Goal: Task Accomplishment & Management: Manage account settings

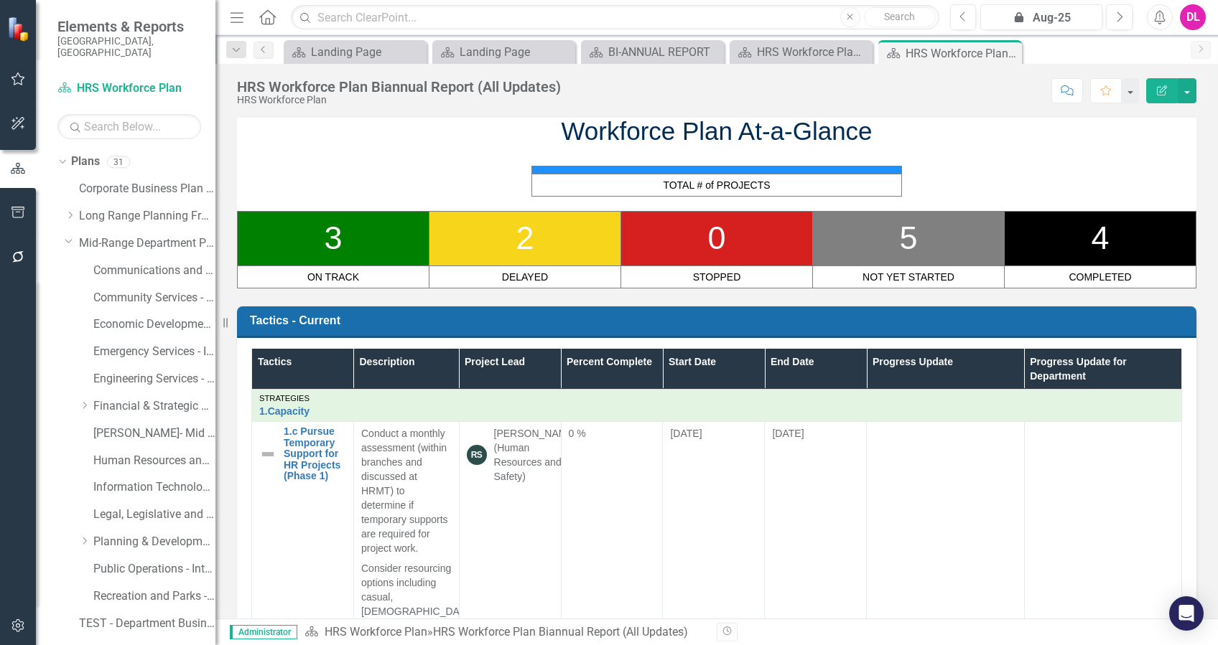
scroll to position [957, 0]
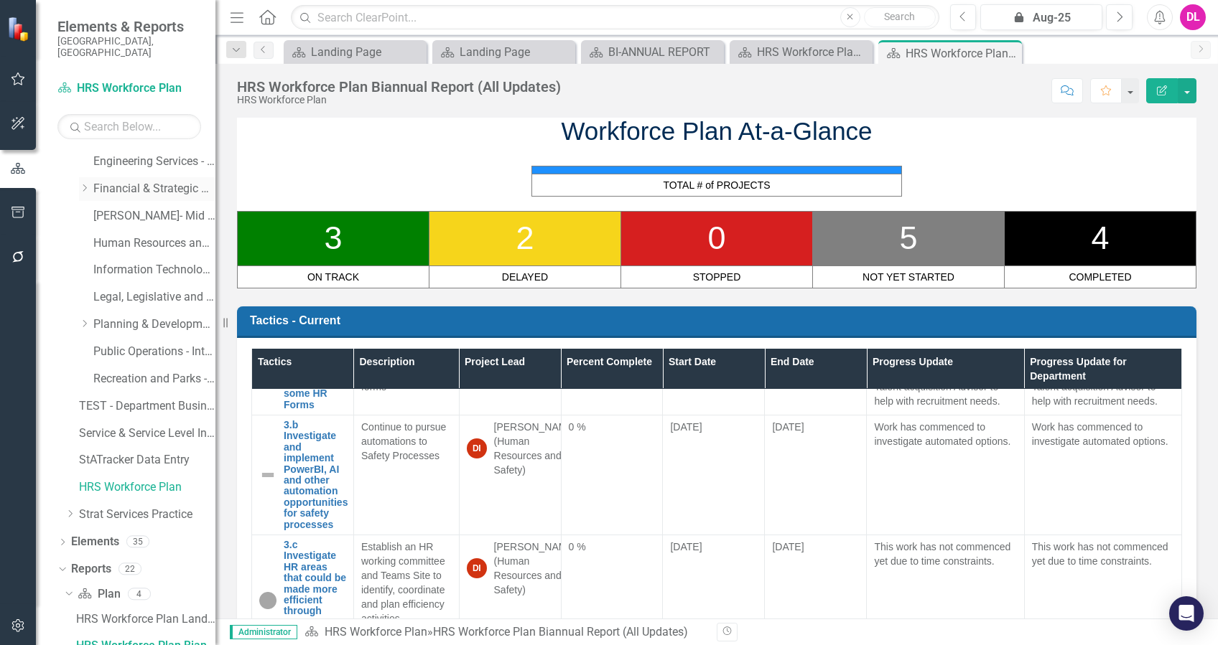
click at [89, 184] on icon "Dropdown" at bounding box center [84, 188] width 11 height 9
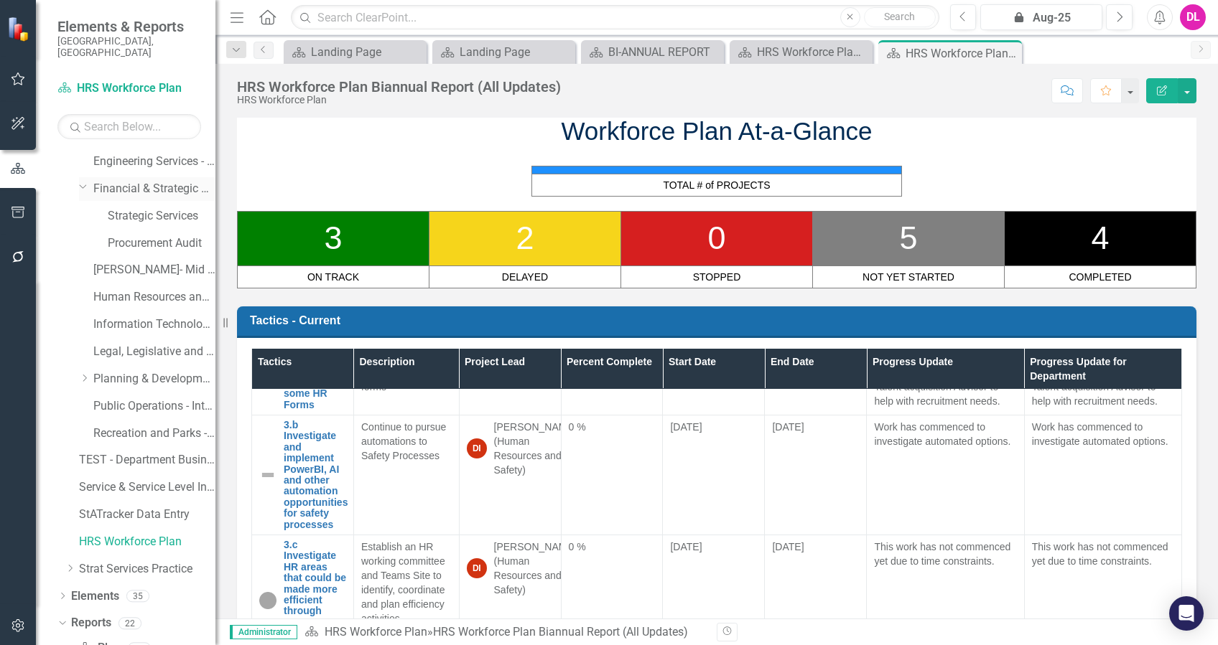
click at [89, 185] on div "Dropdown" at bounding box center [86, 188] width 14 height 7
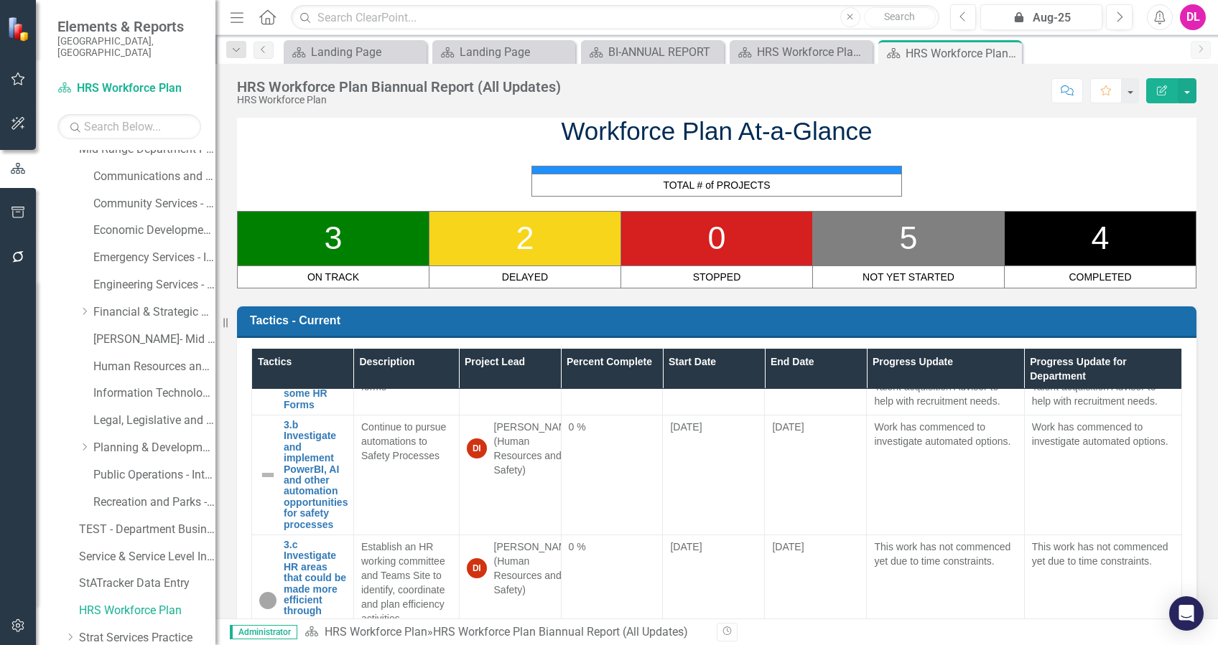
scroll to position [0, 0]
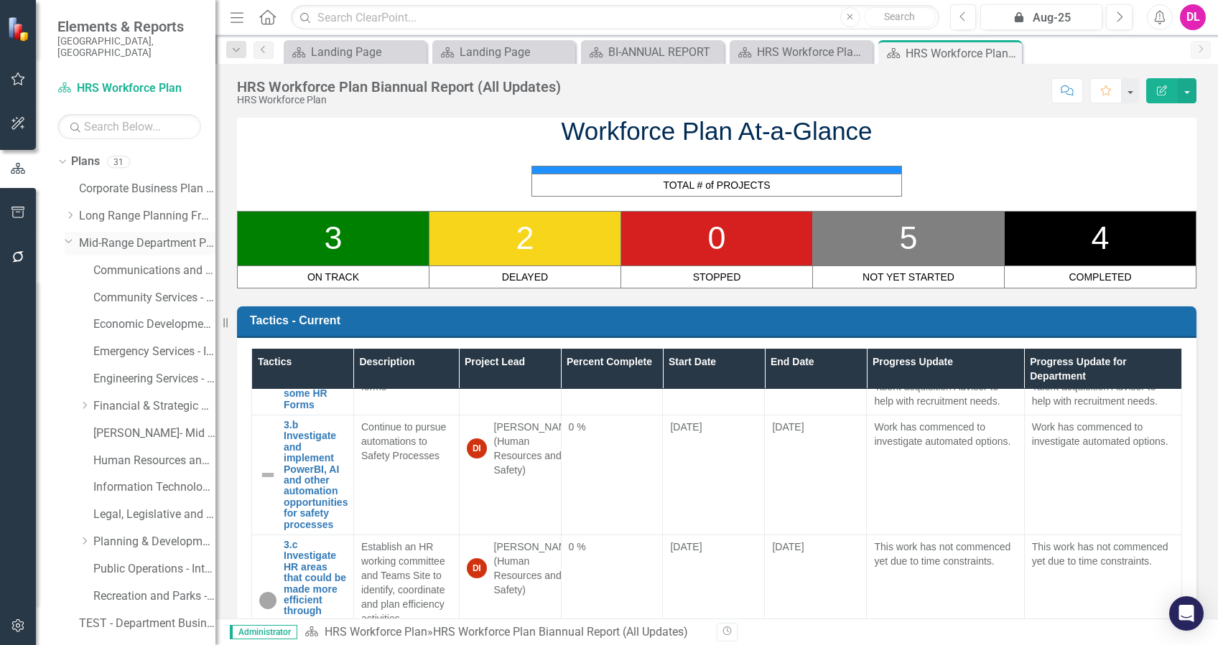
click at [66, 235] on icon "Dropdown" at bounding box center [69, 240] width 9 height 11
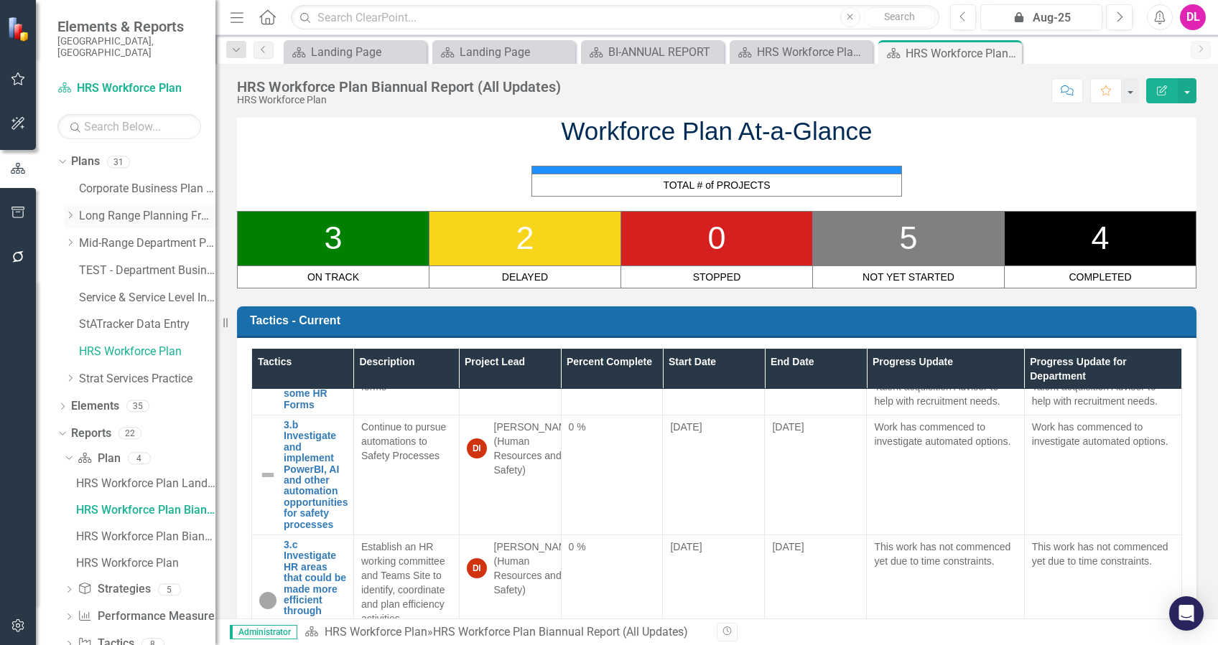
click at [69, 211] on icon "Dropdown" at bounding box center [70, 215] width 11 height 9
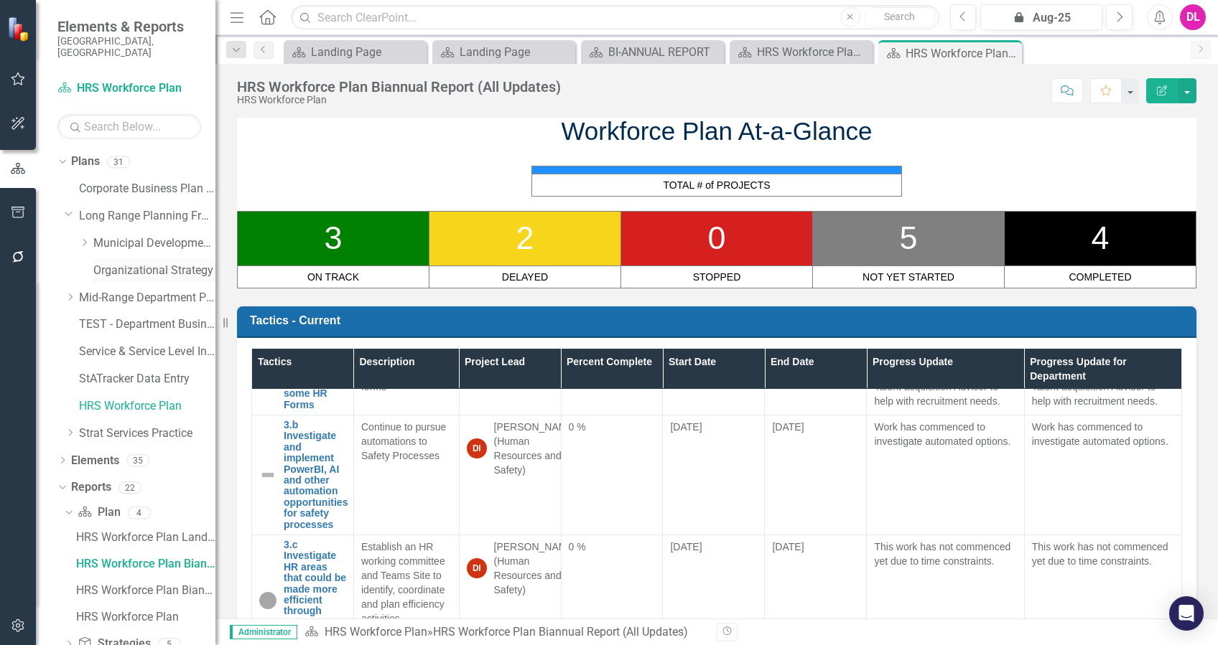
click at [126, 263] on link "Organizational Strategy" at bounding box center [154, 271] width 122 height 17
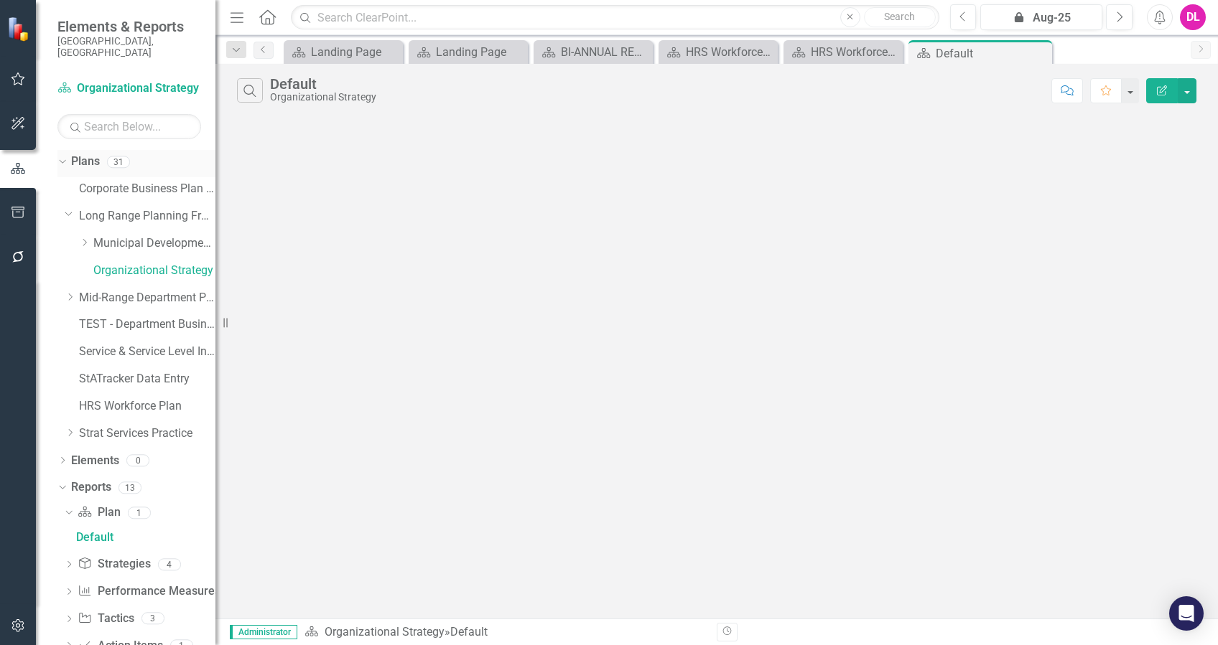
click at [62, 156] on icon "Dropdown" at bounding box center [61, 161] width 8 height 10
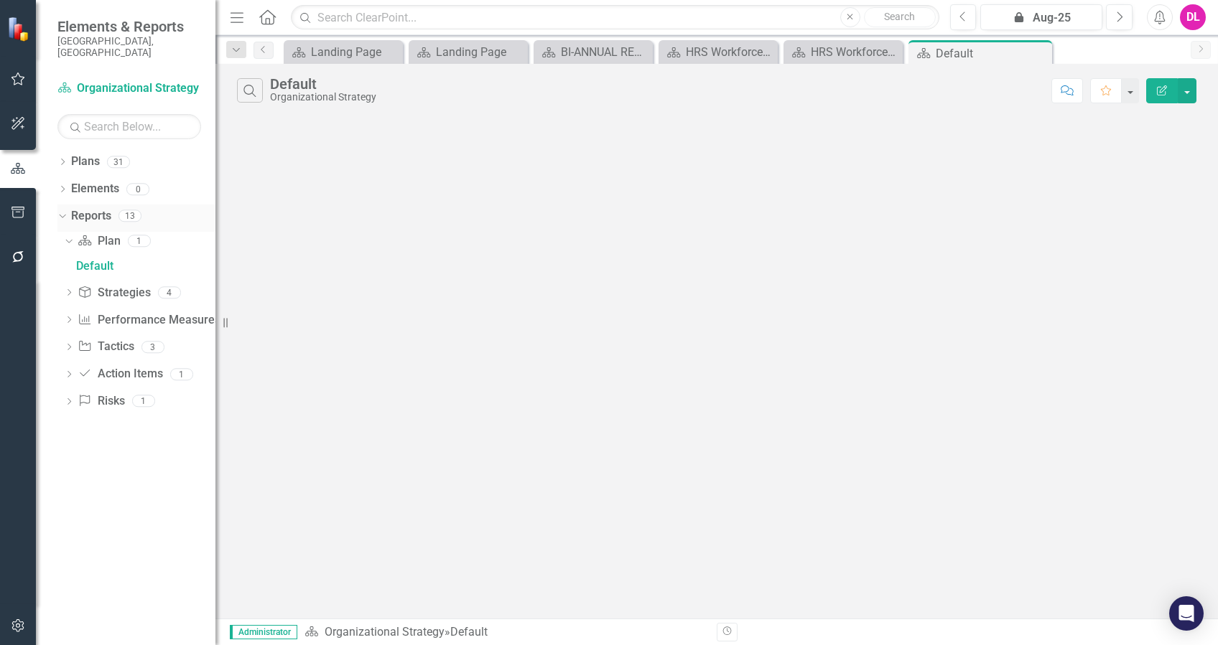
click at [62, 210] on icon "Dropdown" at bounding box center [61, 215] width 8 height 10
click at [56, 176] on div "Dropdown Plans 31 Corporate Business Plan ([DATE]-[DATE]) Dropdown Long Range P…" at bounding box center [125, 397] width 179 height 495
click at [62, 187] on icon "Dropdown" at bounding box center [62, 191] width 10 height 8
click at [121, 208] on link "Strategy Strategies" at bounding box center [114, 216] width 73 height 17
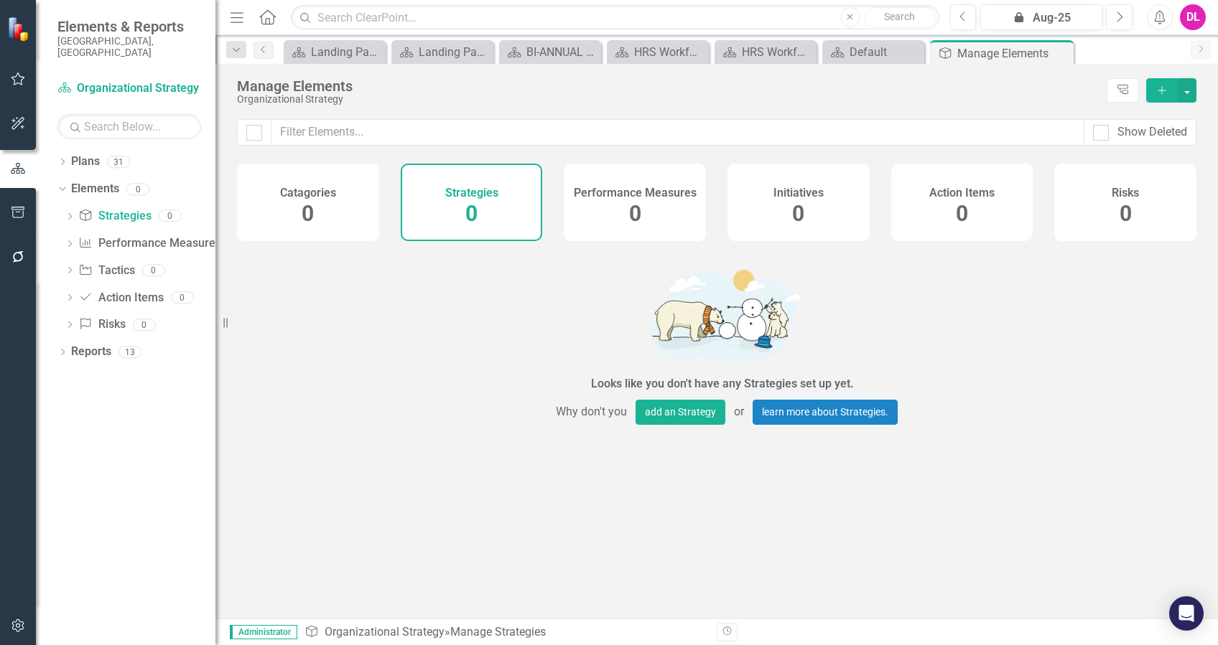
click at [1158, 92] on icon "Add" at bounding box center [1161, 90] width 13 height 10
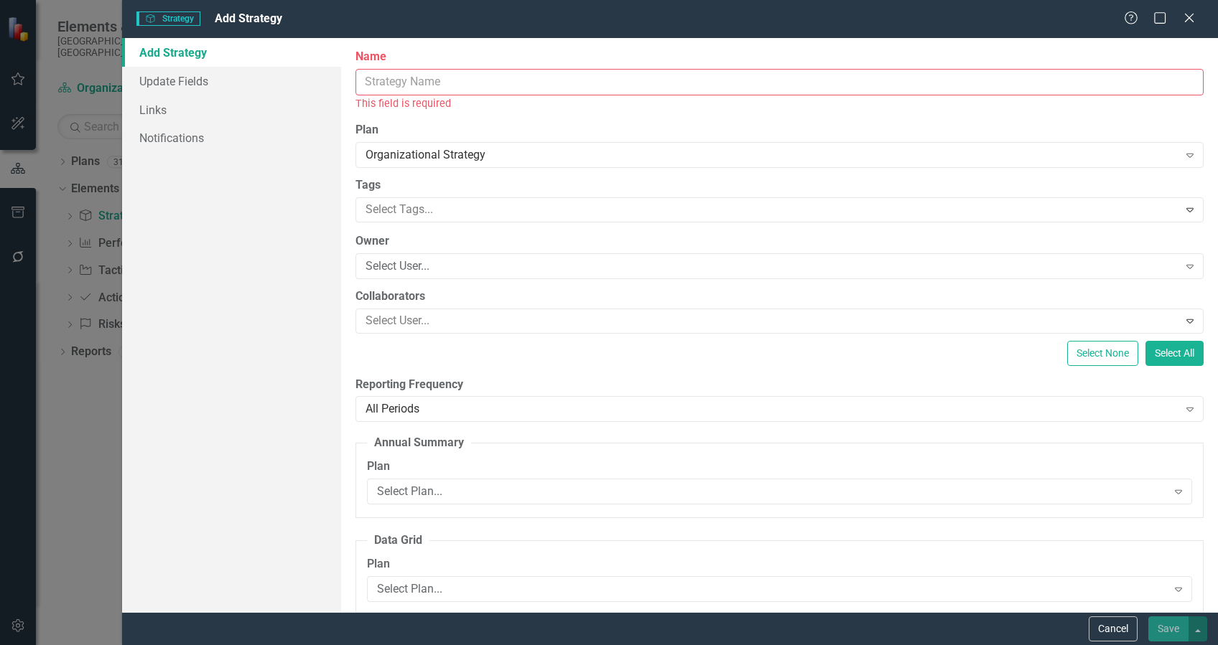
click at [443, 83] on input "Name" at bounding box center [779, 82] width 848 height 27
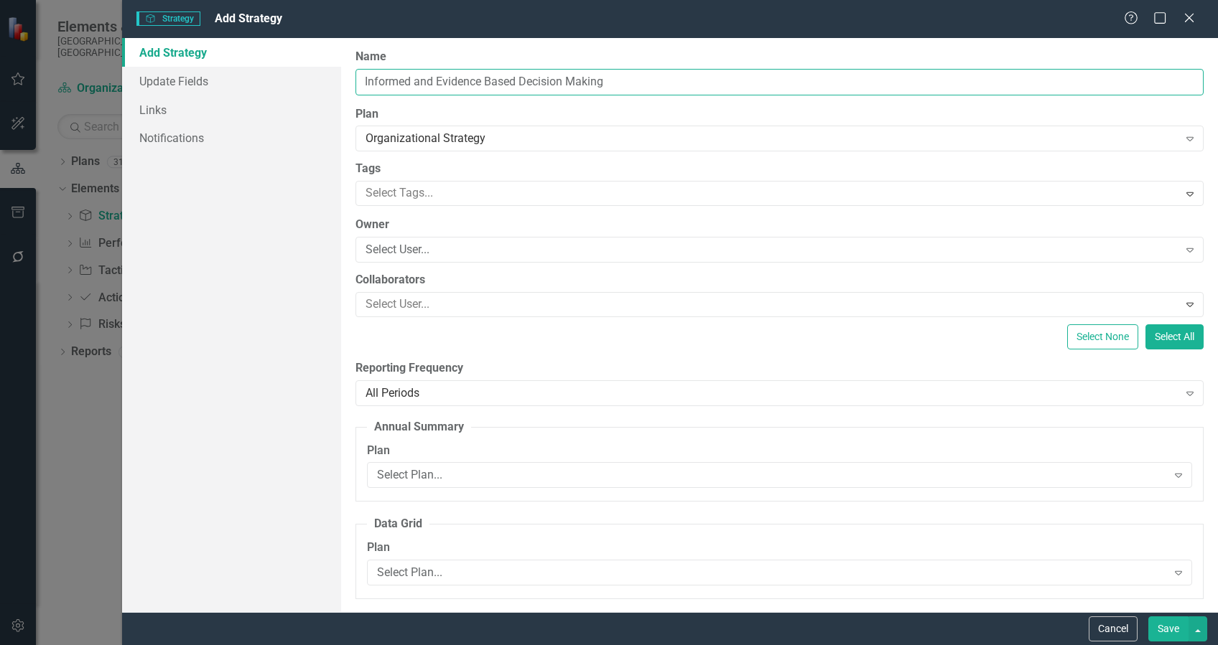
click at [485, 83] on input "Informed and Evidence Based Decision Making" at bounding box center [779, 82] width 848 height 27
type input "Informed and Evidence-Based Decision Making"
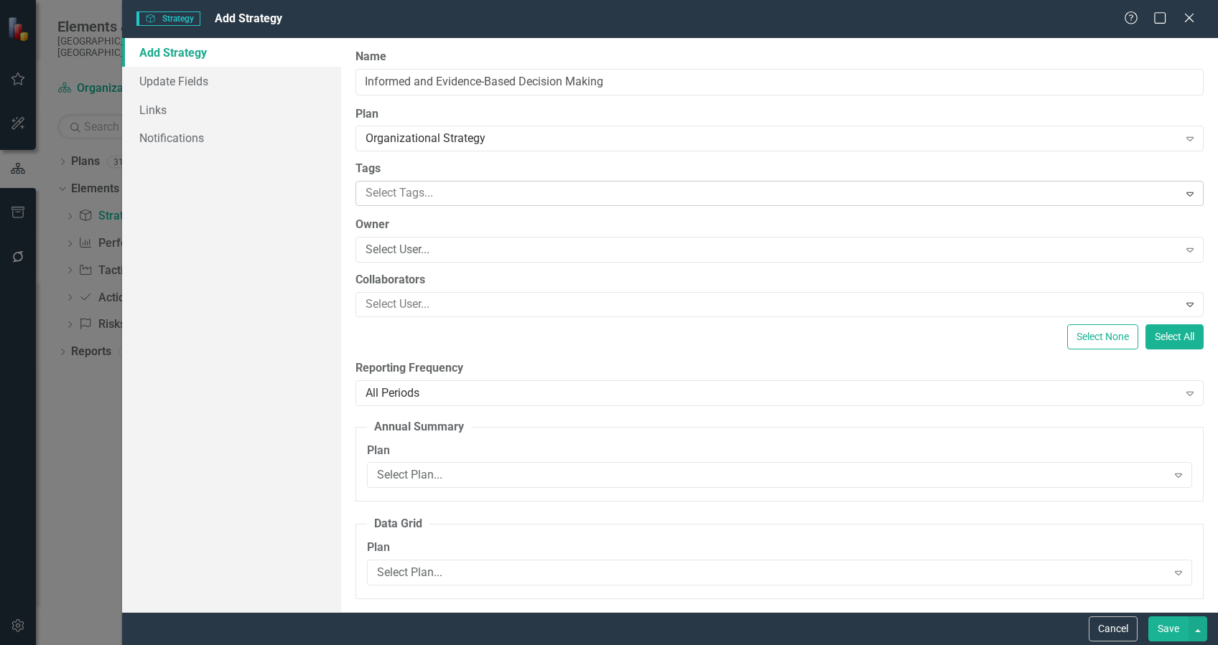
click at [493, 196] on div at bounding box center [769, 193] width 818 height 19
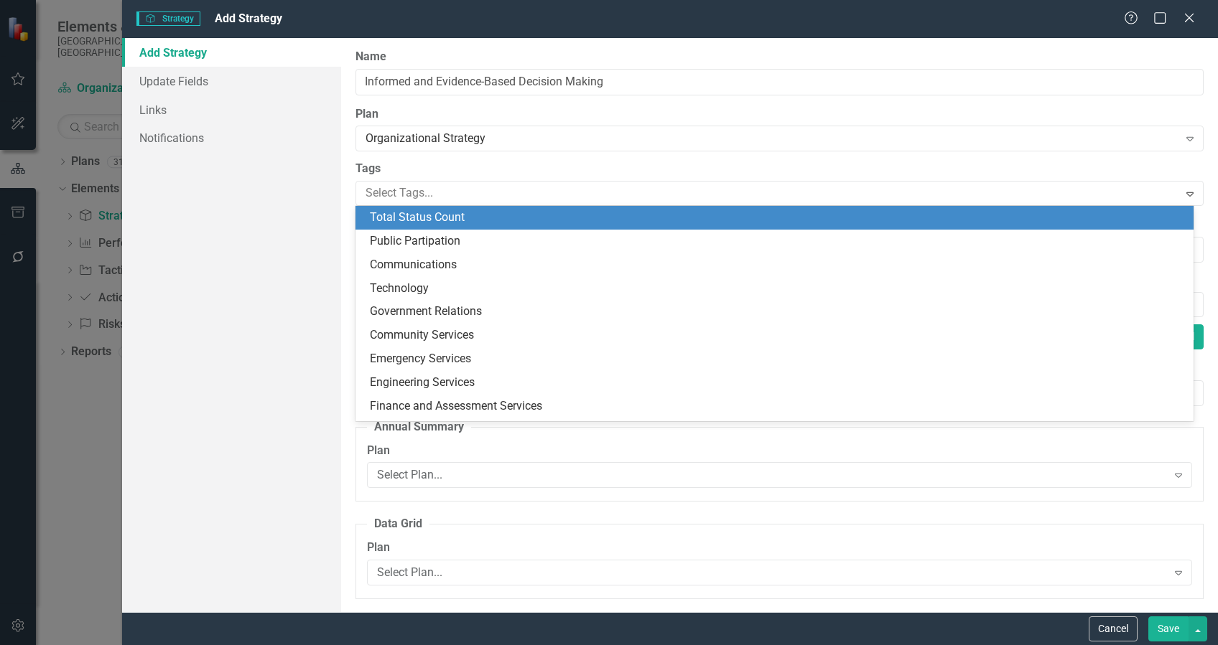
click at [495, 170] on label "Tags" at bounding box center [779, 169] width 848 height 17
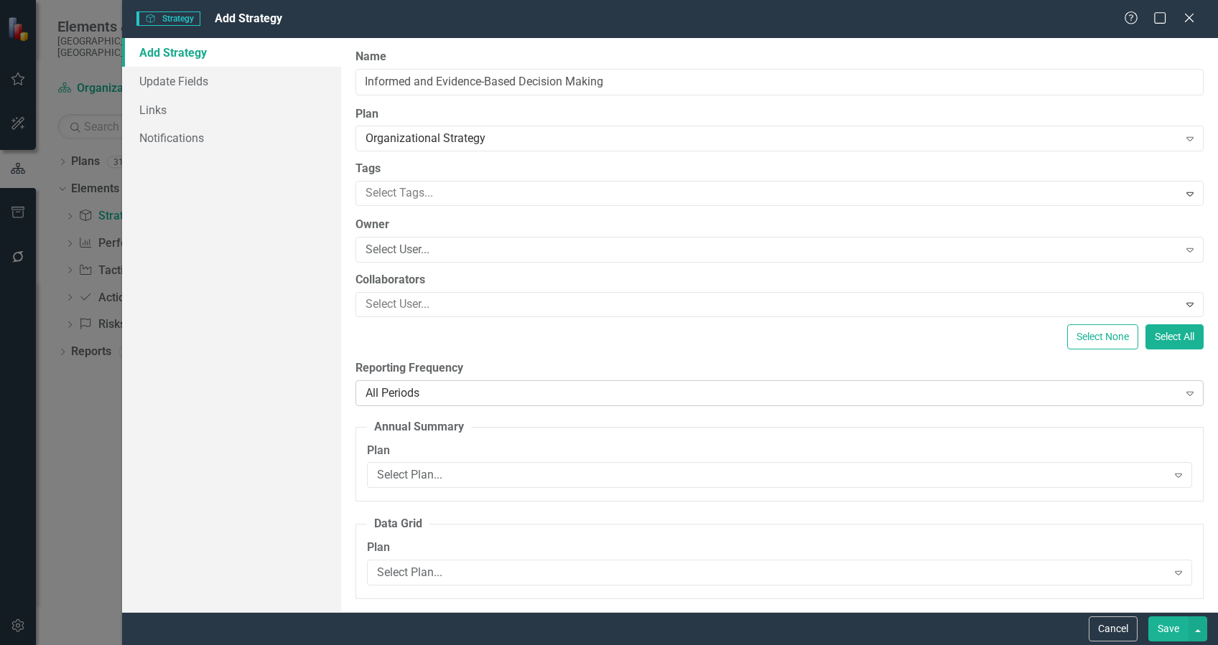
click at [561, 396] on div "All Periods" at bounding box center [771, 393] width 813 height 17
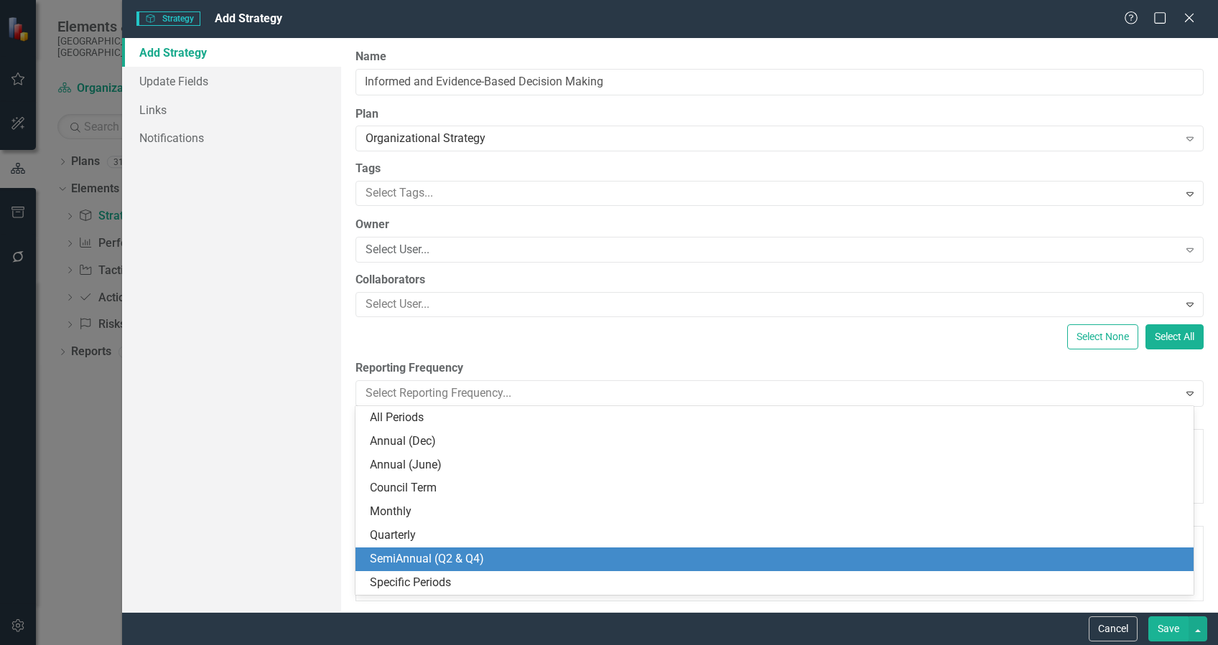
click at [490, 564] on div "SemiAnnual (Q2 & Q4)" at bounding box center [777, 559] width 815 height 17
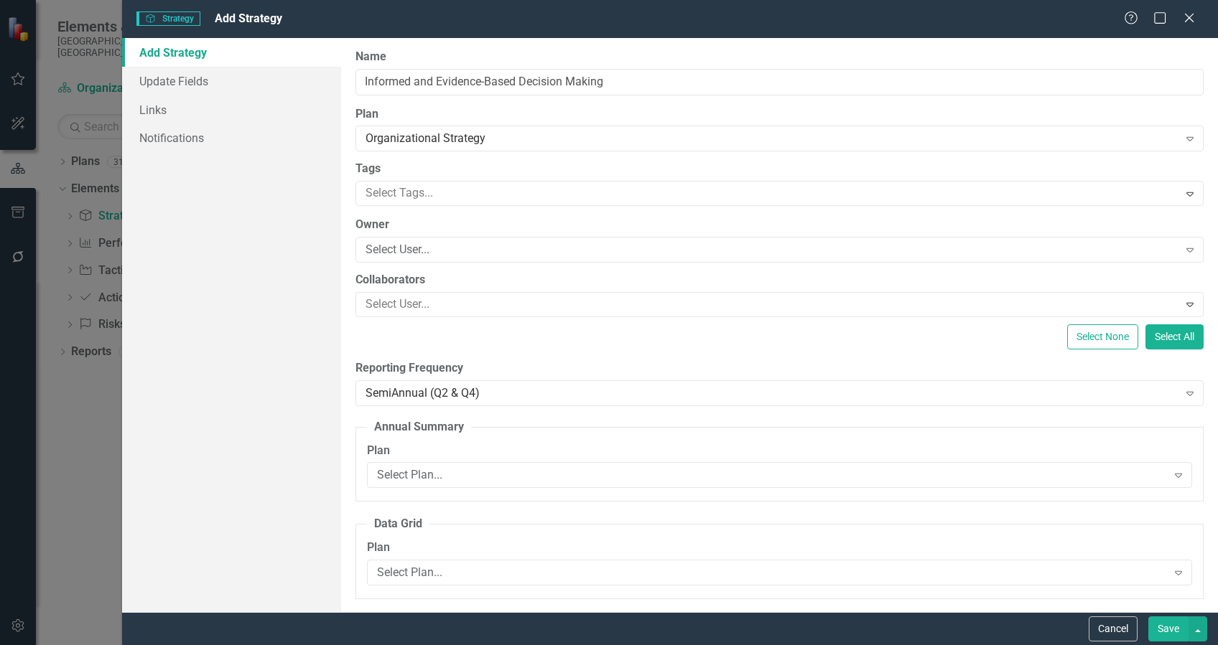
scroll to position [95, 0]
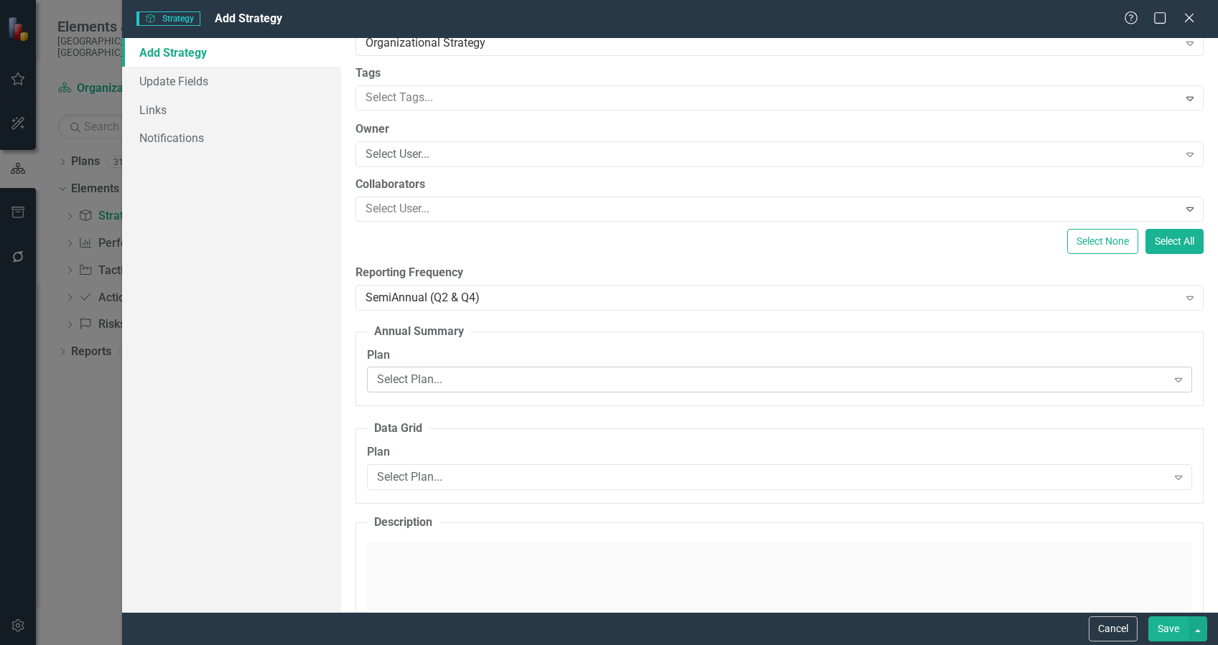
click at [491, 380] on div "Select Plan..." at bounding box center [772, 380] width 790 height 17
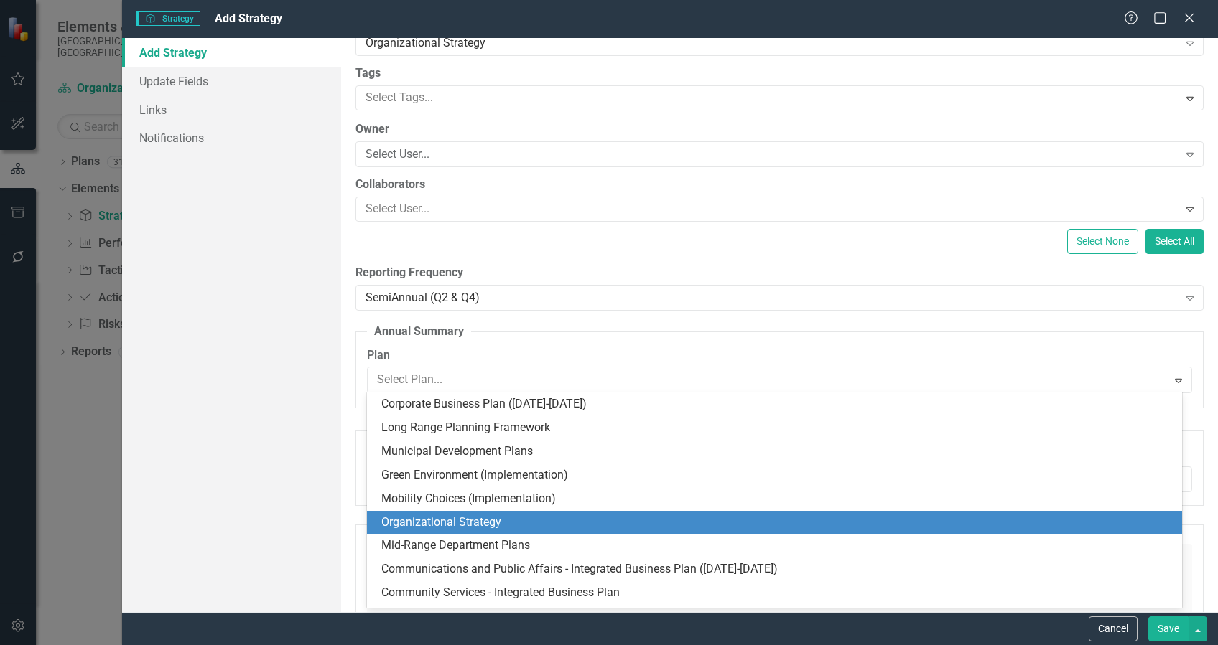
click at [459, 519] on div "Organizational Strategy" at bounding box center [777, 523] width 792 height 17
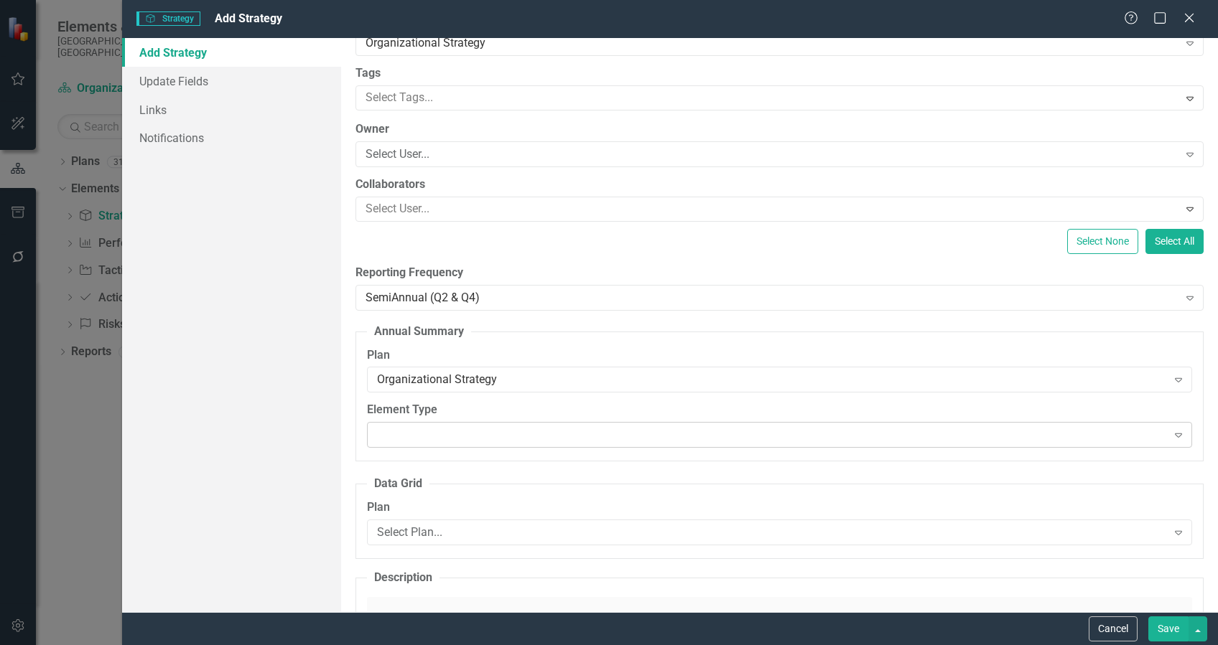
click at [465, 434] on div at bounding box center [767, 435] width 795 height 3
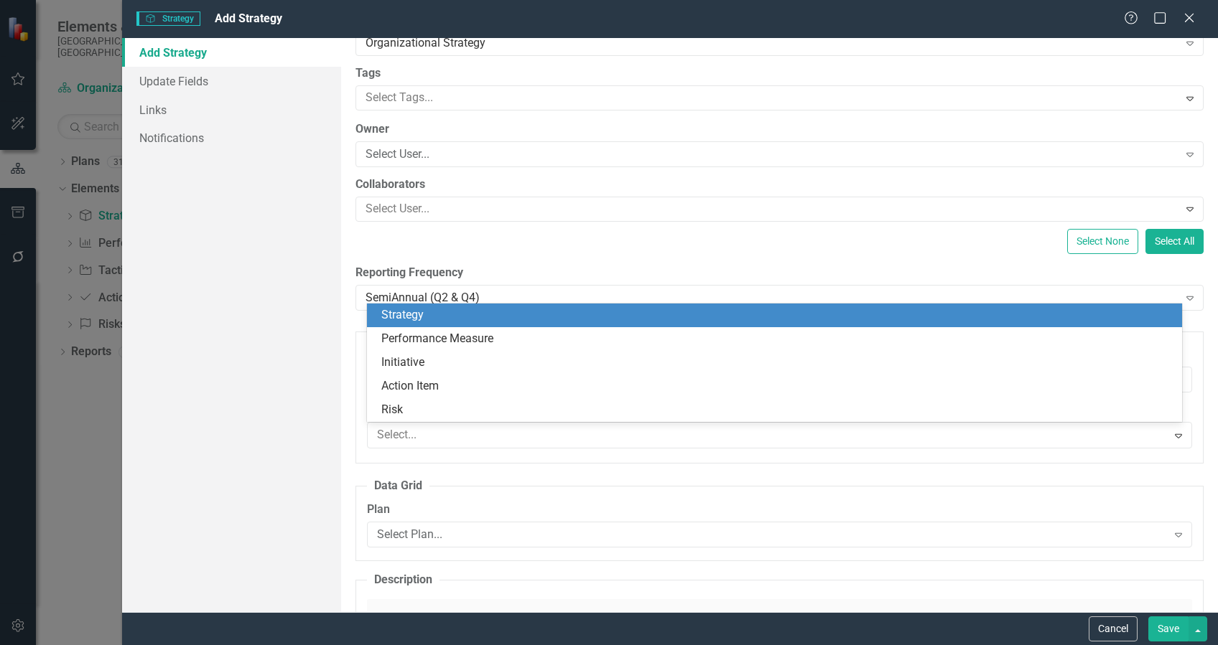
click at [461, 322] on div "Strategy" at bounding box center [777, 315] width 792 height 17
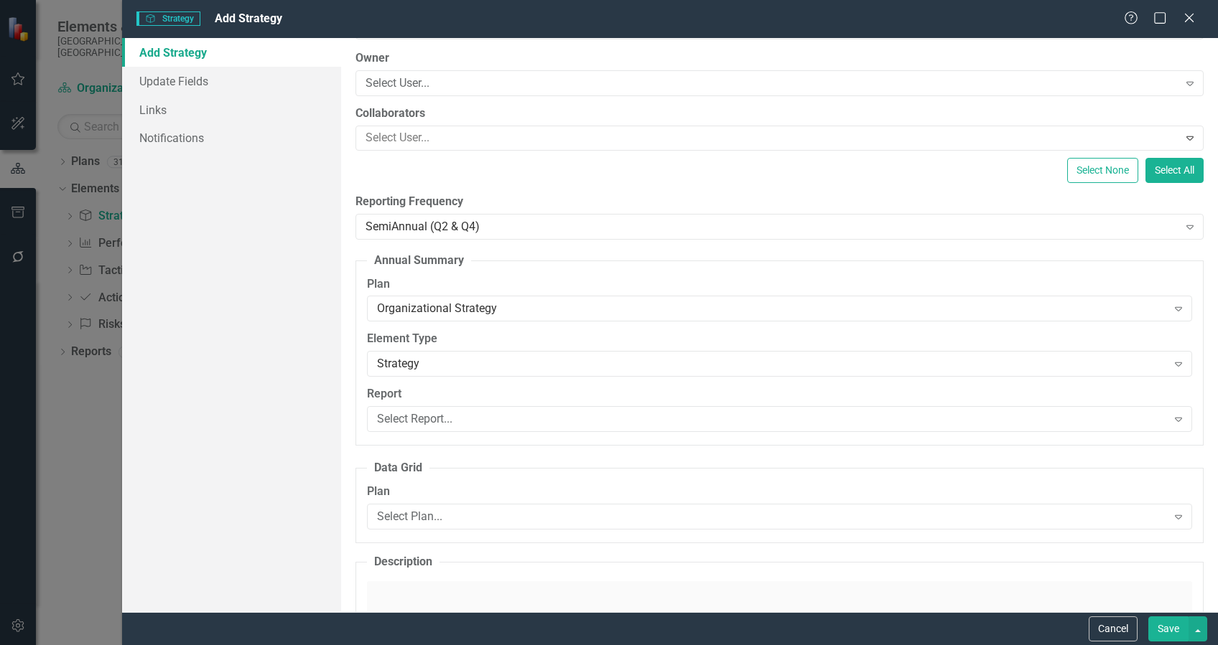
scroll to position [191, 0]
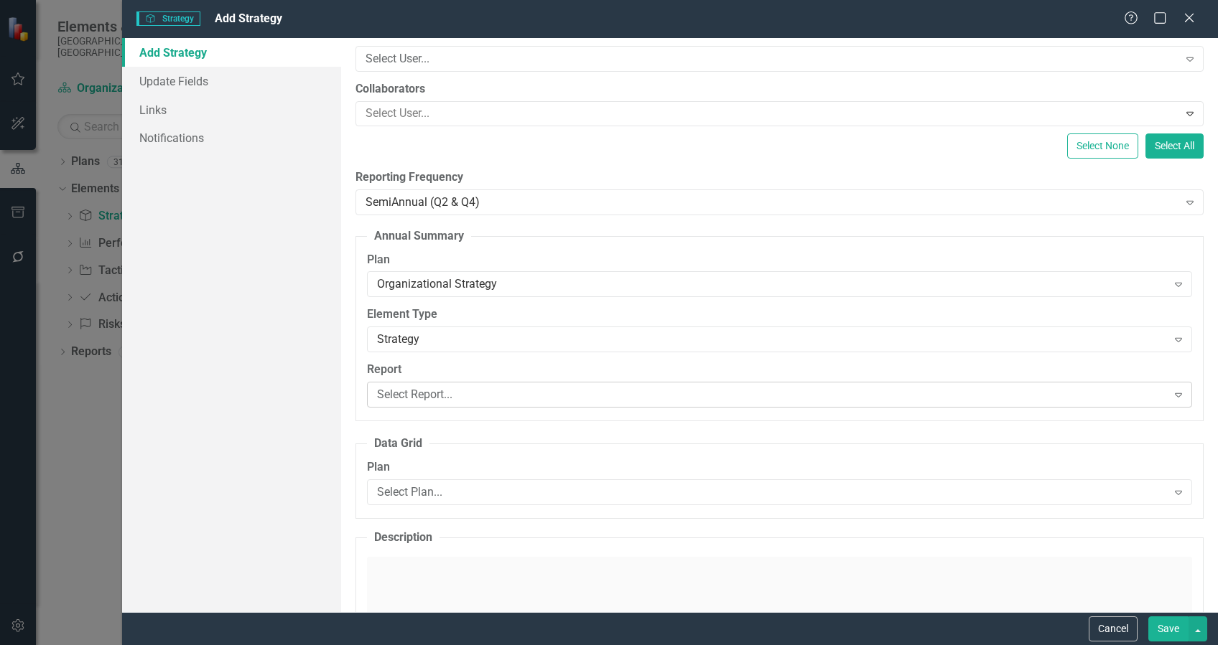
click at [455, 396] on div "Select Report..." at bounding box center [772, 395] width 790 height 17
click at [250, 418] on div "Add Strategy Update Fields Links Notifications" at bounding box center [231, 325] width 219 height 574
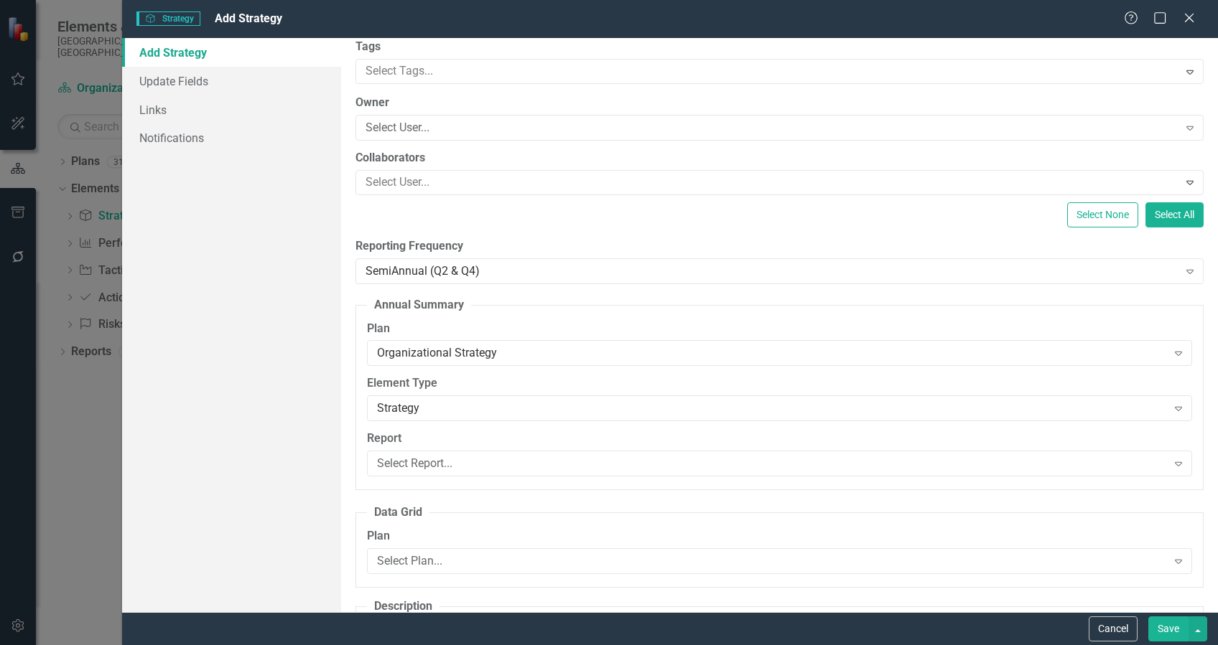
scroll to position [95, 0]
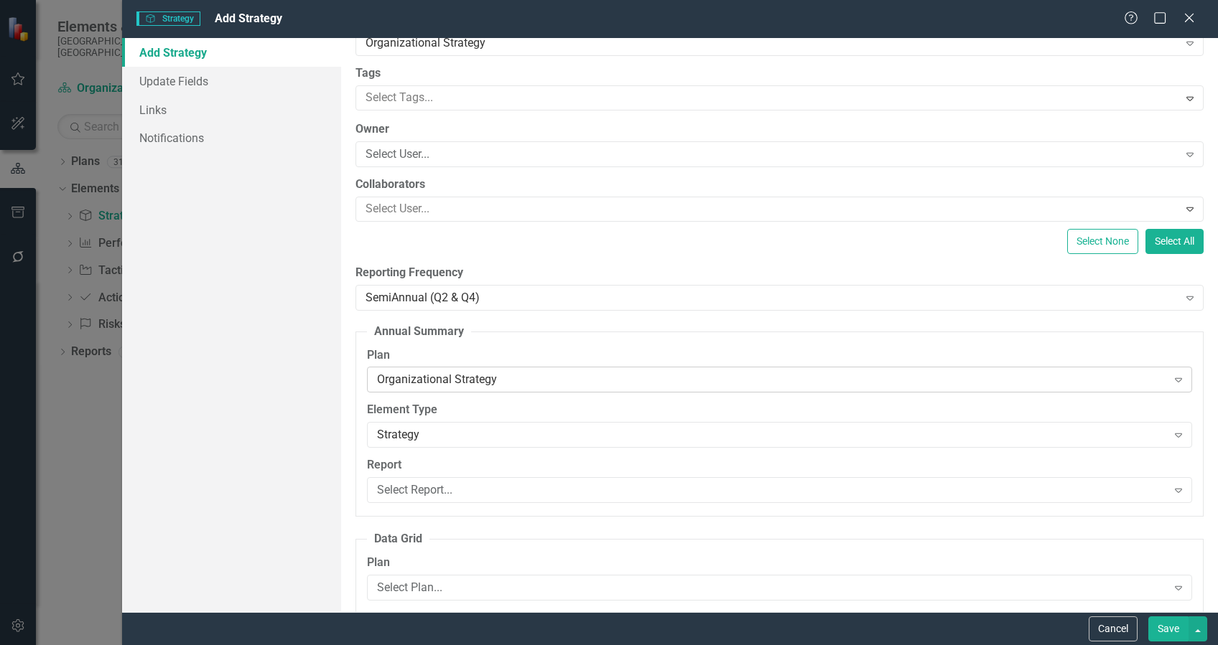
click at [502, 374] on div "Organizational Strategy" at bounding box center [772, 380] width 790 height 17
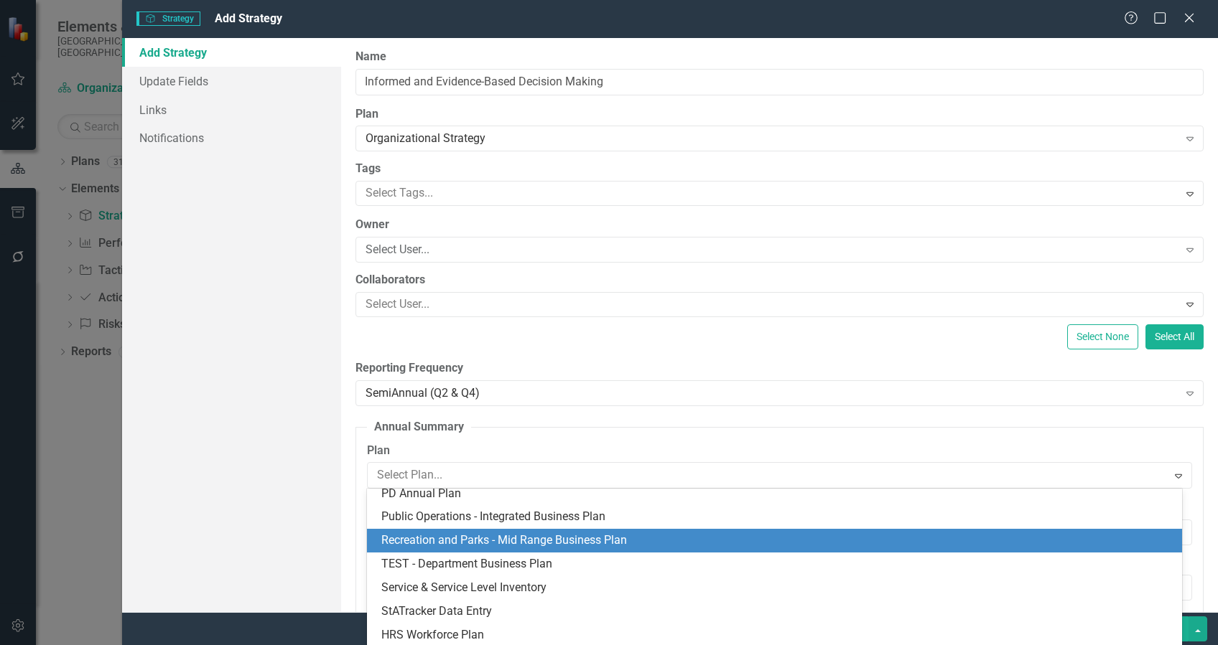
scroll to position [0, 0]
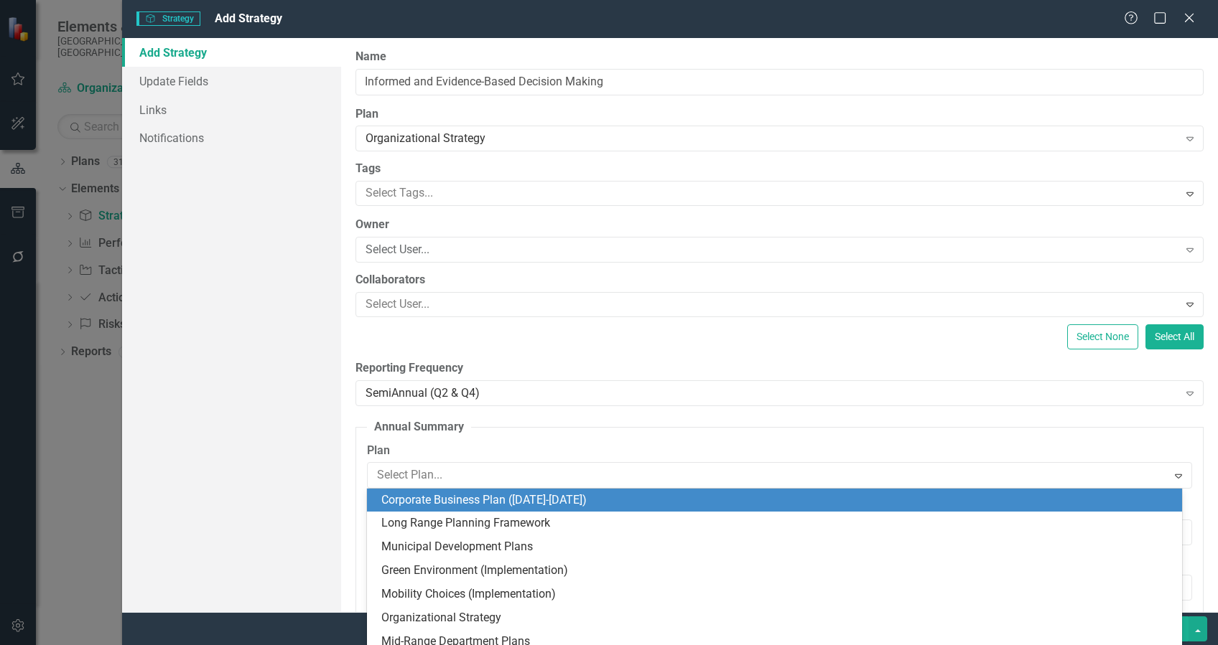
click at [277, 479] on div "Add Strategy Update Fields Links Notifications" at bounding box center [231, 325] width 219 height 574
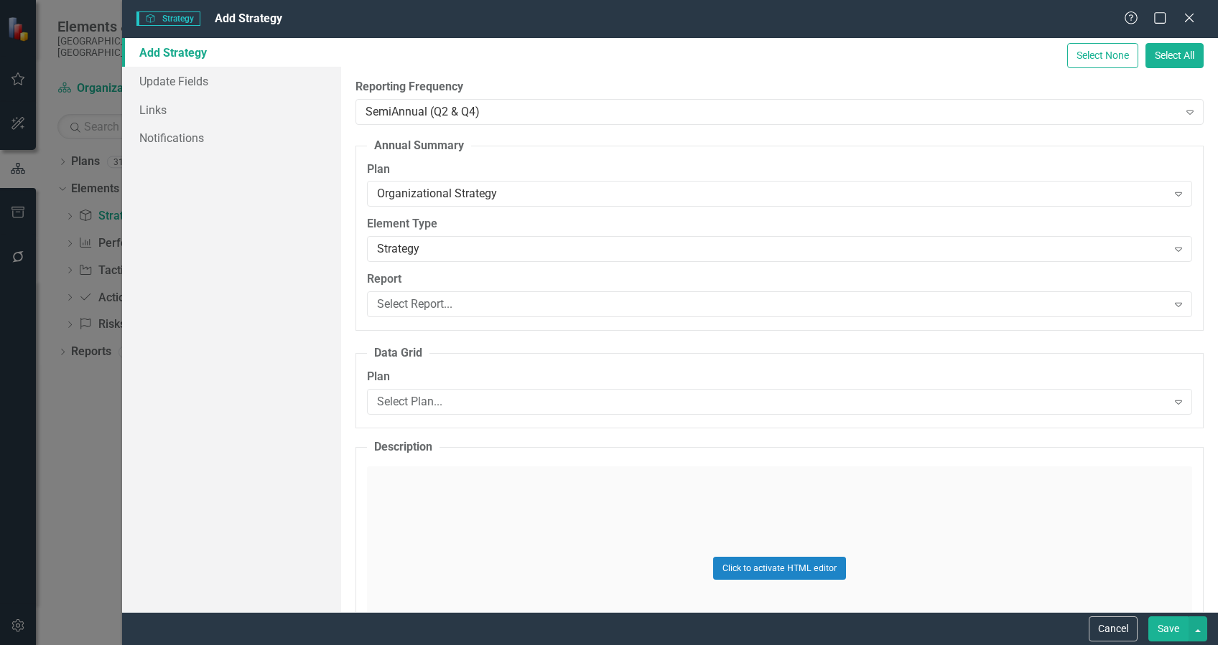
scroll to position [287, 0]
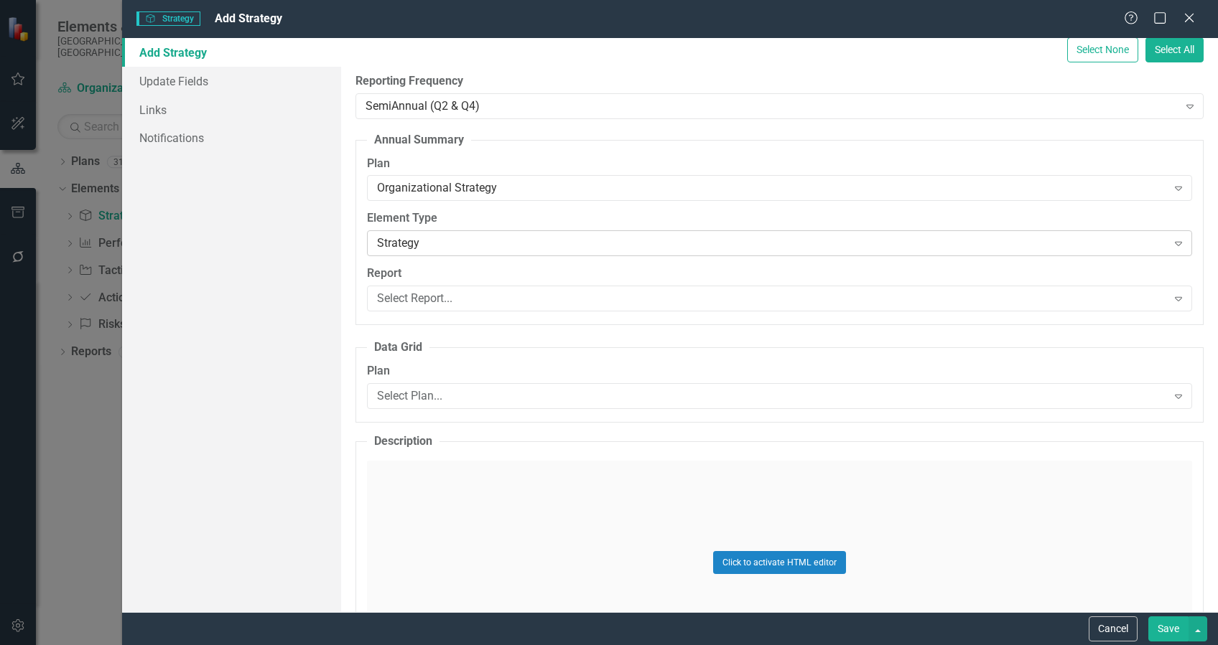
click at [1171, 243] on icon "Expand" at bounding box center [1178, 243] width 14 height 11
click at [1136, 581] on div "Click to activate HTML editor" at bounding box center [779, 563] width 825 height 205
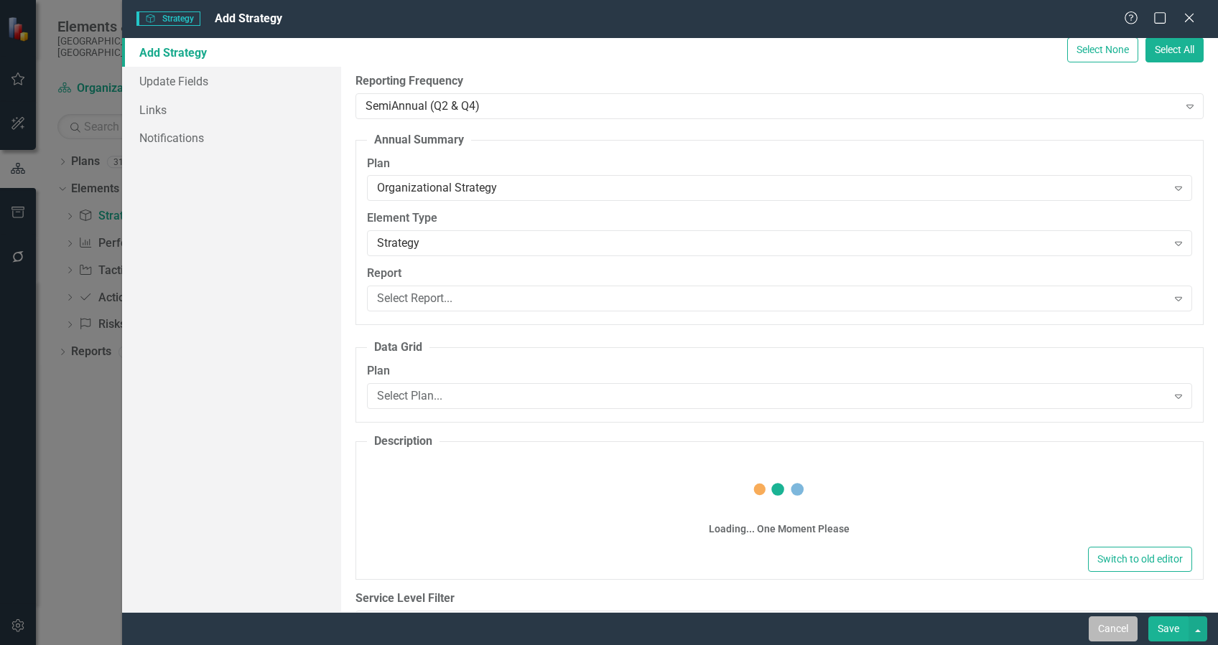
click at [1122, 627] on button "Cancel" at bounding box center [1112, 629] width 49 height 25
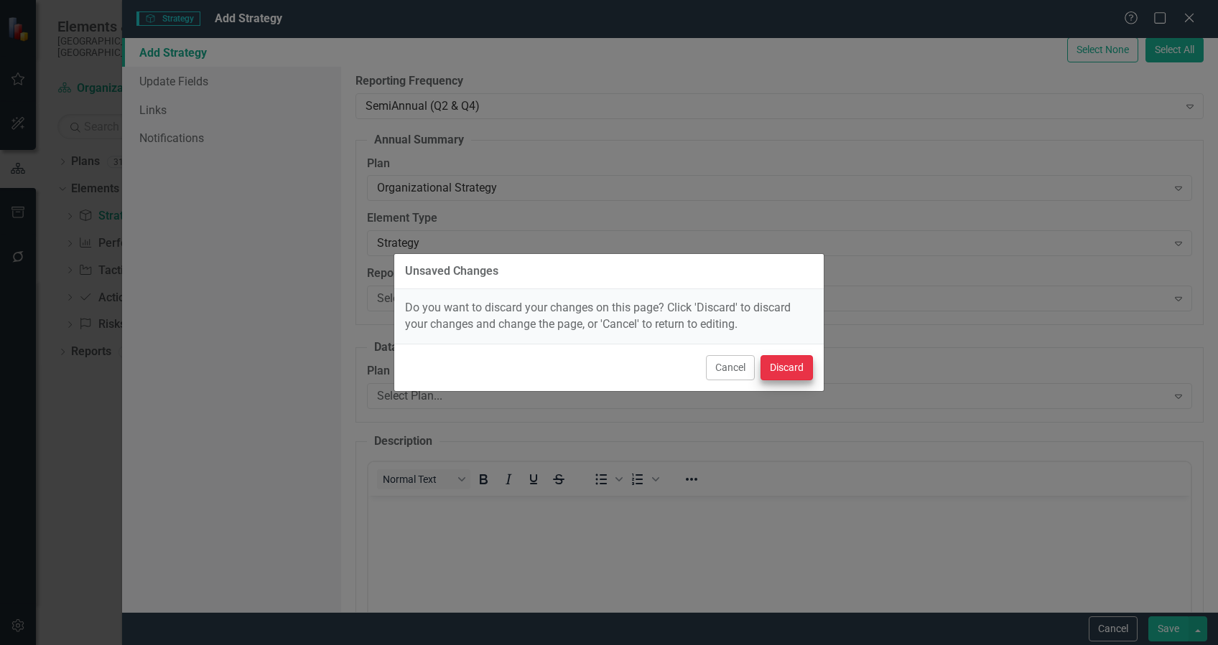
scroll to position [0, 0]
click at [793, 368] on button "Discard" at bounding box center [786, 367] width 52 height 25
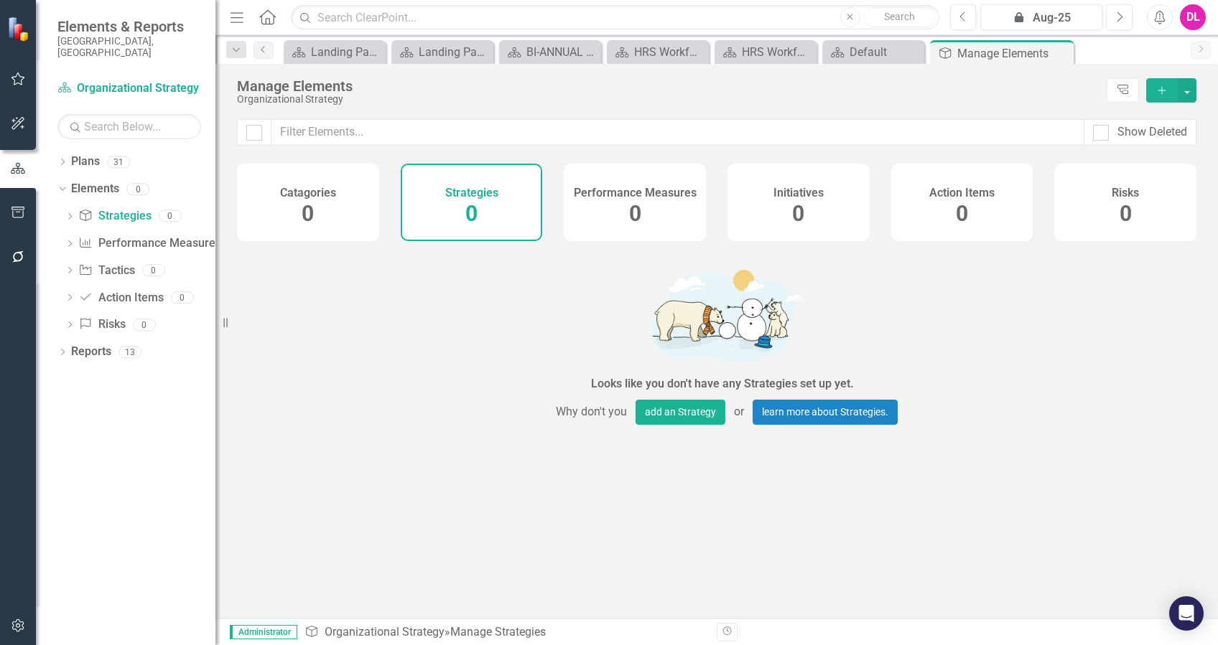
click at [1172, 89] on button "Add" at bounding box center [1162, 90] width 32 height 24
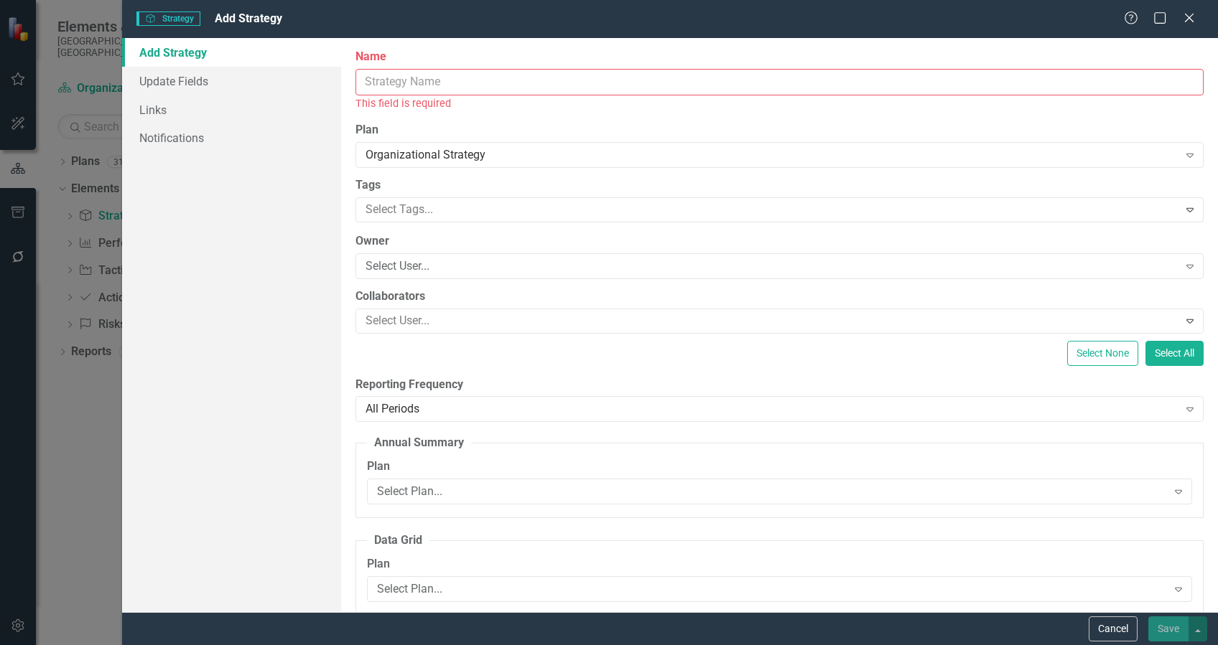
click at [534, 85] on input "Name" at bounding box center [779, 82] width 848 height 27
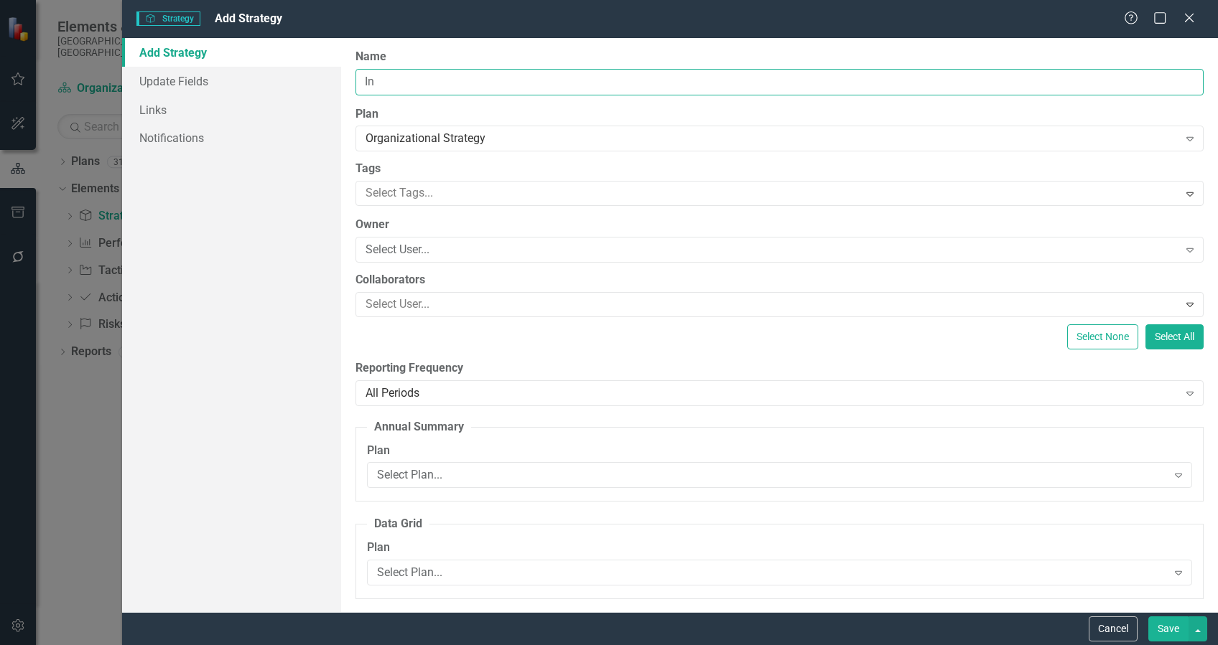
type input "Informed and Evidence-Based Decision Making"
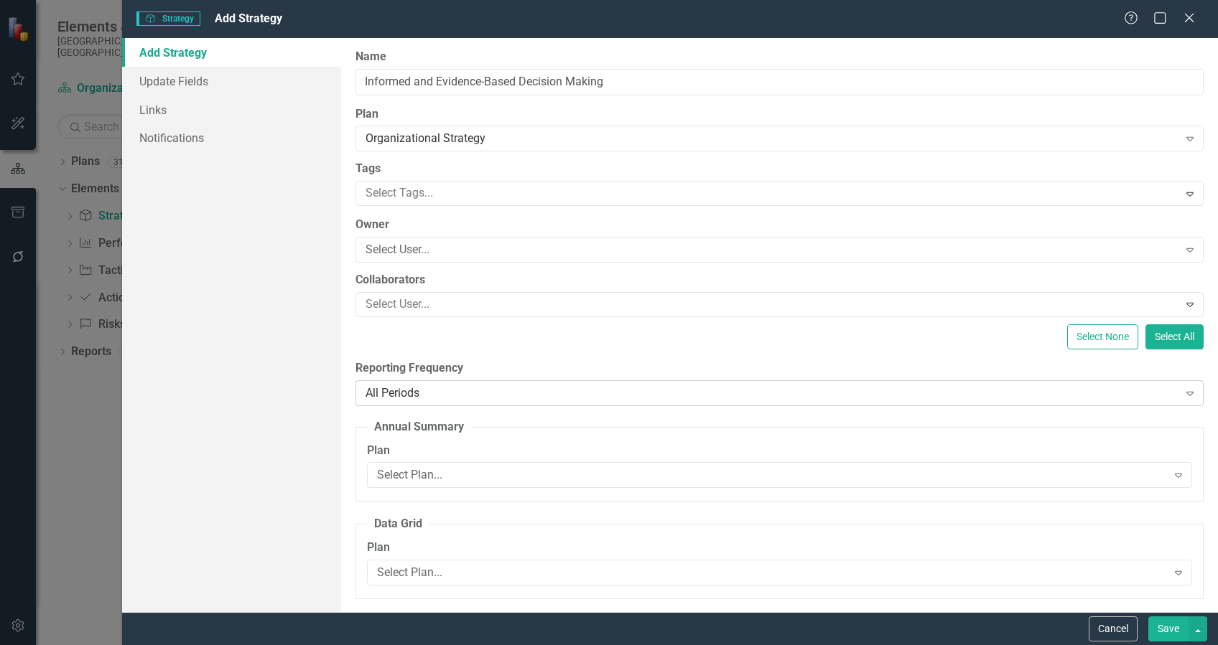
click at [462, 395] on div "All Periods" at bounding box center [771, 393] width 813 height 17
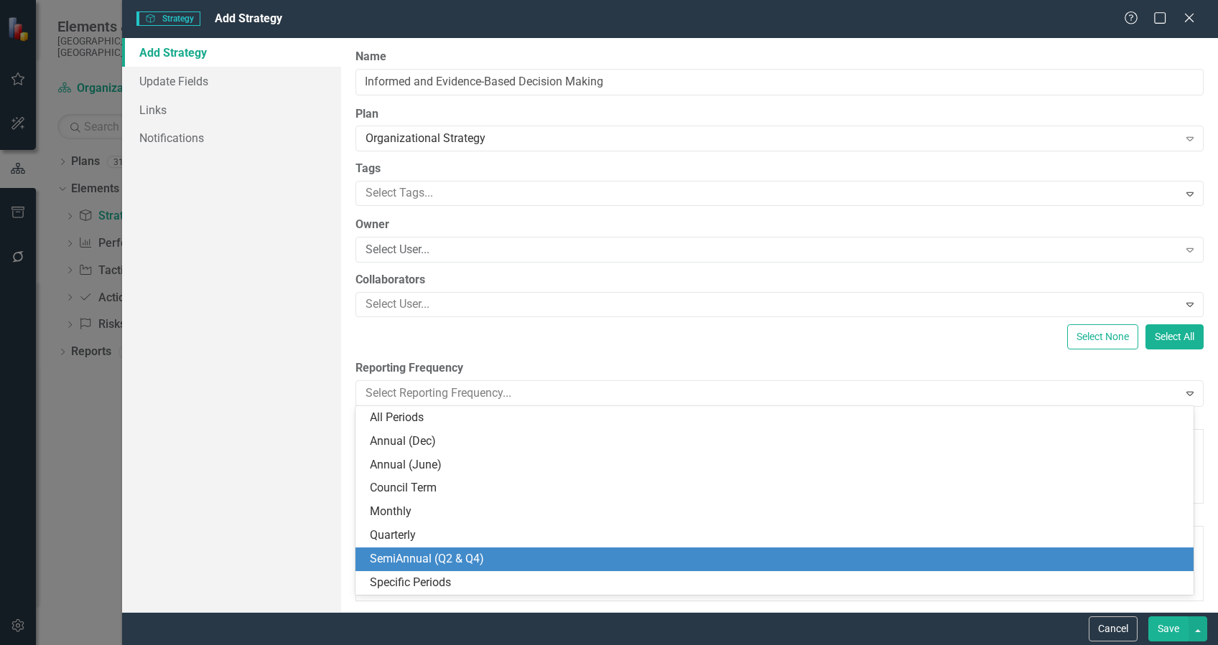
click at [472, 562] on div "SemiAnnual (Q2 & Q4)" at bounding box center [777, 559] width 815 height 17
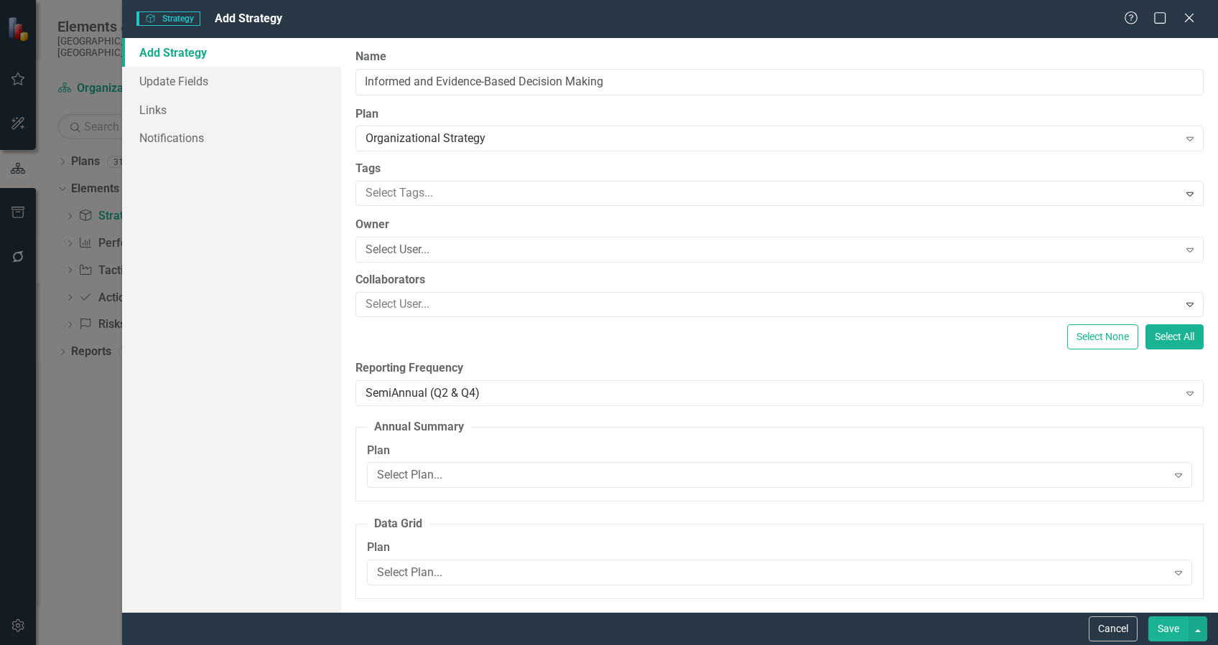
click at [253, 416] on div "Add Strategy Update Fields Links Notifications" at bounding box center [231, 325] width 219 height 574
click at [1166, 632] on button "Save" at bounding box center [1168, 629] width 40 height 25
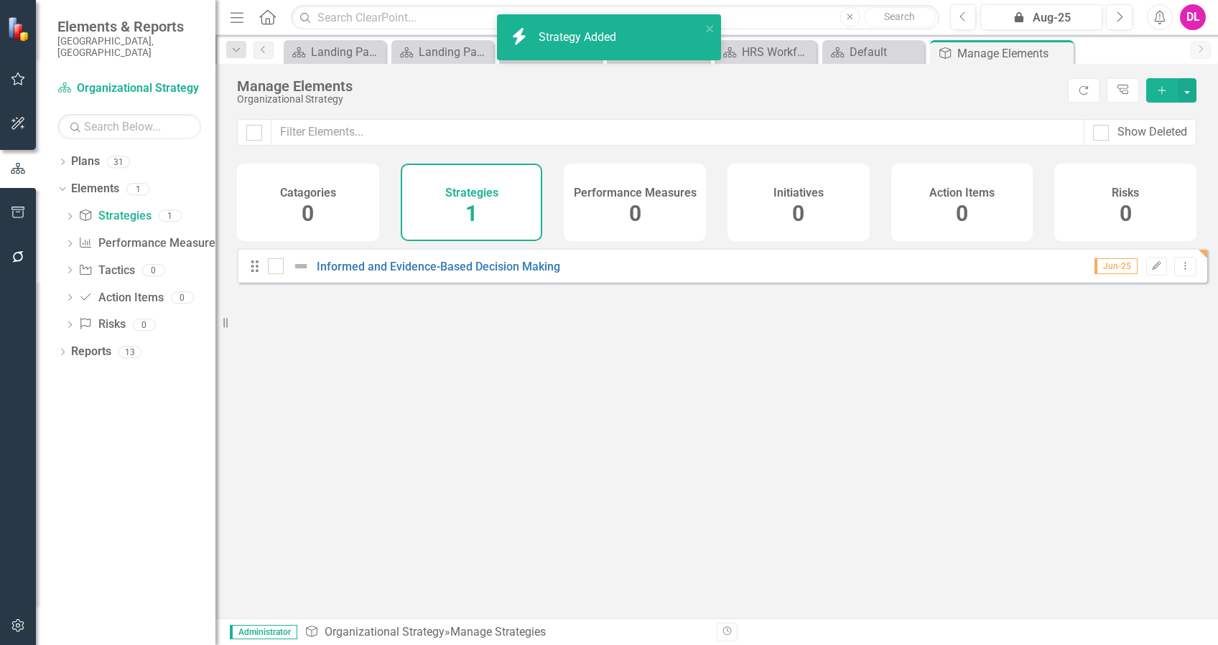
click at [411, 269] on div "Informed and Evidence-Based Decision Making" at bounding box center [416, 266] width 296 height 17
click at [410, 274] on link "Informed and Evidence-Based Decision Making" at bounding box center [438, 267] width 243 height 14
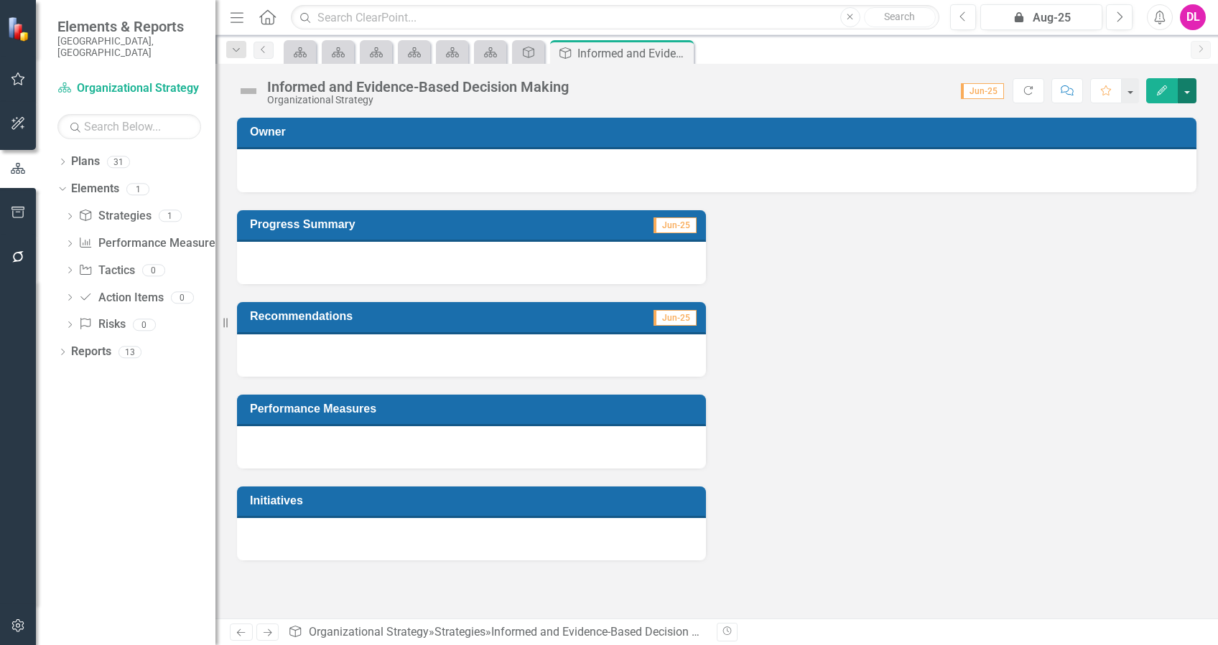
click at [1189, 92] on button "button" at bounding box center [1186, 90] width 19 height 25
click at [1137, 139] on link "Edit Report Edit Layout" at bounding box center [1137, 144] width 116 height 27
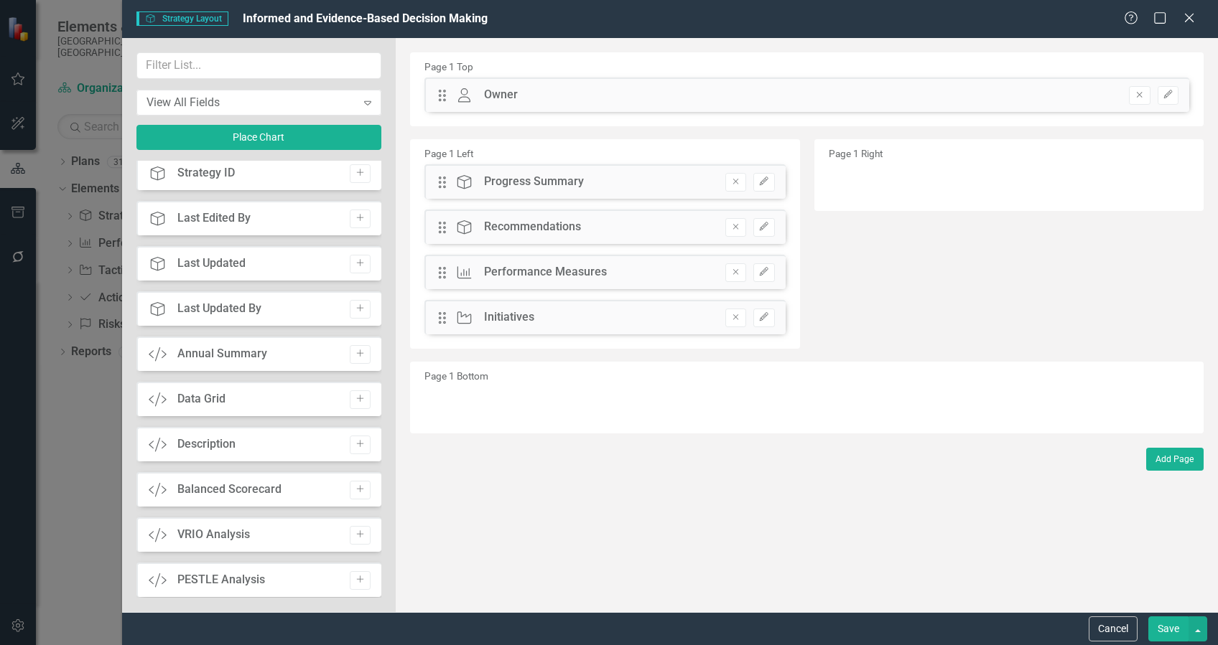
scroll to position [861, 0]
click at [357, 401] on icon "button" at bounding box center [360, 401] width 7 height 7
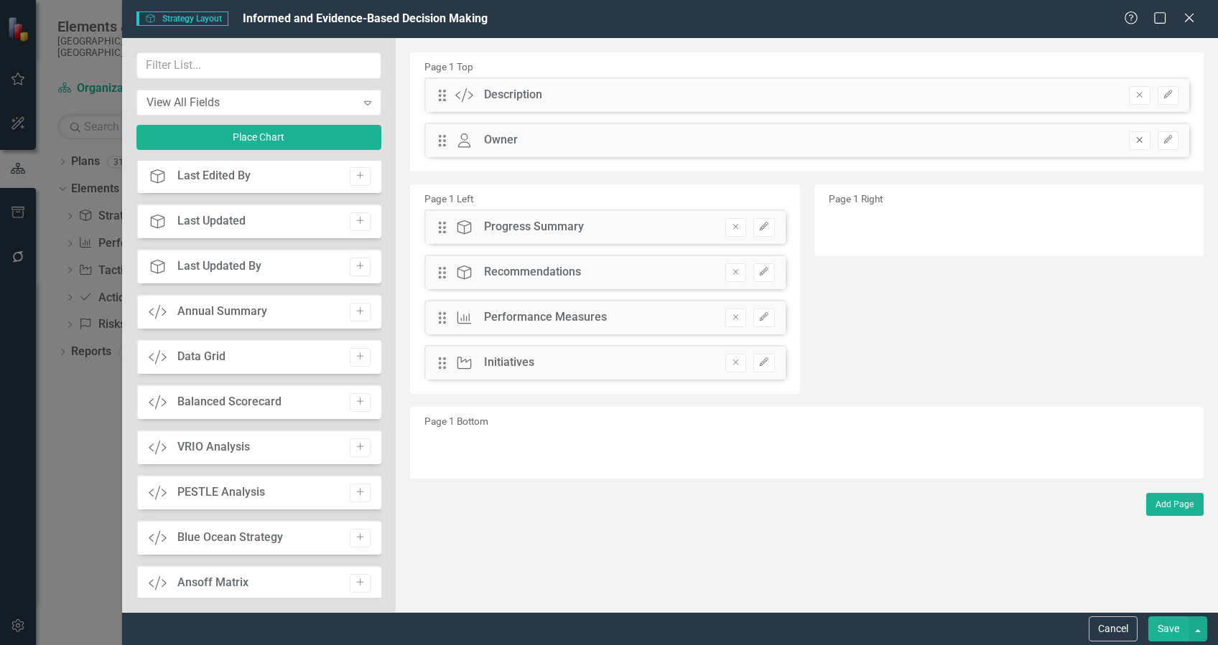
click at [1137, 142] on icon "button" at bounding box center [1139, 141] width 6 height 6
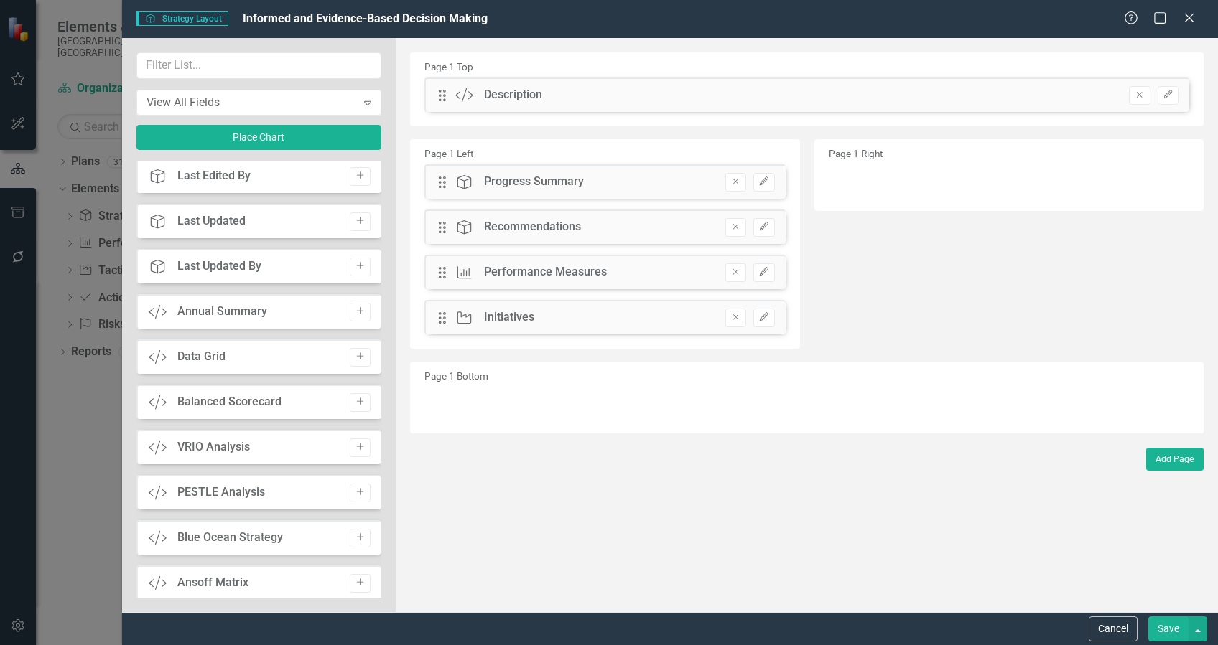
drag, startPoint x: 520, startPoint y: 272, endPoint x: 904, endPoint y: 175, distance: 396.1
click at [904, 175] on div "Page 1 Left Drag Strategy Progress Summary Remove Edit Drag Strategy Recommenda…" at bounding box center [806, 247] width 815 height 223
click at [741, 187] on button "Remove" at bounding box center [735, 182] width 21 height 19
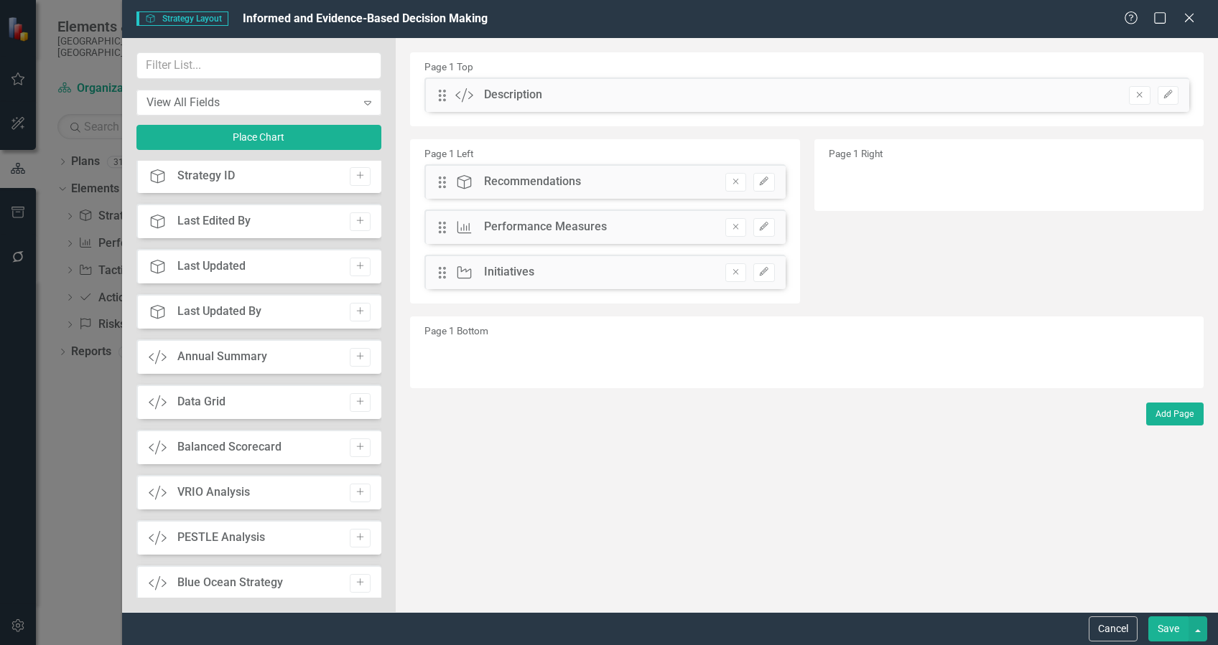
scroll to position [952, 0]
click at [741, 187] on button "Remove" at bounding box center [735, 182] width 21 height 19
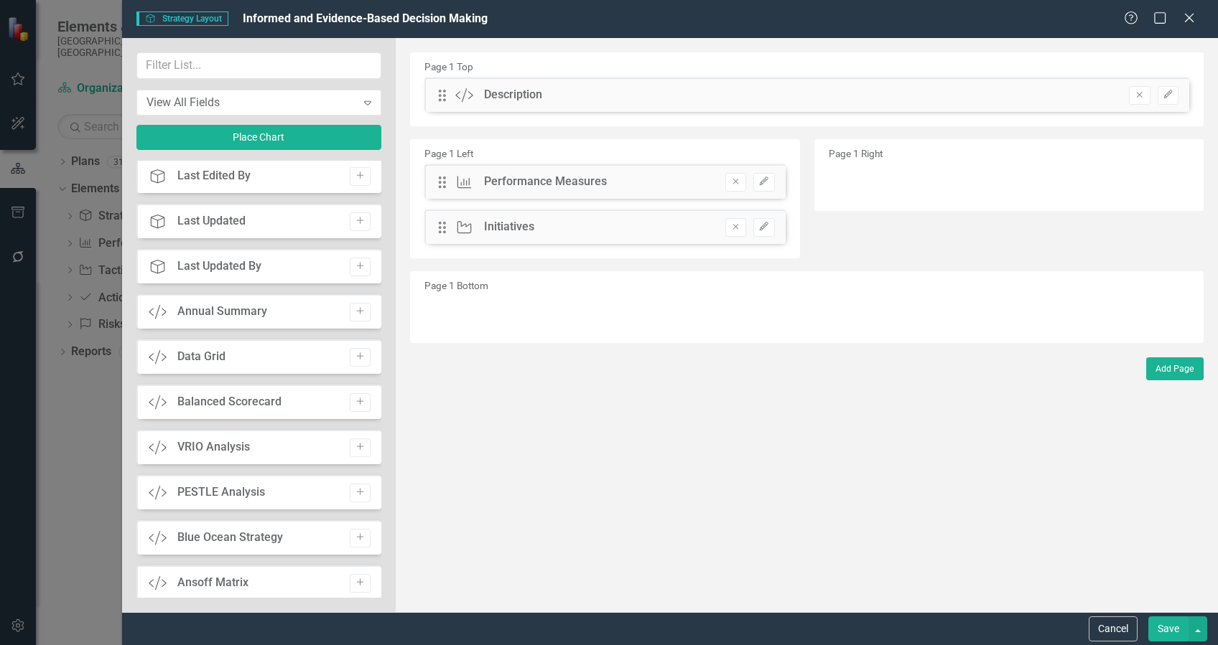
drag, startPoint x: 473, startPoint y: 220, endPoint x: 517, endPoint y: 226, distance: 44.2
click at [517, 226] on div "Initiative Initiatives" at bounding box center [495, 227] width 80 height 17
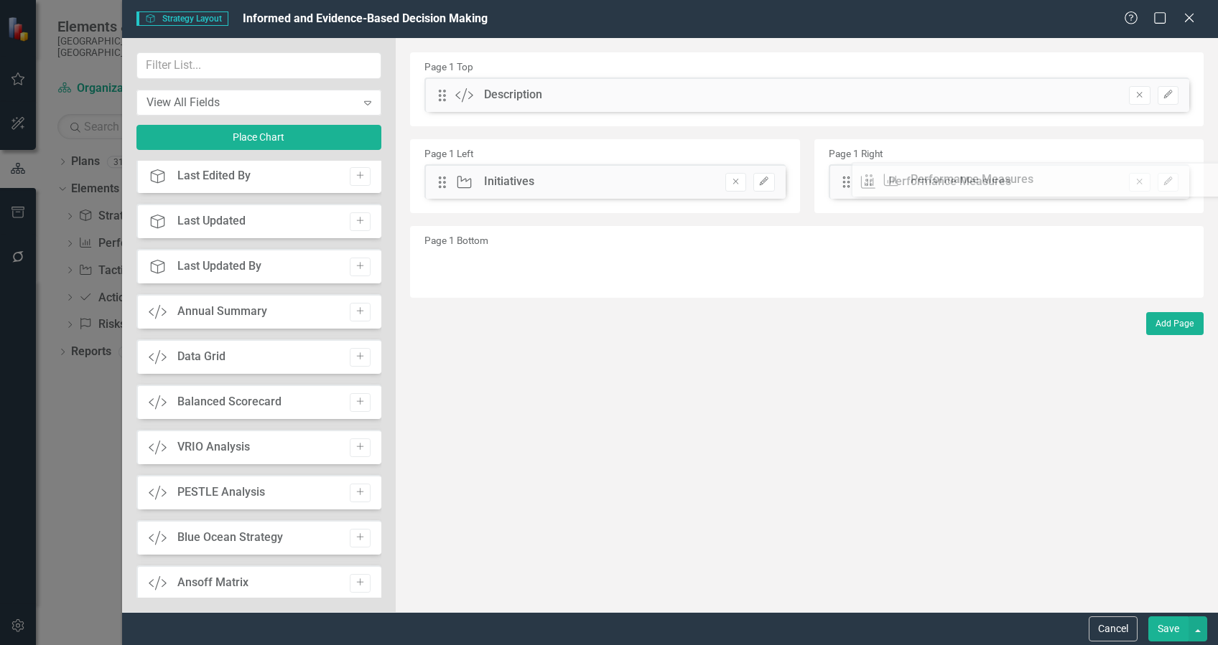
drag, startPoint x: 437, startPoint y: 180, endPoint x: 874, endPoint y: 177, distance: 437.2
click at [1167, 626] on button "Save" at bounding box center [1168, 629] width 40 height 25
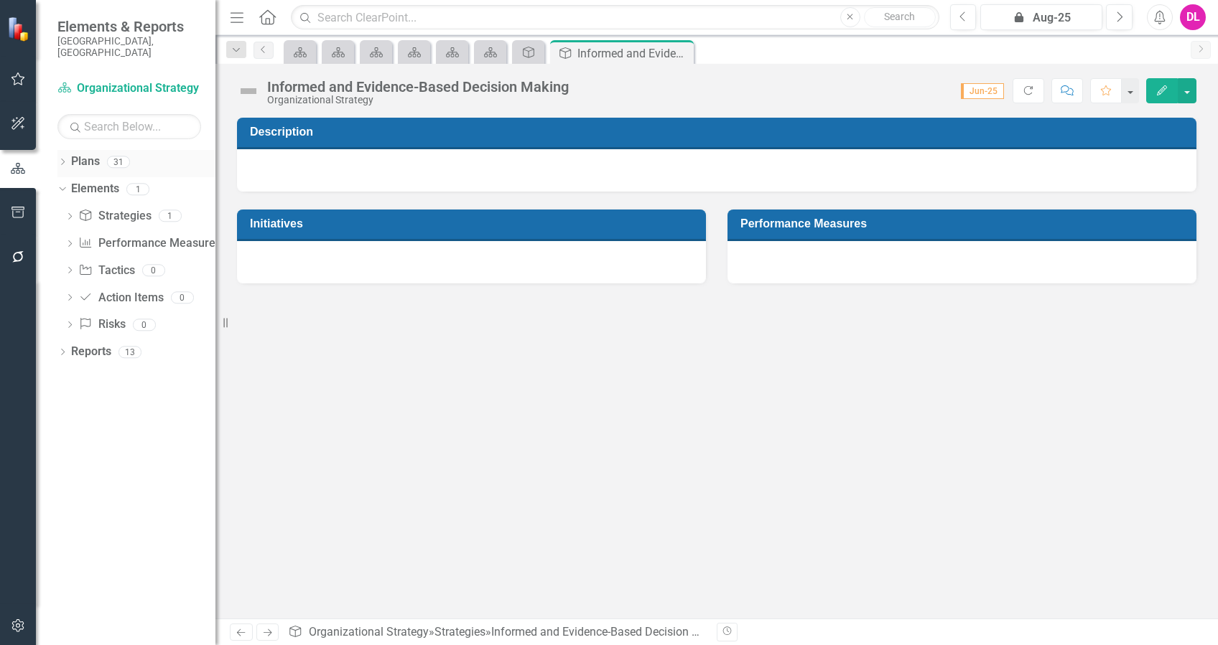
click at [63, 159] on icon "Dropdown" at bounding box center [62, 163] width 10 height 8
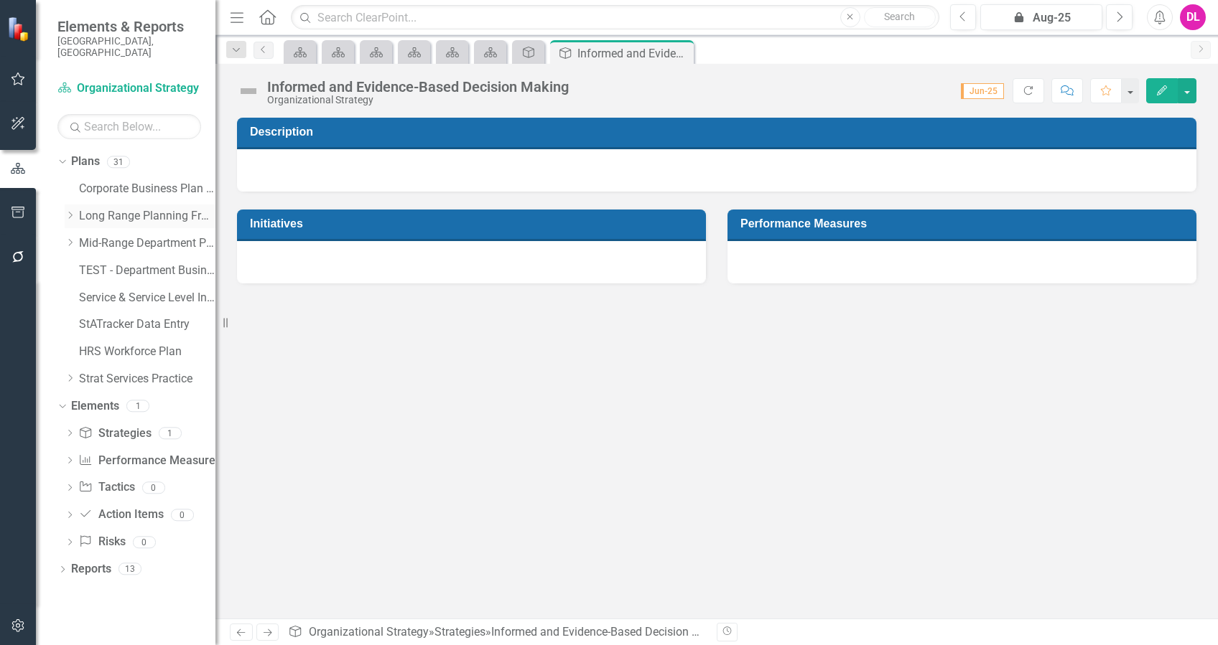
click at [67, 211] on icon "Dropdown" at bounding box center [70, 215] width 11 height 9
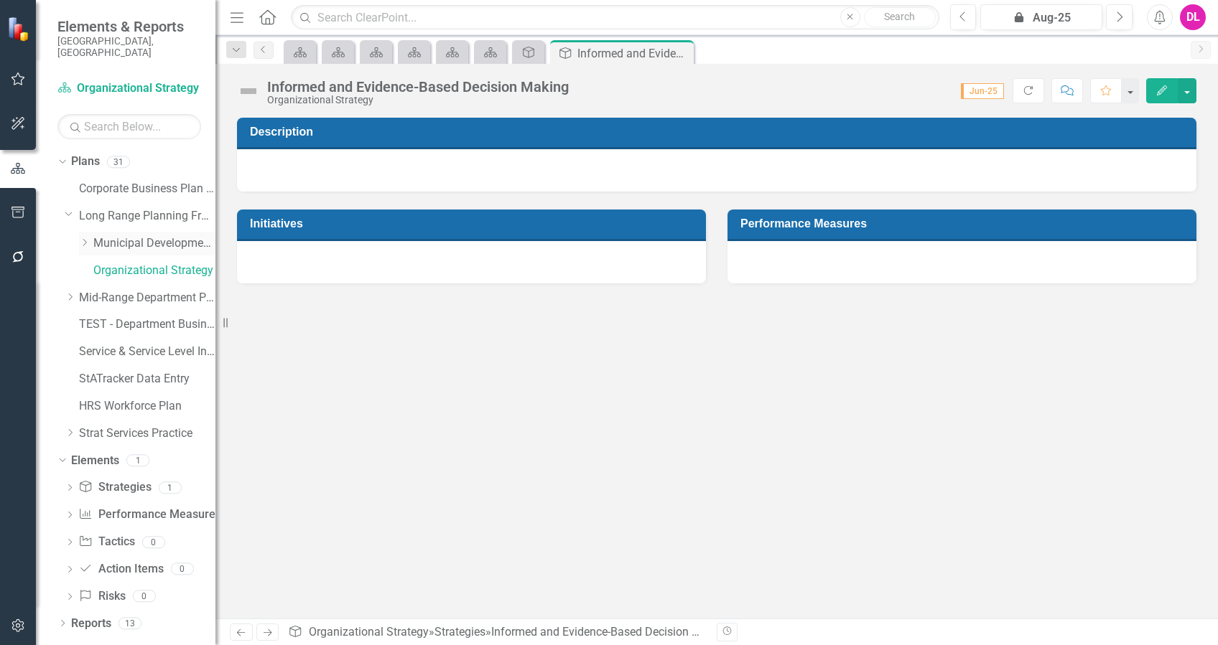
click at [113, 235] on link "Municipal Development Plans" at bounding box center [154, 243] width 122 height 17
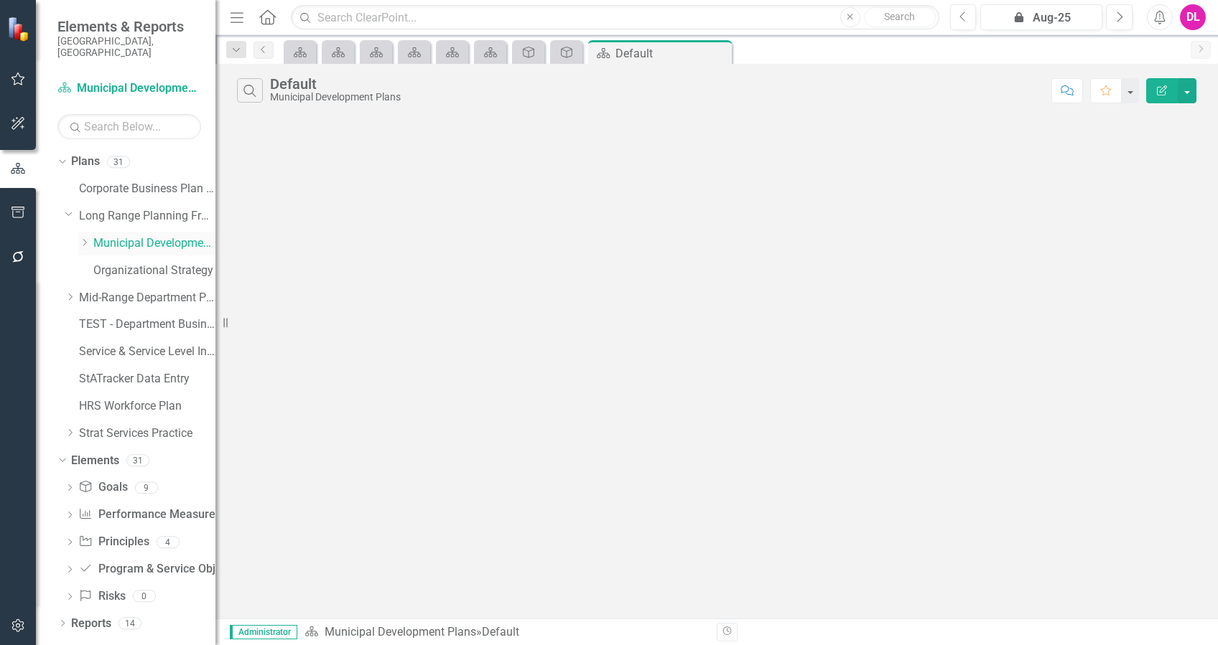
click at [88, 238] on icon "Dropdown" at bounding box center [84, 242] width 11 height 9
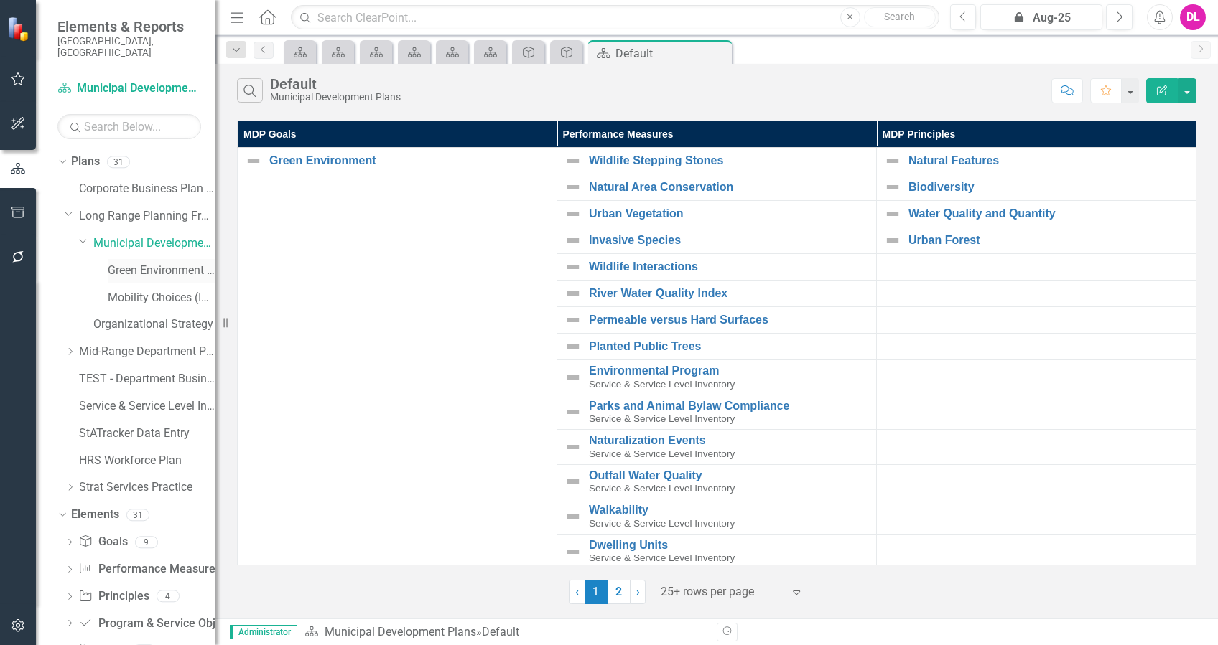
click at [126, 263] on link "Green Environment (Implementation)" at bounding box center [162, 271] width 108 height 17
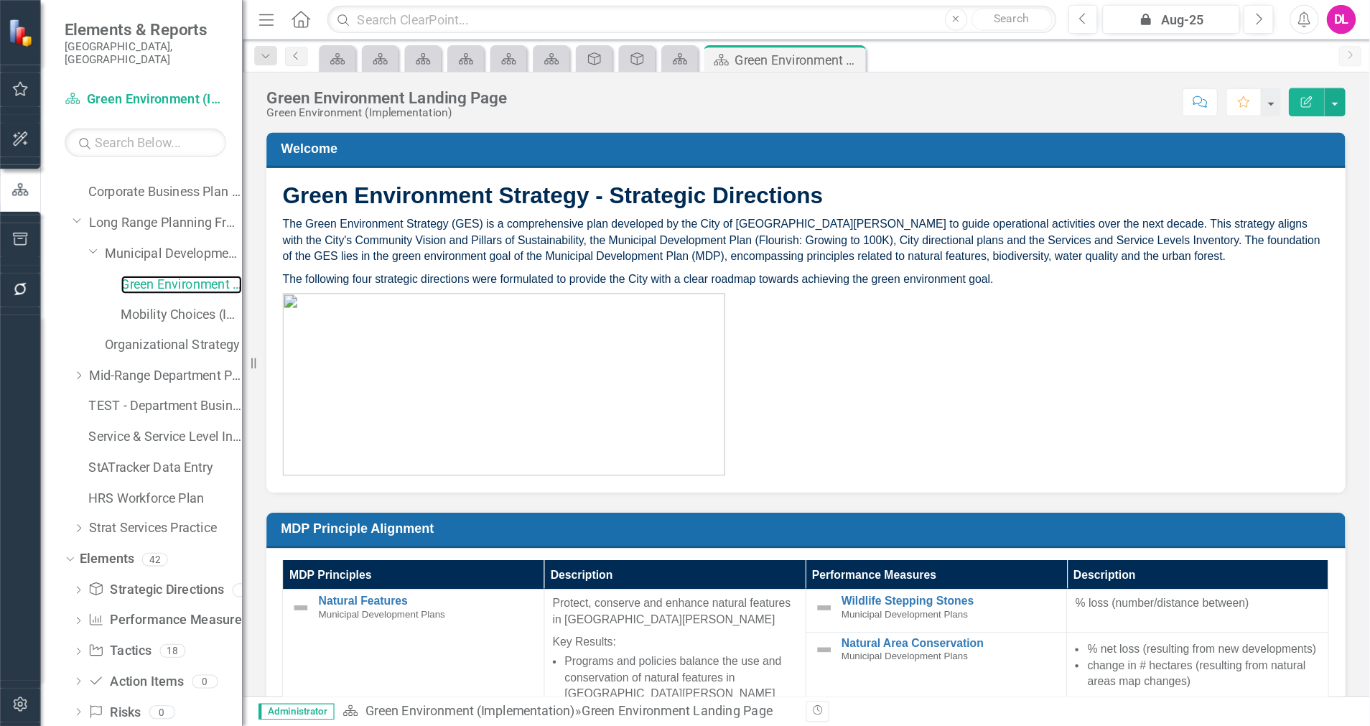
scroll to position [36, 0]
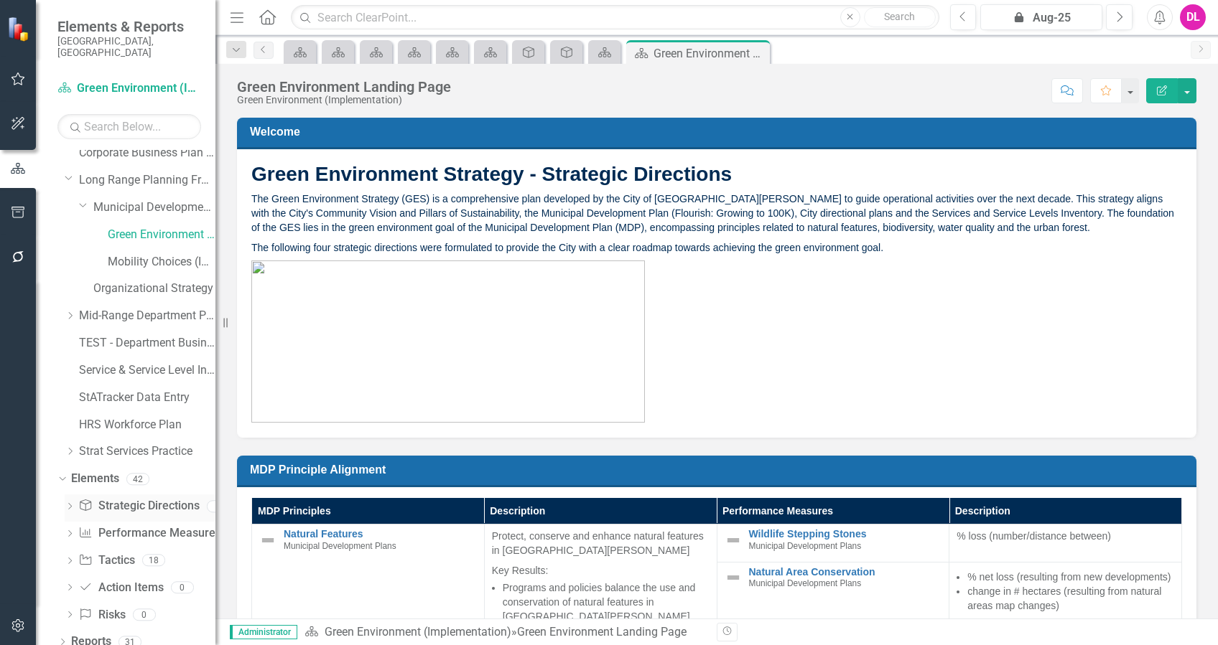
click at [140, 498] on link "Strategic Direction Strategic Directions" at bounding box center [138, 506] width 121 height 17
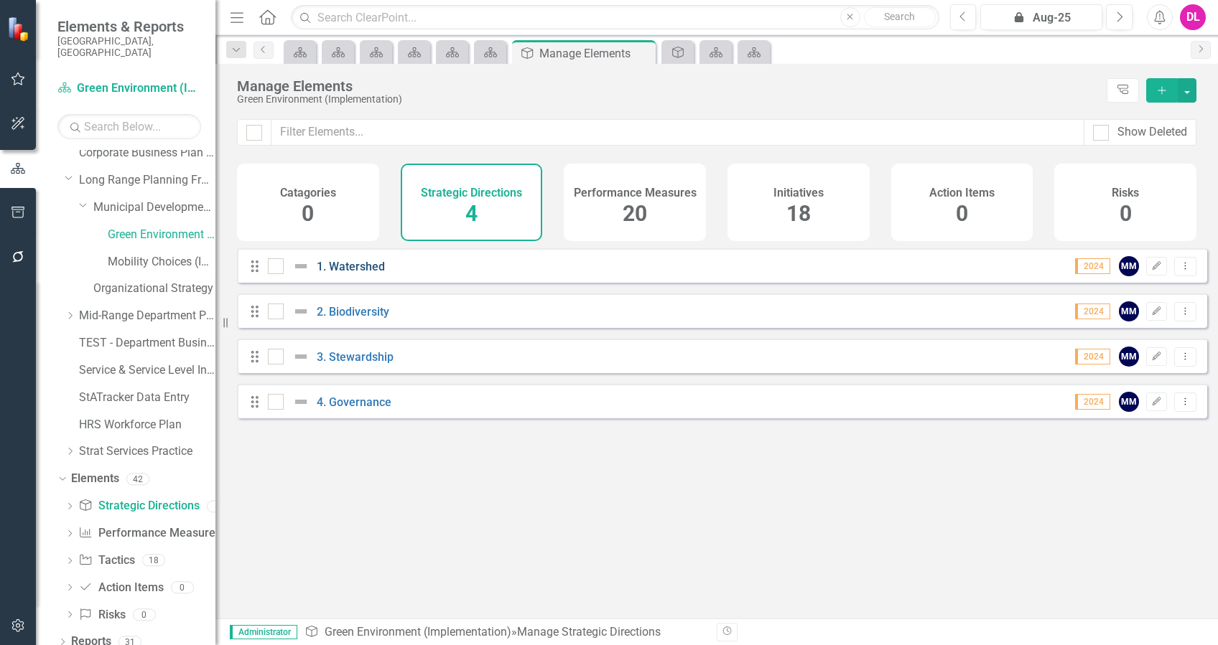
click at [359, 274] on link "1. Watershed" at bounding box center [351, 267] width 68 height 14
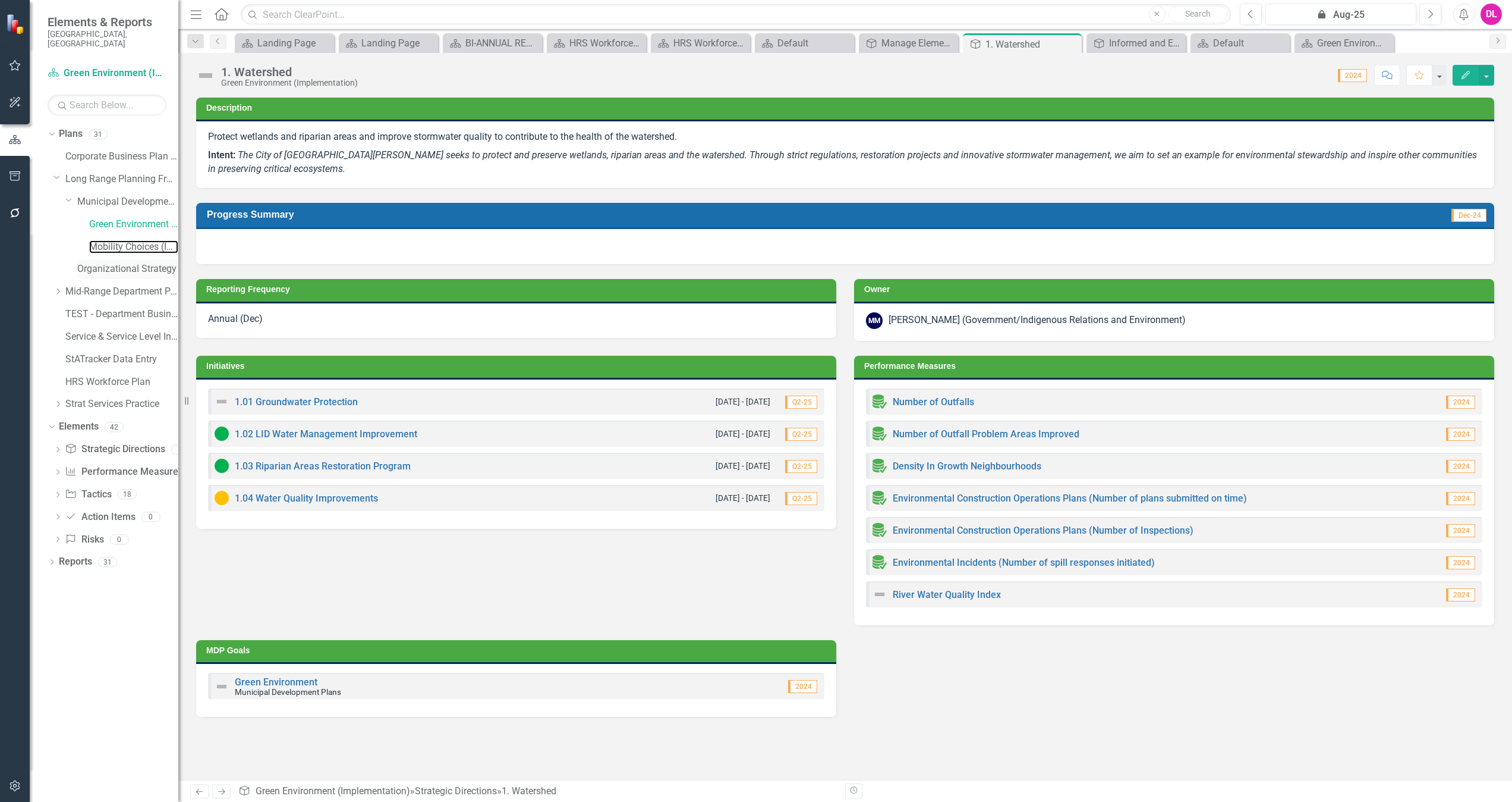
drag, startPoint x: 104, startPoint y: 234, endPoint x: 100, endPoint y: 250, distance: 16.5
click at [104, 240] on link "Mobility Choices (Implementation)" at bounding box center [134, 247] width 89 height 14
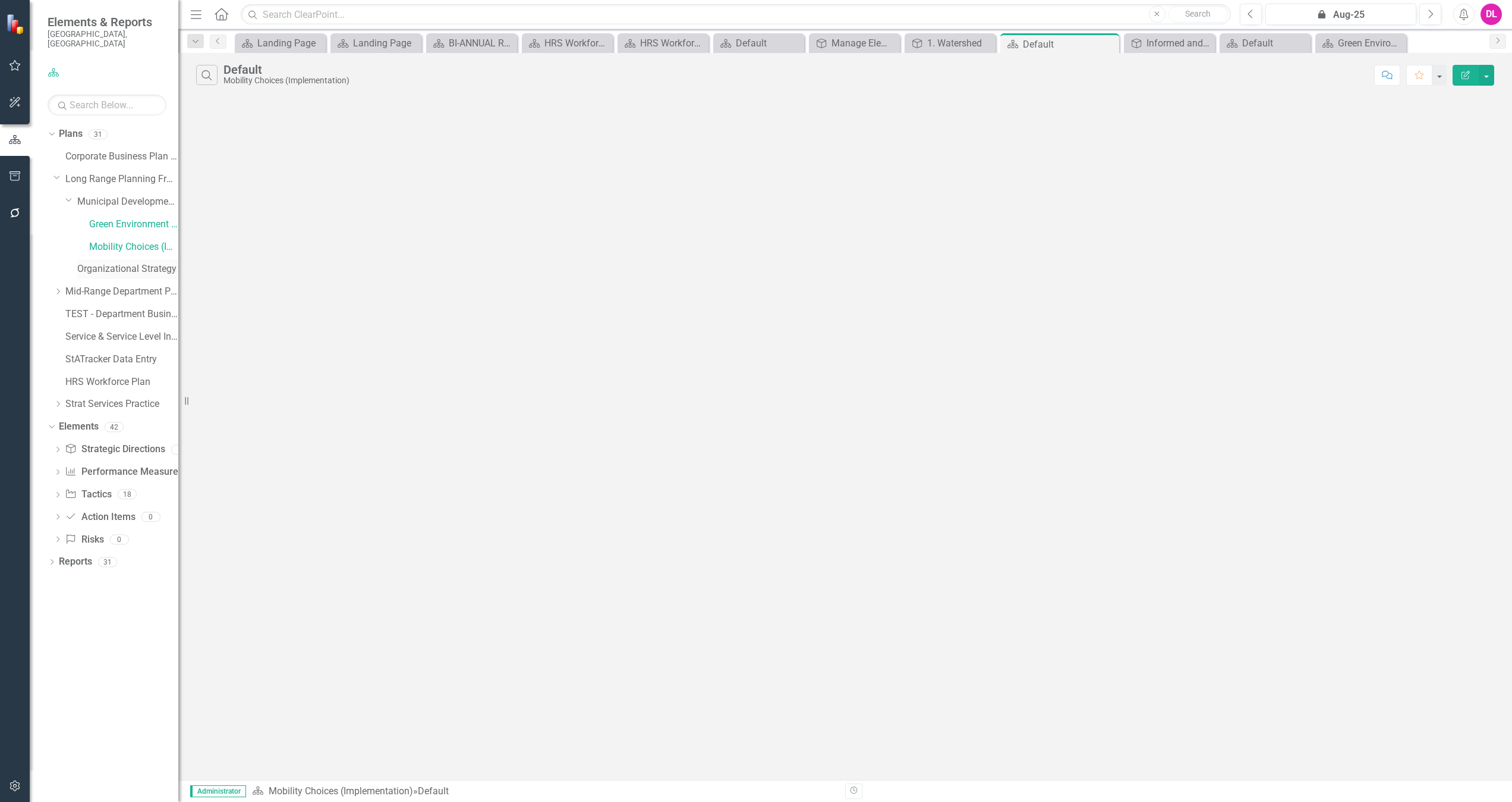
click at [96, 263] on link "Organizational Strategy" at bounding box center [128, 269] width 101 height 14
click at [55, 129] on div "Dropdown" at bounding box center [50, 133] width 10 height 8
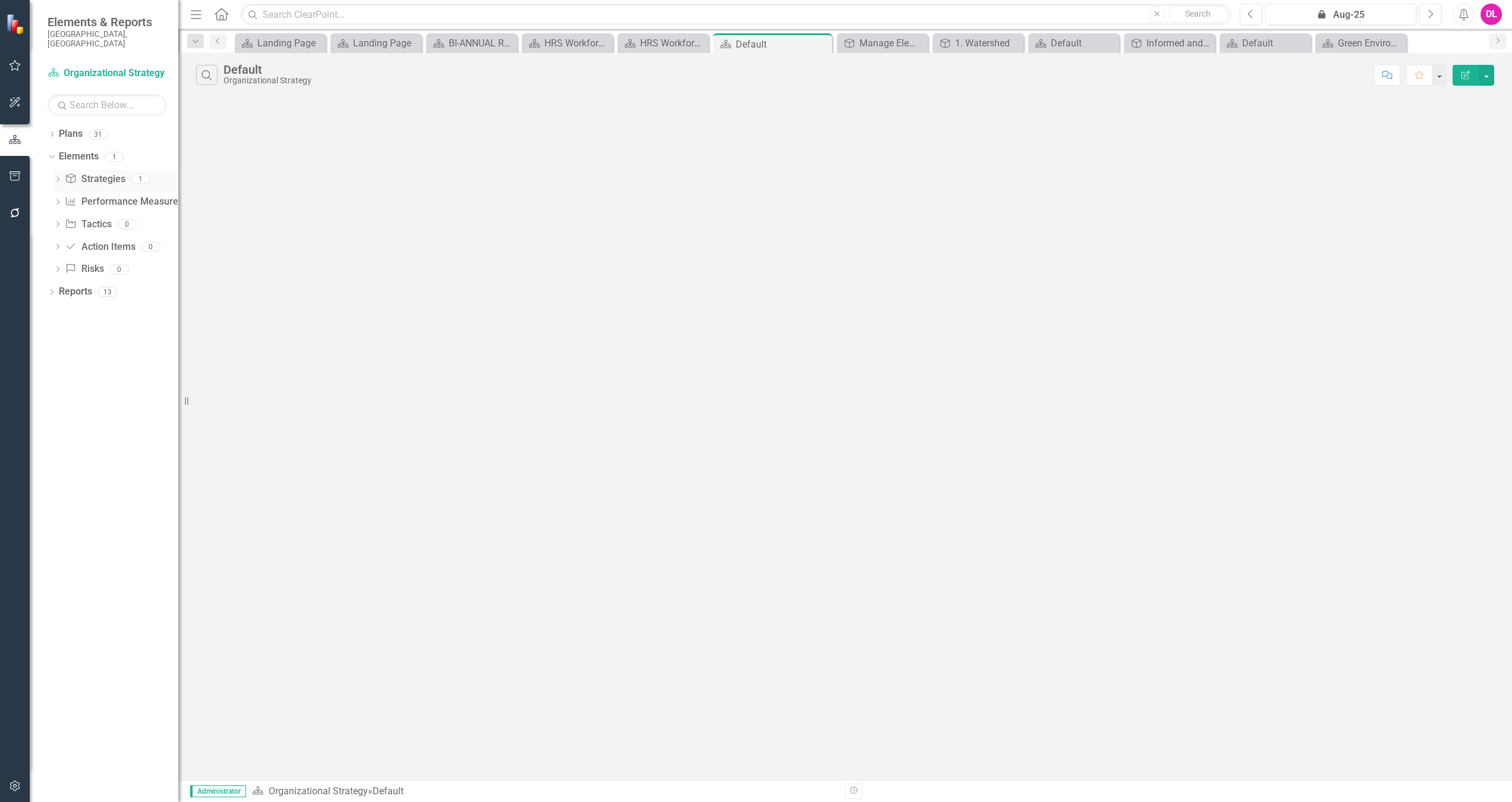
click at [60, 177] on icon "Dropdown" at bounding box center [58, 181] width 8 height 7
click at [111, 193] on div "Informed and Evidence-Based Decision Making" at bounding box center [131, 198] width 94 height 11
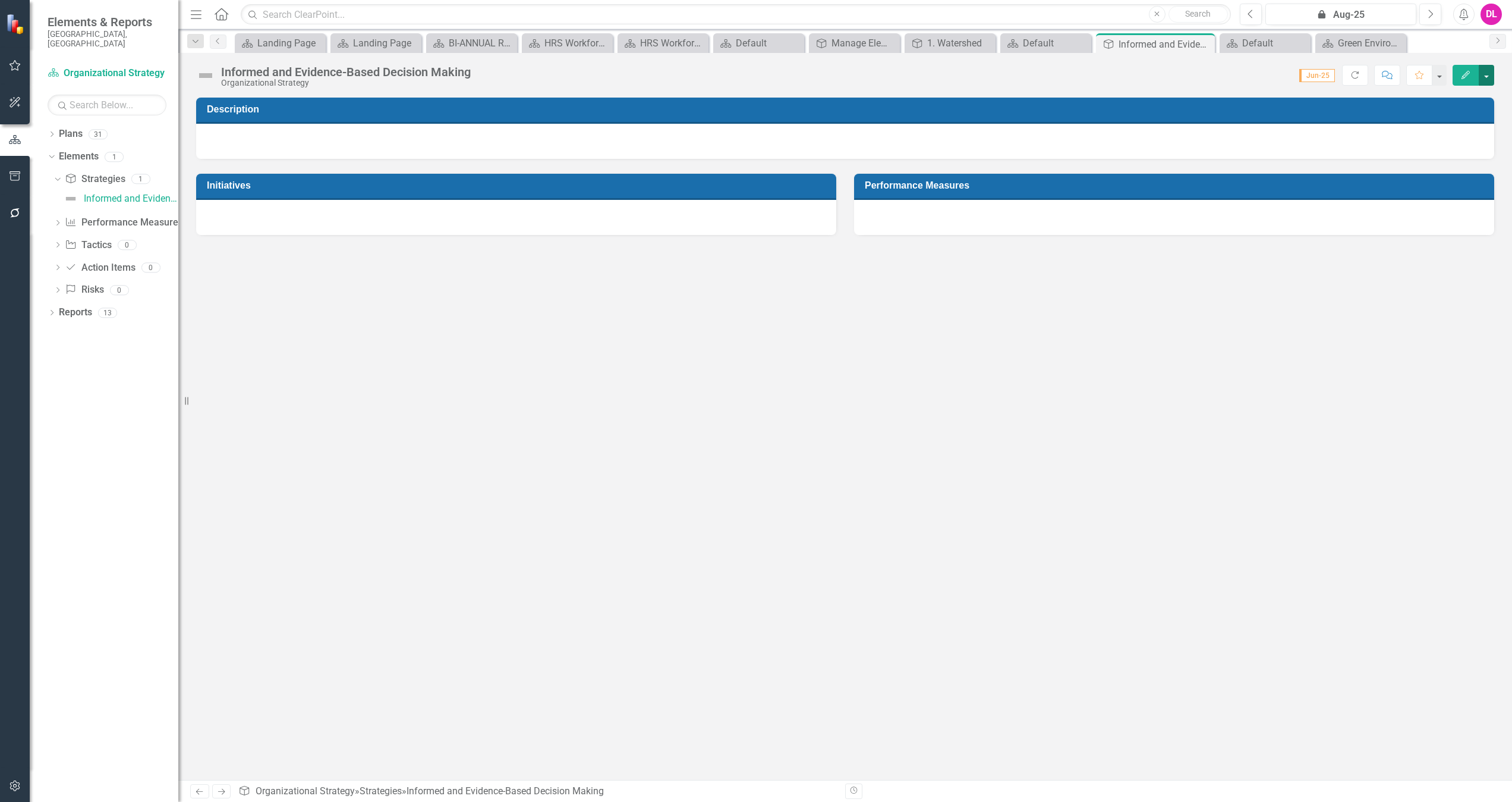
click at [1008, 79] on button "button" at bounding box center [1486, 75] width 16 height 21
click at [1008, 120] on link "Edit Report Edit Layout" at bounding box center [1446, 119] width 96 height 22
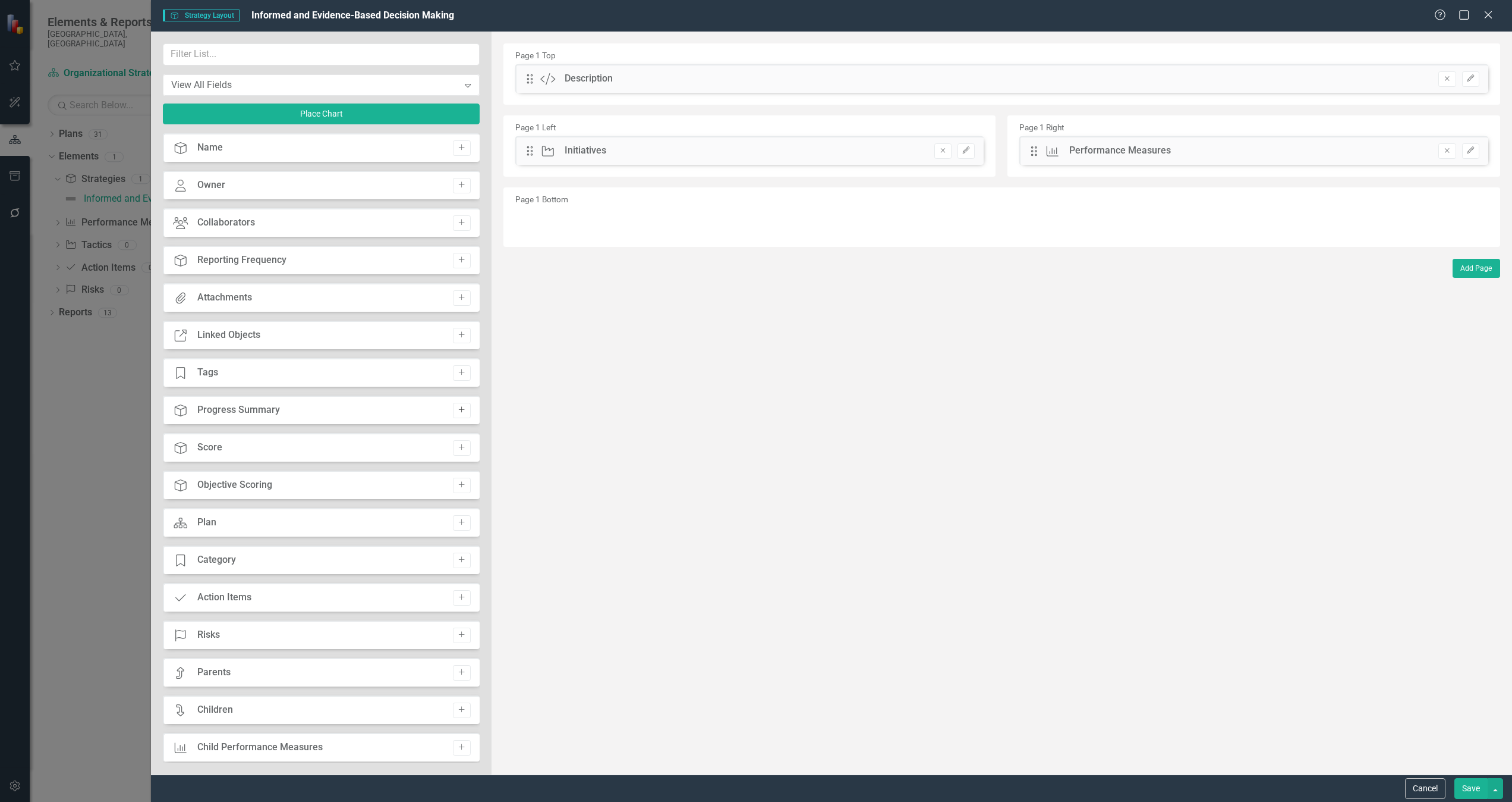
click at [460, 408] on icon "Add" at bounding box center [461, 409] width 9 height 7
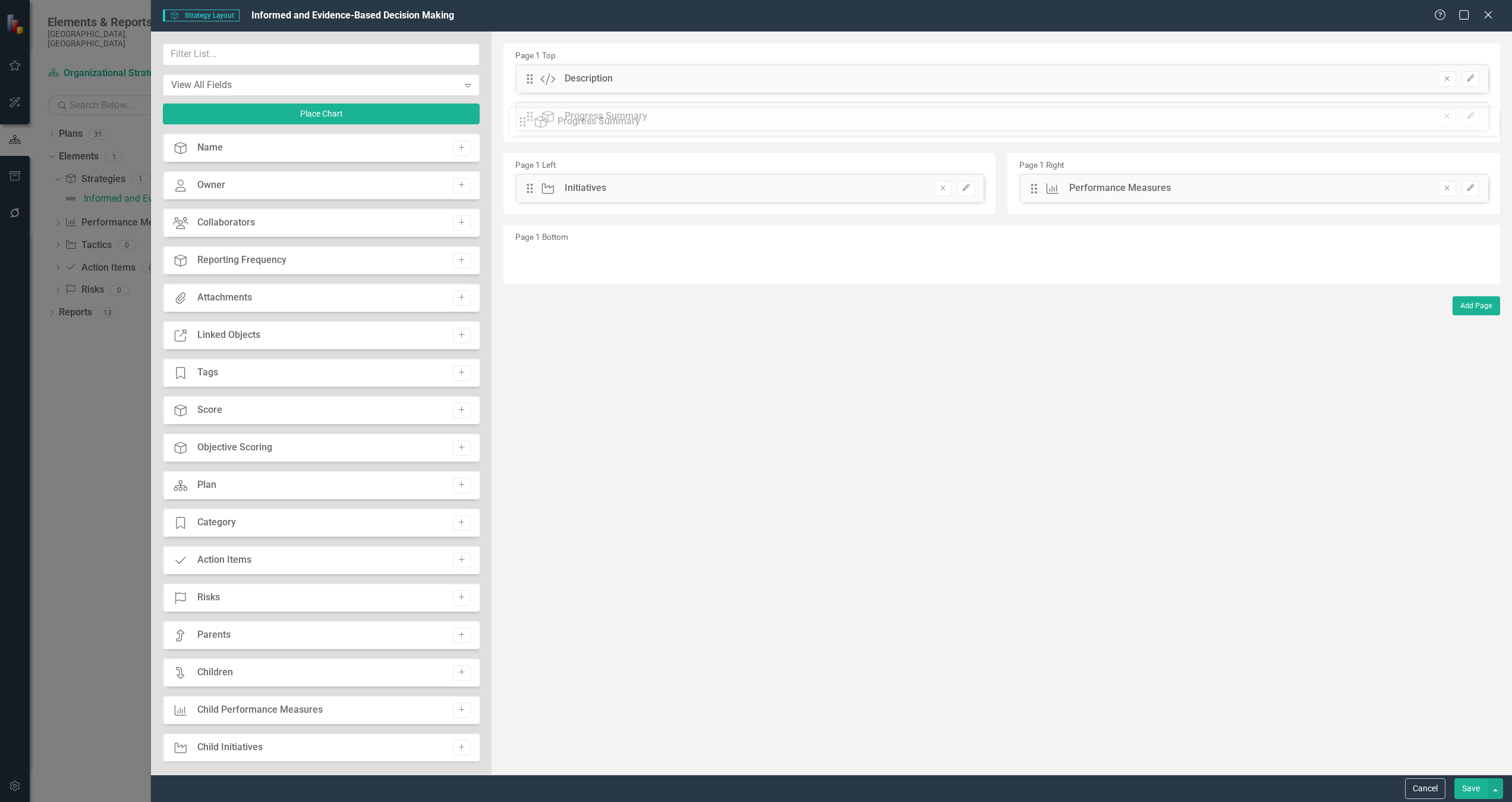
drag, startPoint x: 529, startPoint y: 77, endPoint x: 531, endPoint y: 119, distance: 42.0
click at [1008, 80] on icon "Edit" at bounding box center [1471, 78] width 9 height 7
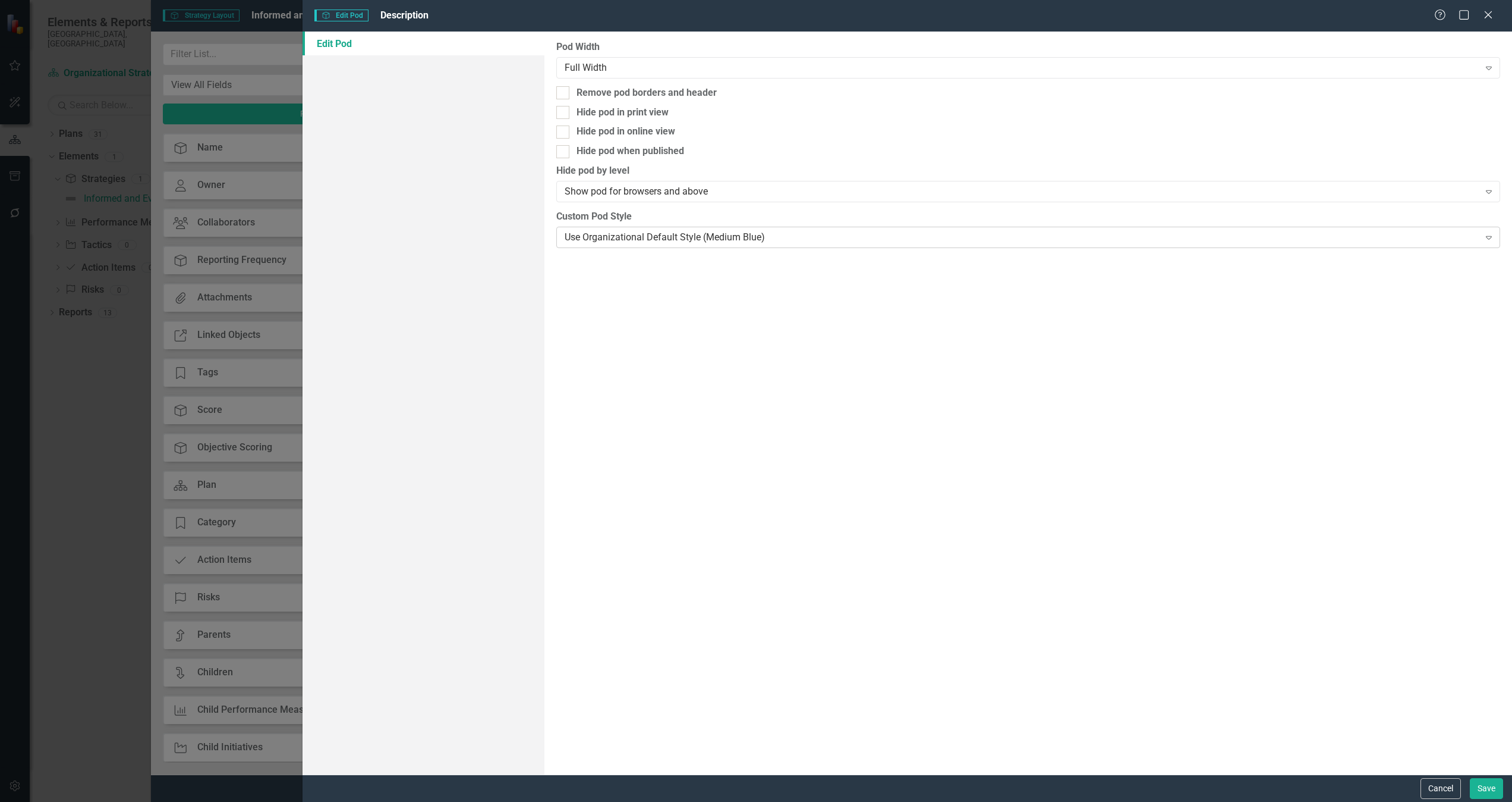
click at [739, 240] on div "Use Organizational Default Style (Medium Blue)" at bounding box center [1022, 237] width 915 height 14
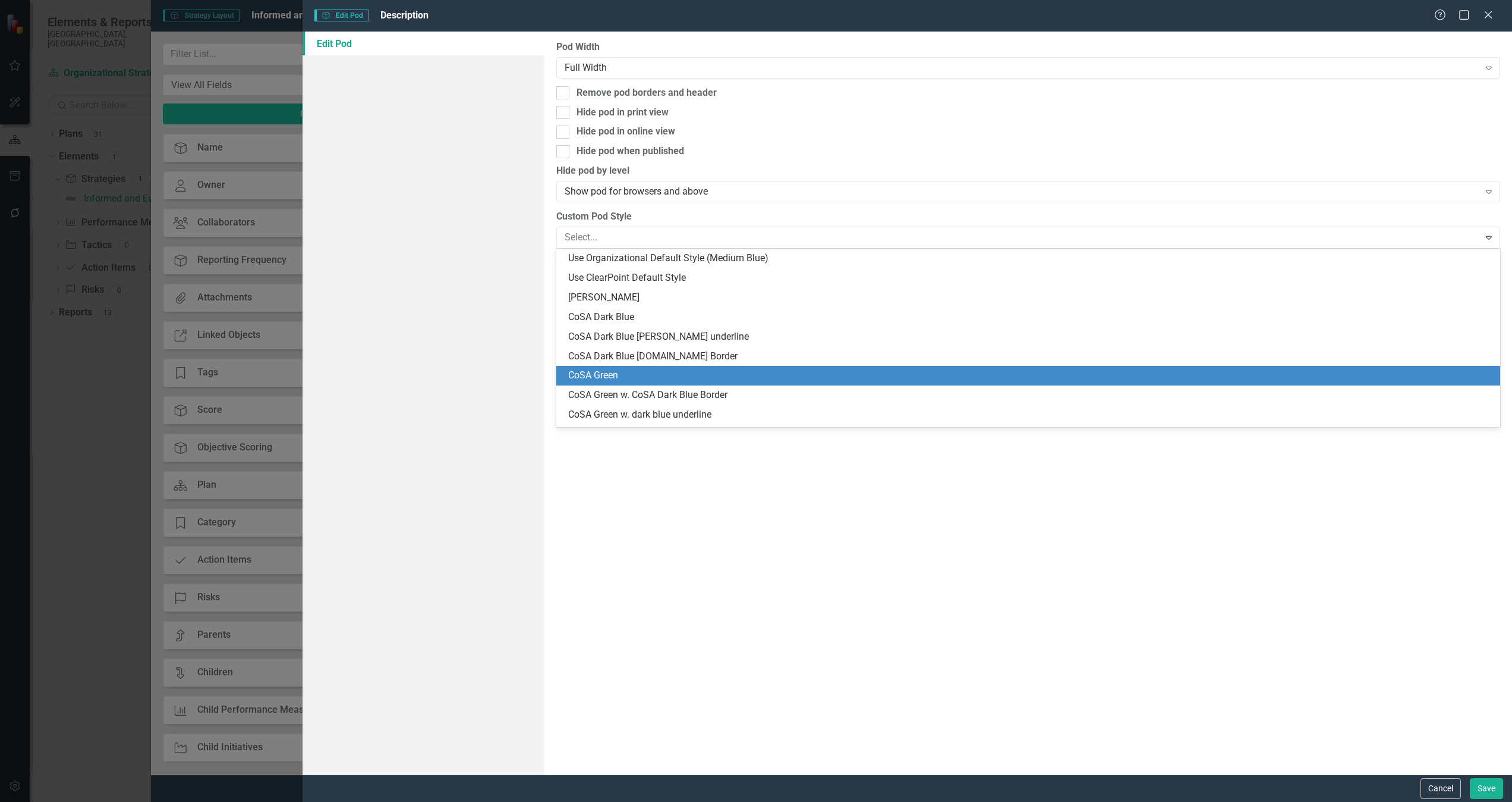
click at [672, 376] on div "CoSA Green" at bounding box center [1030, 375] width 925 height 14
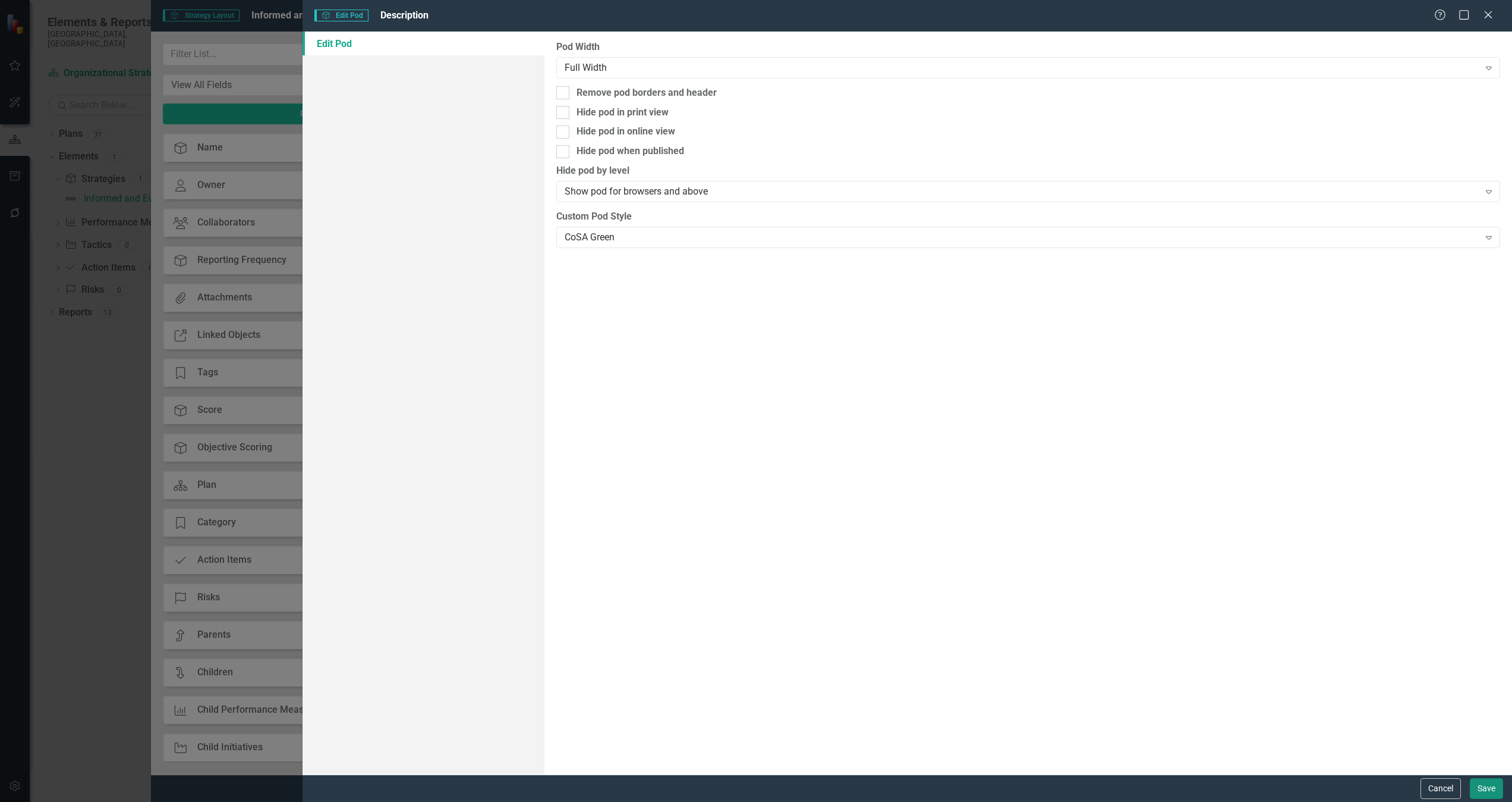
click at [1008, 534] on button "Save" at bounding box center [1486, 788] width 33 height 21
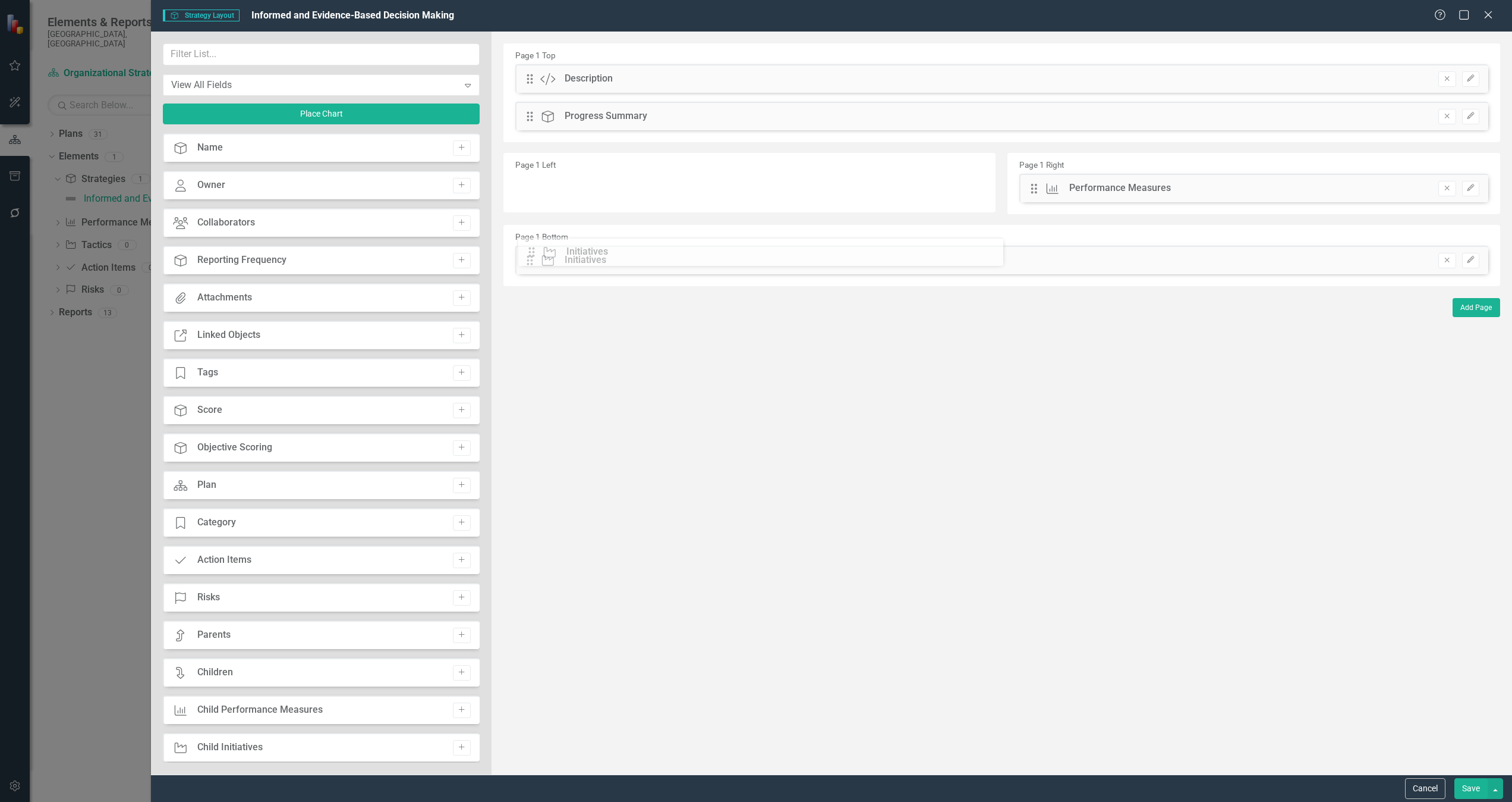
drag, startPoint x: 527, startPoint y: 189, endPoint x: 537, endPoint y: 253, distance: 64.8
drag, startPoint x: 1028, startPoint y: 191, endPoint x: 1057, endPoint y: 260, distance: 74.8
click at [1008, 341] on button "Add Page" at bounding box center [1476, 343] width 47 height 19
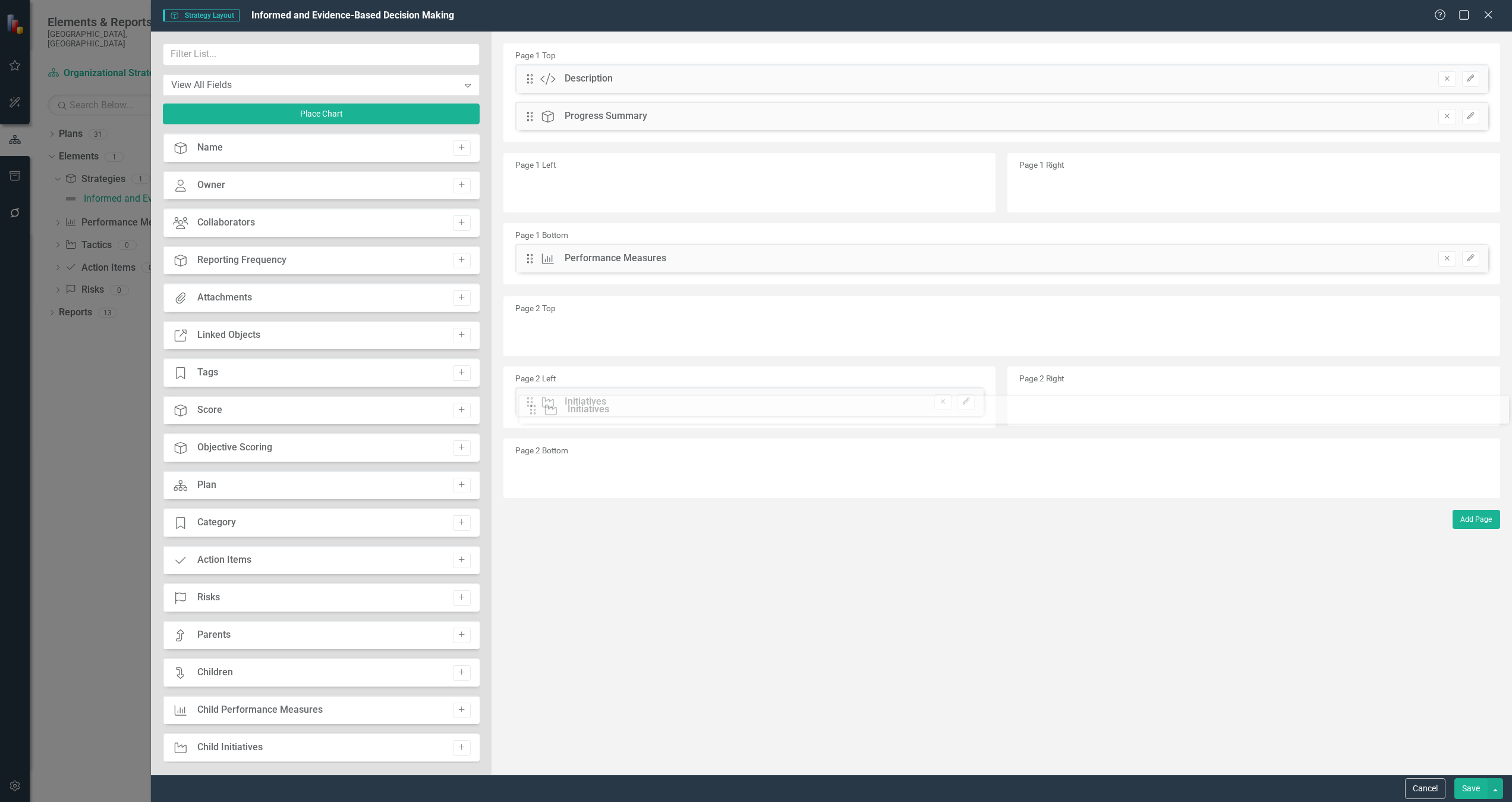
drag, startPoint x: 528, startPoint y: 296, endPoint x: 538, endPoint y: 405, distance: 109.5
drag, startPoint x: 527, startPoint y: 252, endPoint x: 1057, endPoint y: 389, distance: 547.4
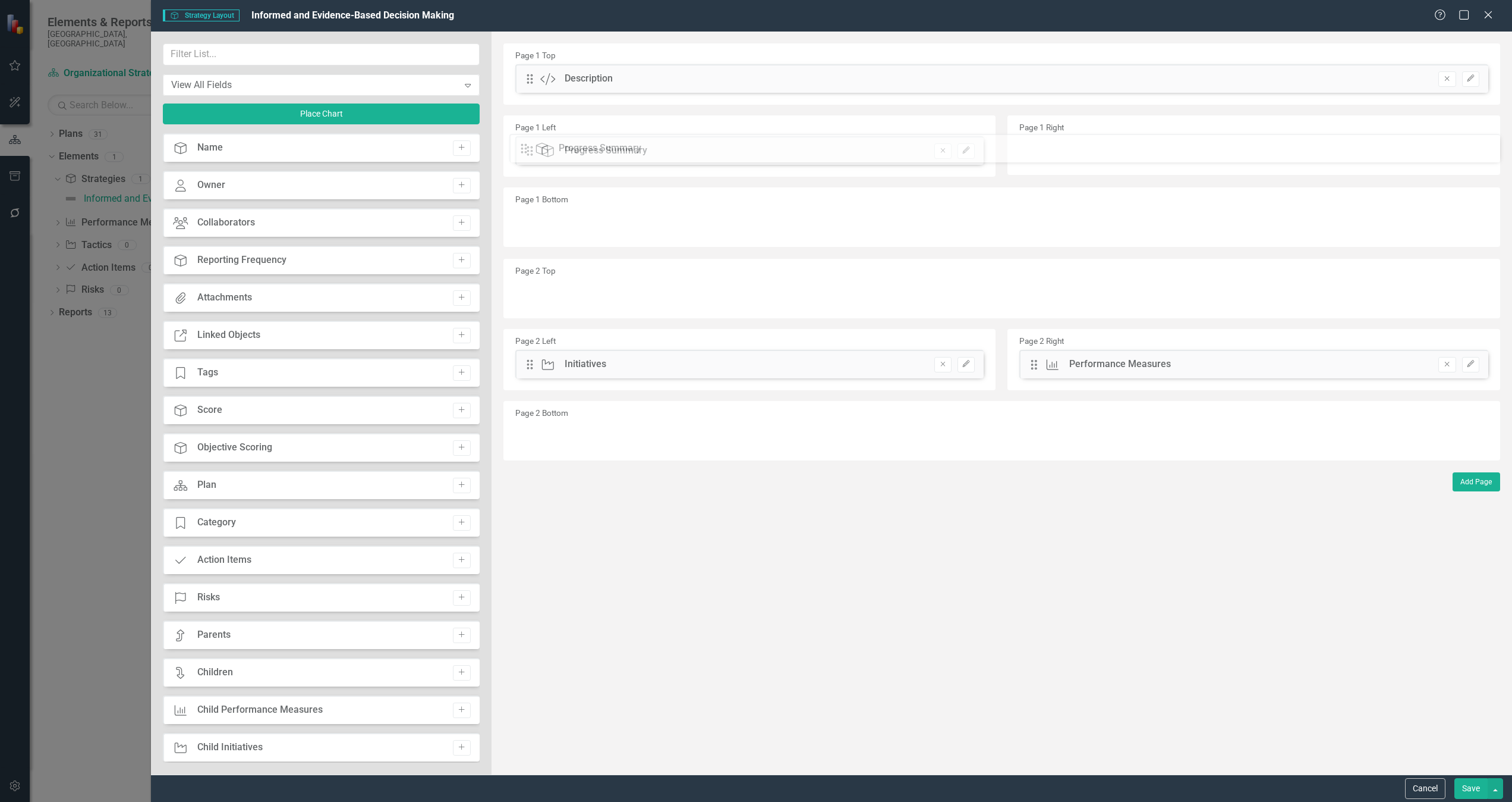
drag, startPoint x: 527, startPoint y: 115, endPoint x: 532, endPoint y: 147, distance: 32.4
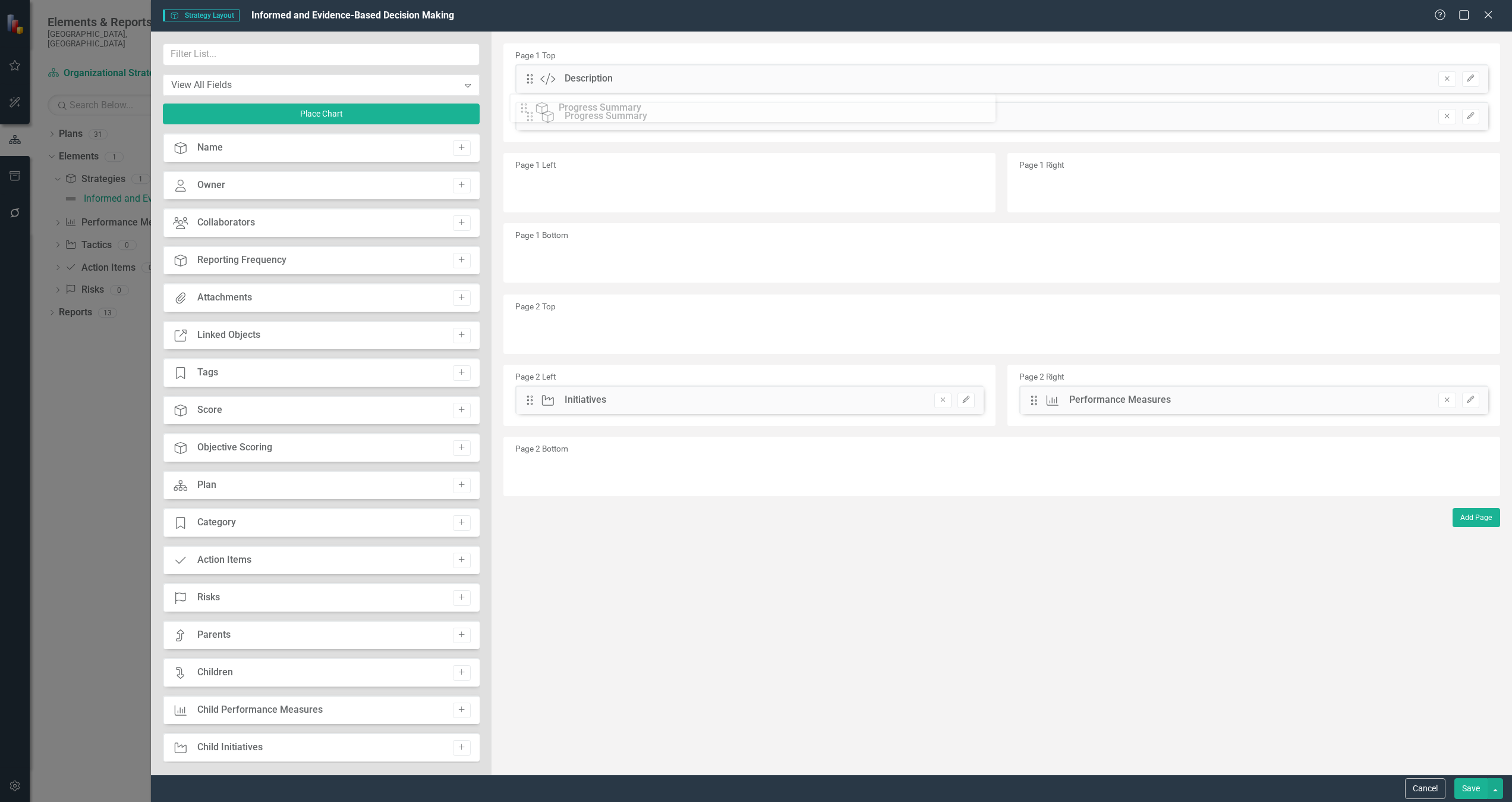
drag, startPoint x: 531, startPoint y: 157, endPoint x: 534, endPoint y: 113, distance: 44.1
click at [460, 182] on icon "Add" at bounding box center [461, 185] width 9 height 7
drag, startPoint x: 532, startPoint y: 77, endPoint x: 1075, endPoint y: 186, distance: 553.8
click at [459, 218] on button "Add" at bounding box center [461, 223] width 17 height 16
drag, startPoint x: 529, startPoint y: 75, endPoint x: 538, endPoint y: 193, distance: 118.3
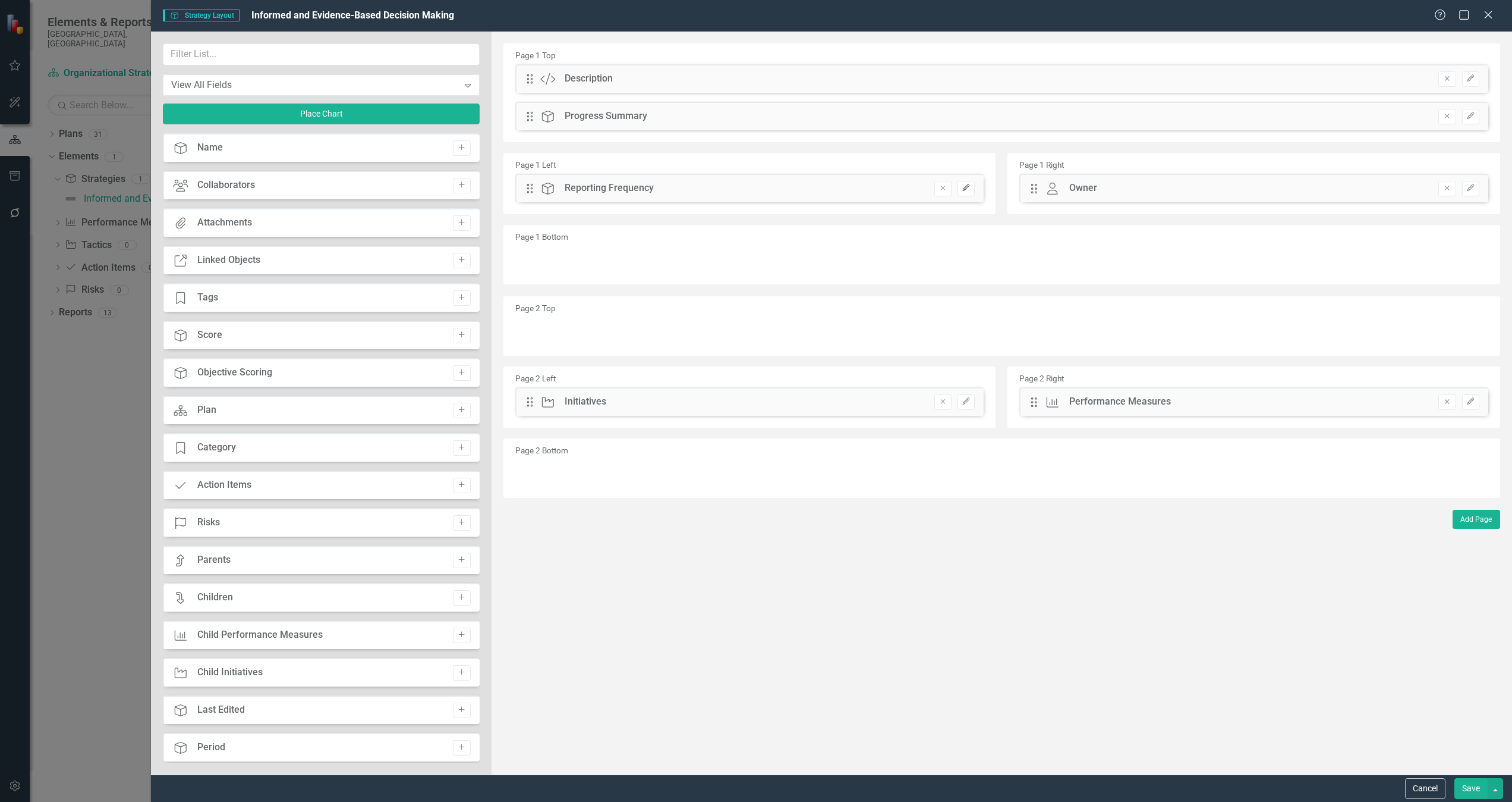
click at [968, 186] on icon "Edit" at bounding box center [966, 188] width 9 height 7
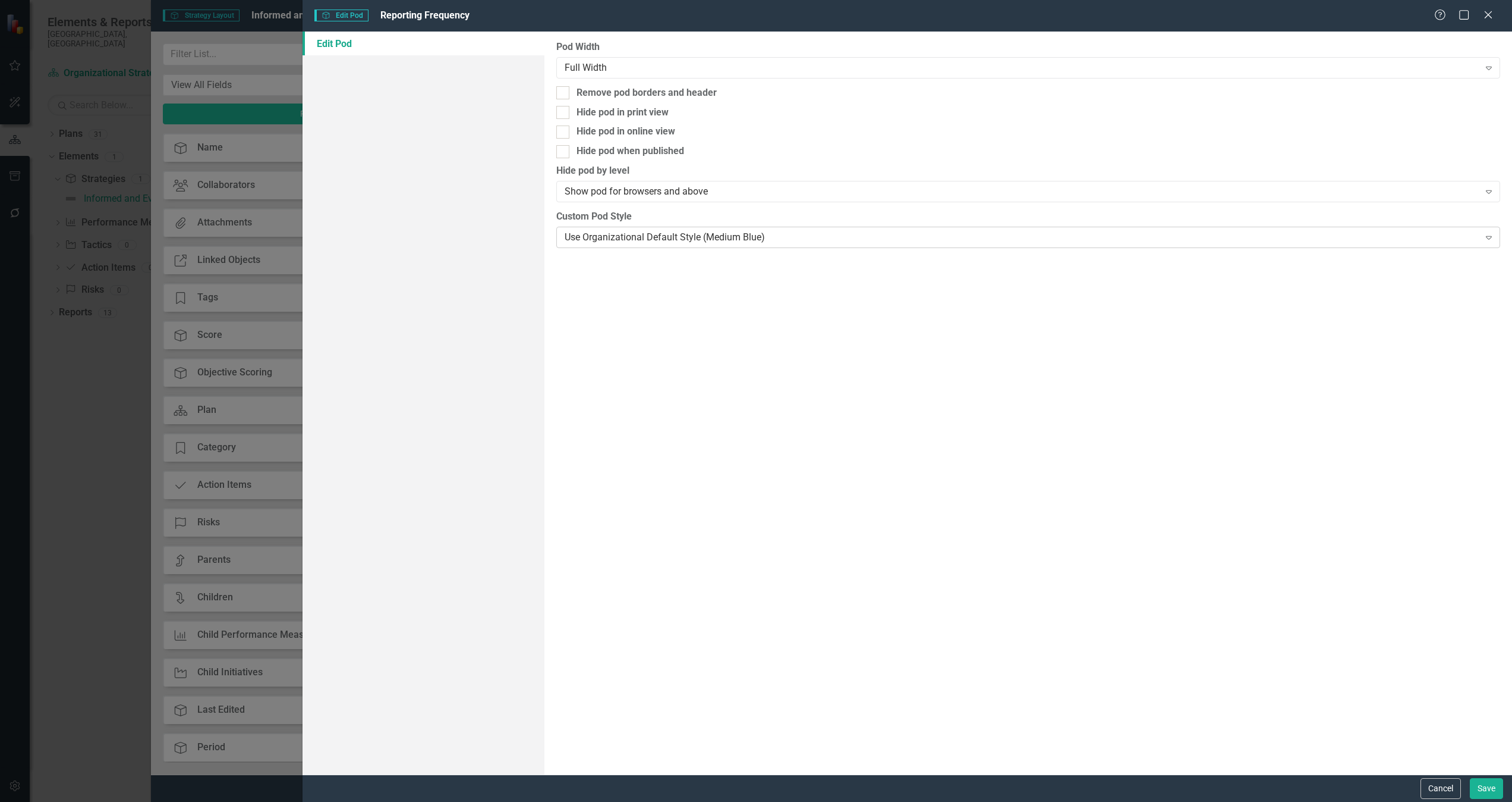
click at [703, 241] on div "Use Organizational Default Style (Medium Blue)" at bounding box center [1022, 237] width 915 height 14
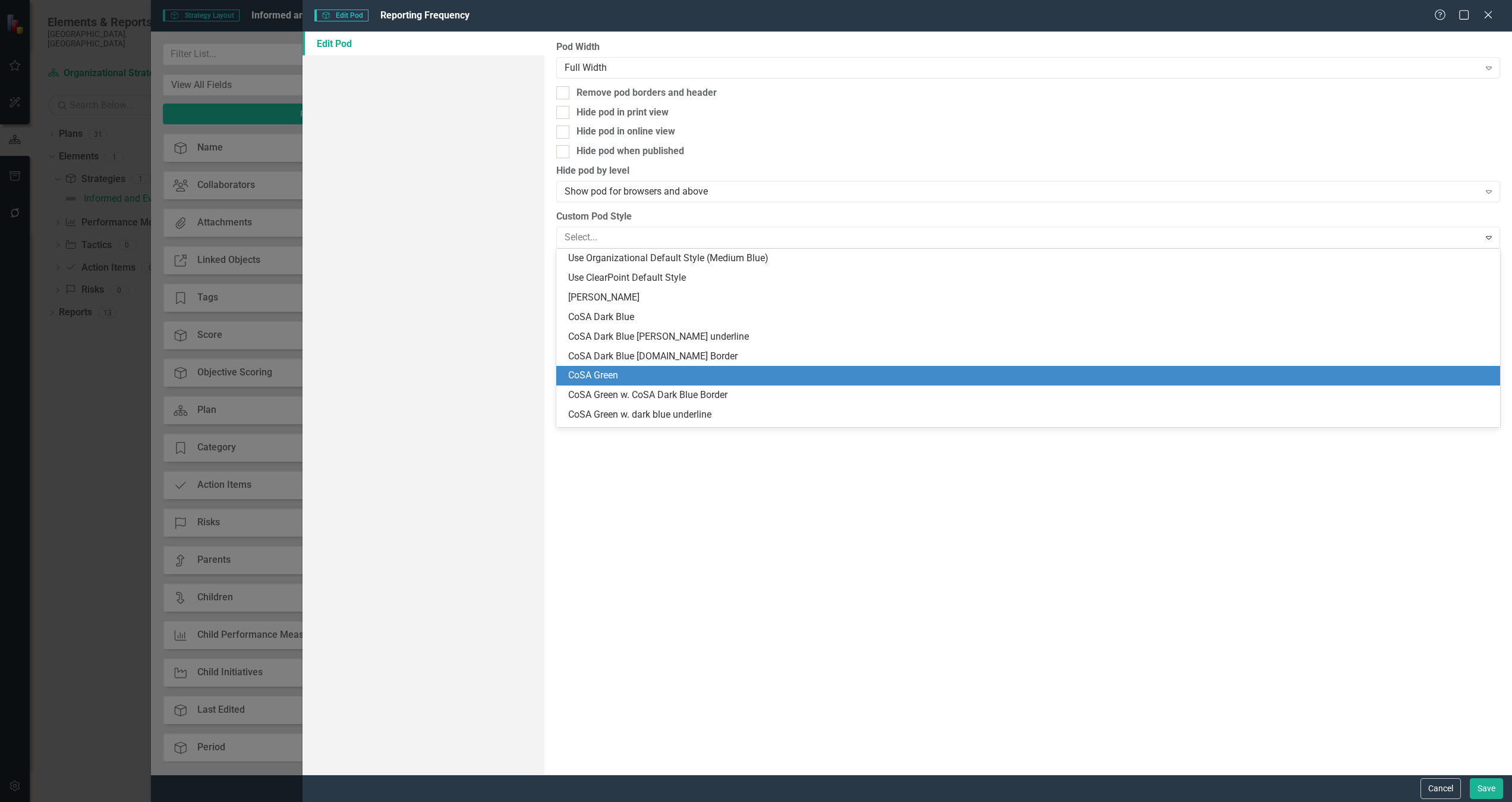
click at [726, 366] on div "CoSA Green" at bounding box center [1028, 375] width 944 height 20
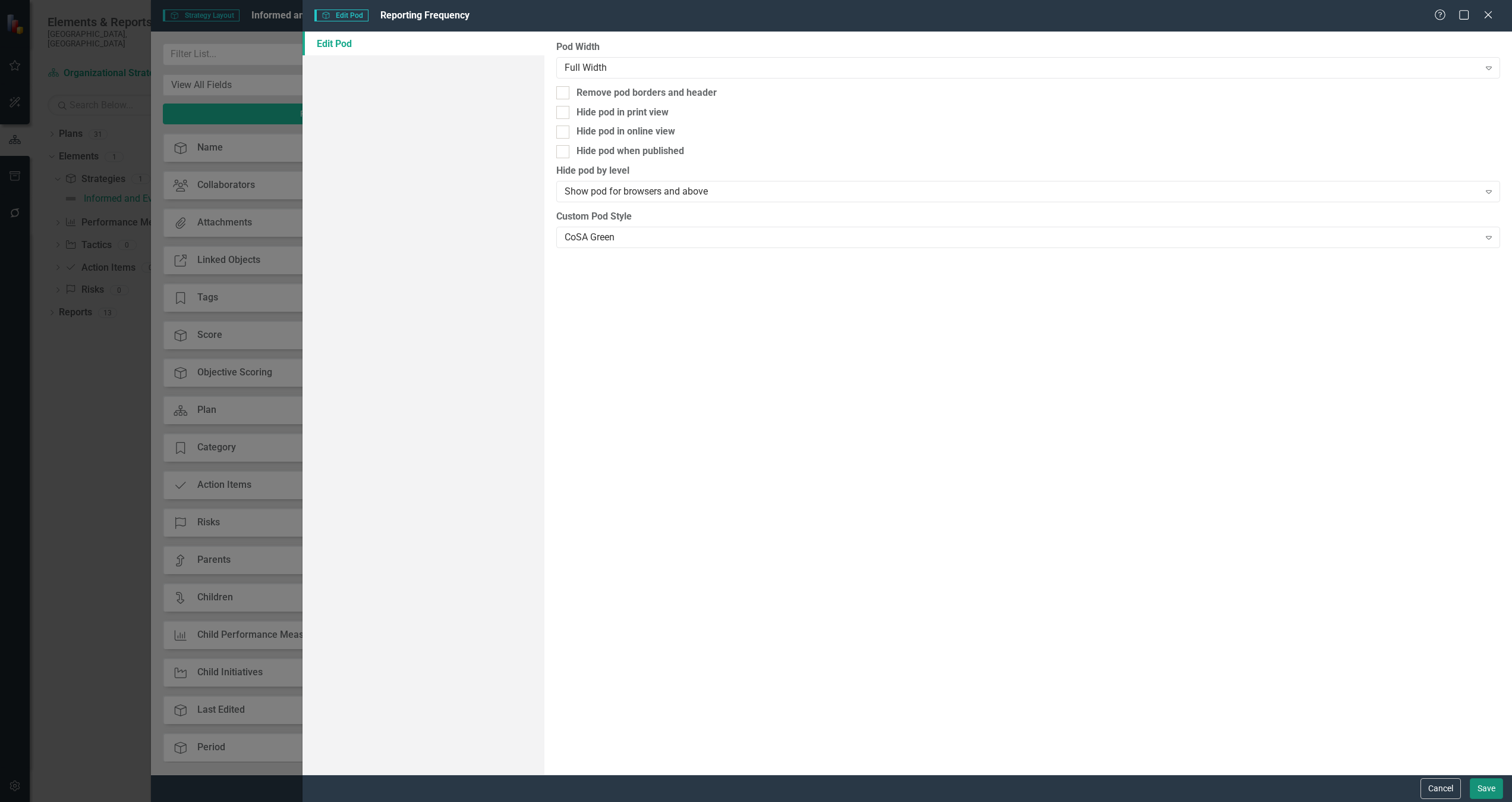
click at [1008, 534] on button "Save" at bounding box center [1486, 788] width 33 height 21
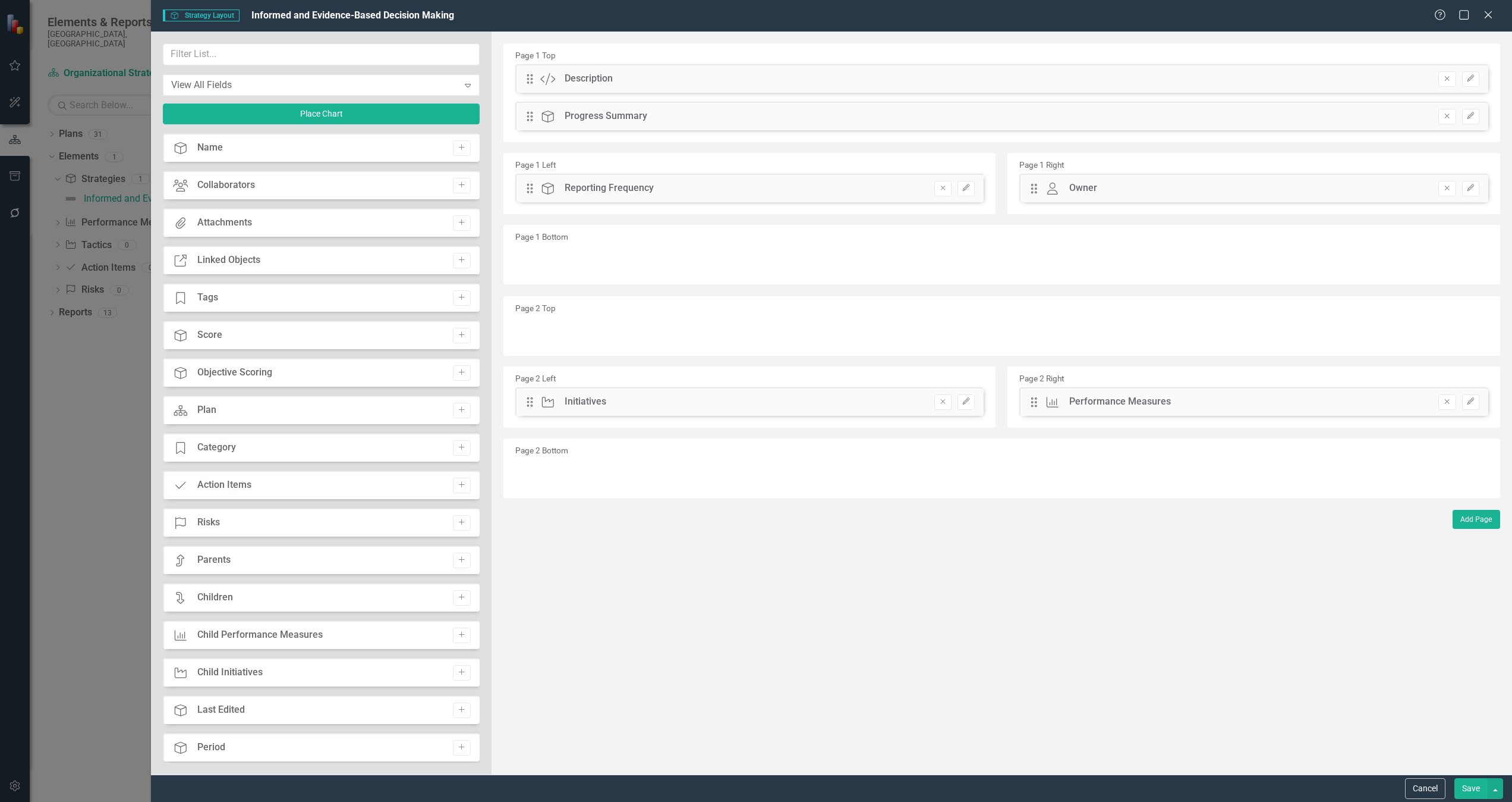
click at [1008, 195] on div "Drag Owner Owner Remove Edit" at bounding box center [1254, 188] width 469 height 28
click at [1008, 186] on icon "Edit" at bounding box center [1471, 188] width 9 height 7
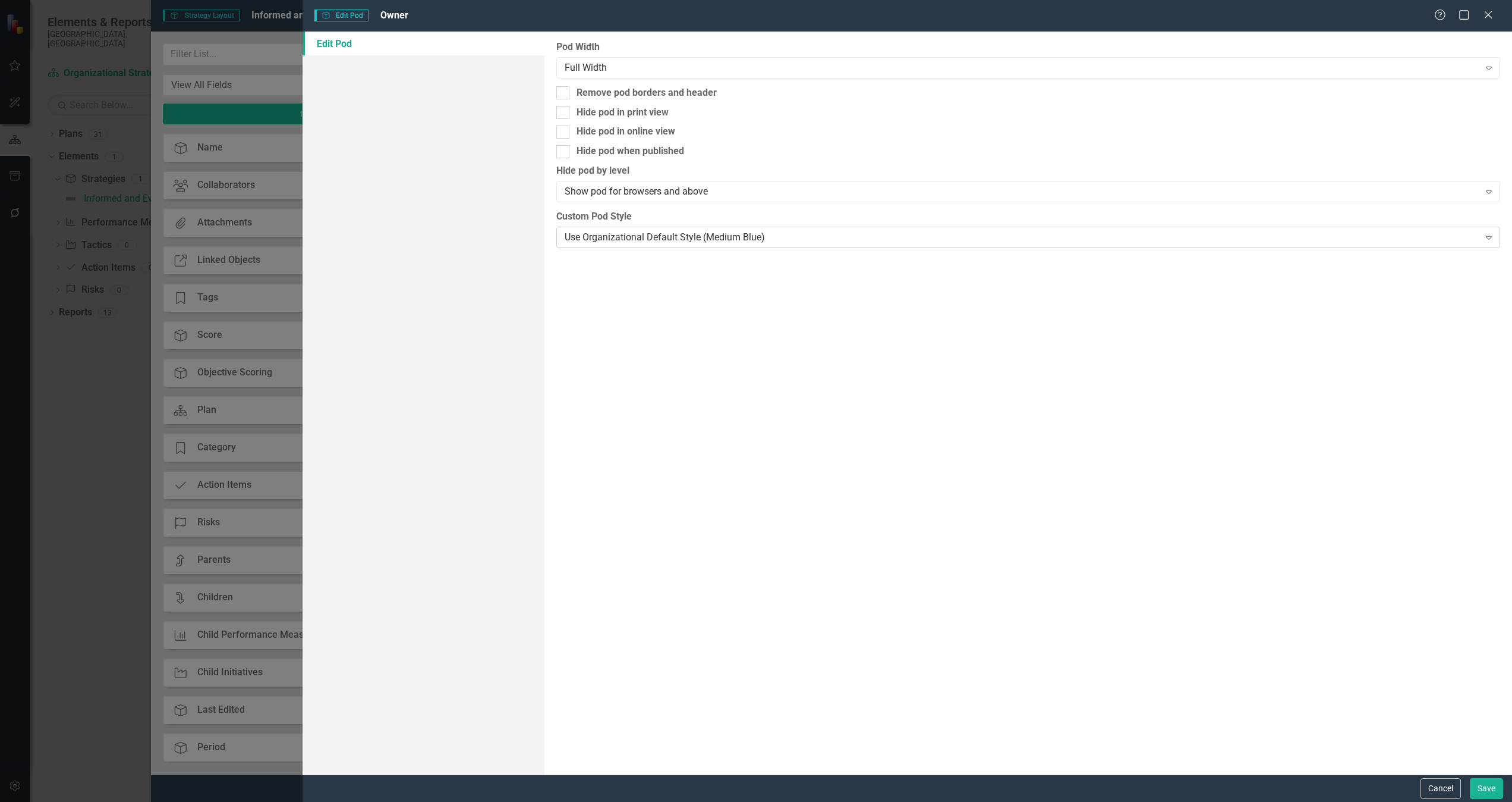
click at [614, 235] on div "Use Organizational Default Style (Medium Blue)" at bounding box center [1022, 237] width 915 height 14
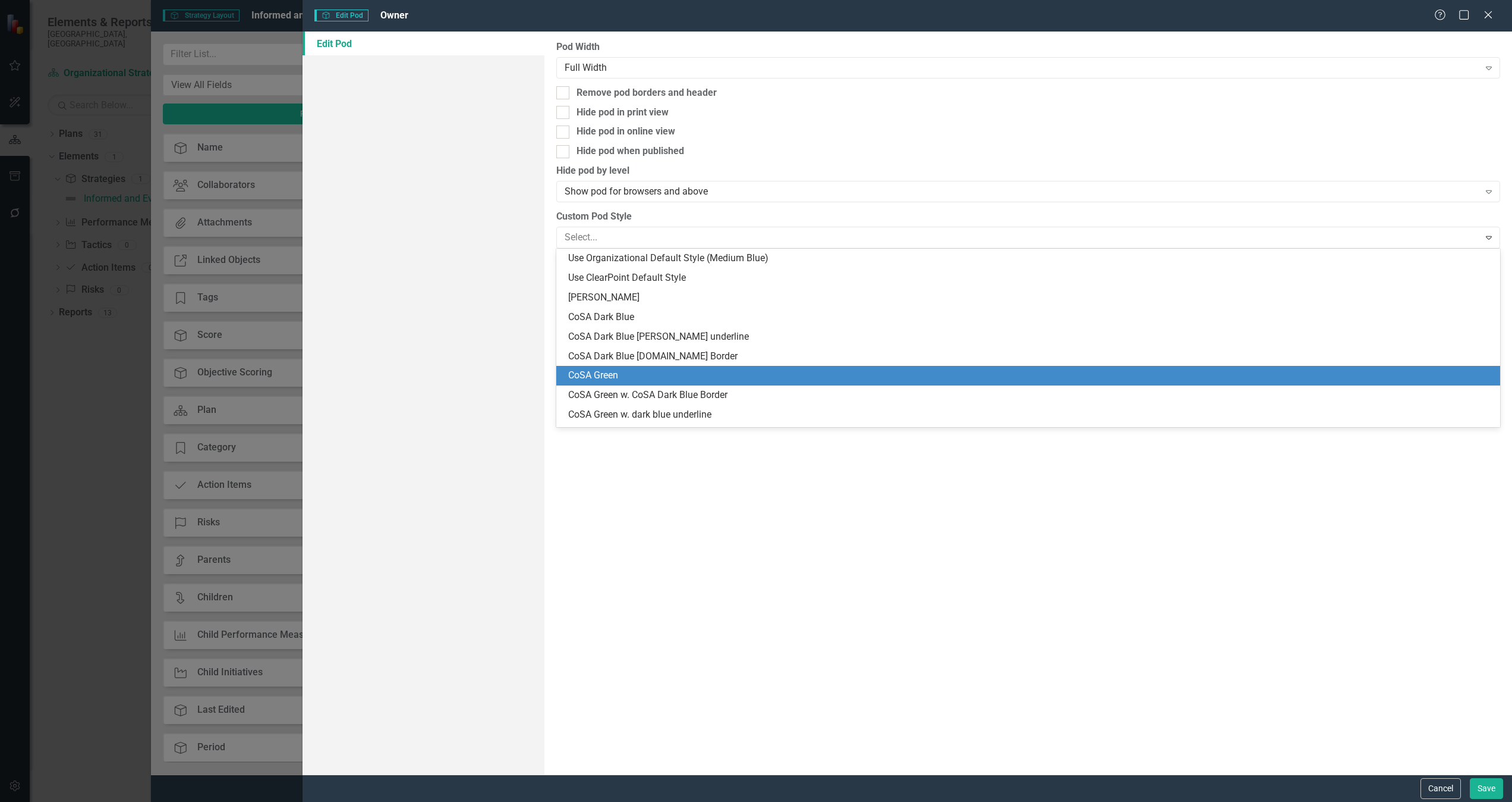
click at [611, 367] on div "CoSA Green" at bounding box center [1028, 375] width 944 height 20
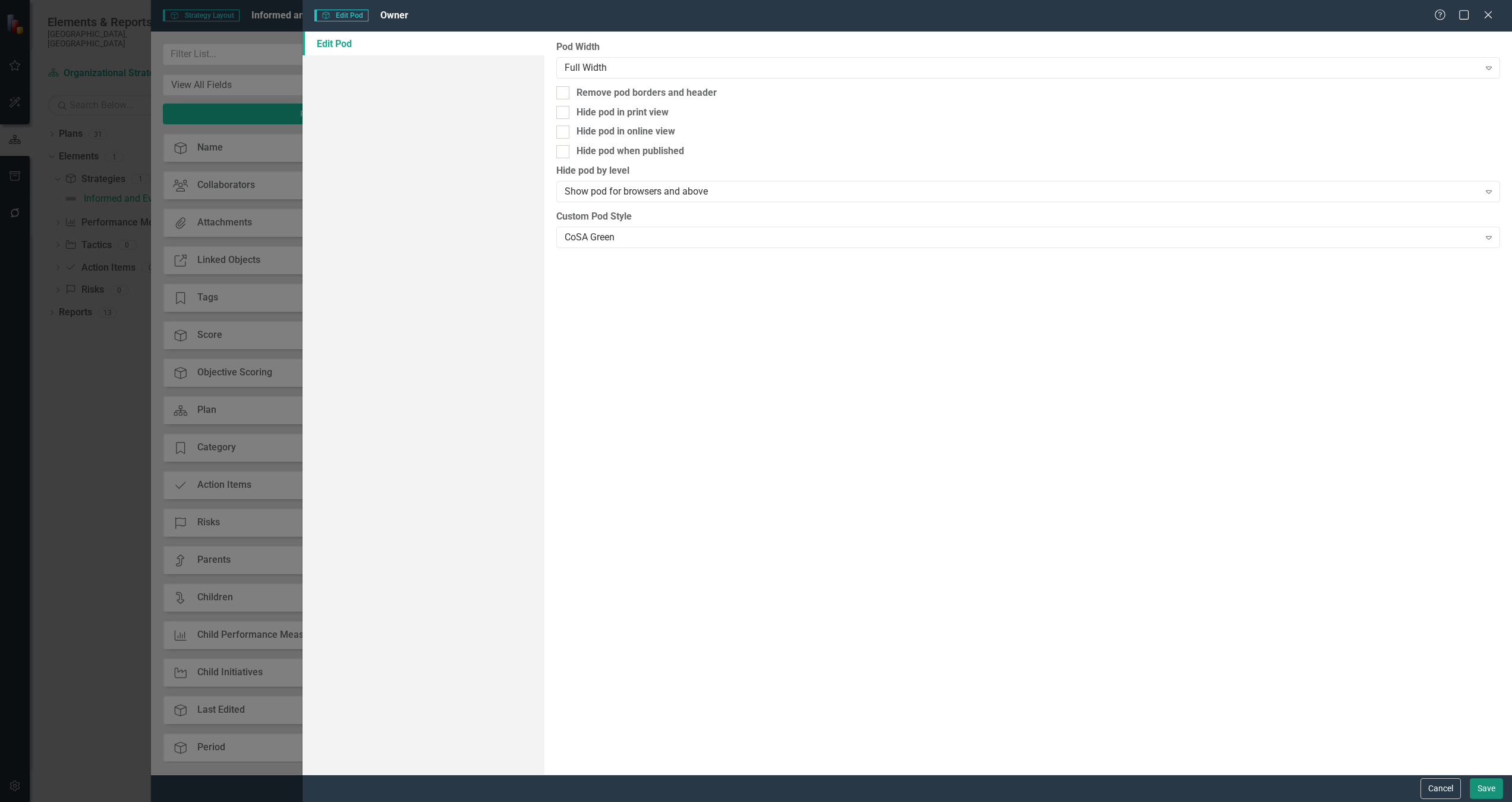
click at [1008, 534] on button "Save" at bounding box center [1486, 788] width 33 height 21
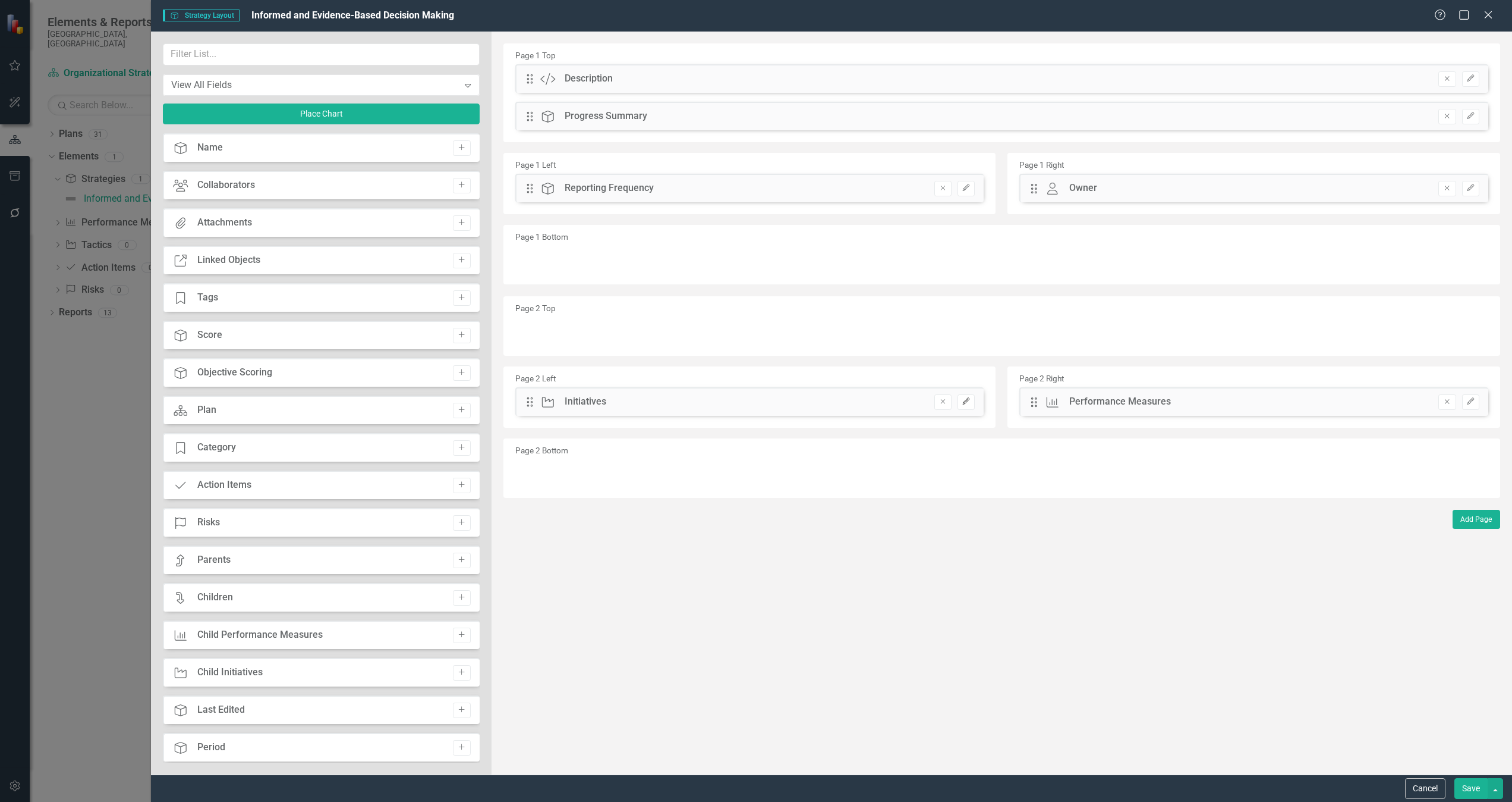
click at [970, 402] on icon "Edit" at bounding box center [966, 401] width 9 height 7
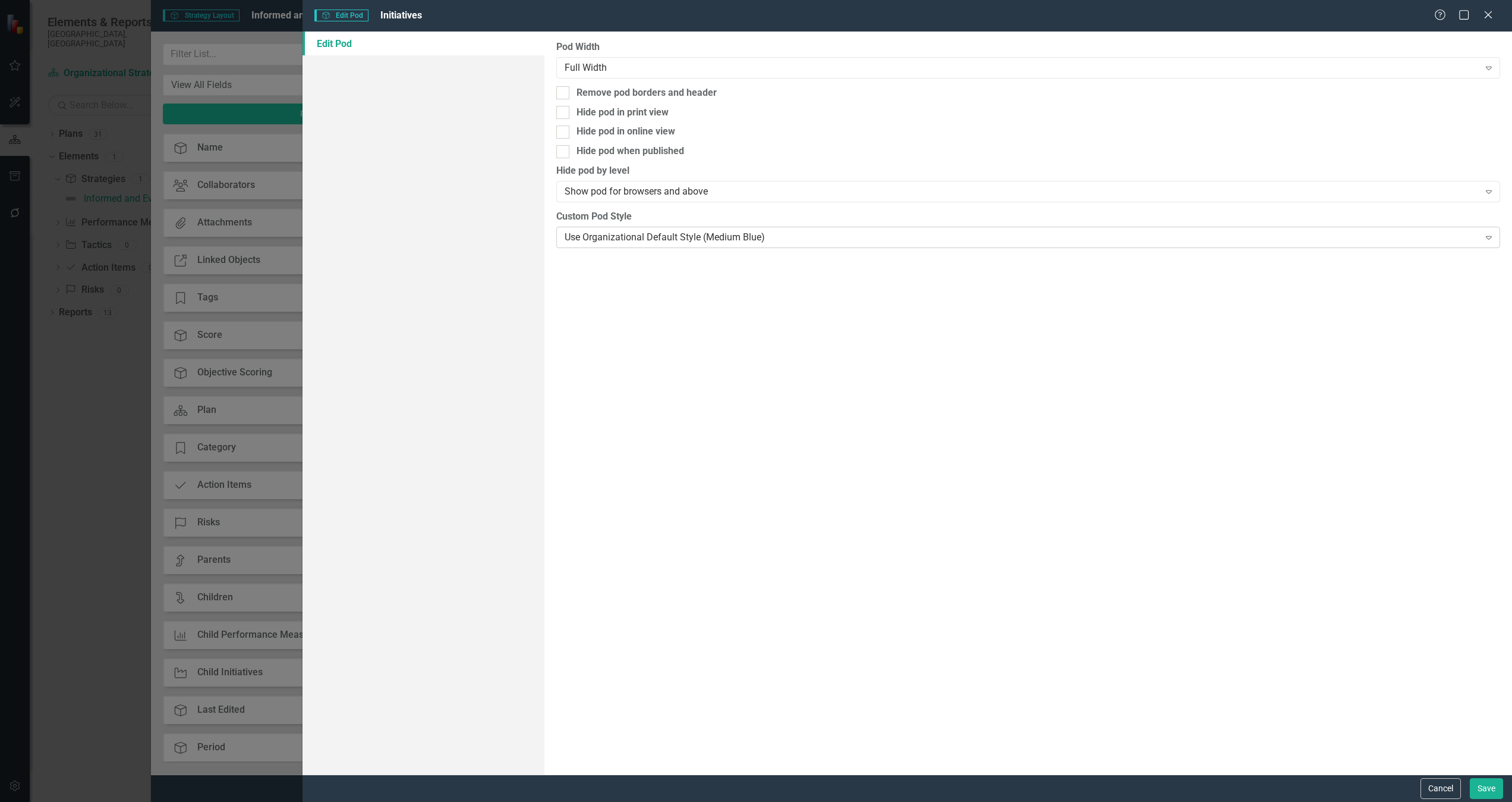
click at [819, 229] on div "Use Organizational Default Style (Medium Blue) Expand" at bounding box center [1028, 238] width 944 height 22
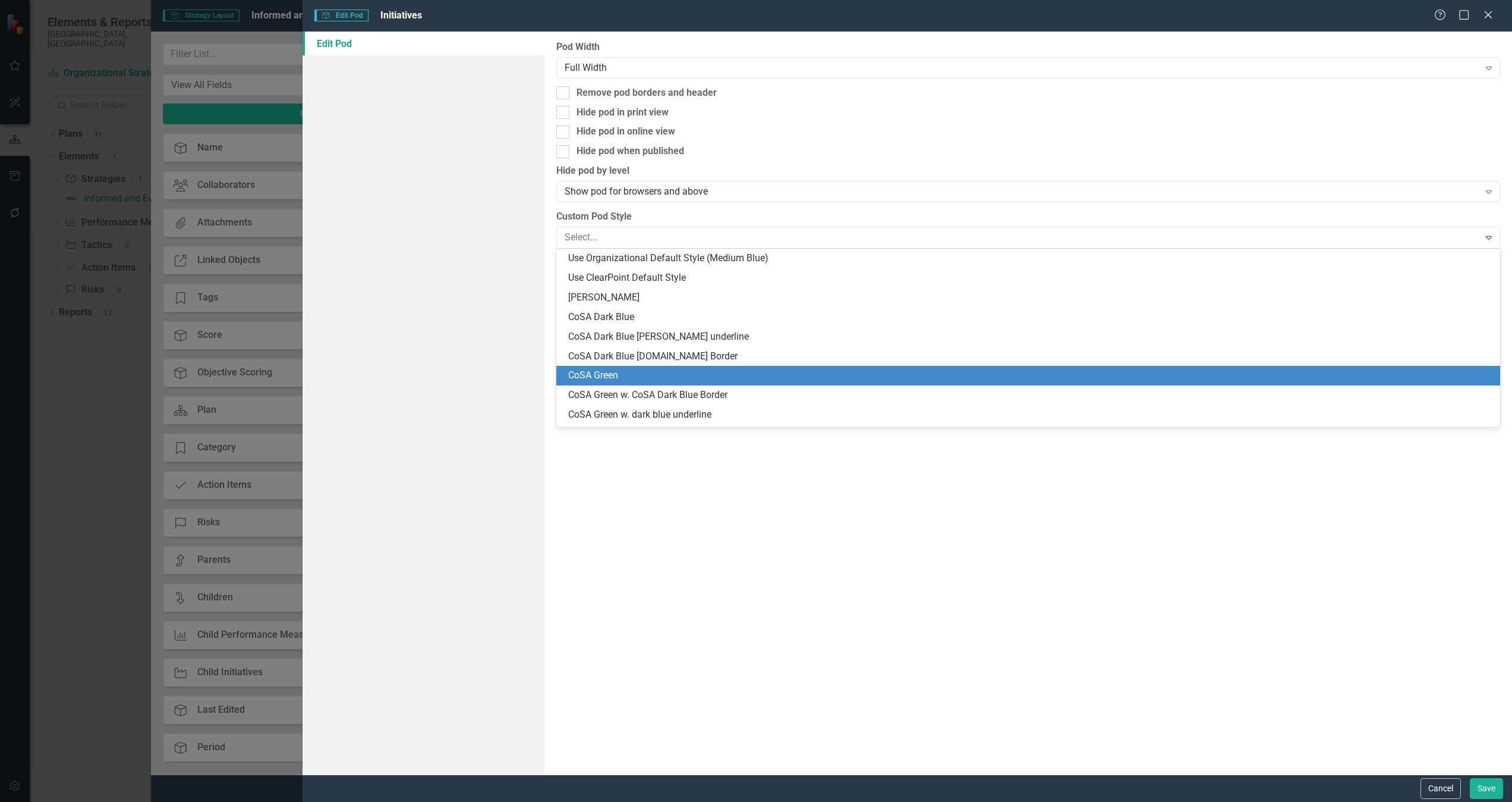
click at [681, 376] on div "CoSA Green" at bounding box center [1030, 375] width 925 height 14
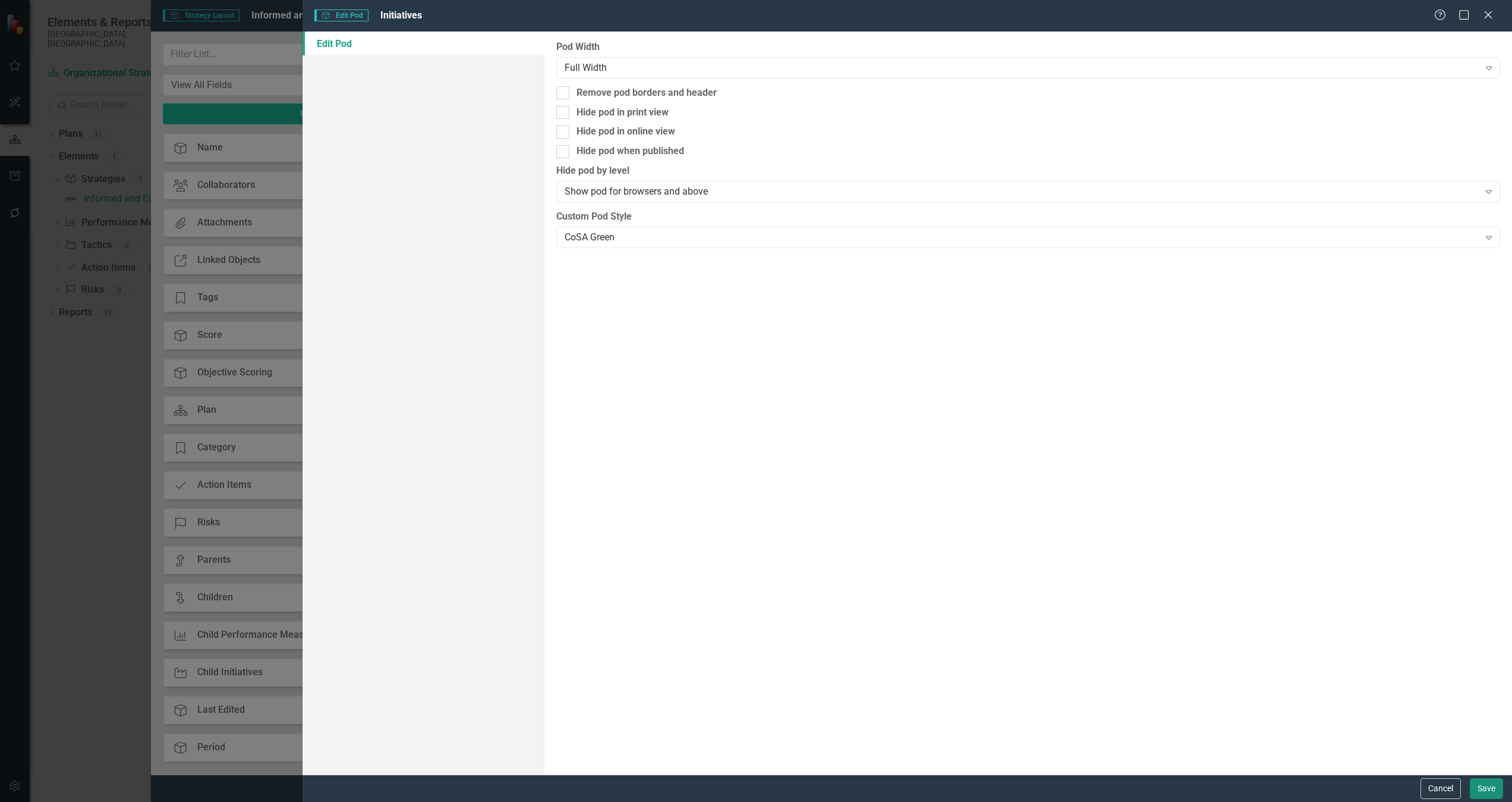
click at [1008, 534] on button "Save" at bounding box center [1486, 788] width 33 height 21
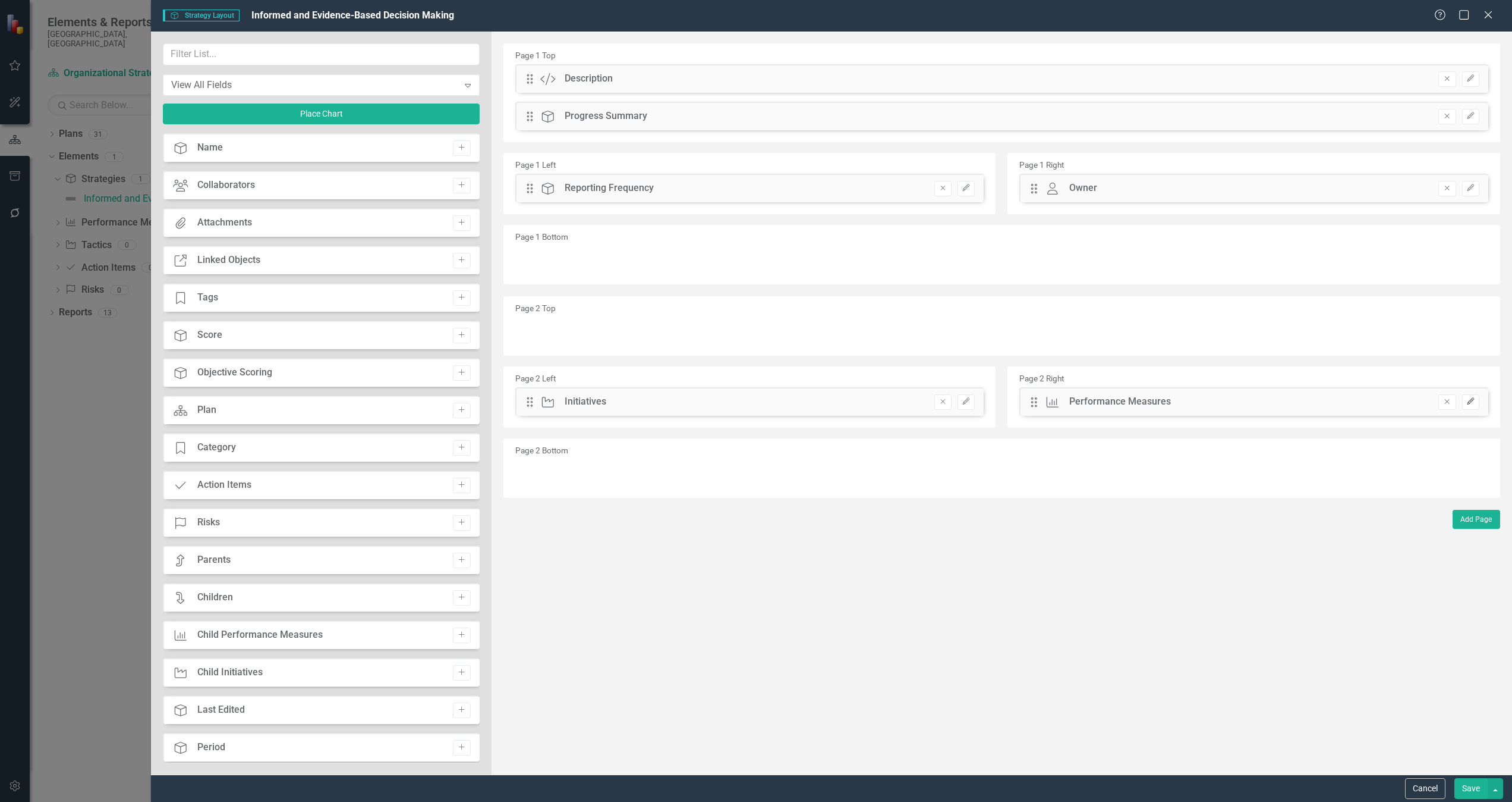
click at [1008, 399] on icon "Edit" at bounding box center [1471, 401] width 9 height 7
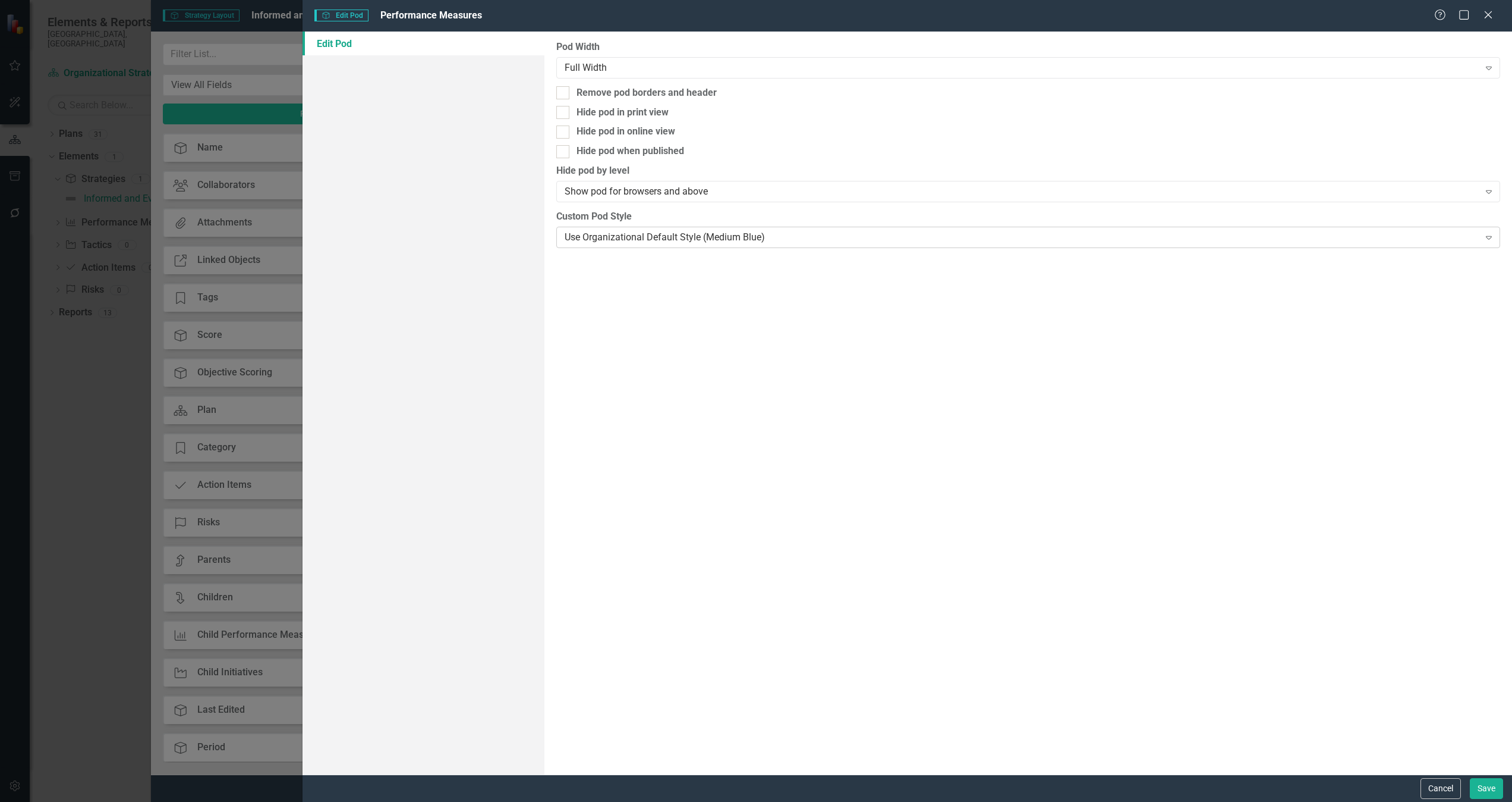
click at [650, 232] on div "Use Organizational Default Style (Medium Blue)" at bounding box center [1022, 237] width 915 height 14
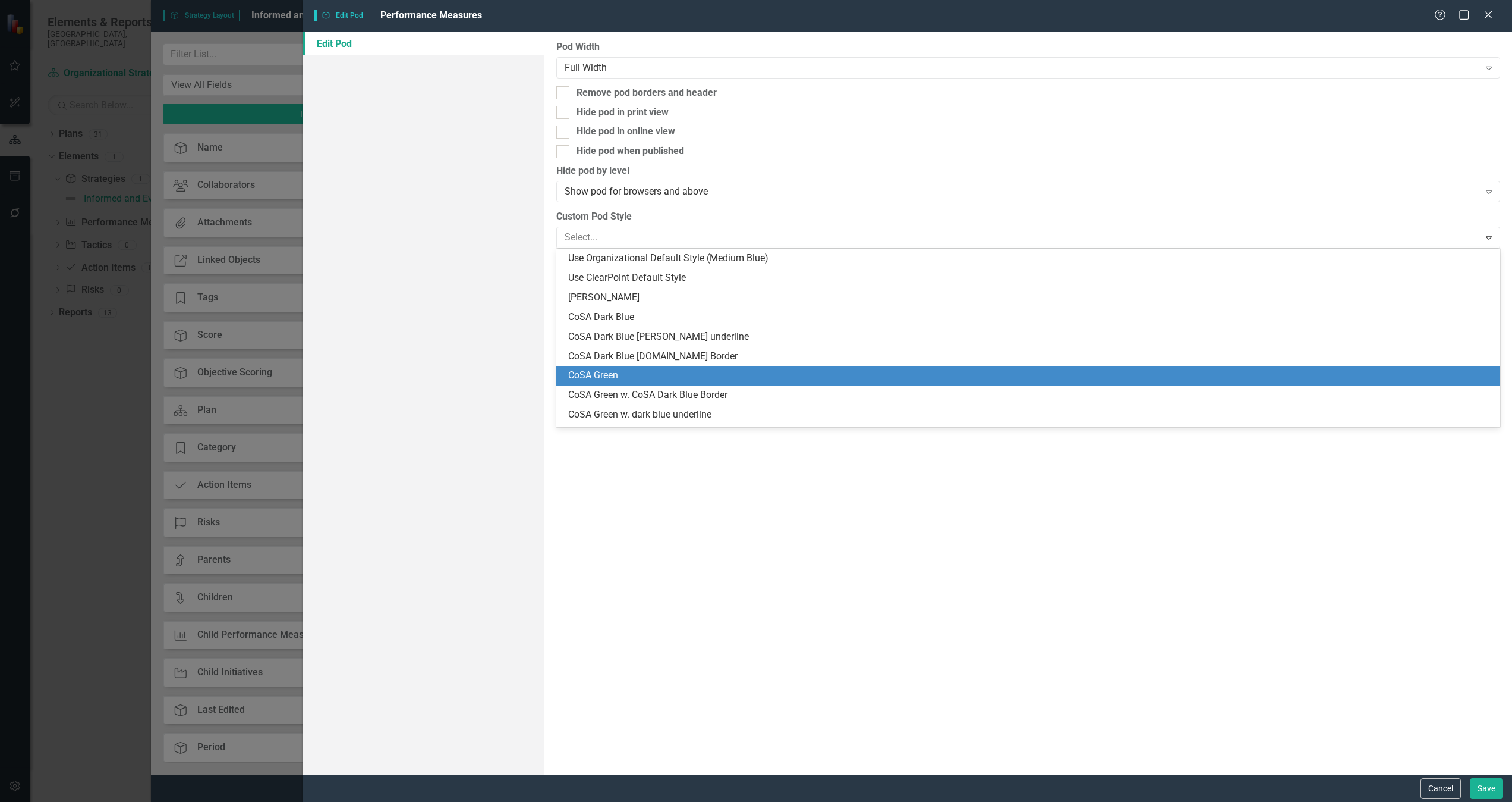
click at [660, 377] on div "CoSA Green" at bounding box center [1030, 375] width 925 height 14
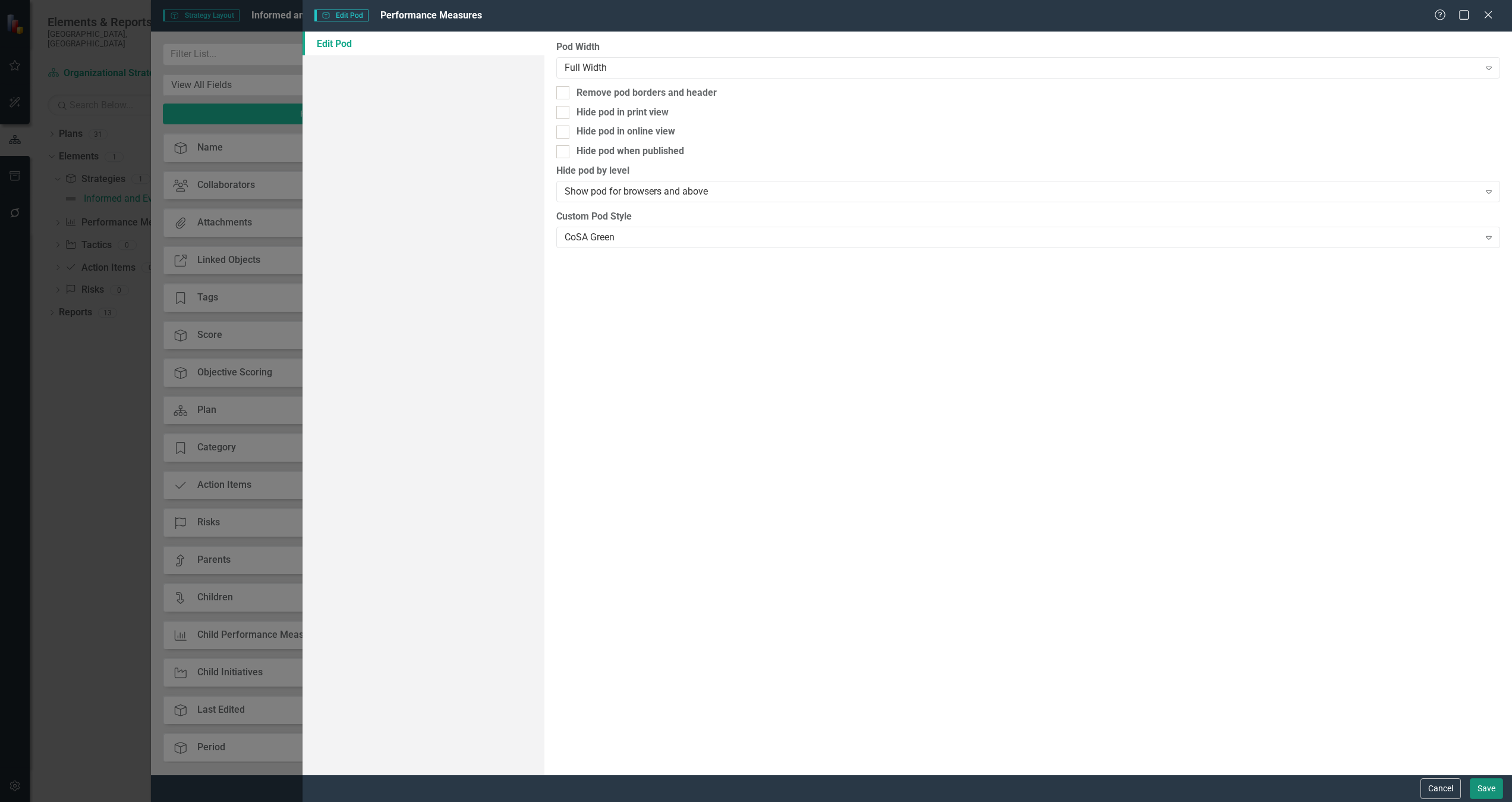
click at [1008, 534] on button "Save" at bounding box center [1486, 788] width 33 height 21
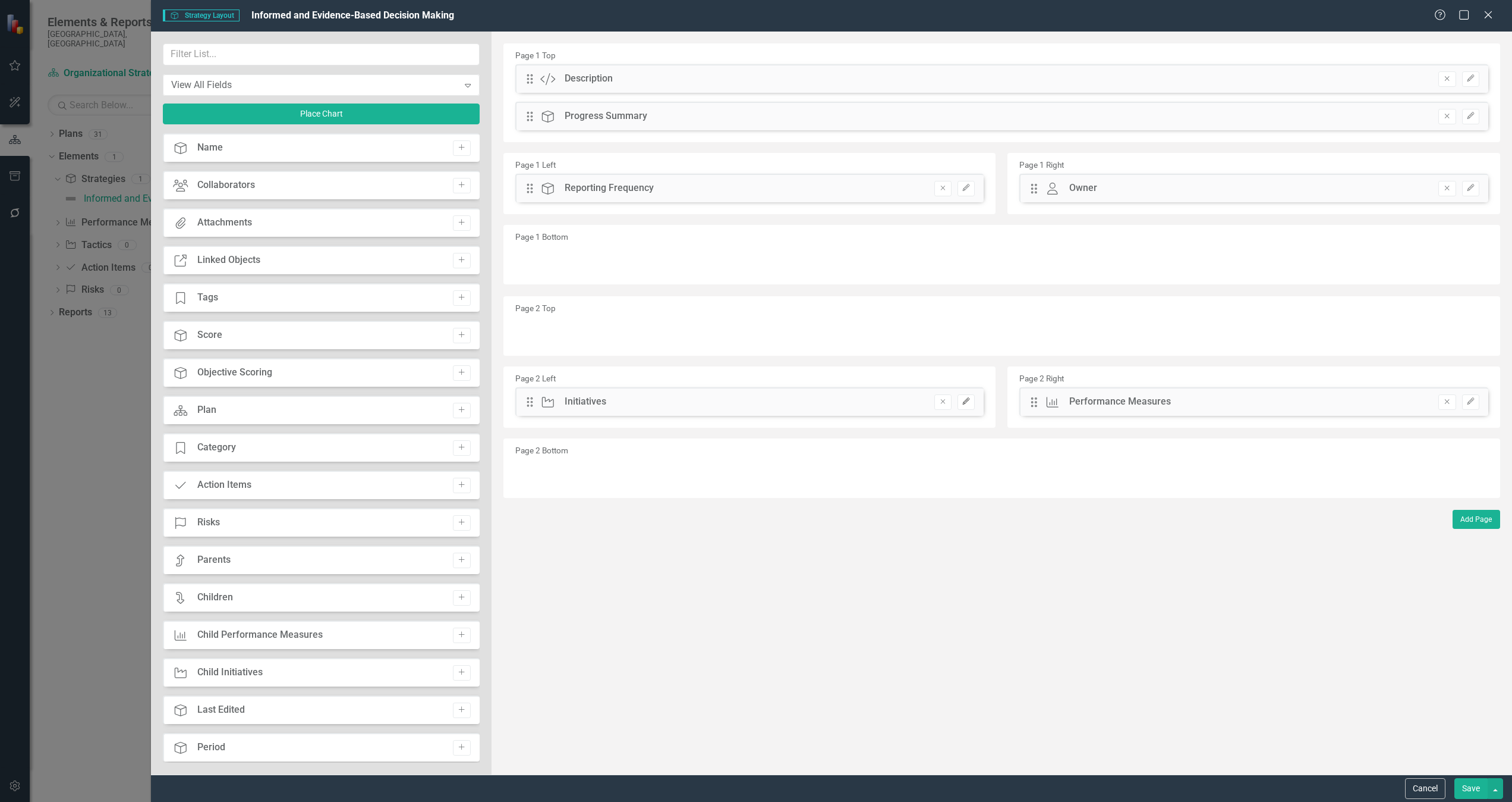
click at [968, 405] on button "Edit" at bounding box center [965, 402] width 17 height 16
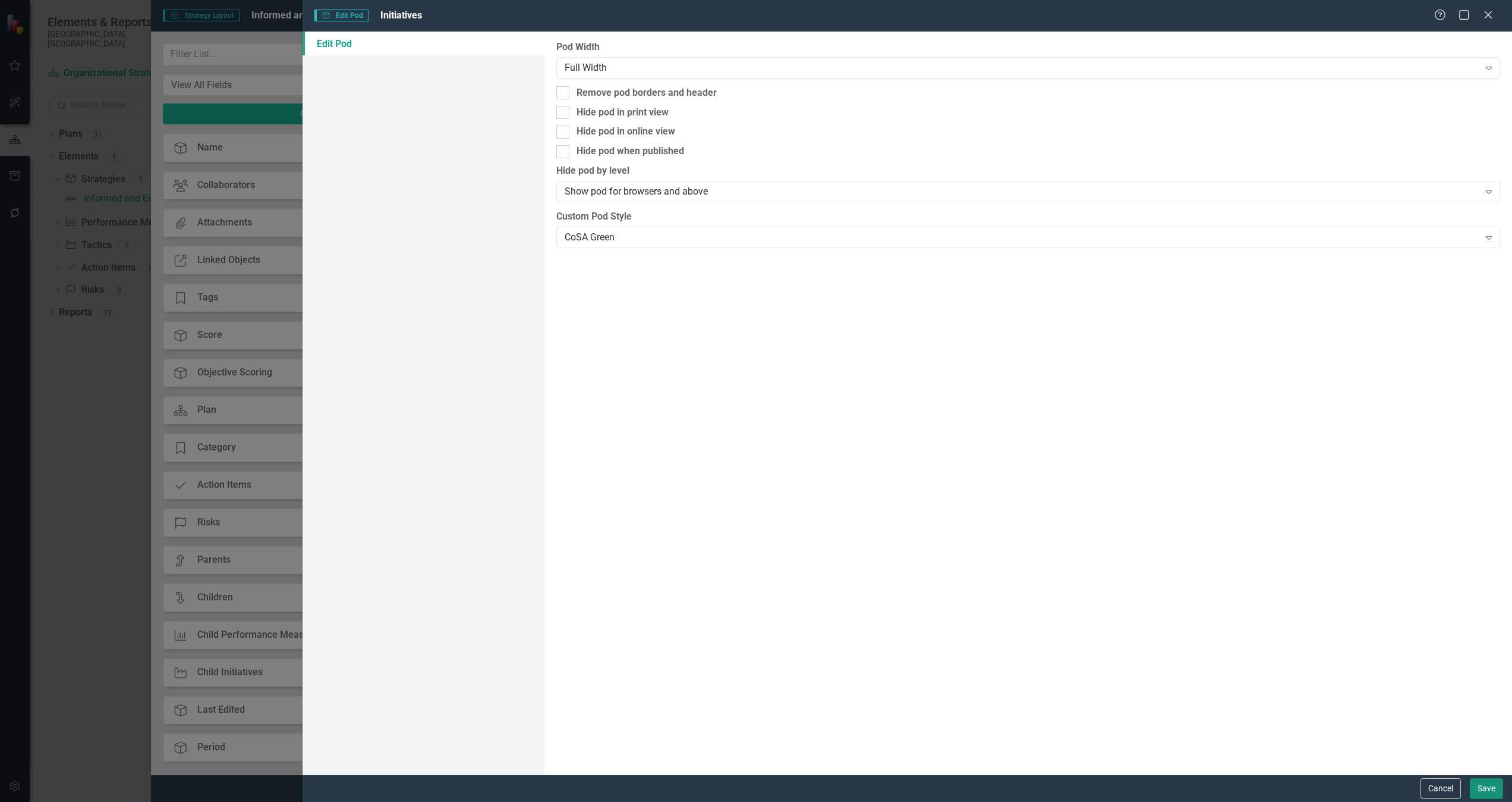
click at [1008, 534] on button "Save" at bounding box center [1486, 788] width 33 height 21
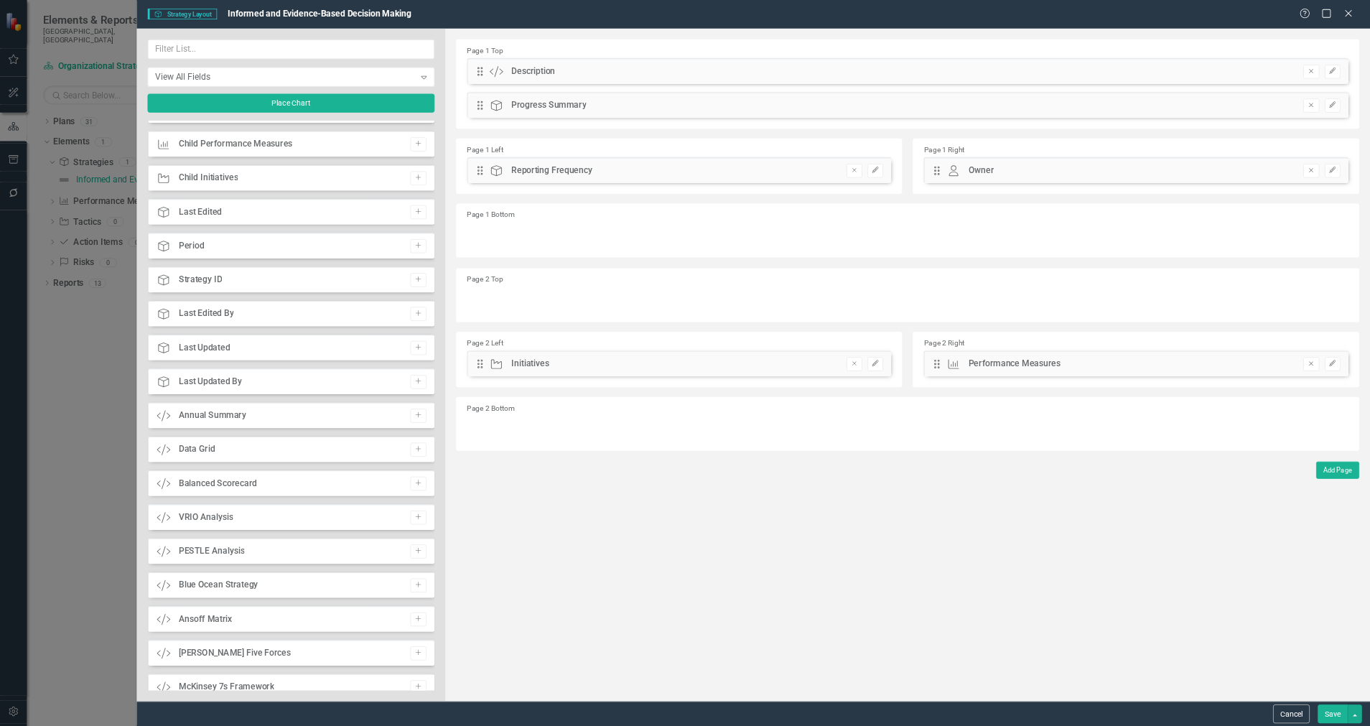
scroll to position [597, 0]
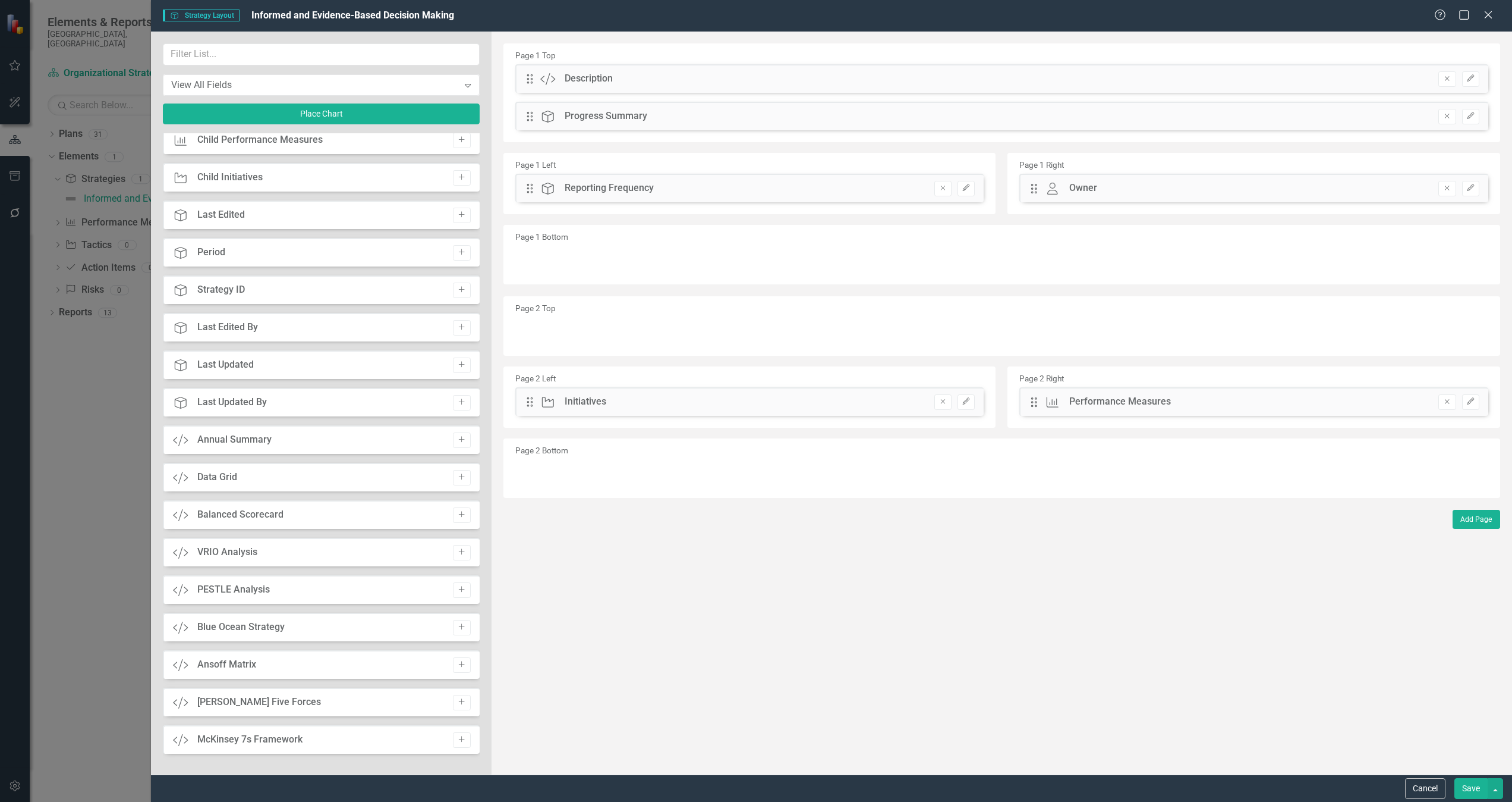
click at [1008, 534] on button "Save" at bounding box center [1471, 788] width 33 height 21
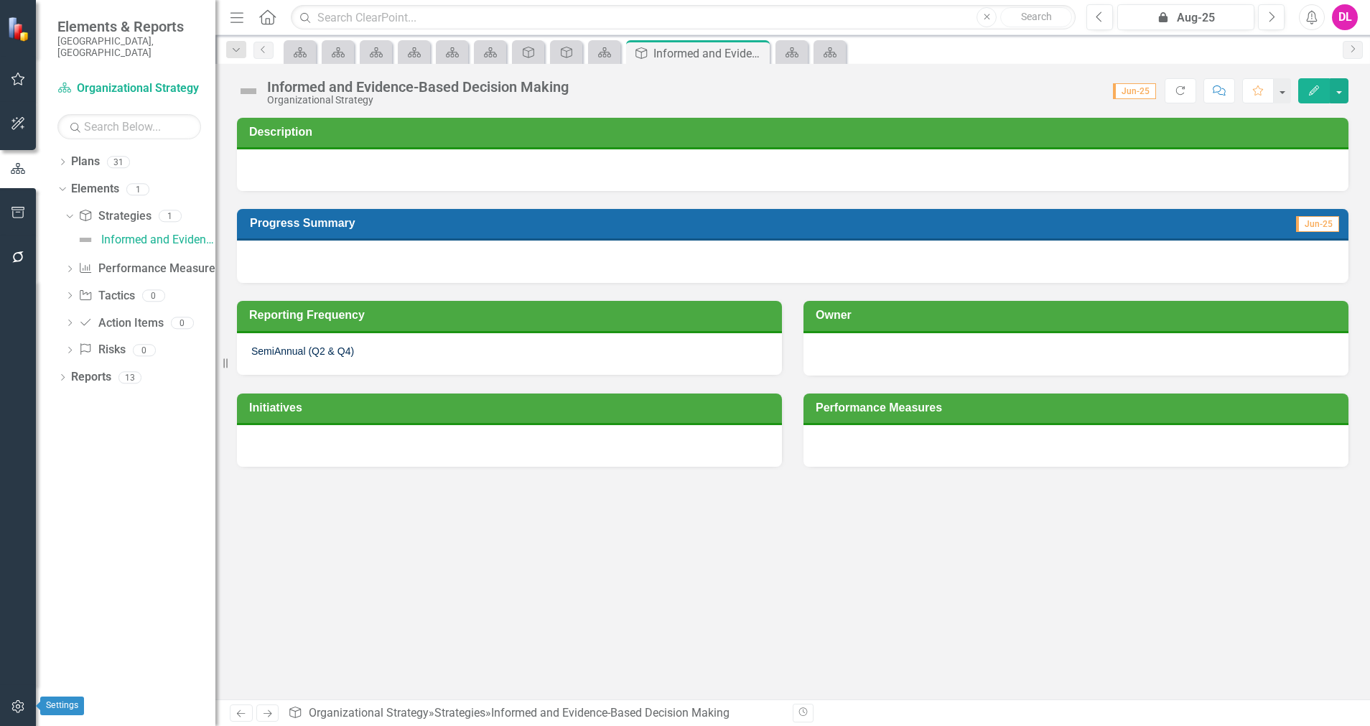
click at [19, 645] on button "button" at bounding box center [18, 707] width 32 height 30
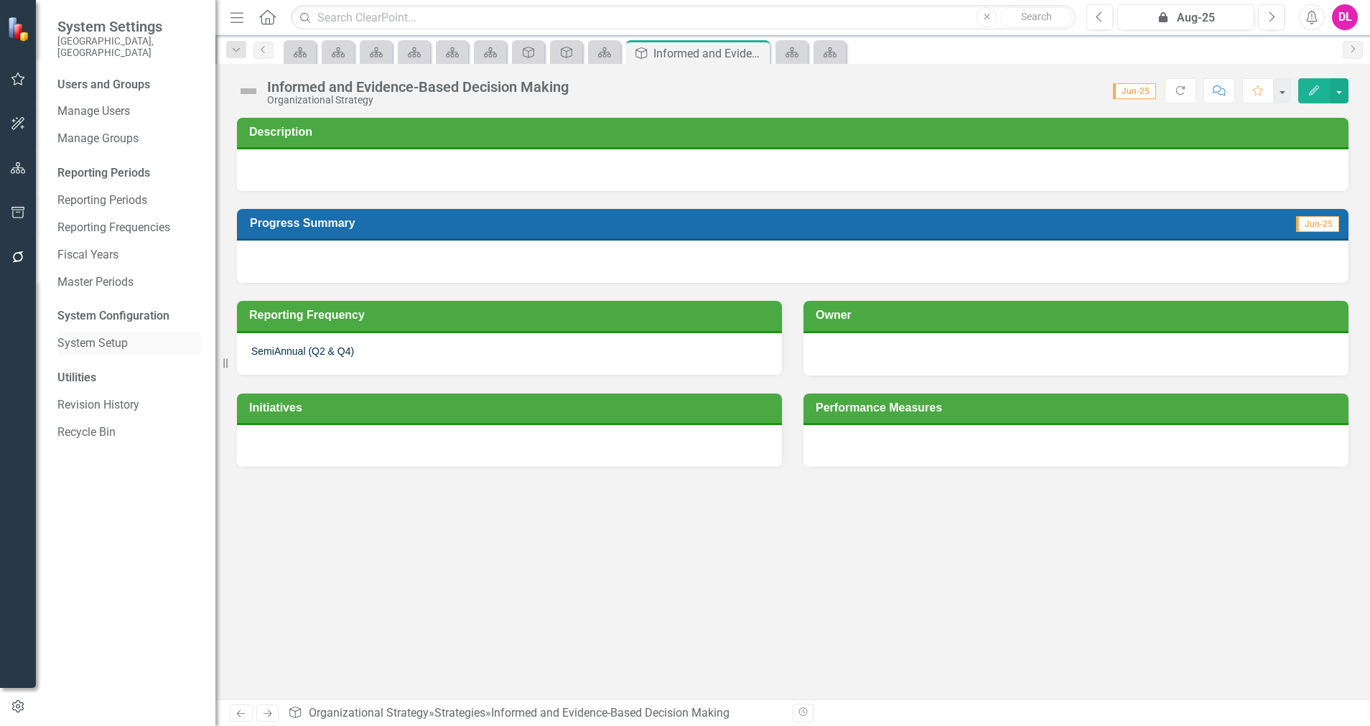
click at [128, 335] on link "System Setup" at bounding box center [129, 343] width 144 height 17
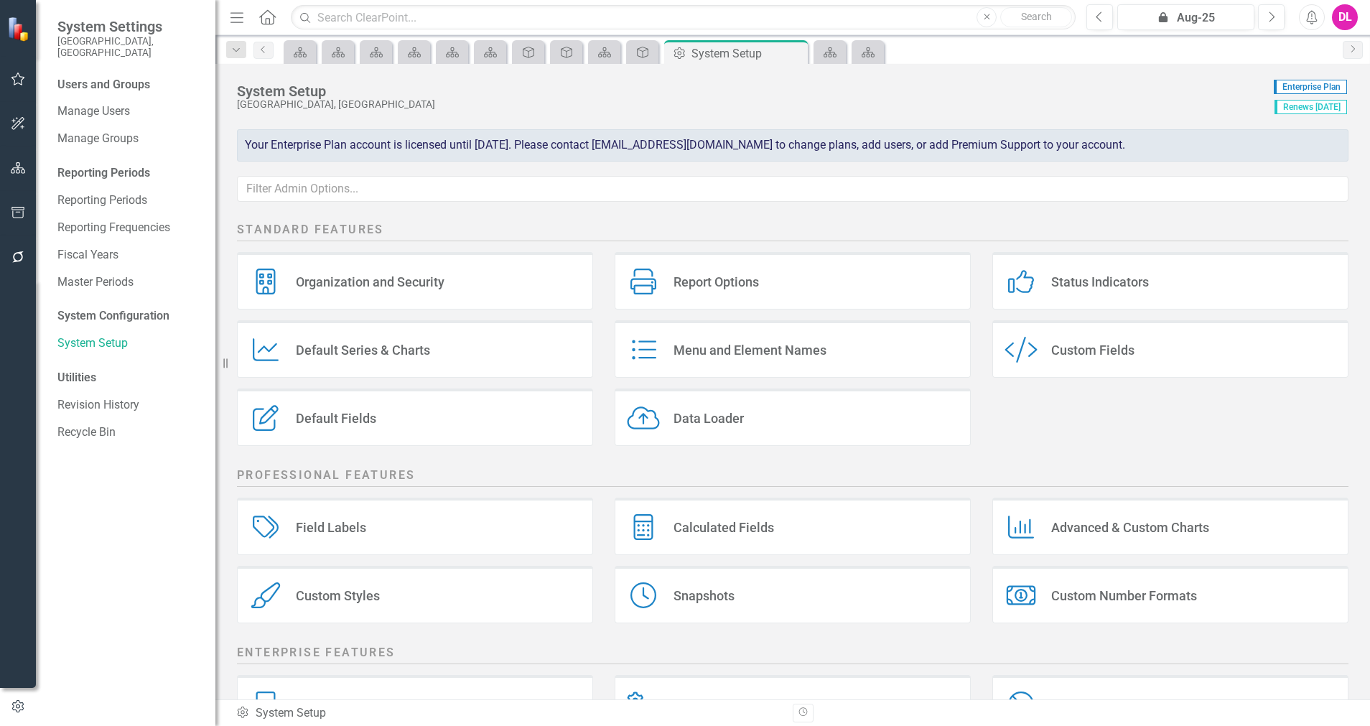
click at [1137, 356] on div "Custom Style Custom Fields" at bounding box center [1170, 348] width 356 height 57
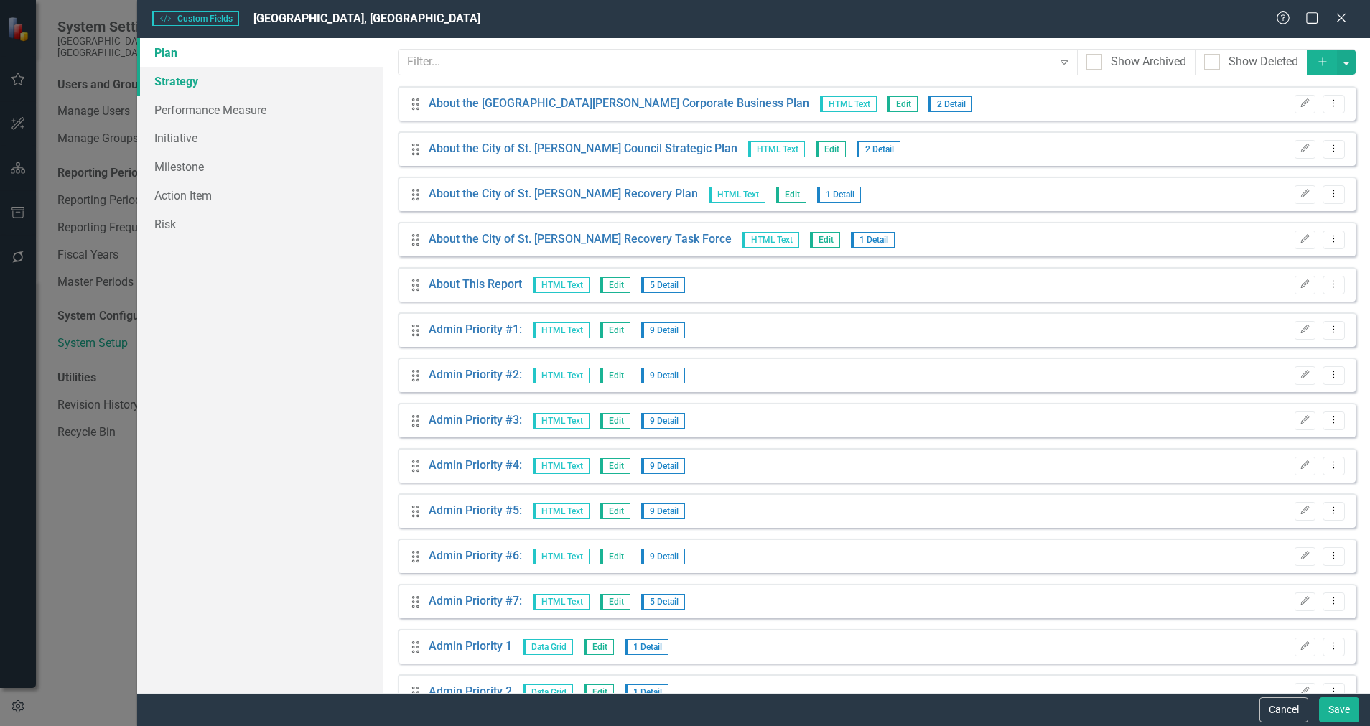
click at [186, 84] on link "Strategy" at bounding box center [260, 81] width 246 height 29
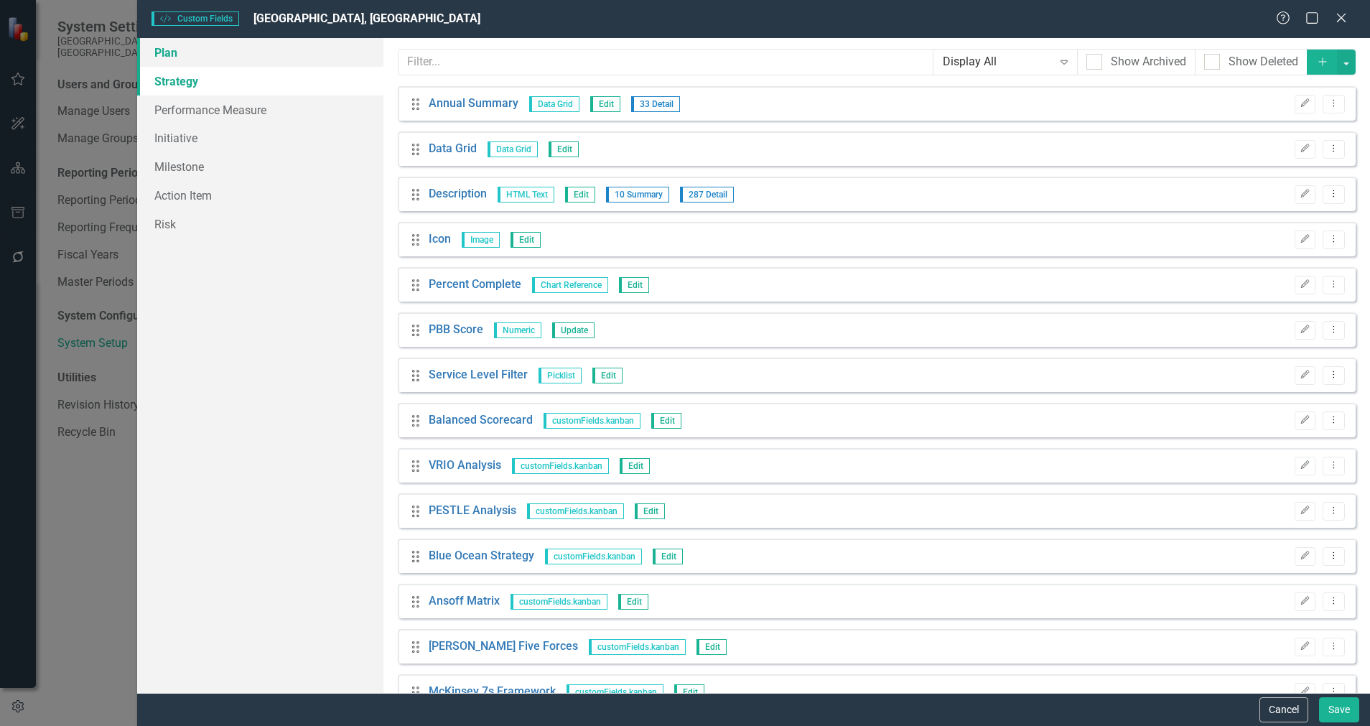
click at [220, 51] on link "Plan" at bounding box center [260, 52] width 246 height 29
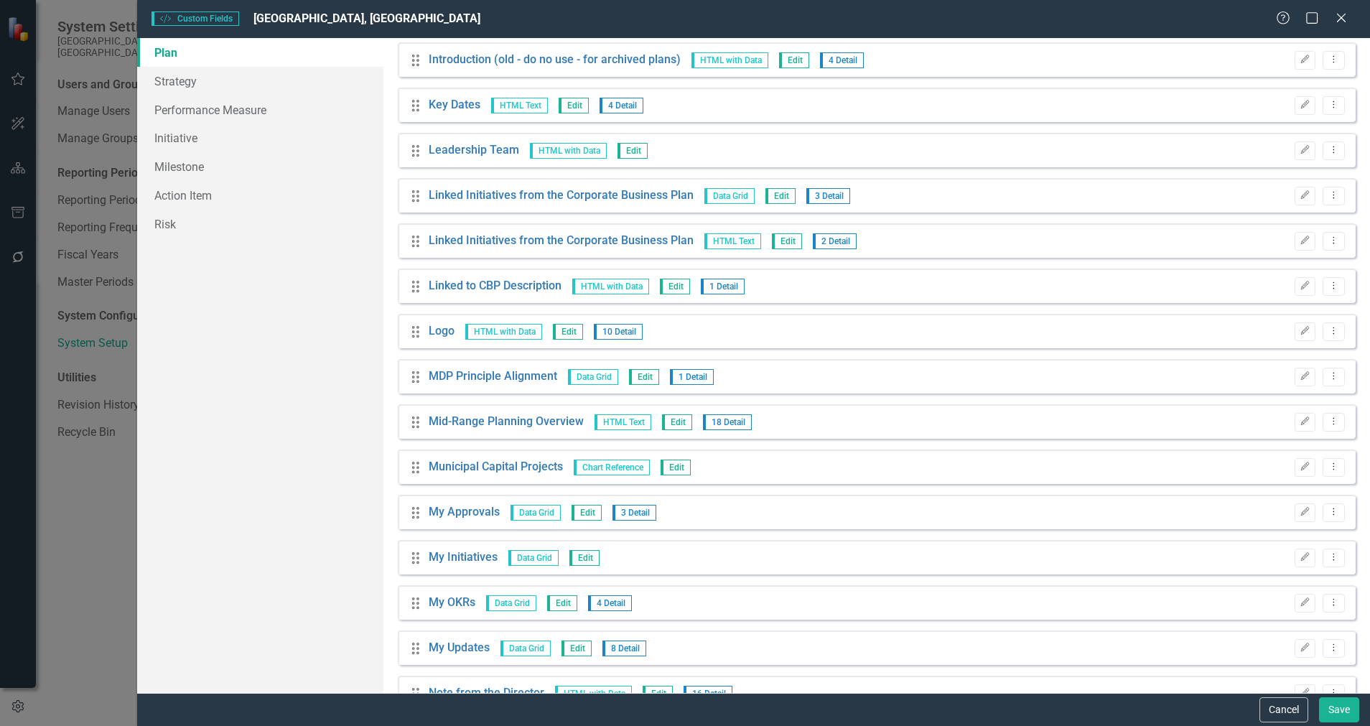
scroll to position [7170, 0]
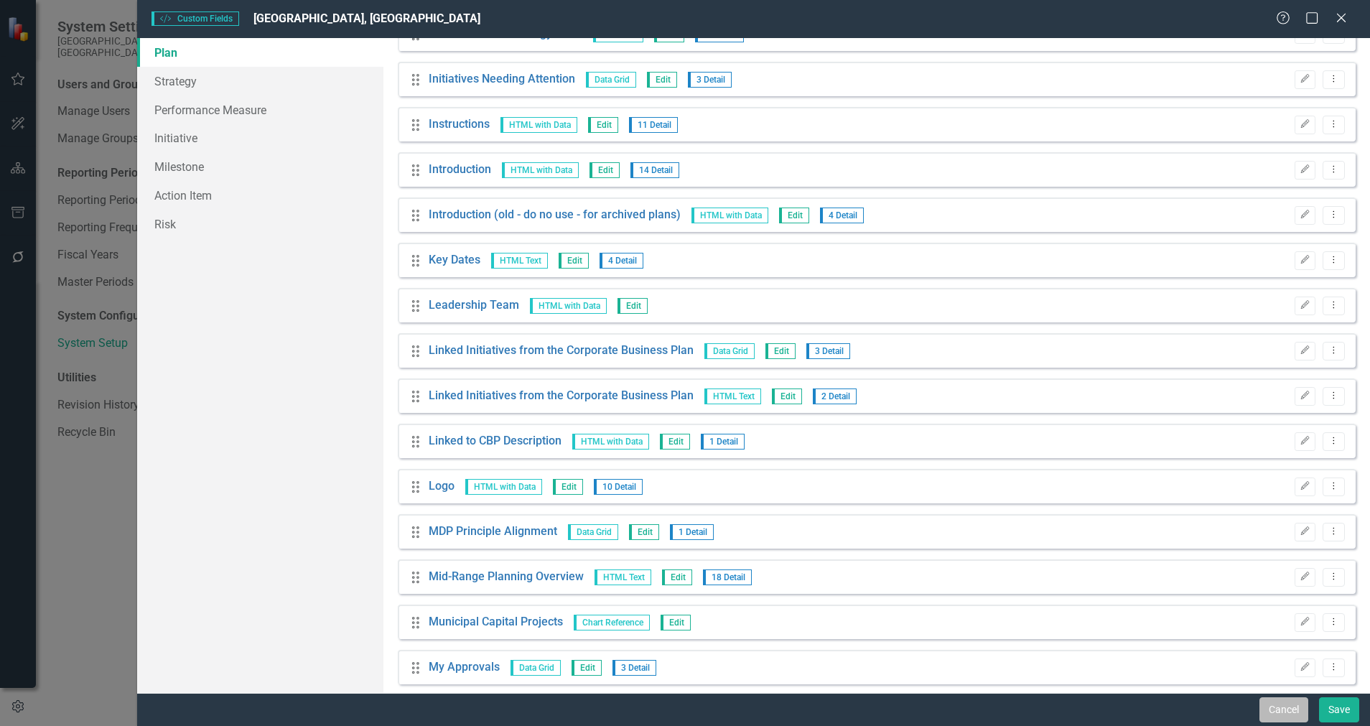
click at [1217, 645] on button "Cancel" at bounding box center [1283, 709] width 49 height 25
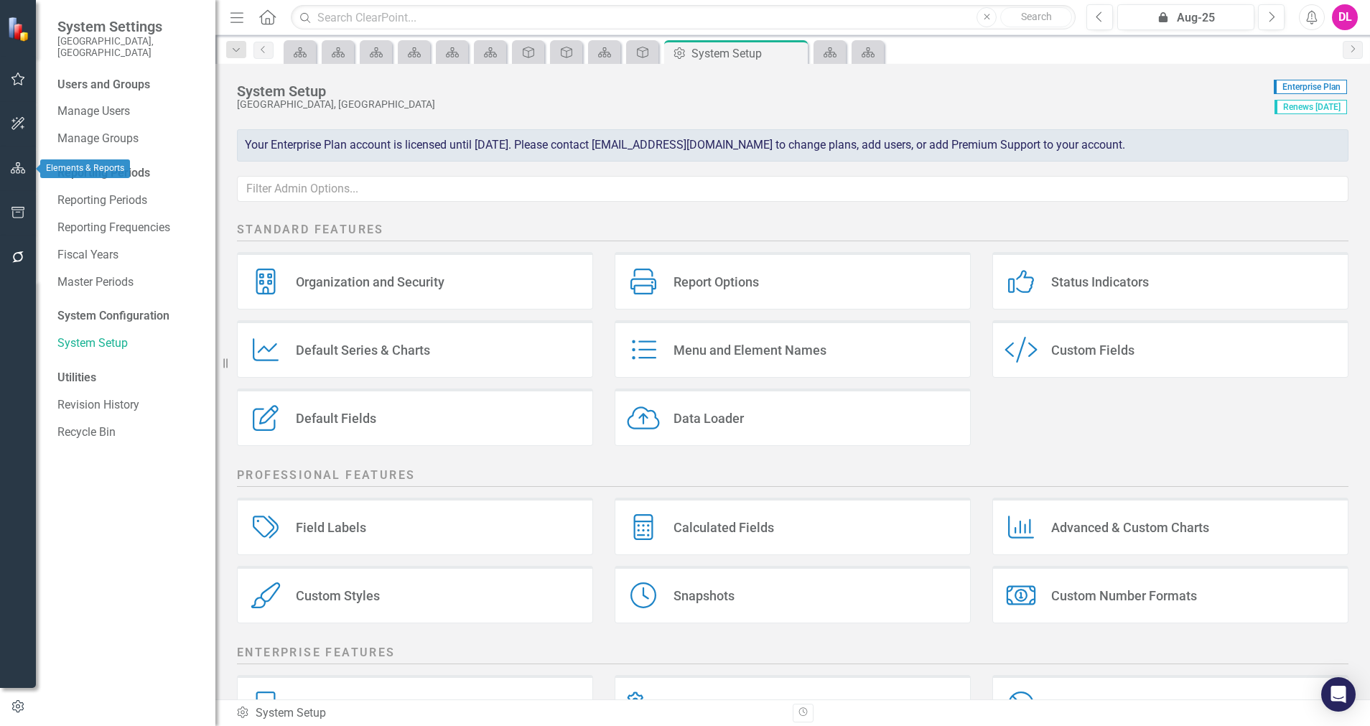
click at [19, 175] on button "button" at bounding box center [18, 169] width 32 height 30
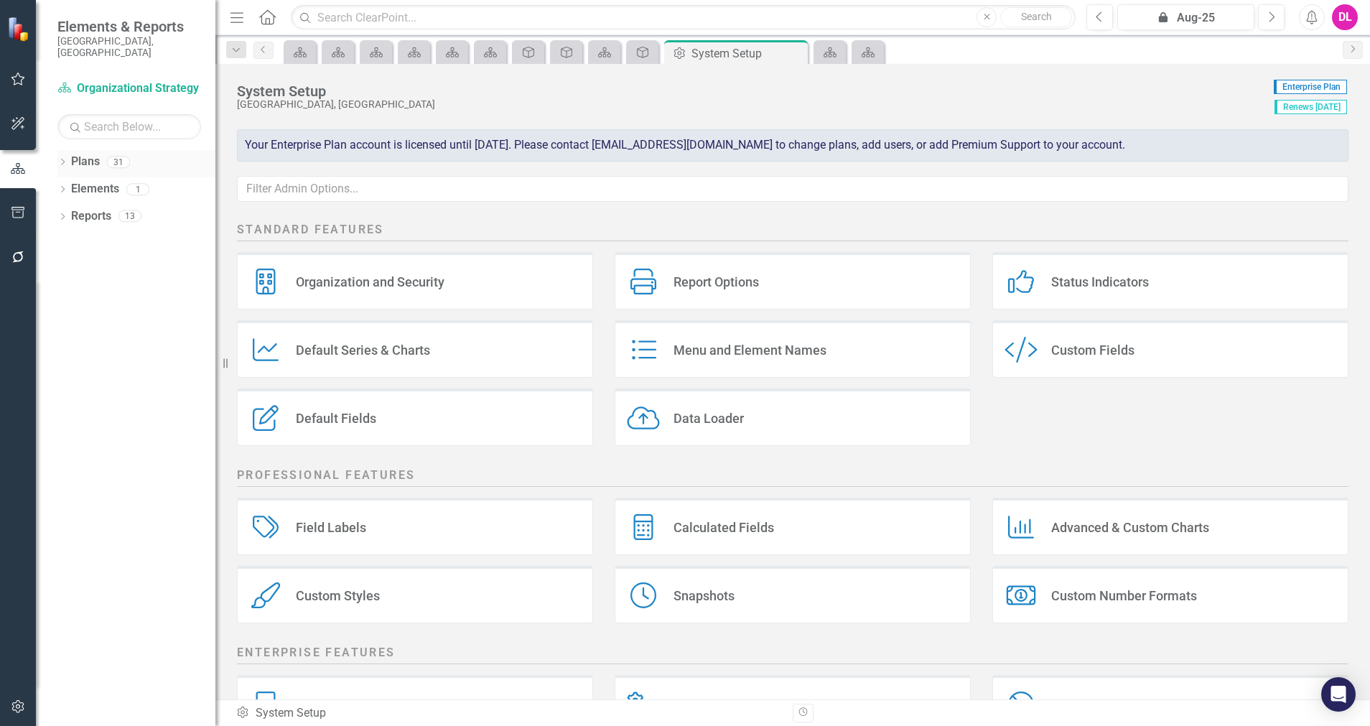
click at [62, 158] on div "Dropdown" at bounding box center [62, 164] width 10 height 12
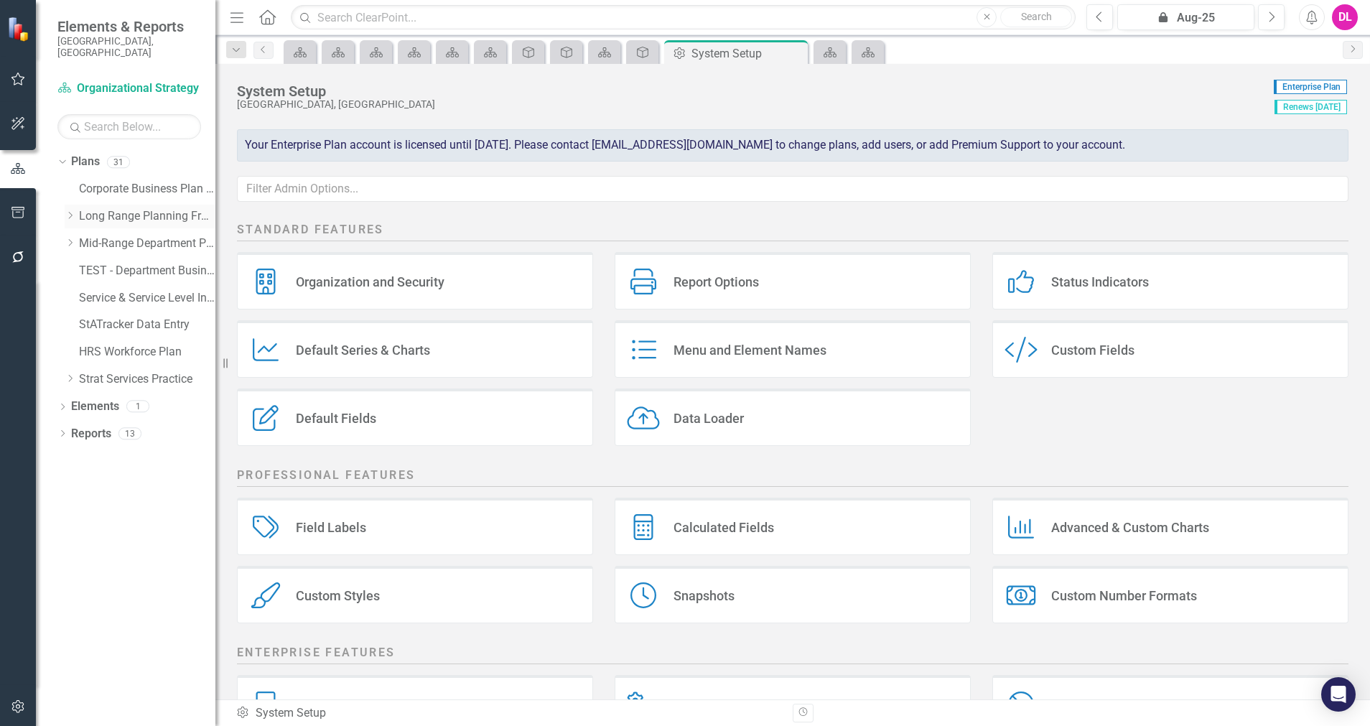
click at [70, 211] on icon "Dropdown" at bounding box center [70, 215] width 11 height 9
click at [71, 293] on icon "Dropdown" at bounding box center [70, 297] width 11 height 9
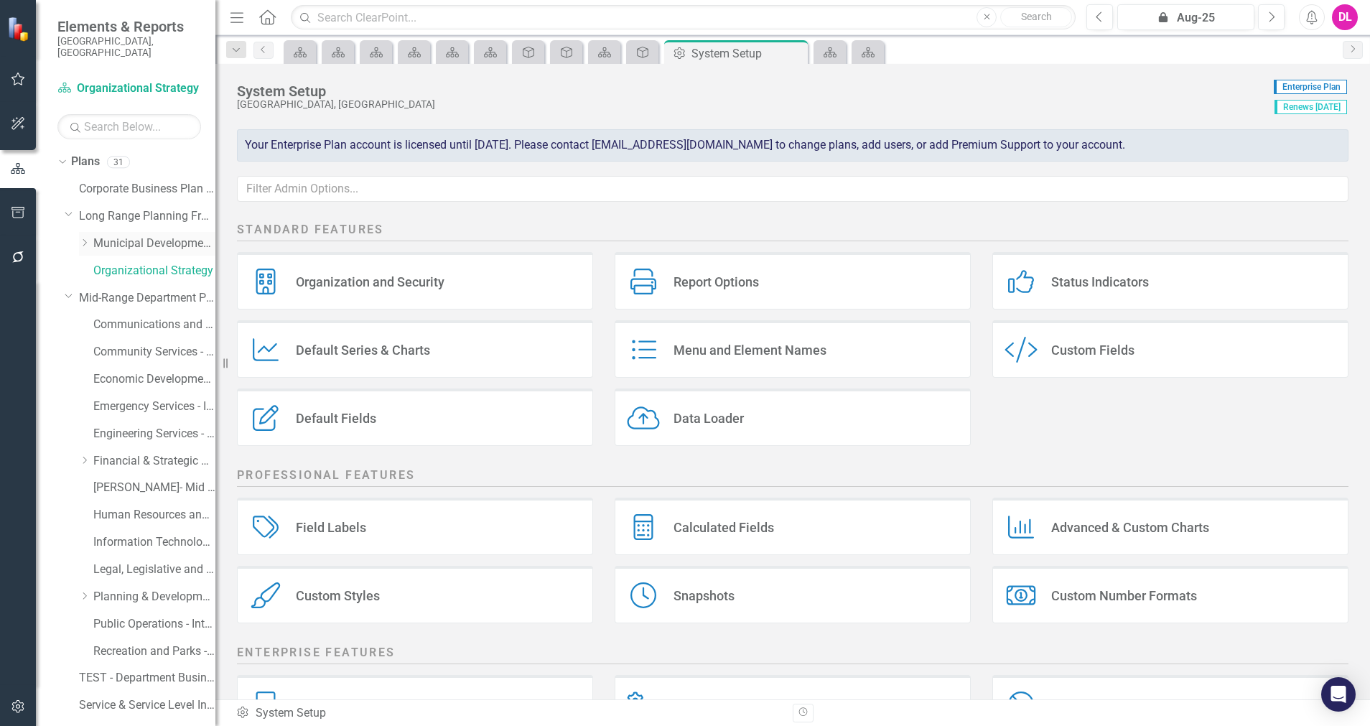
click at [85, 238] on icon "Dropdown" at bounding box center [84, 242] width 11 height 9
click at [122, 263] on link "Green Environment (Implementation)" at bounding box center [162, 271] width 108 height 17
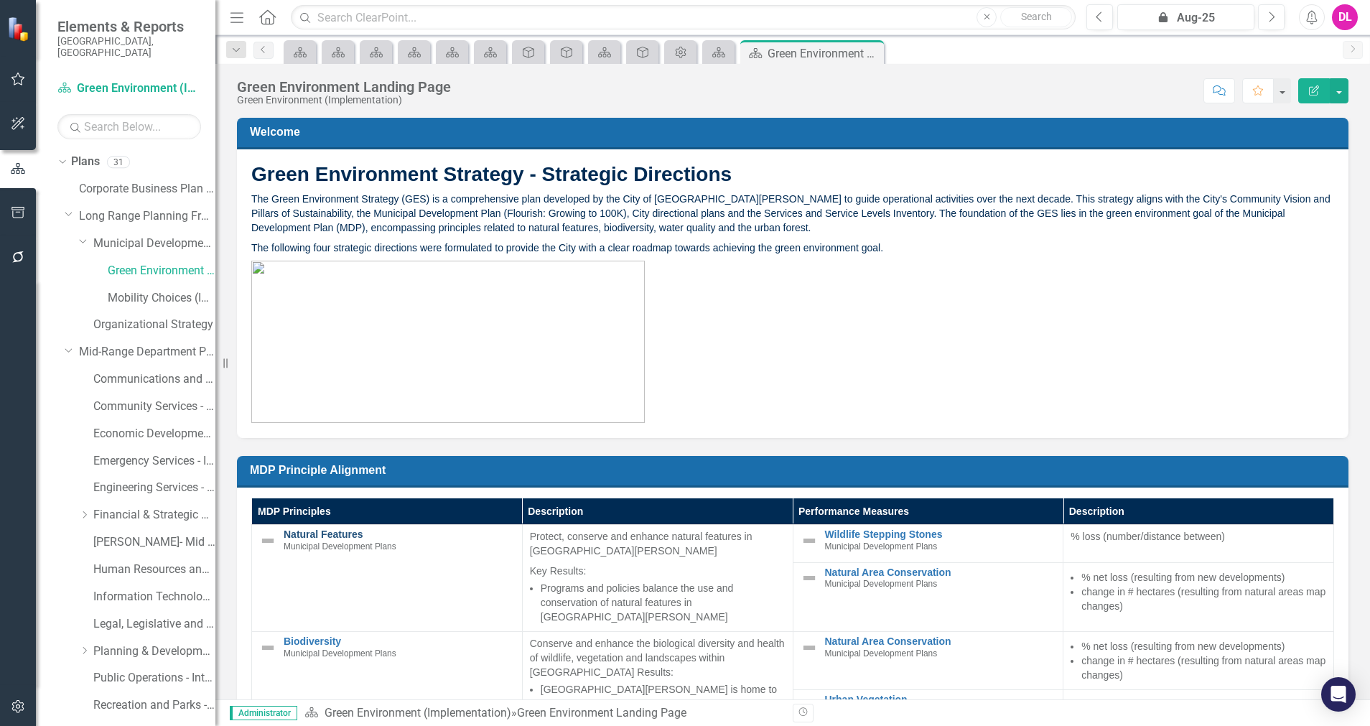
click at [330, 535] on link "Natural Features" at bounding box center [399, 534] width 231 height 11
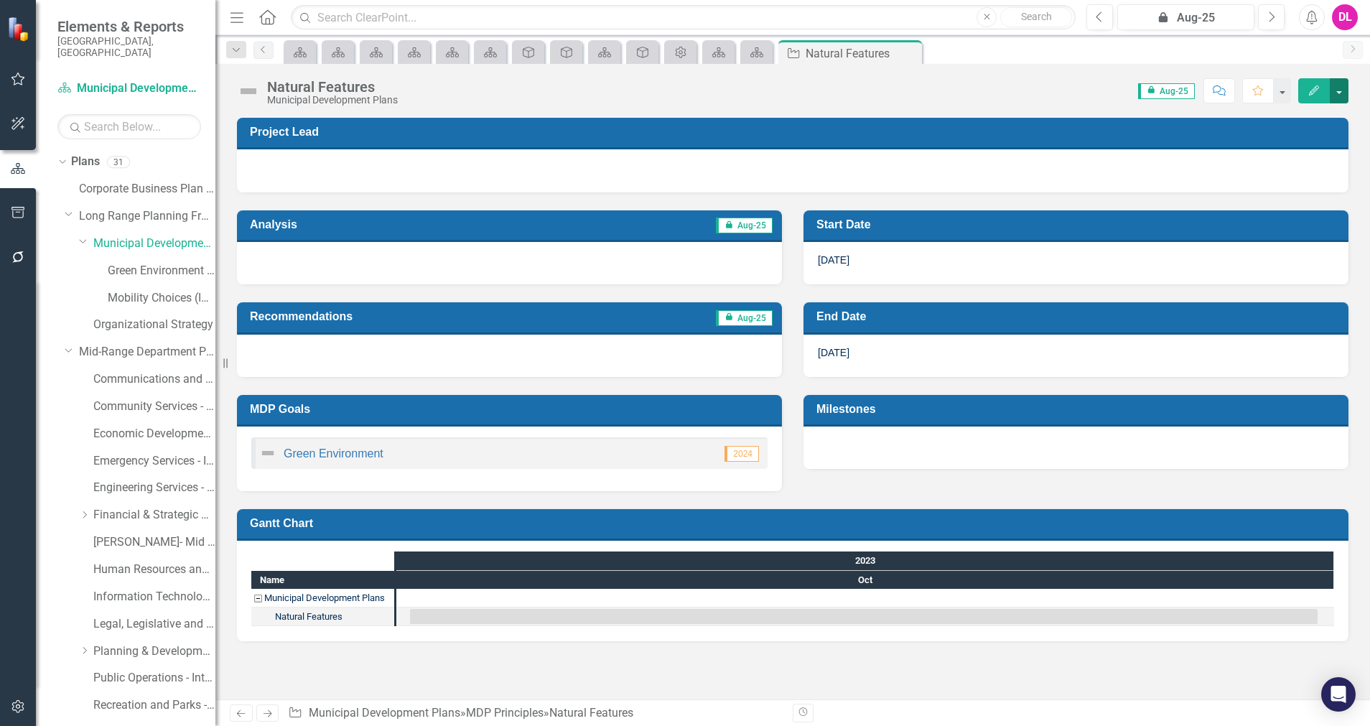
click at [1217, 80] on button "button" at bounding box center [1338, 90] width 19 height 25
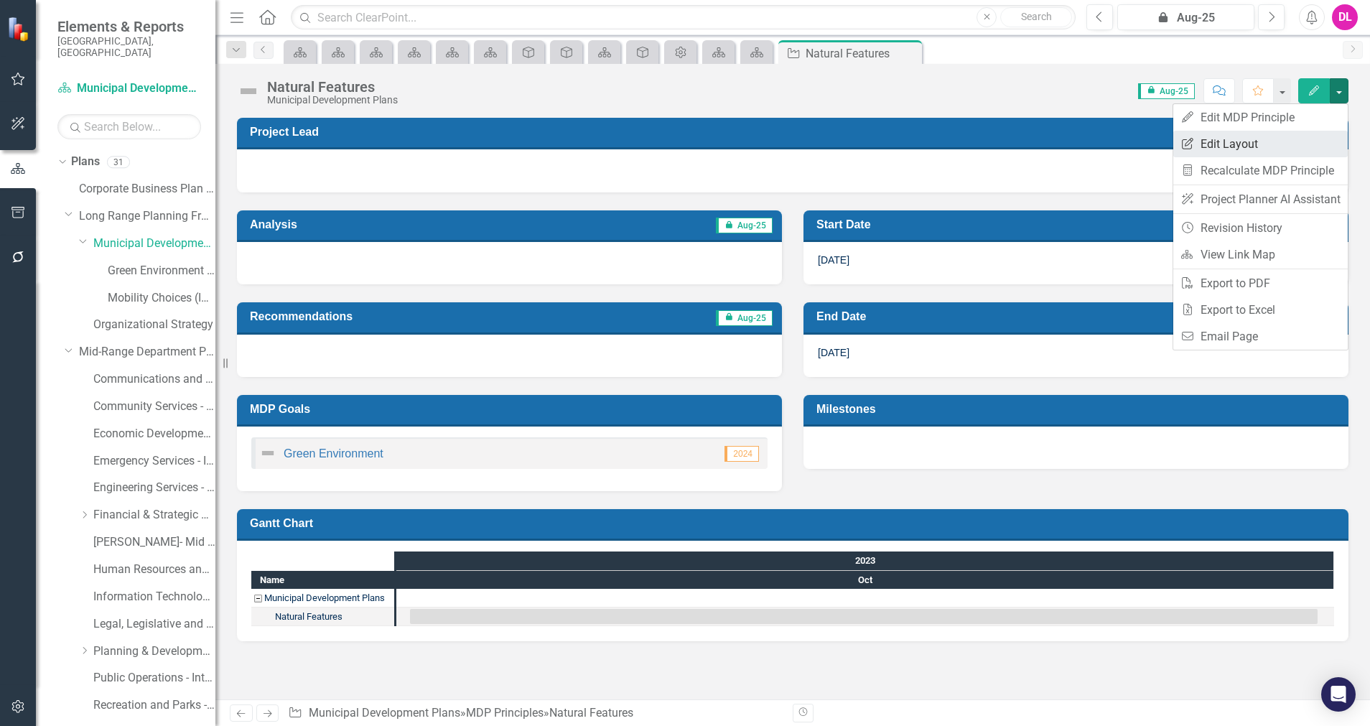
click at [1217, 142] on link "Edit Report Edit Layout" at bounding box center [1260, 144] width 174 height 27
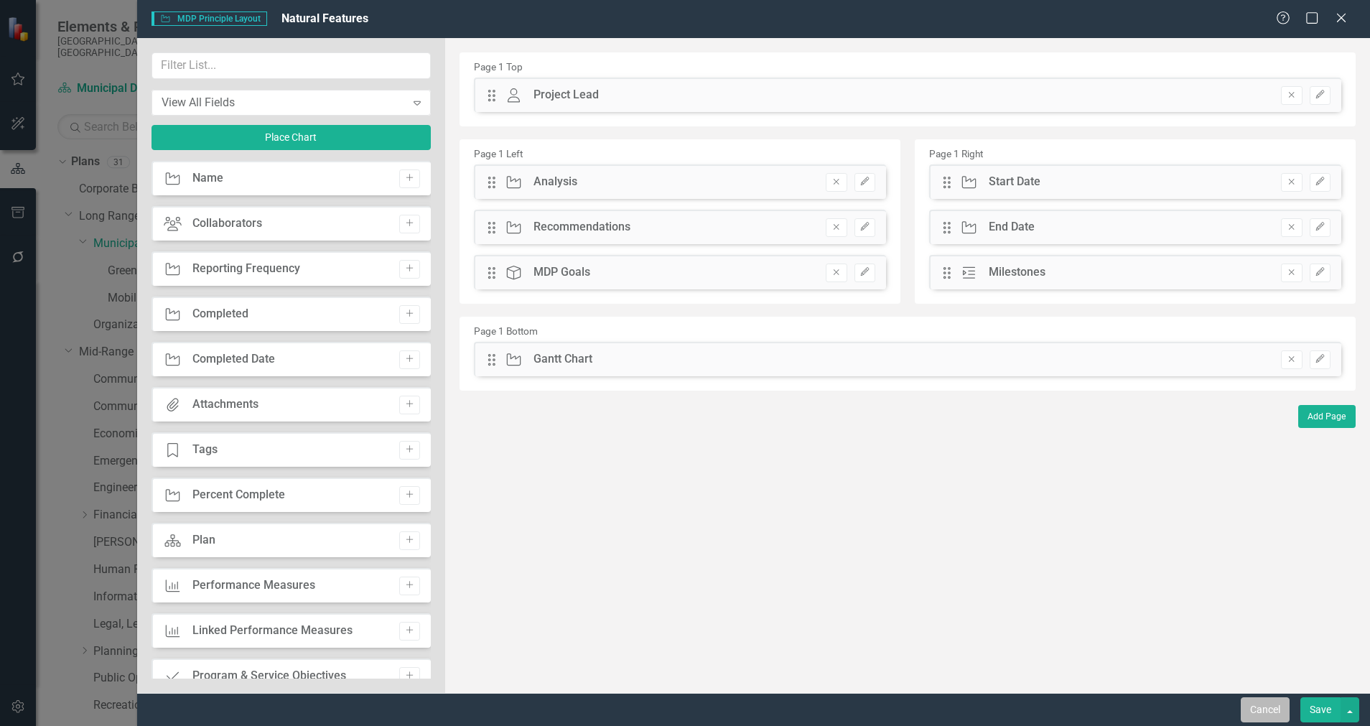
click at [1217, 645] on button "Cancel" at bounding box center [1264, 709] width 49 height 25
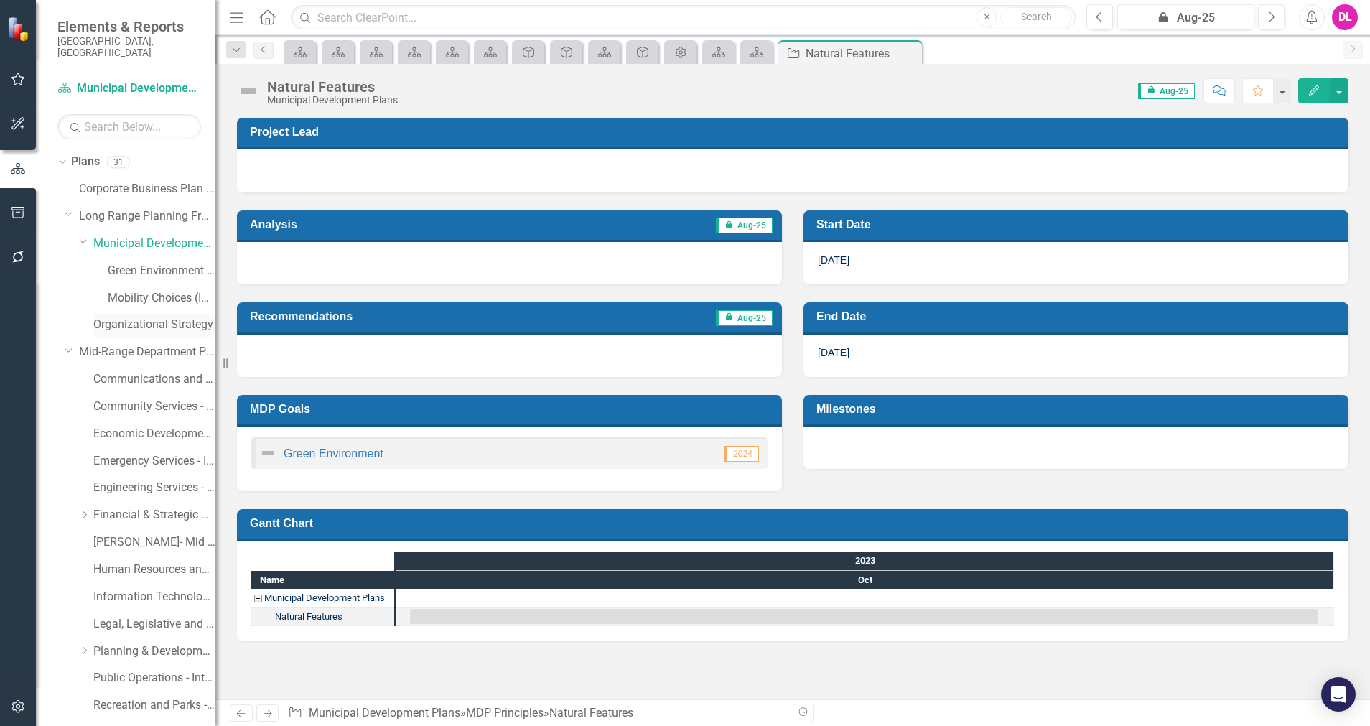
click at [126, 317] on link "Organizational Strategy" at bounding box center [154, 325] width 122 height 17
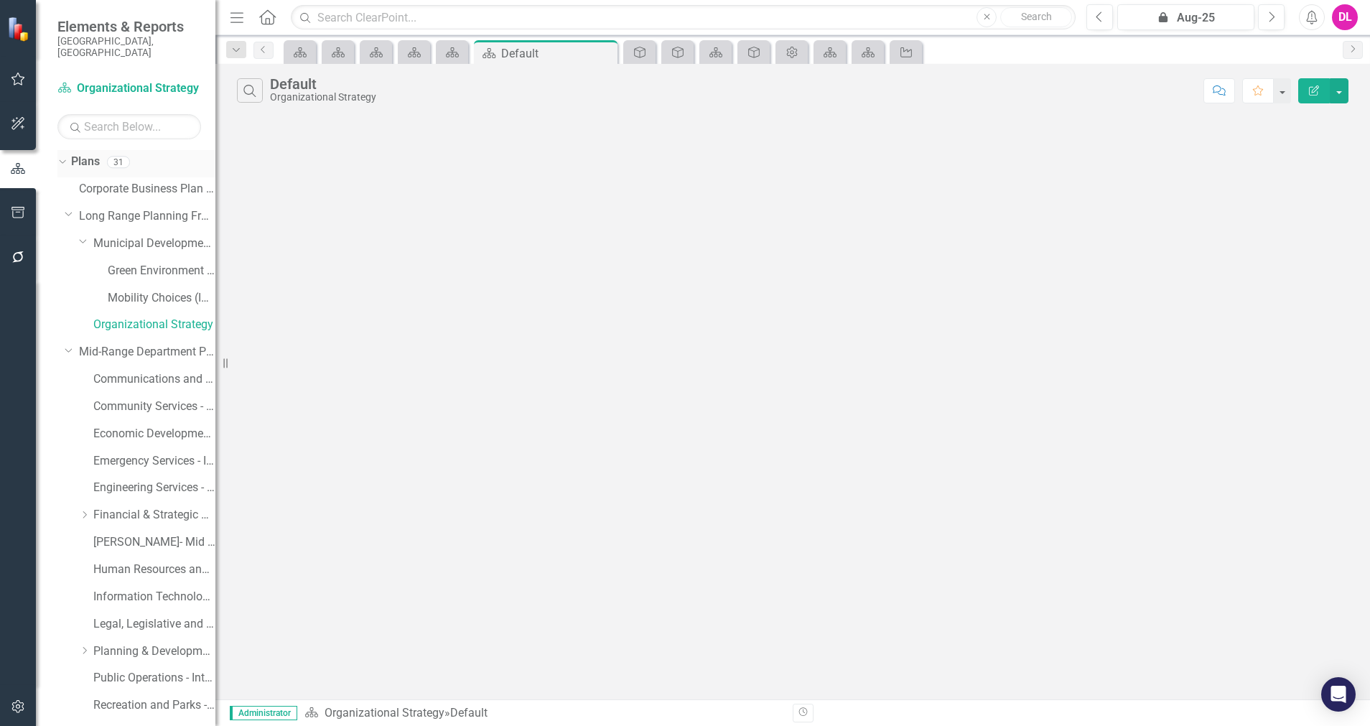
click at [60, 156] on icon "Dropdown" at bounding box center [61, 161] width 8 height 10
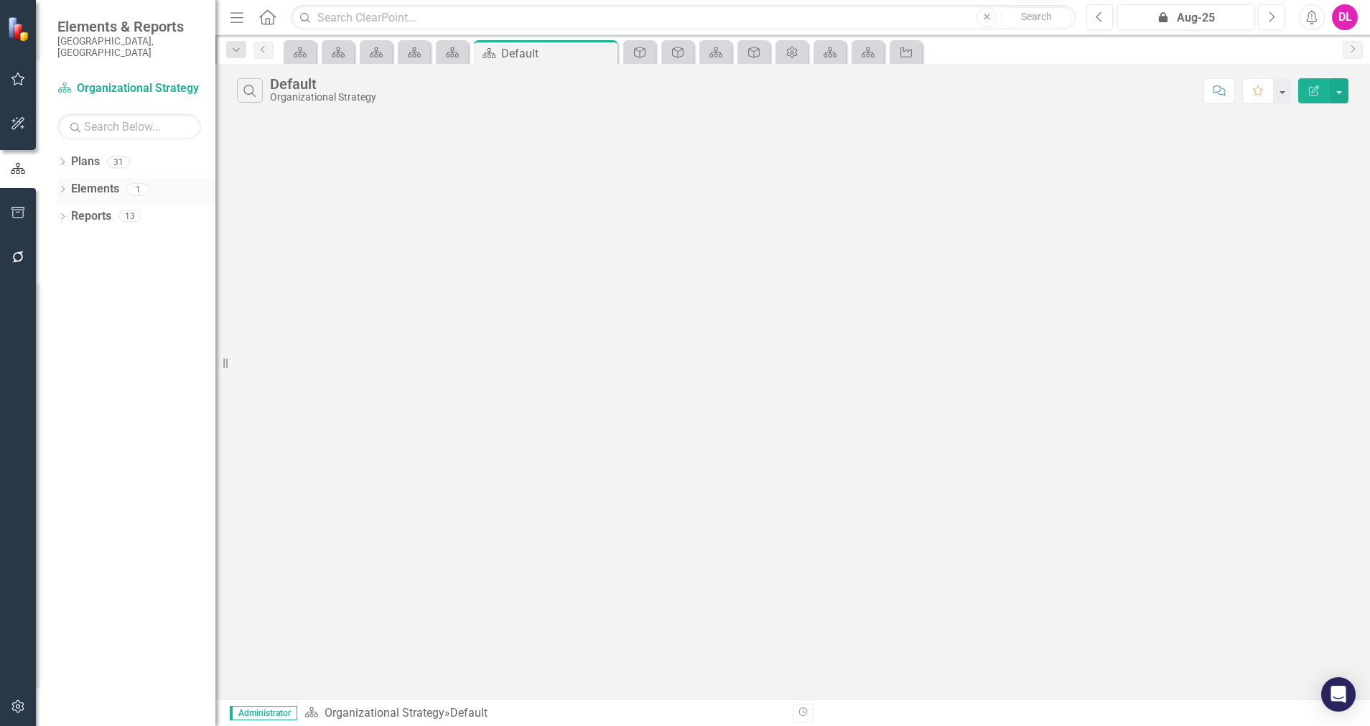
click at [62, 185] on div "Dropdown" at bounding box center [62, 191] width 10 height 12
click at [24, 645] on button "button" at bounding box center [18, 707] width 32 height 30
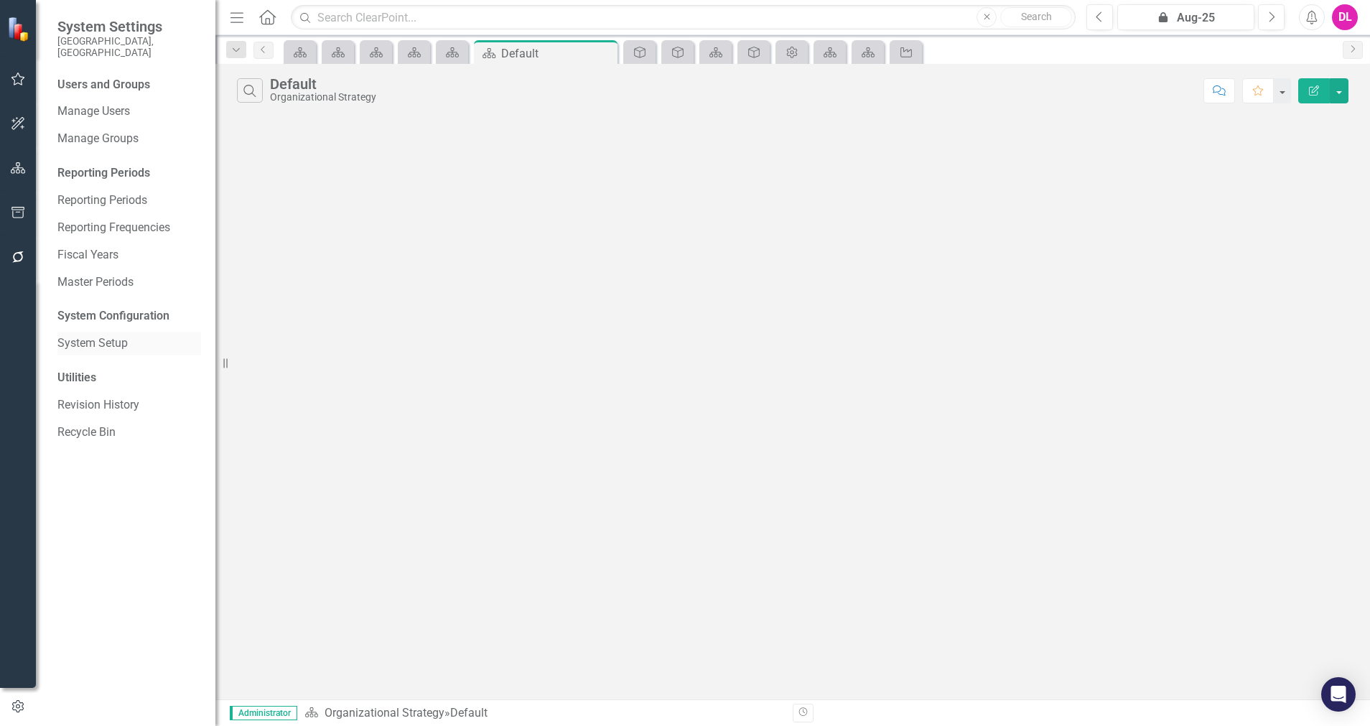
click at [100, 335] on link "System Setup" at bounding box center [129, 343] width 144 height 17
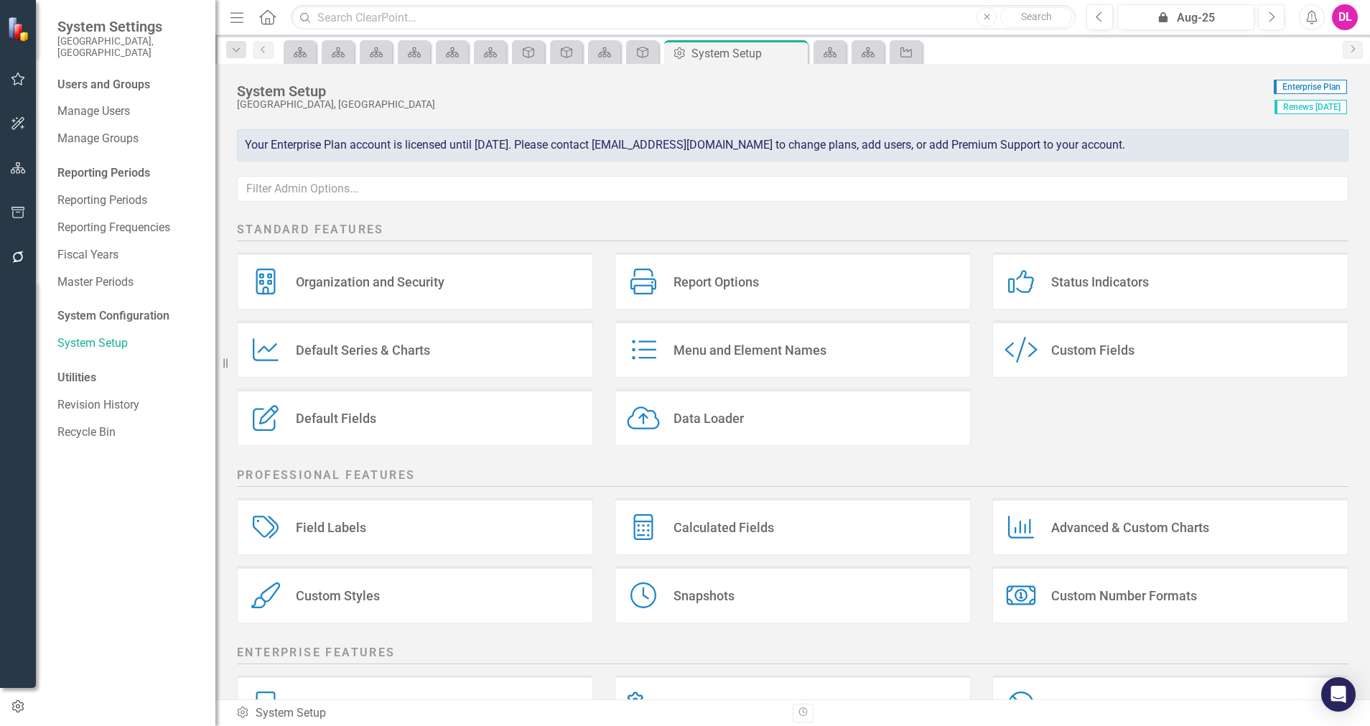
click at [769, 353] on div "Menu and Element Names" at bounding box center [749, 350] width 153 height 17
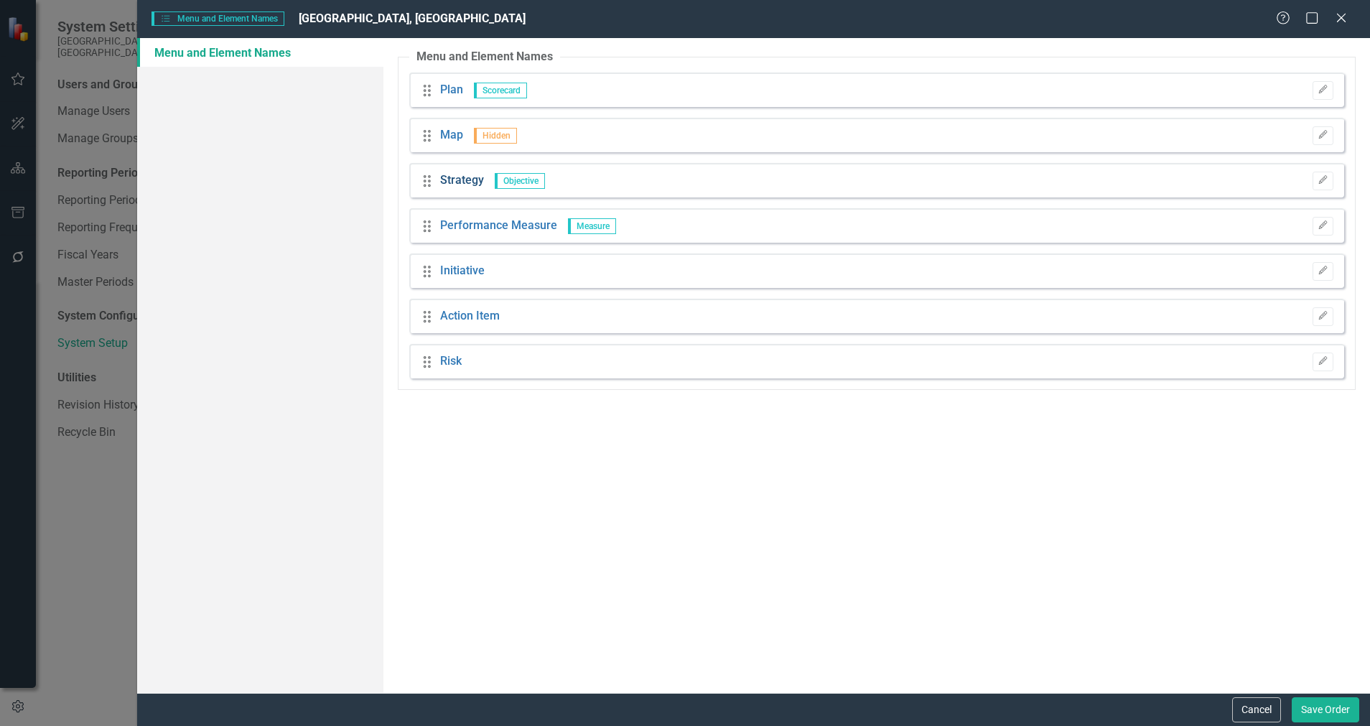
click at [472, 183] on link "Strategy" at bounding box center [462, 180] width 44 height 17
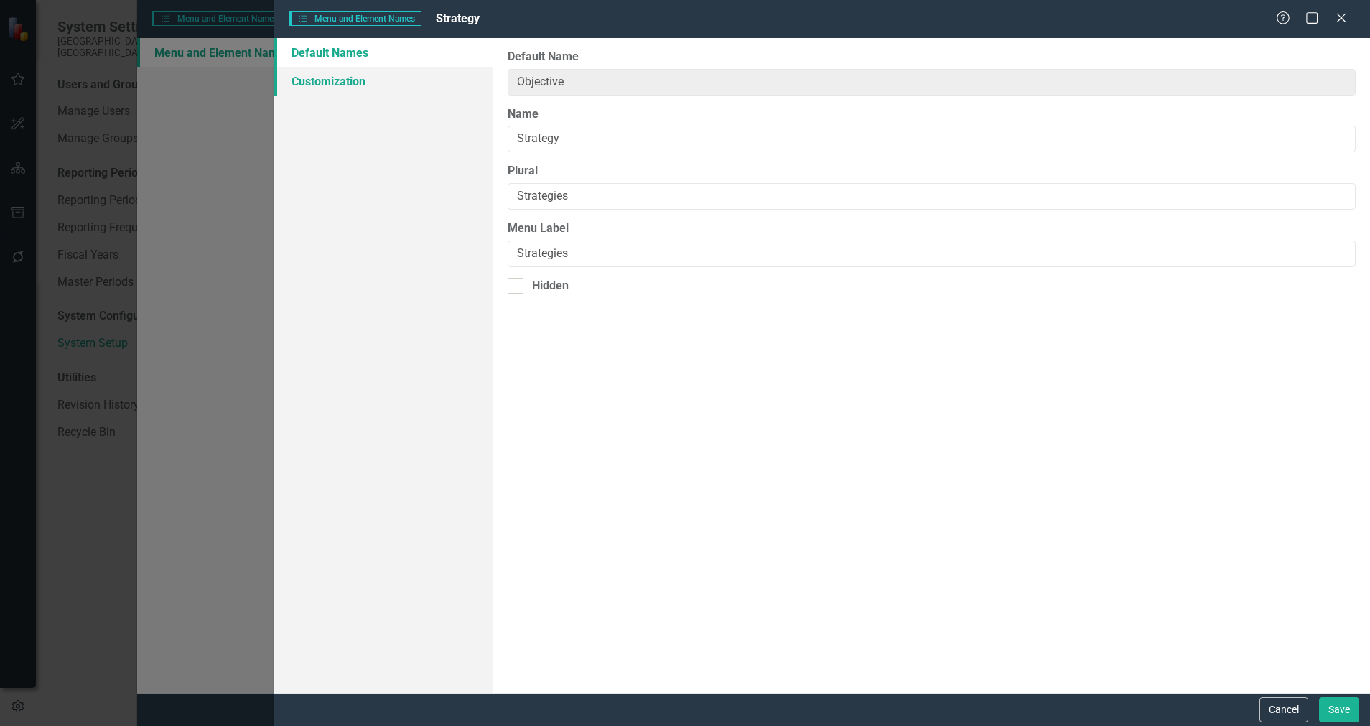
click at [322, 73] on link "Customization" at bounding box center [383, 81] width 219 height 29
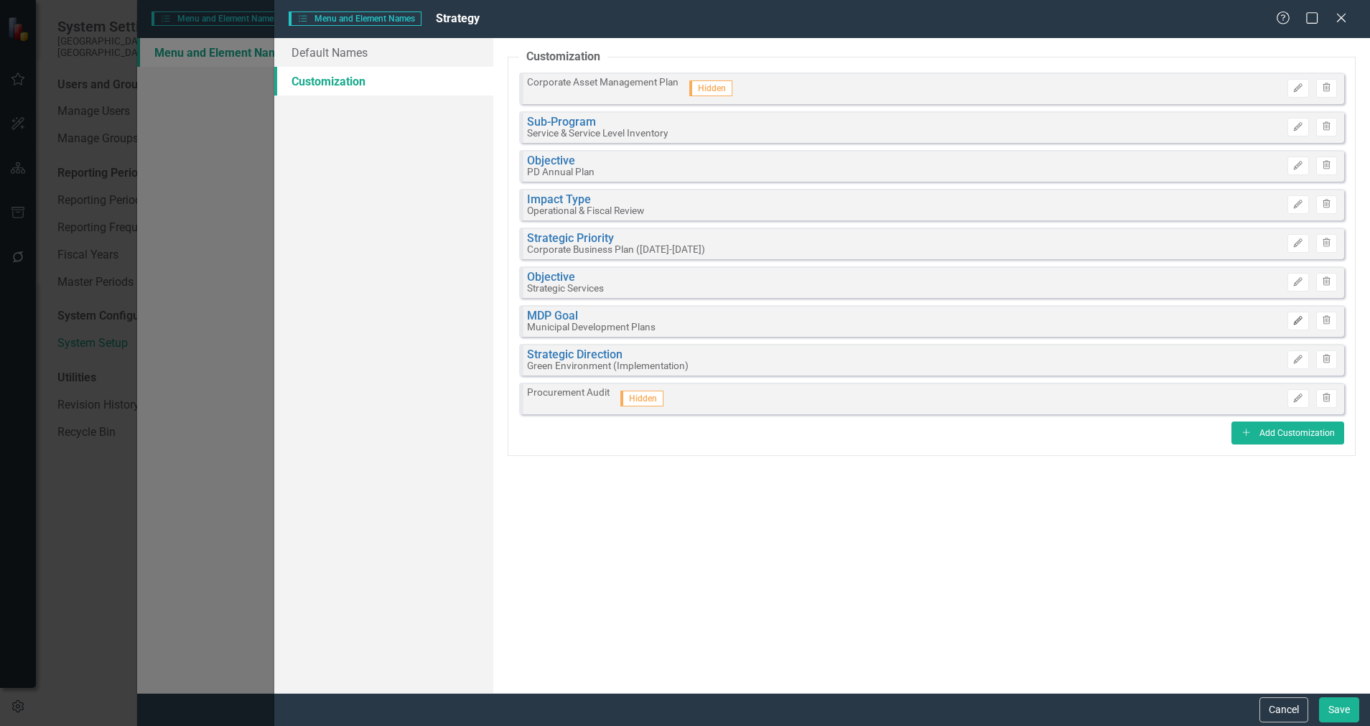
click at [1217, 326] on button "Edit" at bounding box center [1297, 321] width 21 height 19
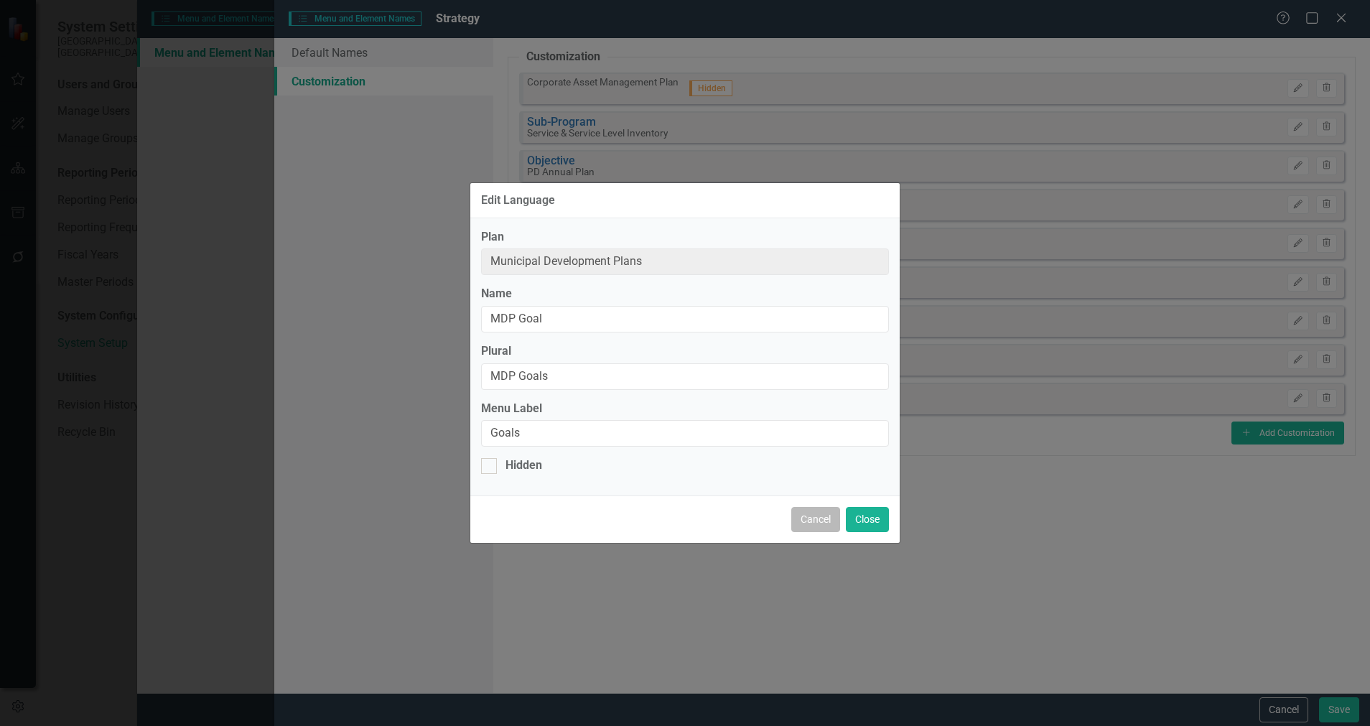
click at [818, 521] on button "Cancel" at bounding box center [815, 519] width 49 height 25
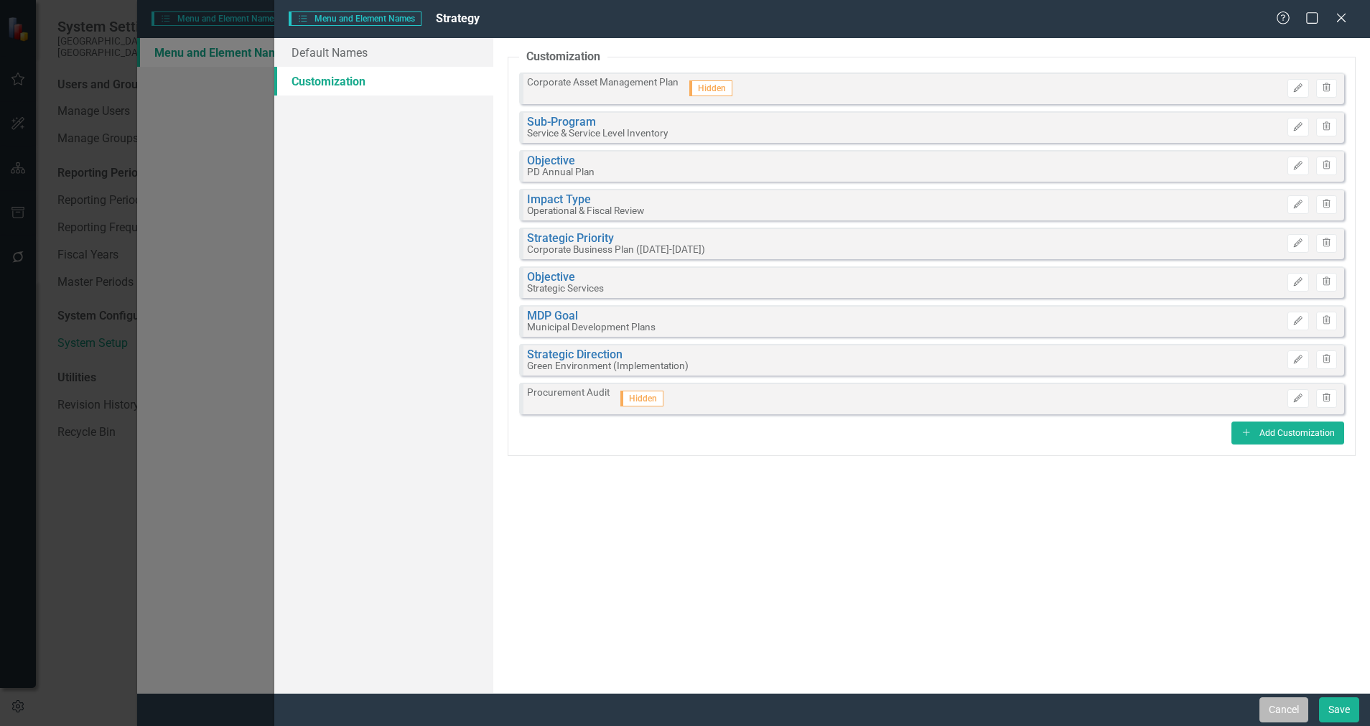
click at [1217, 645] on button "Cancel" at bounding box center [1283, 709] width 49 height 25
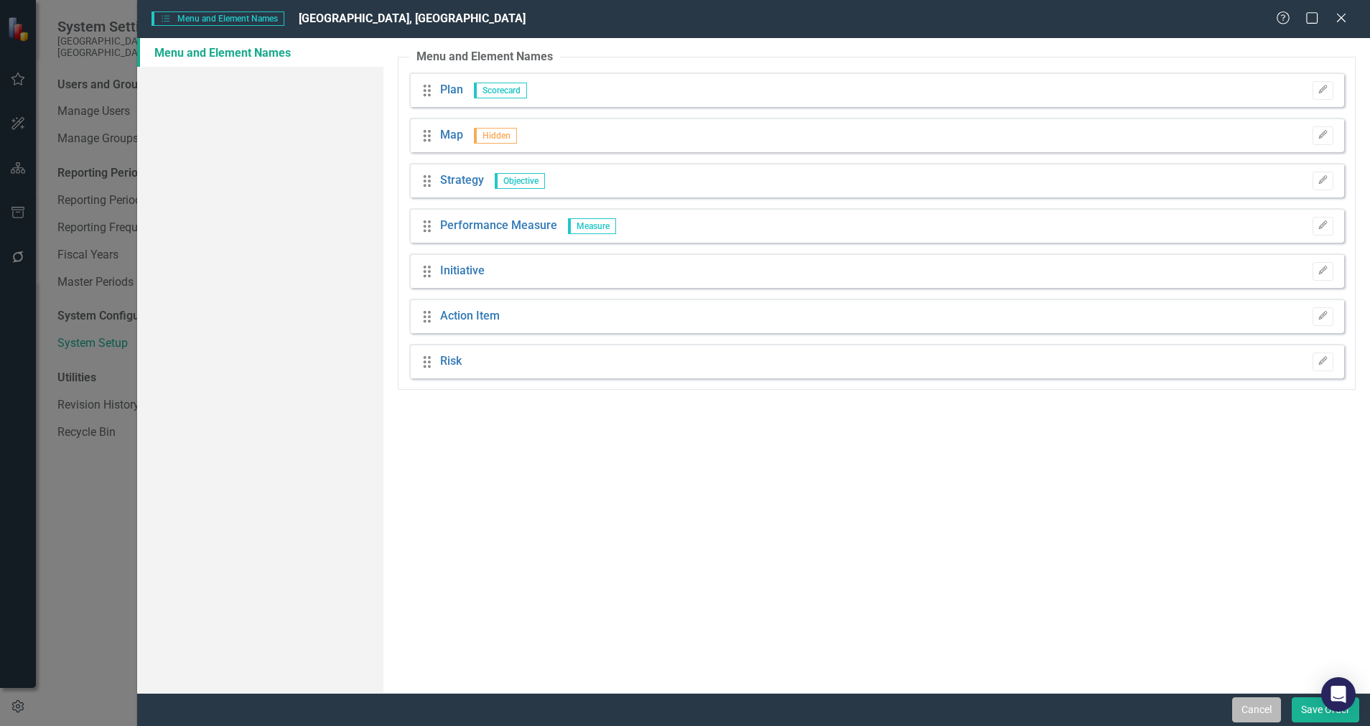
click at [1217, 645] on button "Cancel" at bounding box center [1256, 709] width 49 height 25
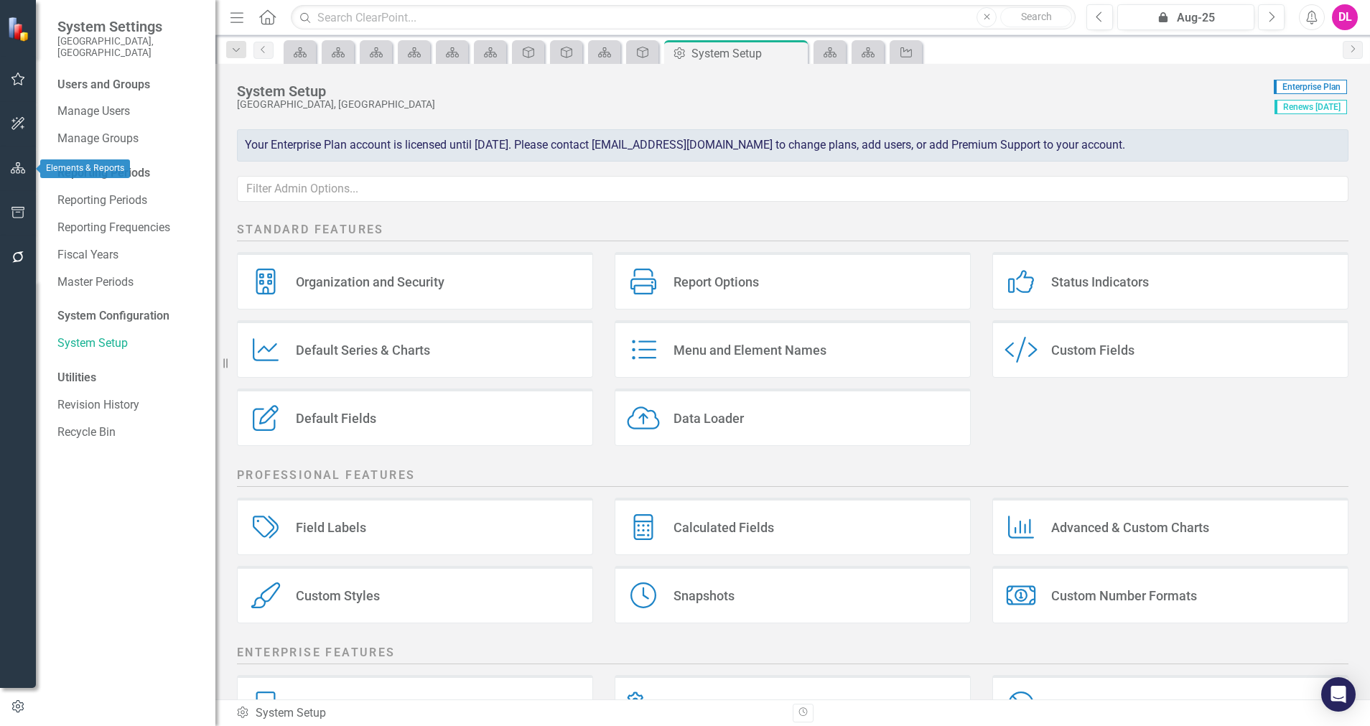
click at [16, 173] on icon "button" at bounding box center [18, 167] width 15 height 11
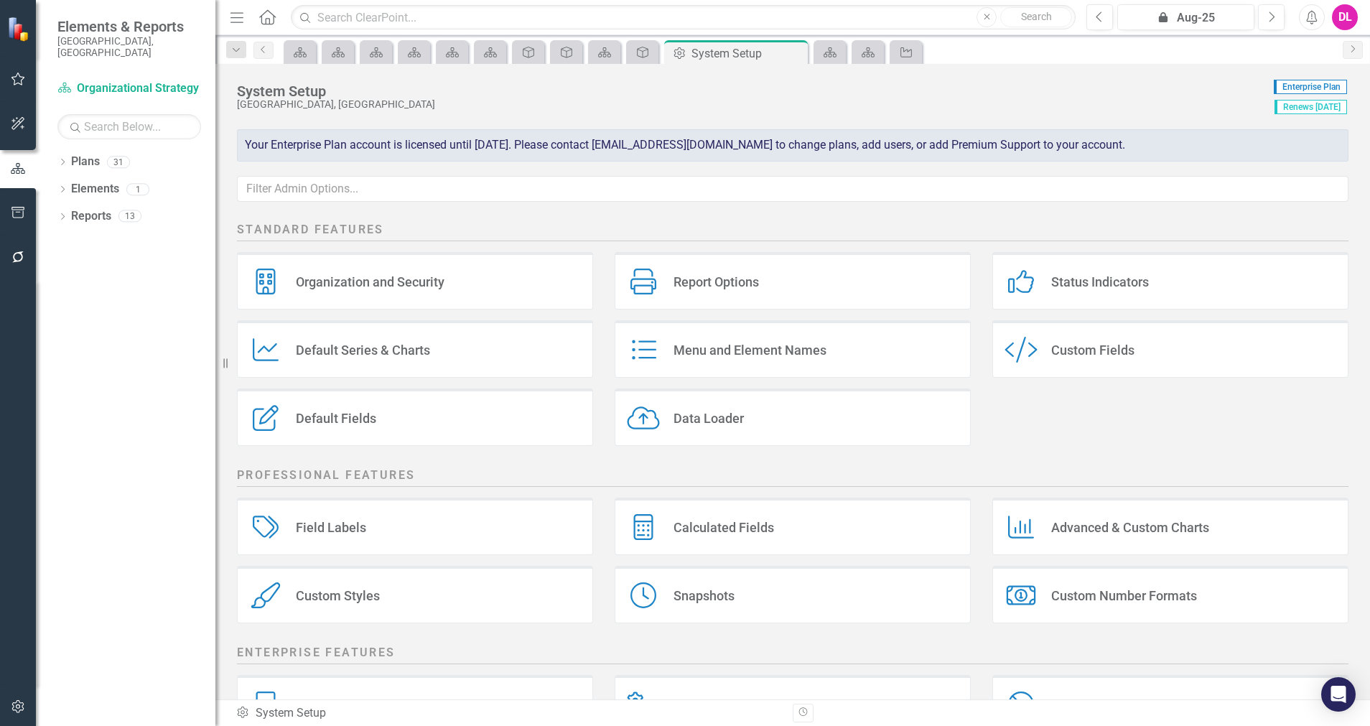
click at [54, 179] on div "Dropdown Plans 31 Corporate Business Plan ([DATE]-[DATE]) Dropdown Long Range P…" at bounding box center [125, 438] width 179 height 576
click at [66, 187] on icon "Dropdown" at bounding box center [62, 191] width 10 height 8
click at [108, 208] on link "Strategy Strategies" at bounding box center [114, 216] width 73 height 17
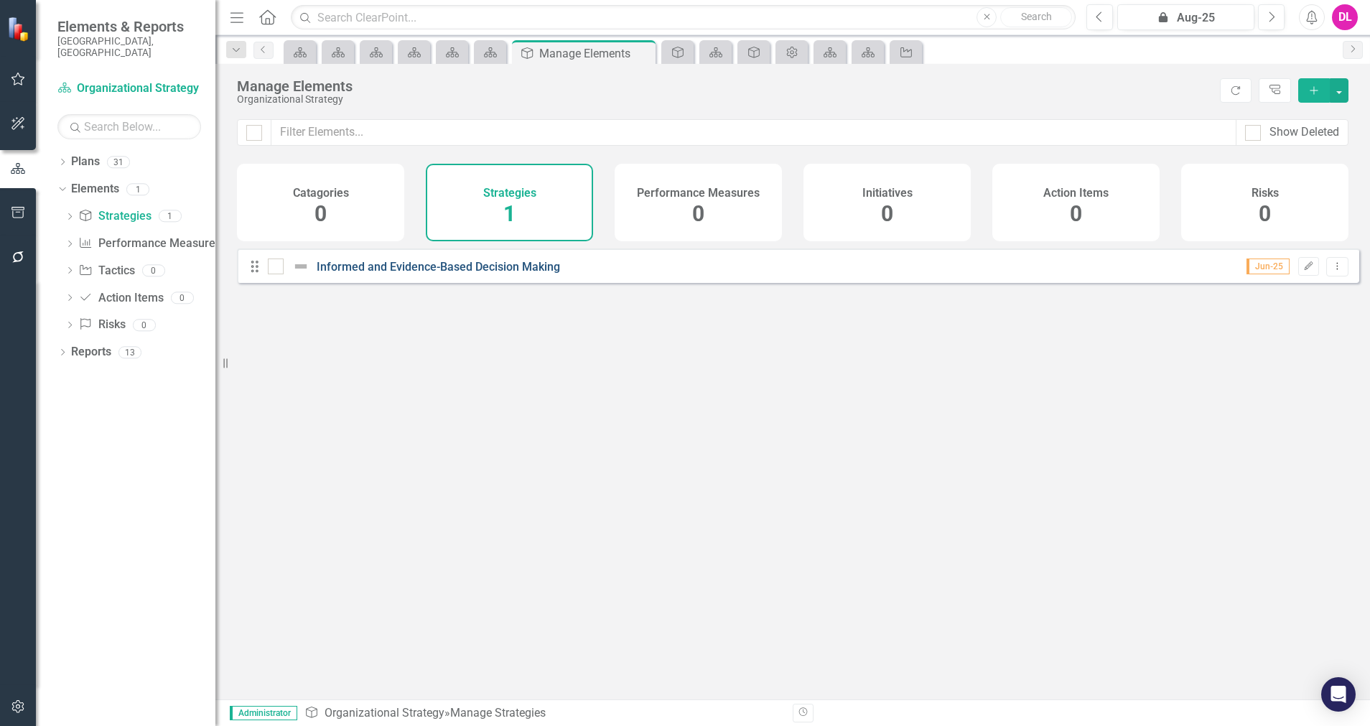
click at [445, 274] on link "Informed and Evidence-Based Decision Making" at bounding box center [438, 267] width 243 height 14
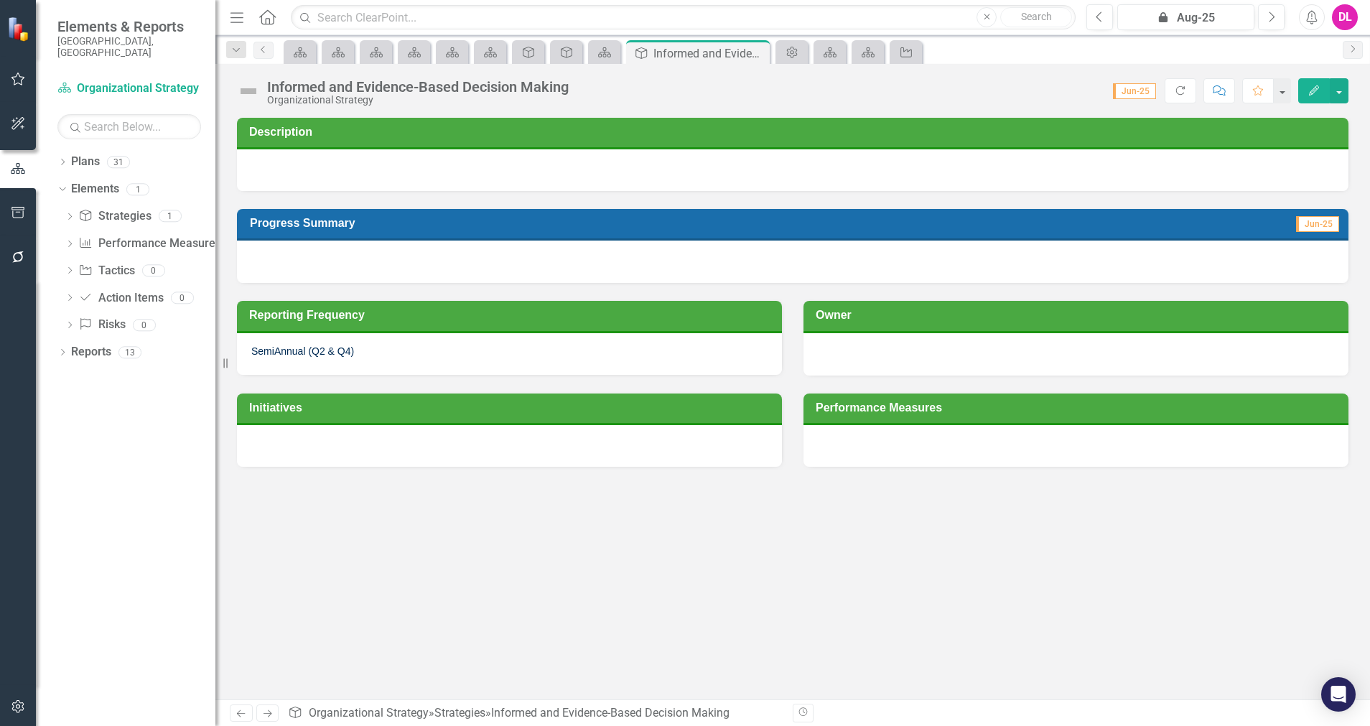
click at [1217, 93] on div "Informed and Evidence-Based Decision Making Organizational Strategy Score: N/A …" at bounding box center [792, 85] width 1154 height 43
click at [1217, 93] on button "button" at bounding box center [1338, 90] width 19 height 25
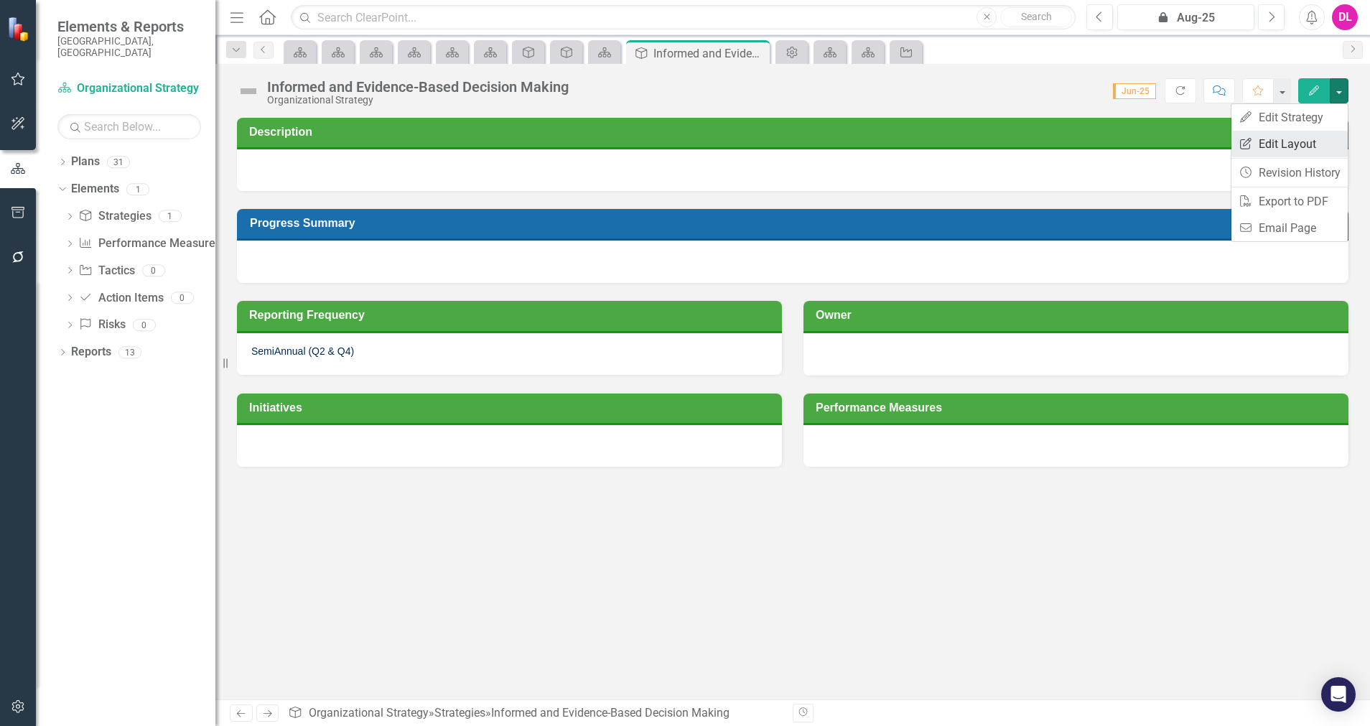
click at [1217, 143] on link "Edit Report Edit Layout" at bounding box center [1289, 144] width 116 height 27
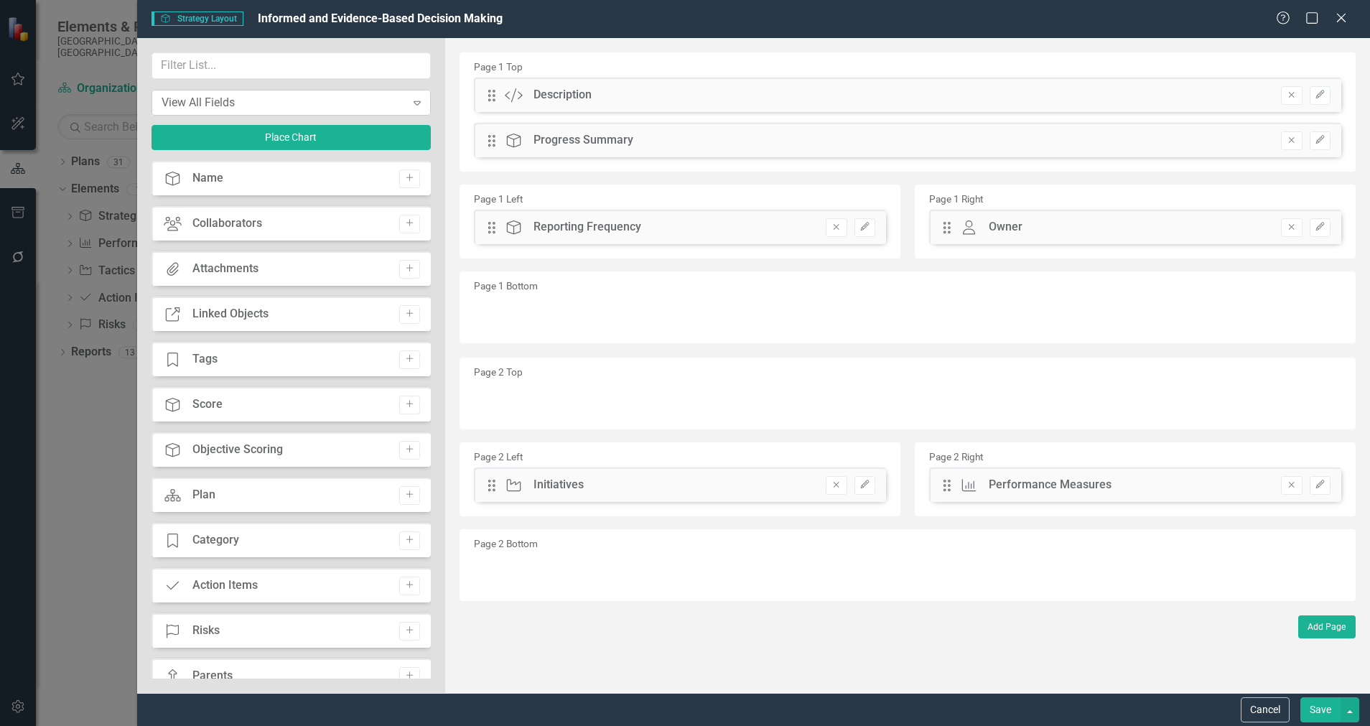
click at [418, 106] on icon "Expand" at bounding box center [417, 102] width 14 height 11
click at [815, 610] on div "The fields (or pods) that are available for you to include on the detail page a…" at bounding box center [907, 365] width 925 height 655
click at [1217, 645] on button "Cancel" at bounding box center [1264, 709] width 49 height 25
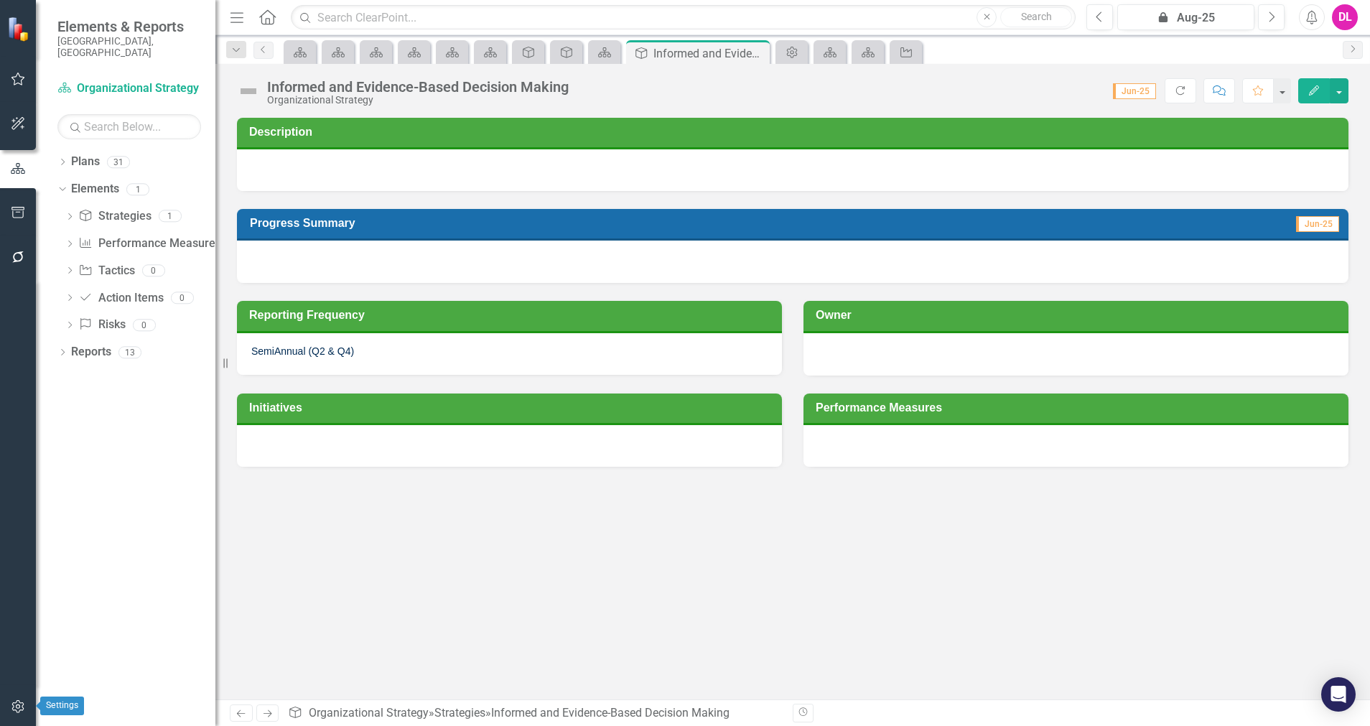
click at [16, 645] on icon "button" at bounding box center [18, 706] width 15 height 11
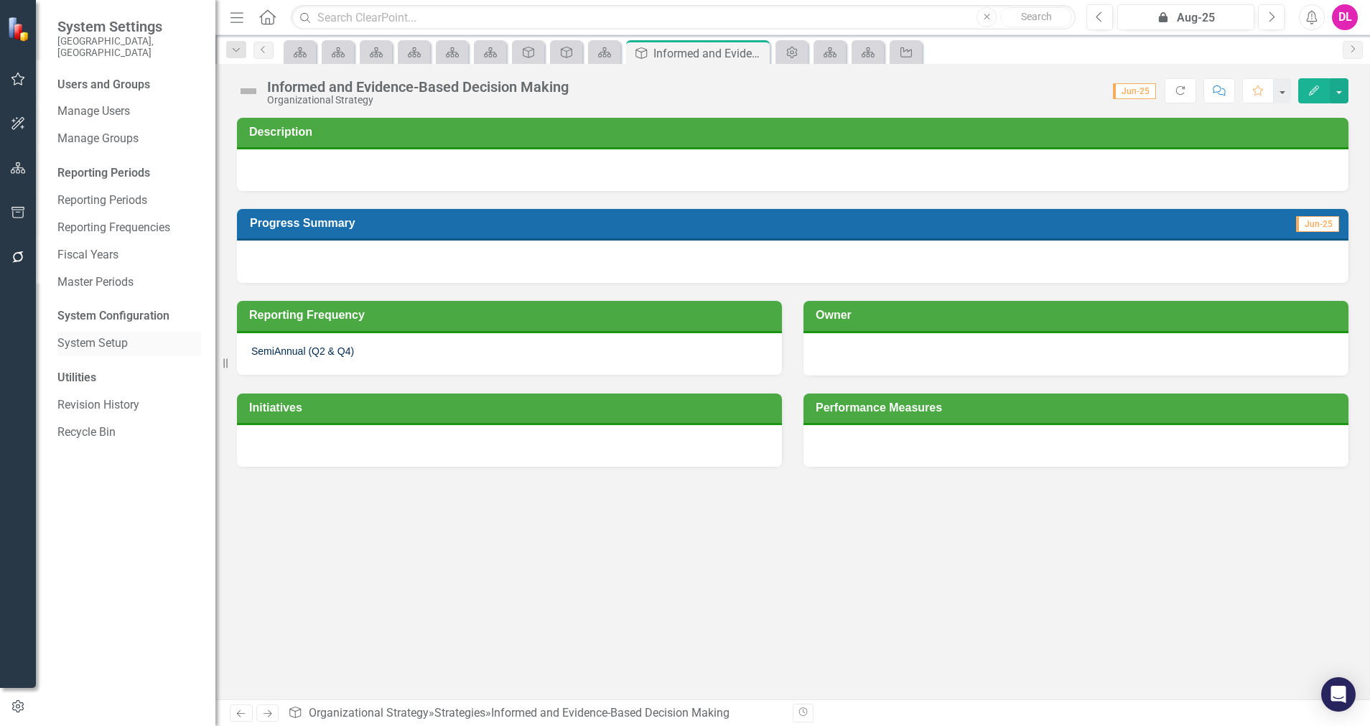
click at [115, 335] on link "System Setup" at bounding box center [129, 343] width 144 height 17
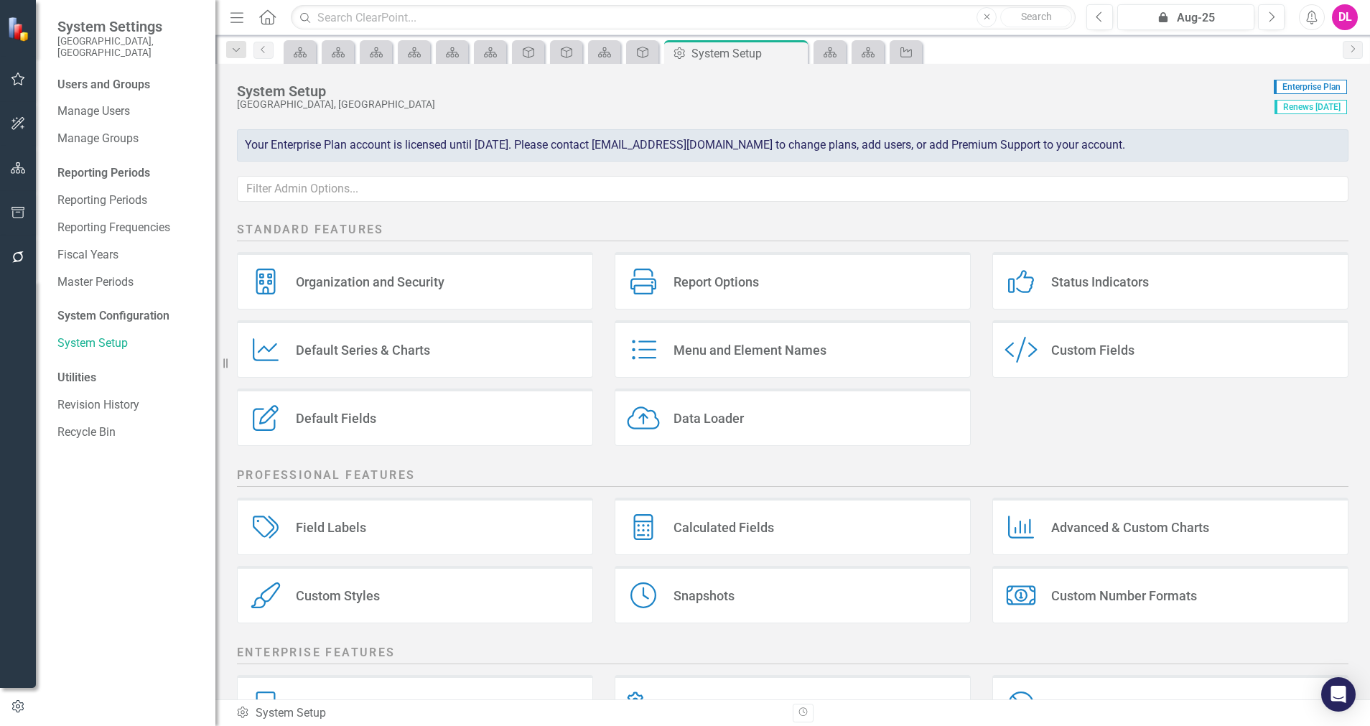
click at [1107, 356] on div "Custom Fields" at bounding box center [1092, 350] width 83 height 17
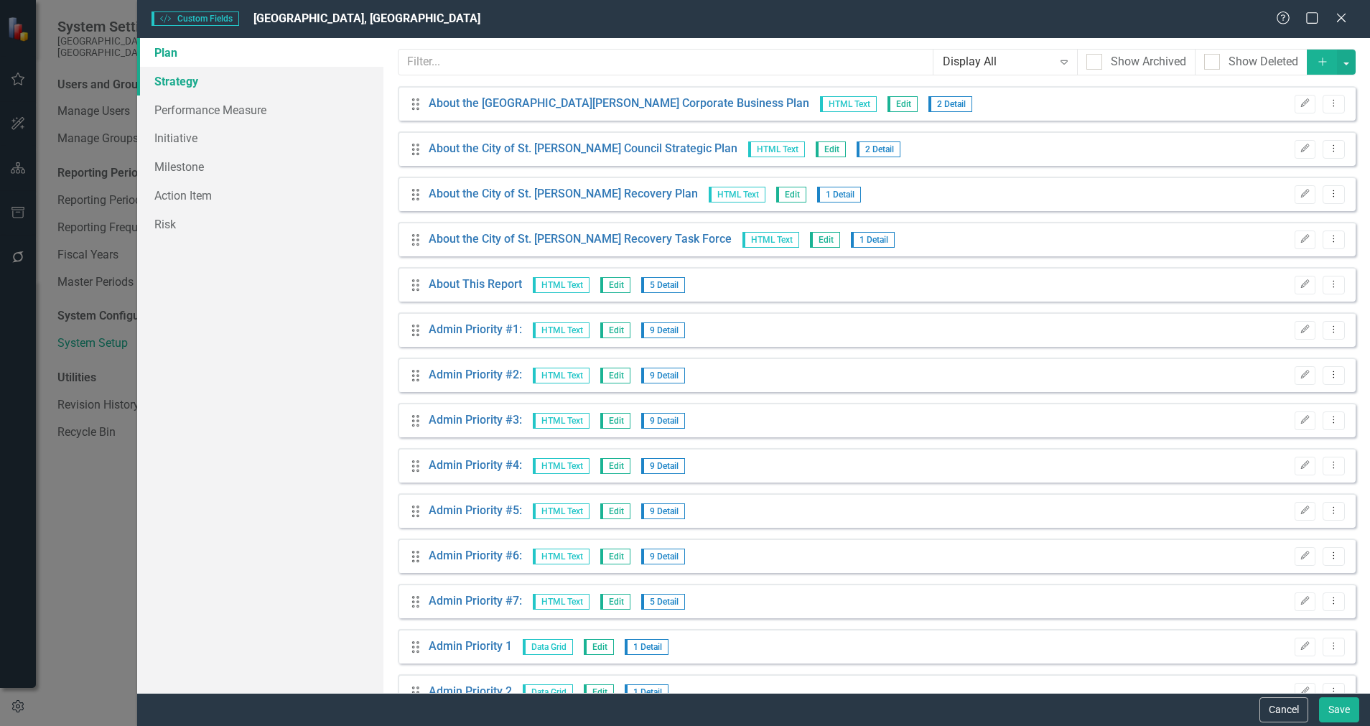
click at [188, 91] on link "Strategy" at bounding box center [260, 81] width 246 height 29
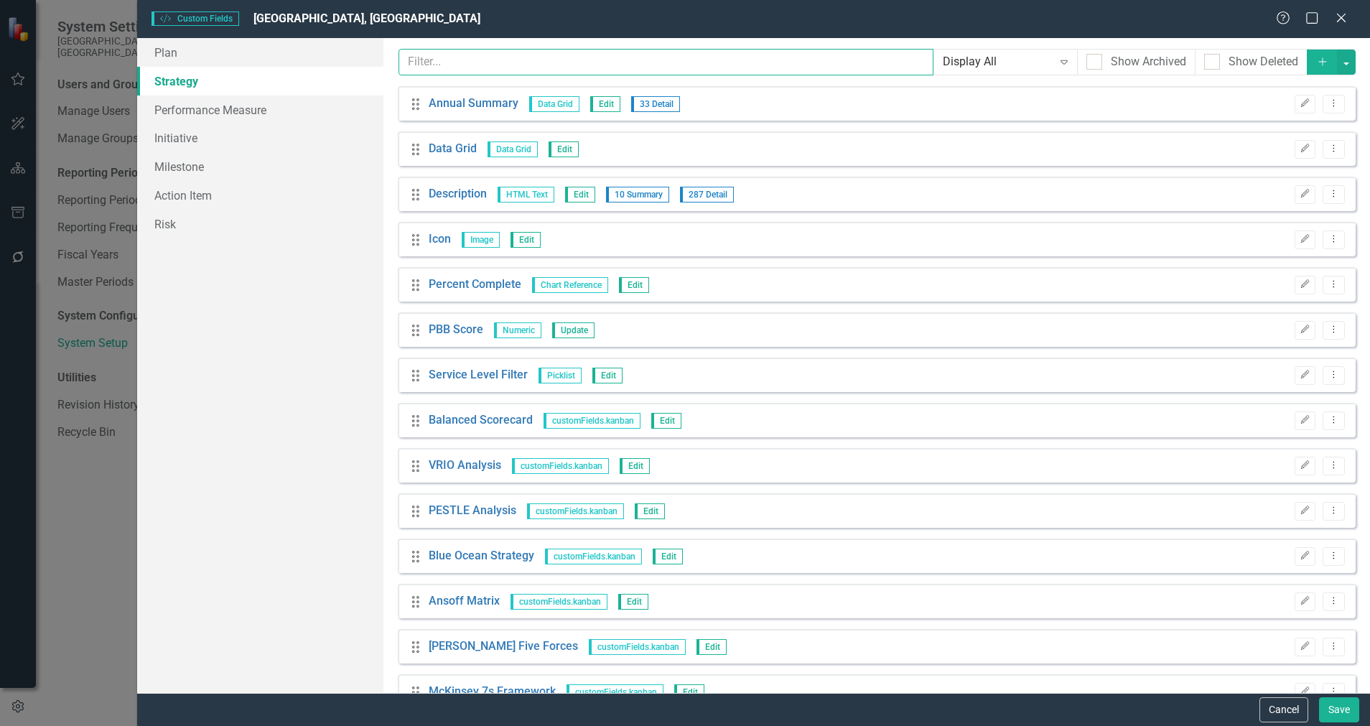
click at [515, 62] on input "text" at bounding box center [665, 62] width 535 height 27
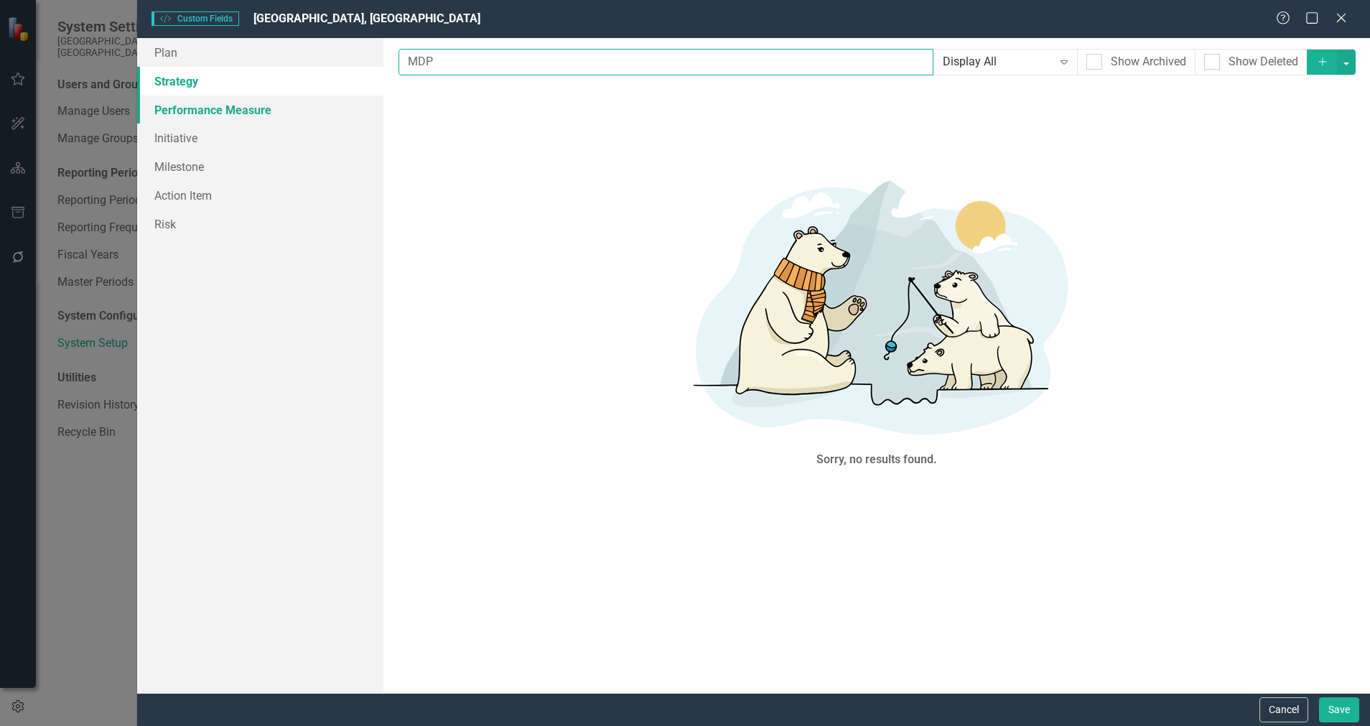
type input "MDP"
click at [246, 119] on link "Performance Measure" at bounding box center [260, 109] width 246 height 29
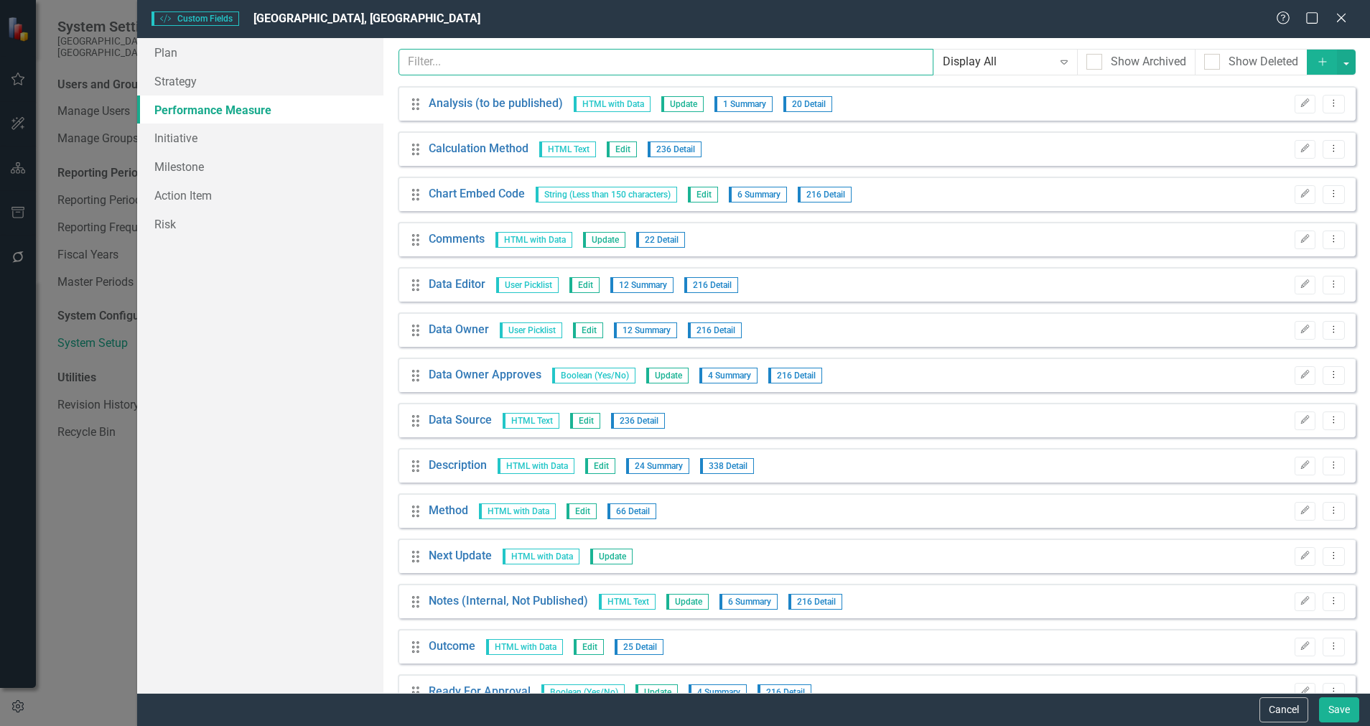
click at [459, 72] on input "text" at bounding box center [665, 62] width 535 height 27
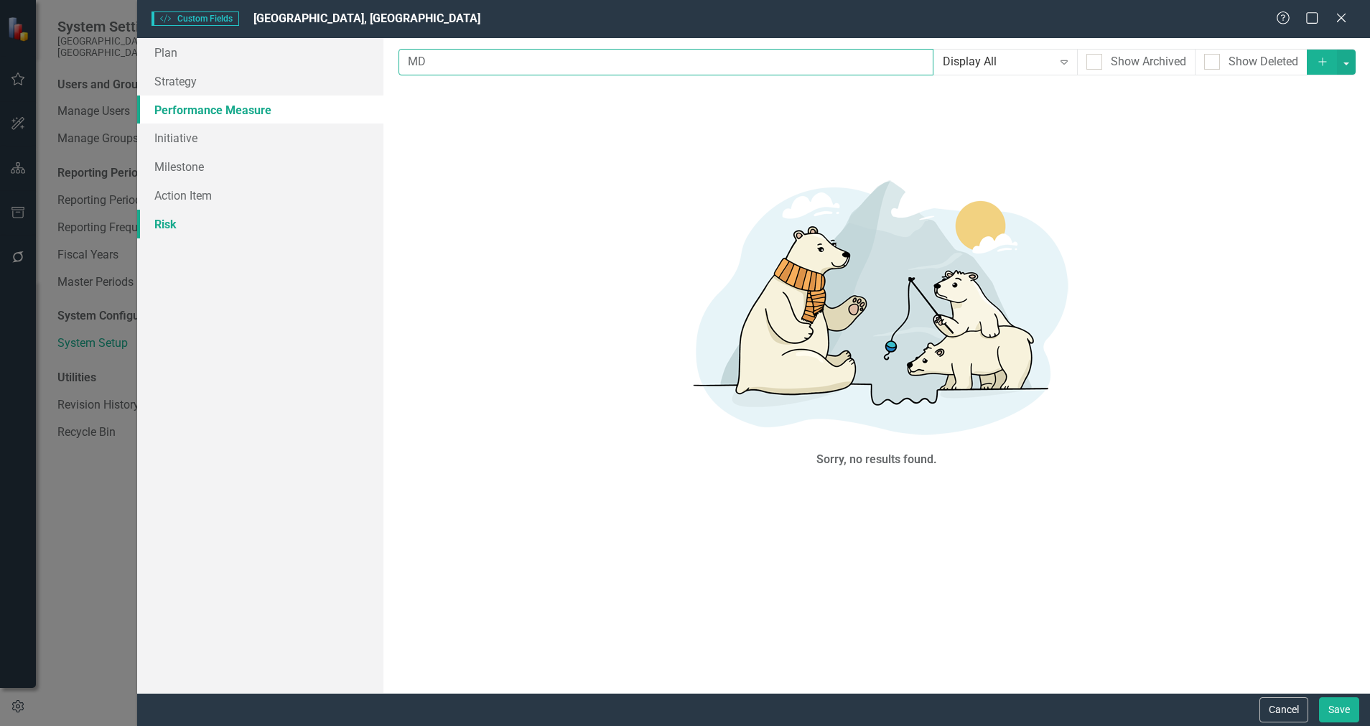
type input "M"
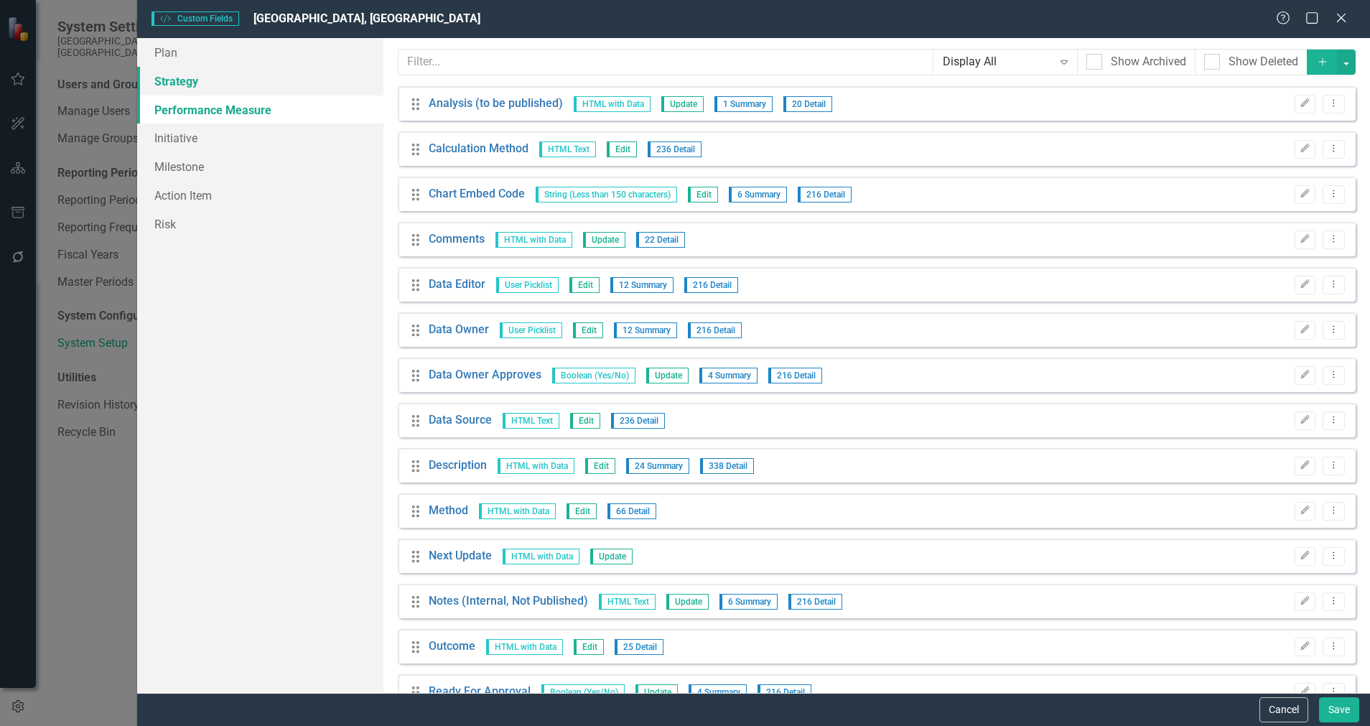
click at [206, 81] on link "Strategy" at bounding box center [260, 81] width 246 height 29
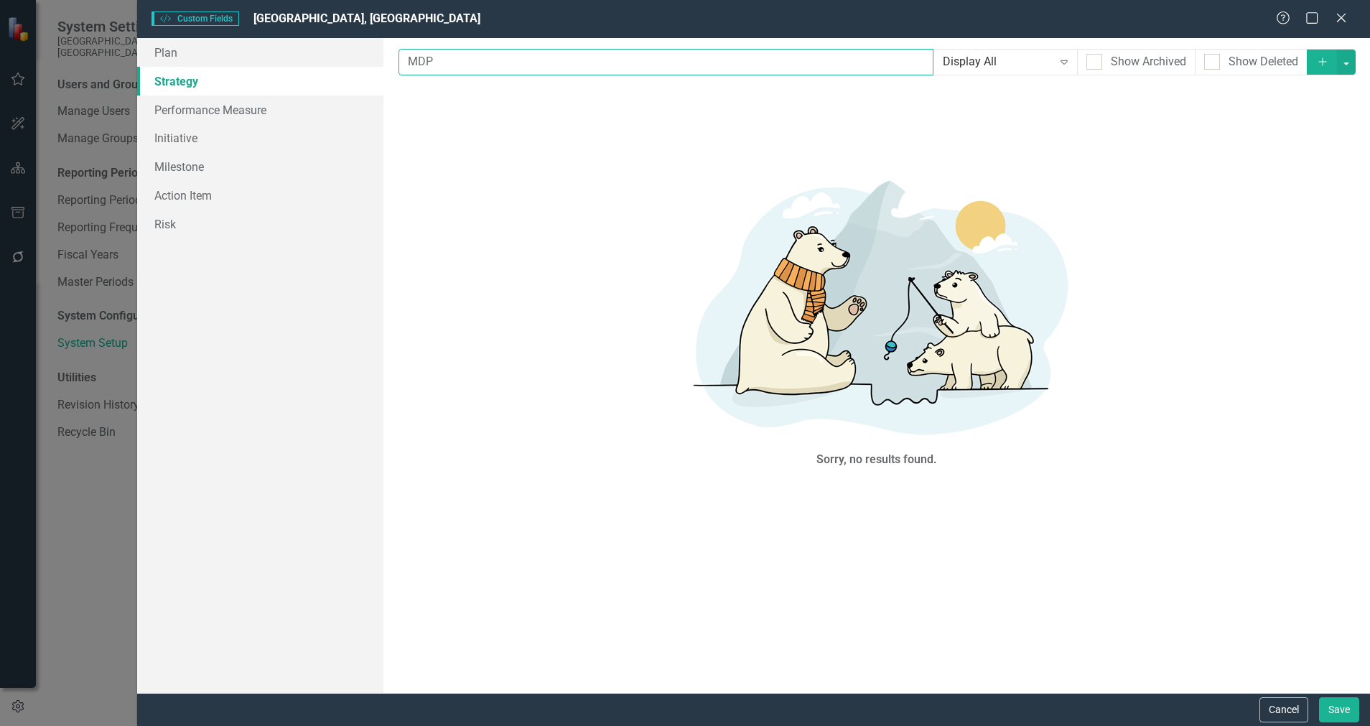
drag, startPoint x: 625, startPoint y: 49, endPoint x: 312, endPoint y: 31, distance: 314.2
click at [312, 31] on form "Custom Style Custom Fields City of [GEOGRAPHIC_DATA][PERSON_NAME][GEOGRAPHIC_DA…" at bounding box center [753, 363] width 1233 height 726
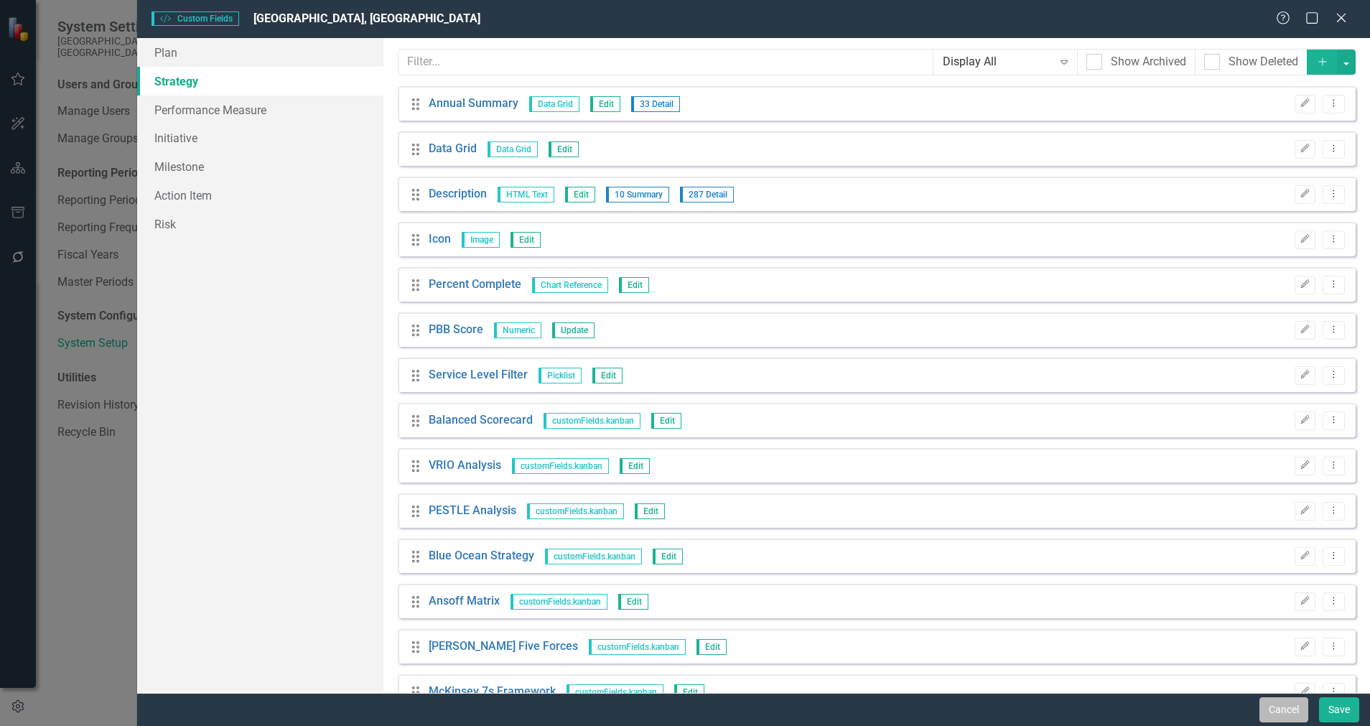
click at [1217, 645] on button "Cancel" at bounding box center [1283, 709] width 49 height 25
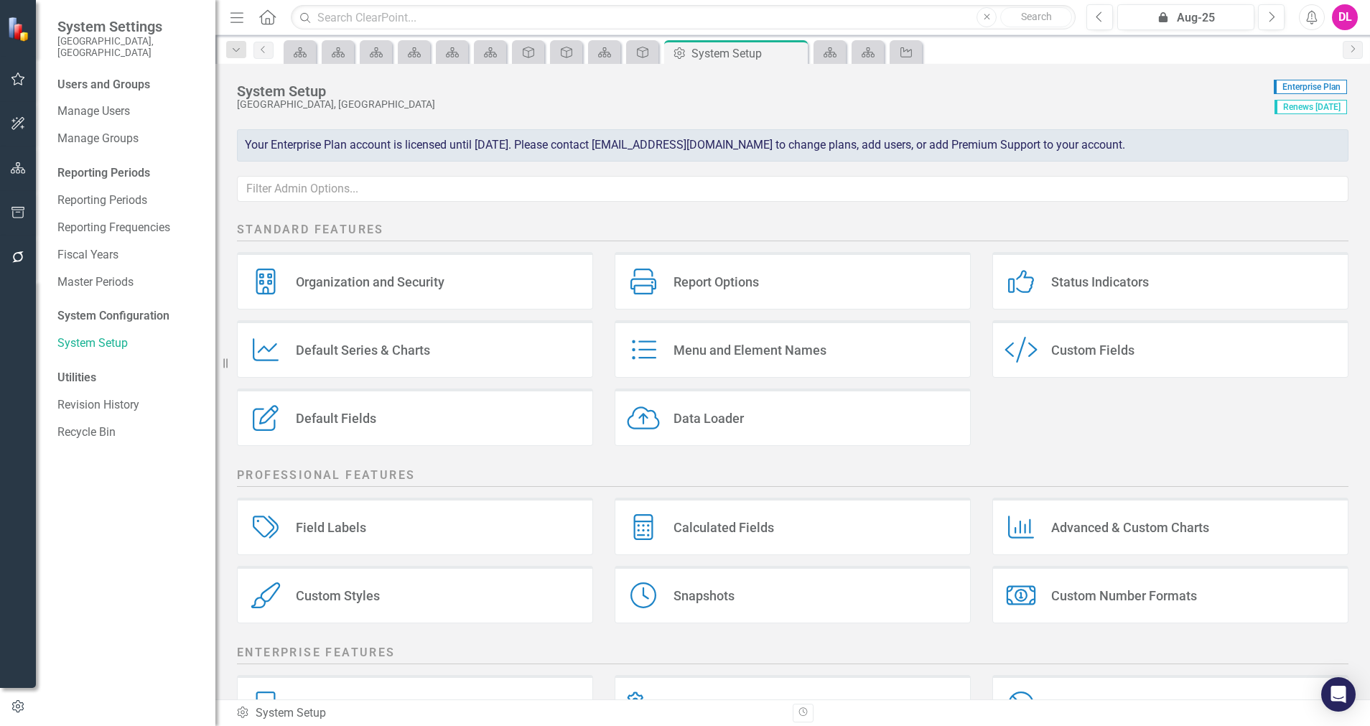
click at [416, 416] on div "Default Fields Default Fields" at bounding box center [415, 416] width 356 height 57
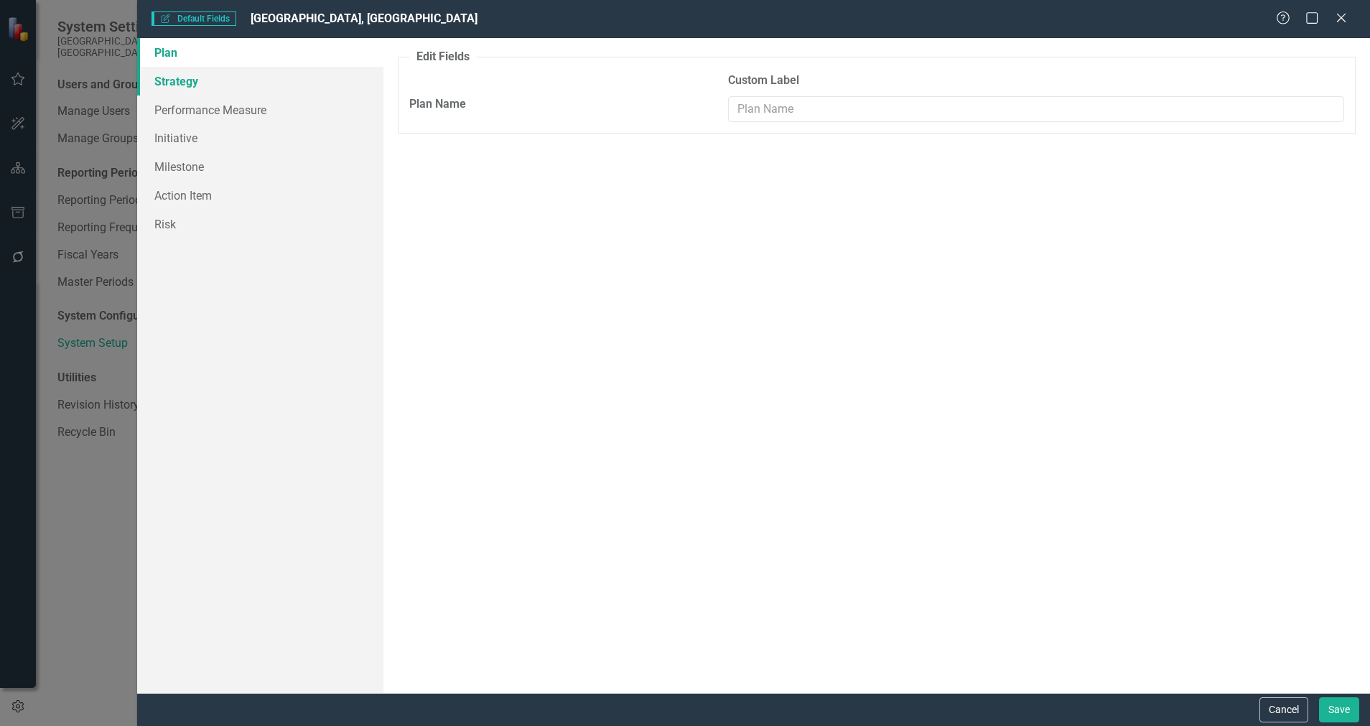
click at [237, 90] on link "Strategy" at bounding box center [260, 81] width 246 height 29
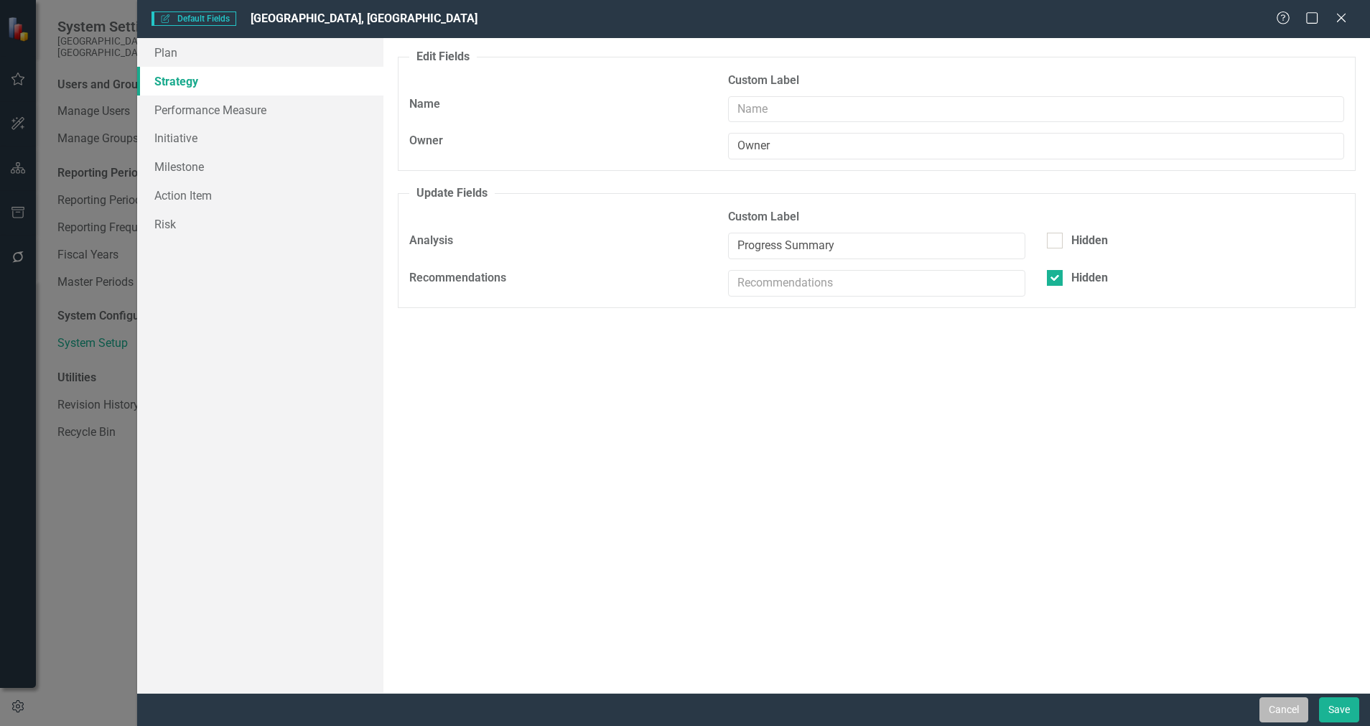
click at [1217, 645] on button "Cancel" at bounding box center [1283, 709] width 49 height 25
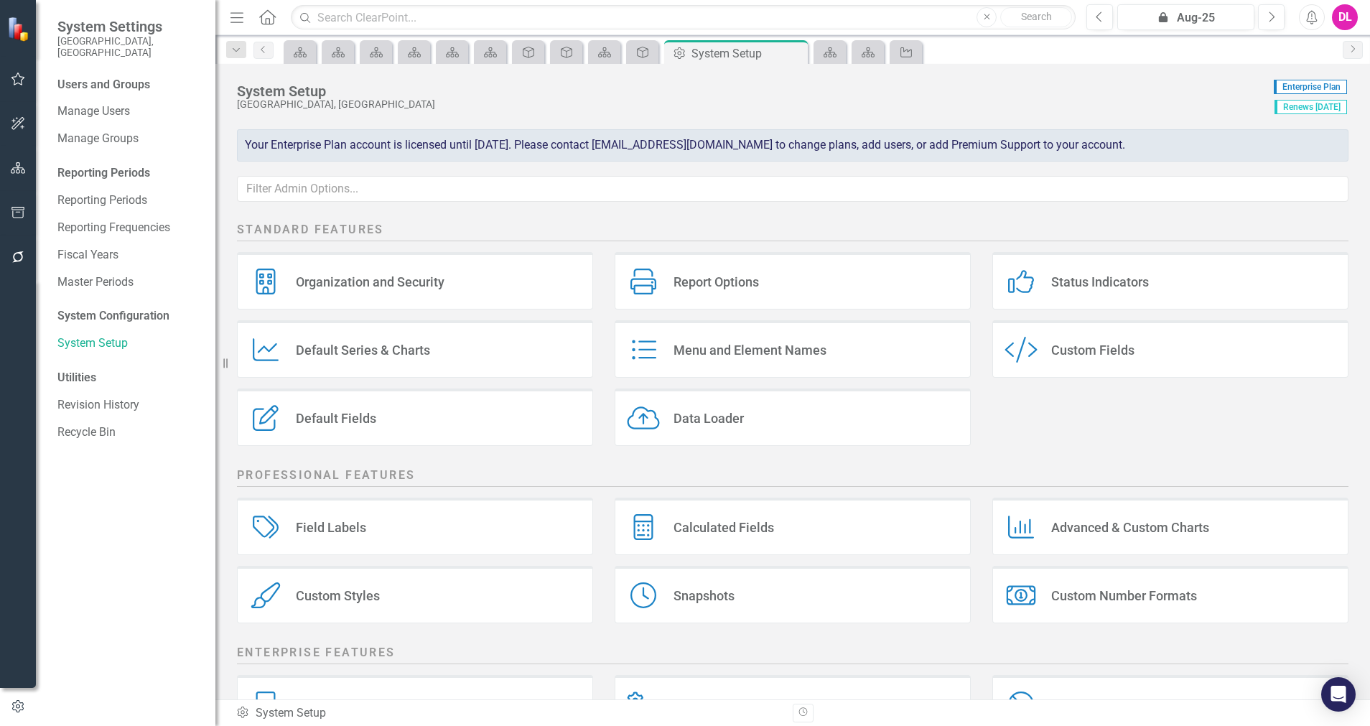
click at [812, 353] on div "Menu and Element Names" at bounding box center [749, 350] width 153 height 17
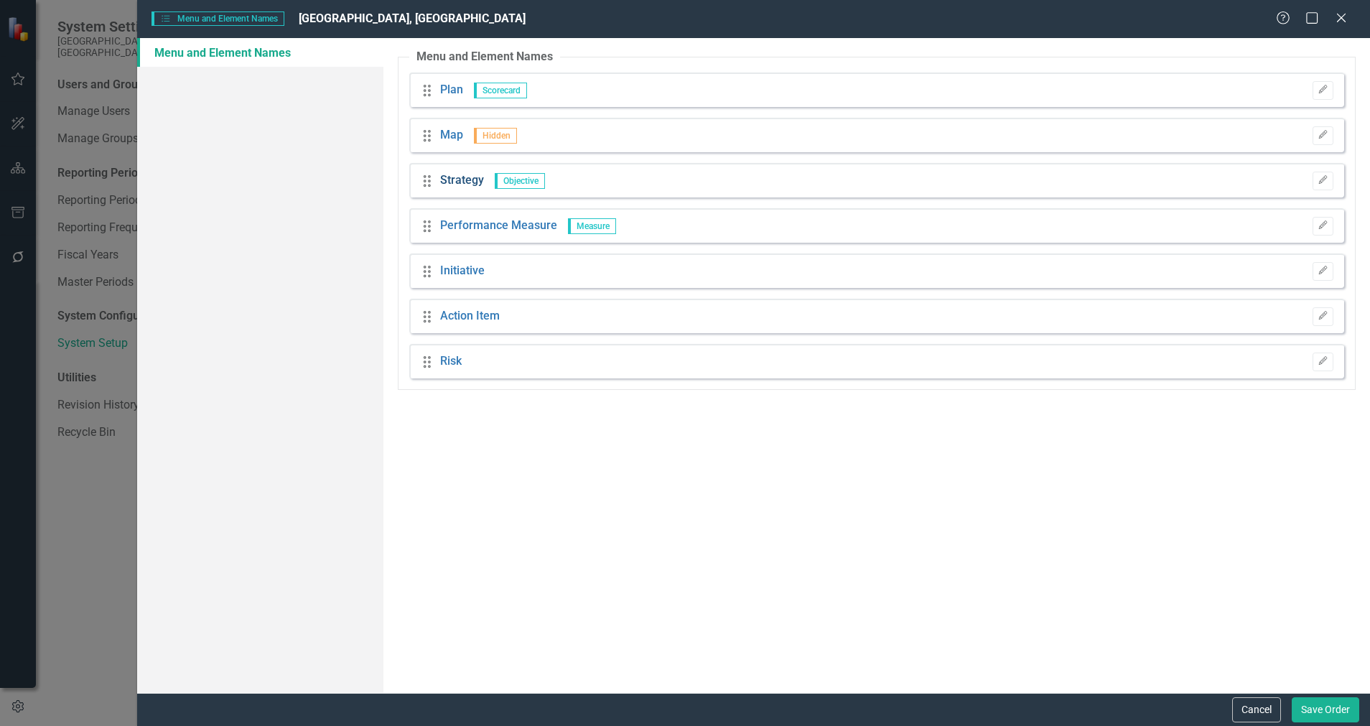
click at [449, 177] on link "Strategy" at bounding box center [462, 180] width 44 height 17
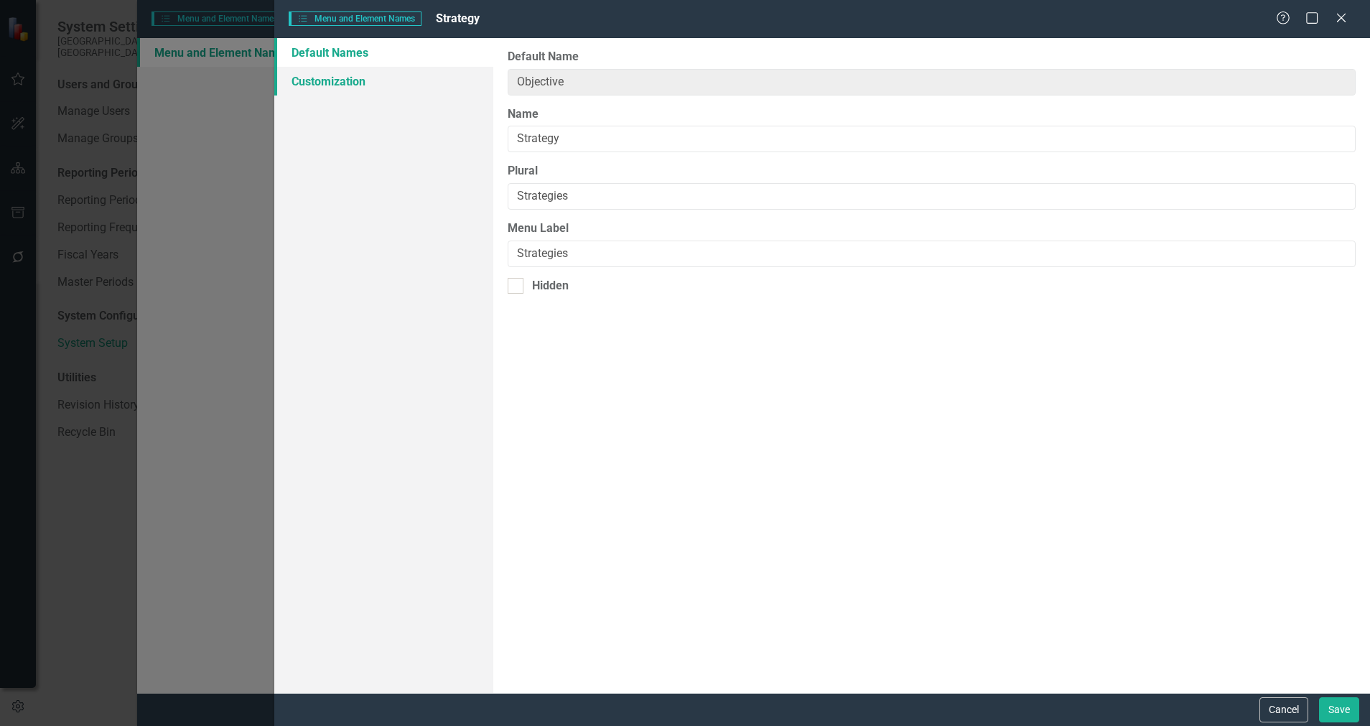
click at [323, 88] on link "Customization" at bounding box center [383, 81] width 219 height 29
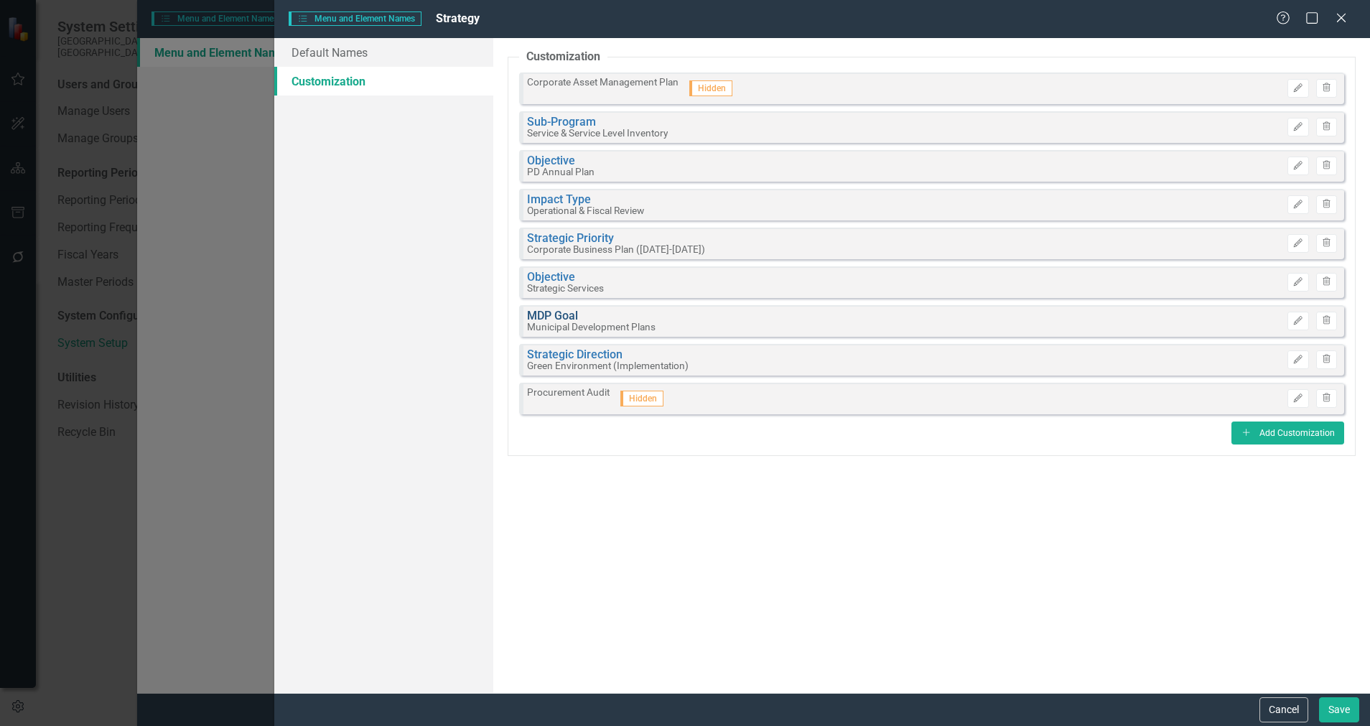
click at [559, 317] on link "MDP Goal" at bounding box center [591, 315] width 128 height 12
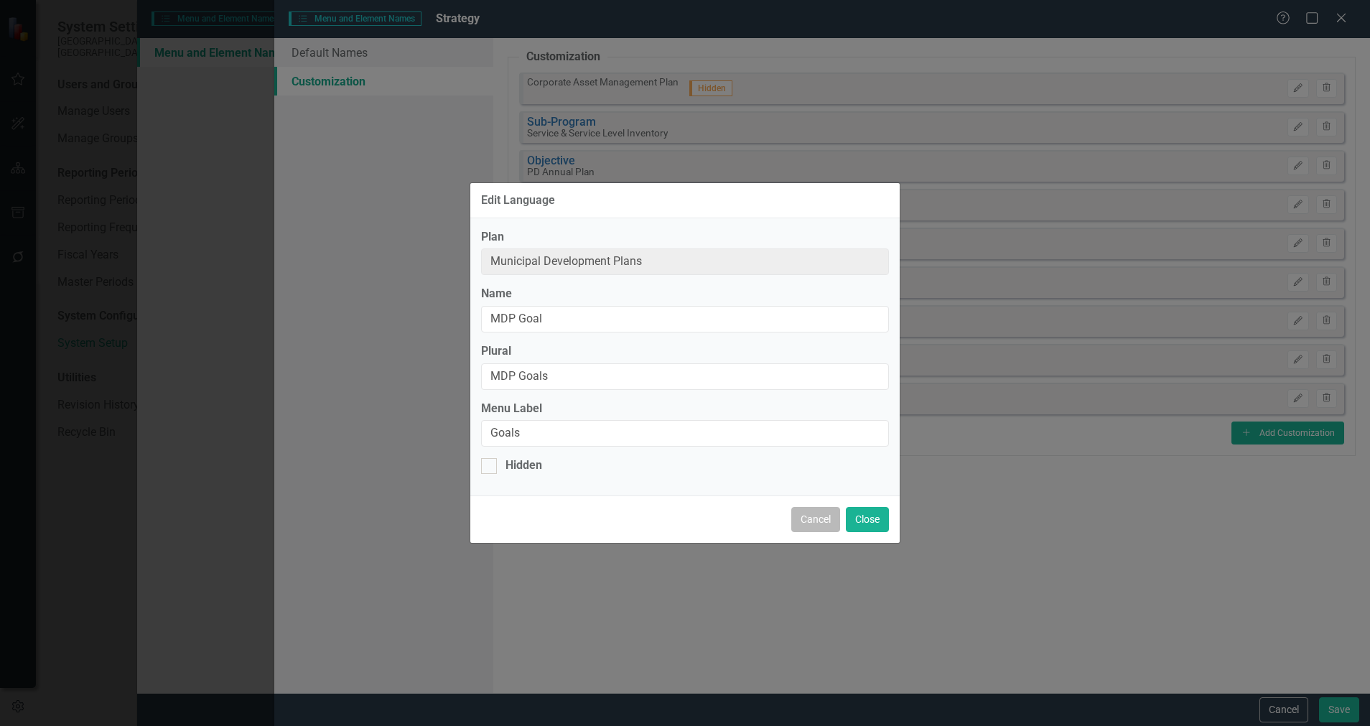
click at [818, 525] on button "Cancel" at bounding box center [815, 519] width 49 height 25
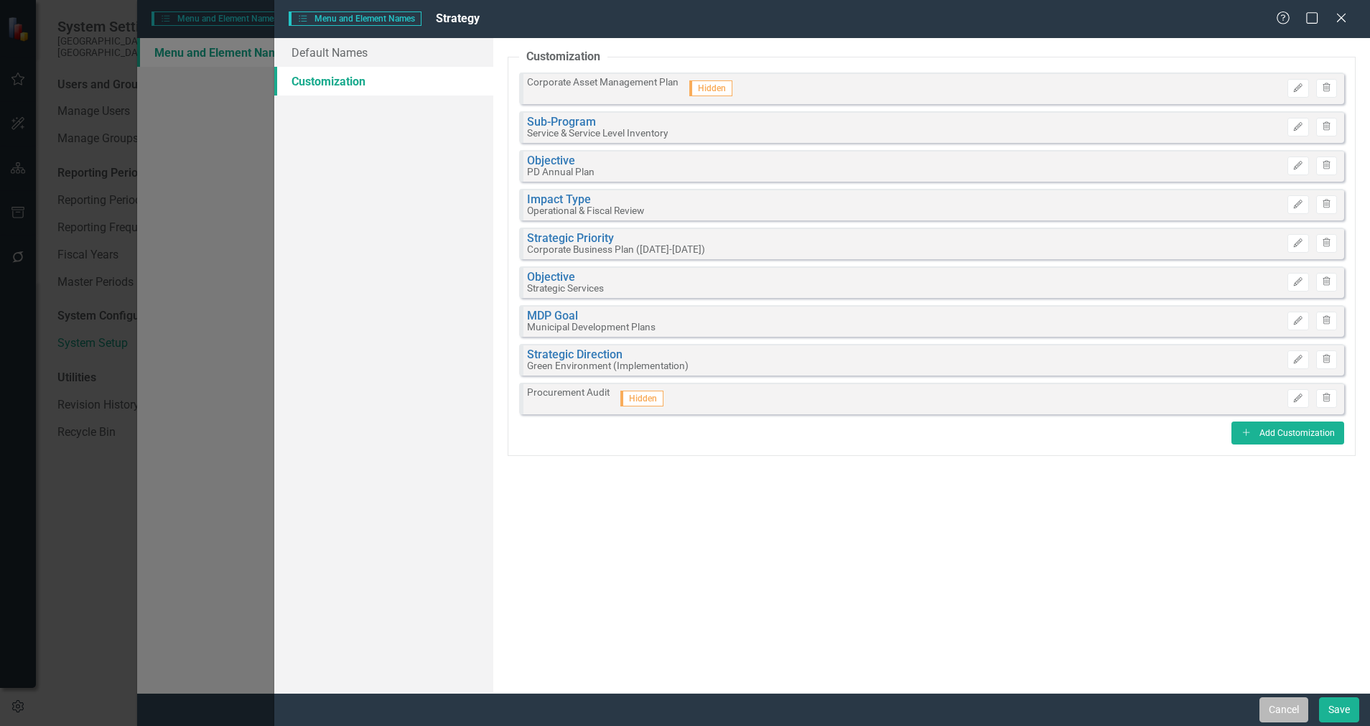
click at [1217, 645] on button "Cancel" at bounding box center [1283, 709] width 49 height 25
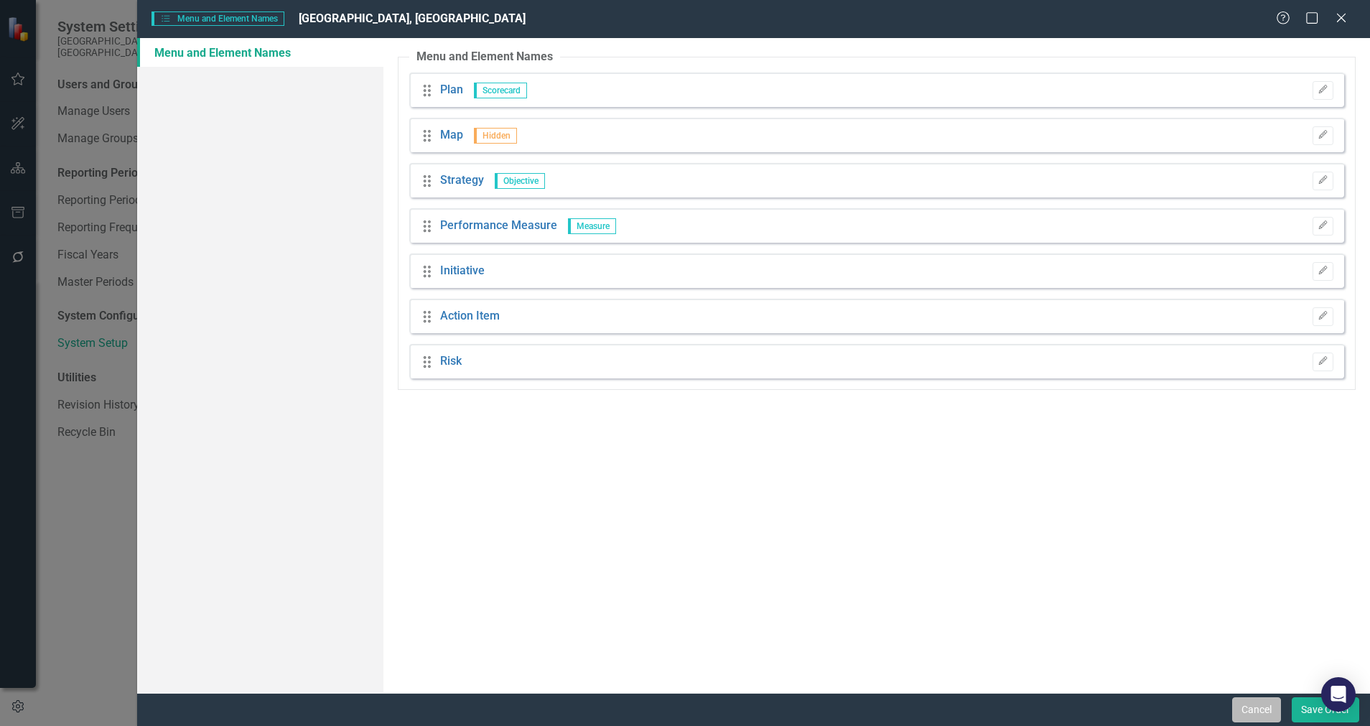
click at [1217, 645] on button "Cancel" at bounding box center [1256, 709] width 49 height 25
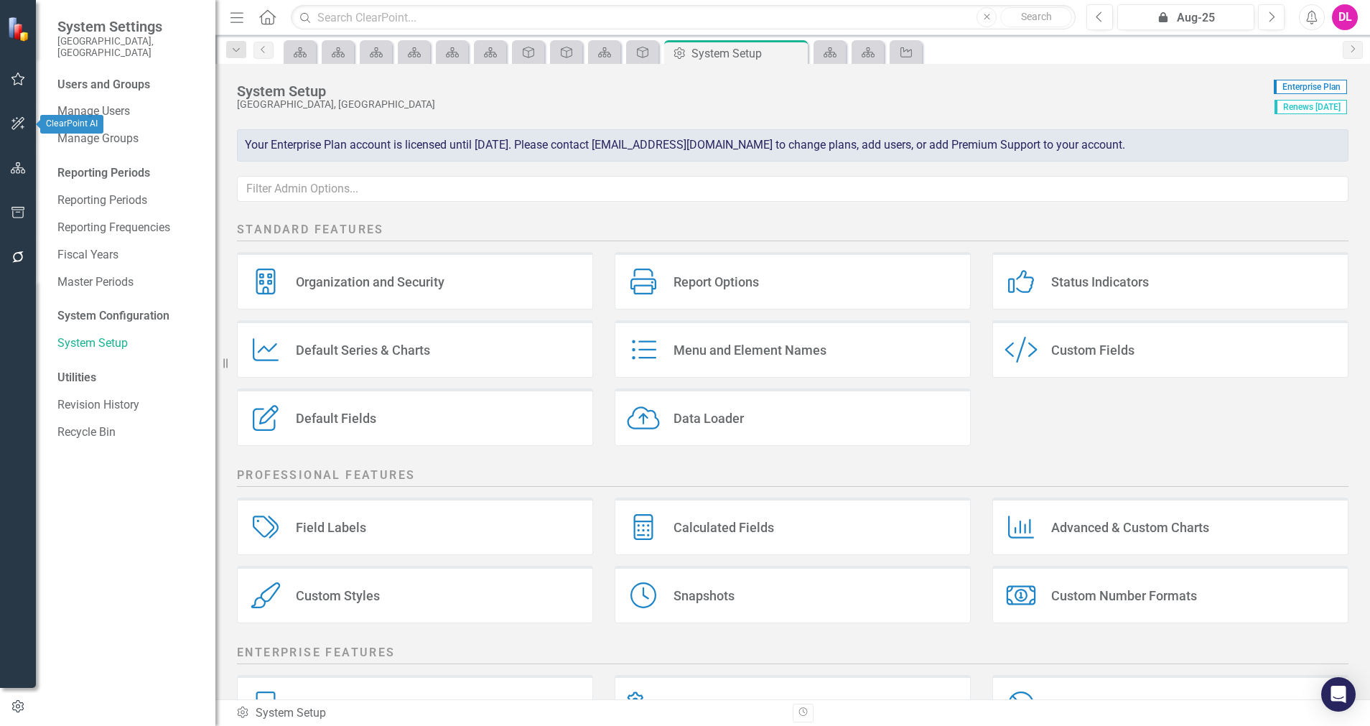
click at [22, 130] on button "button" at bounding box center [18, 124] width 32 height 30
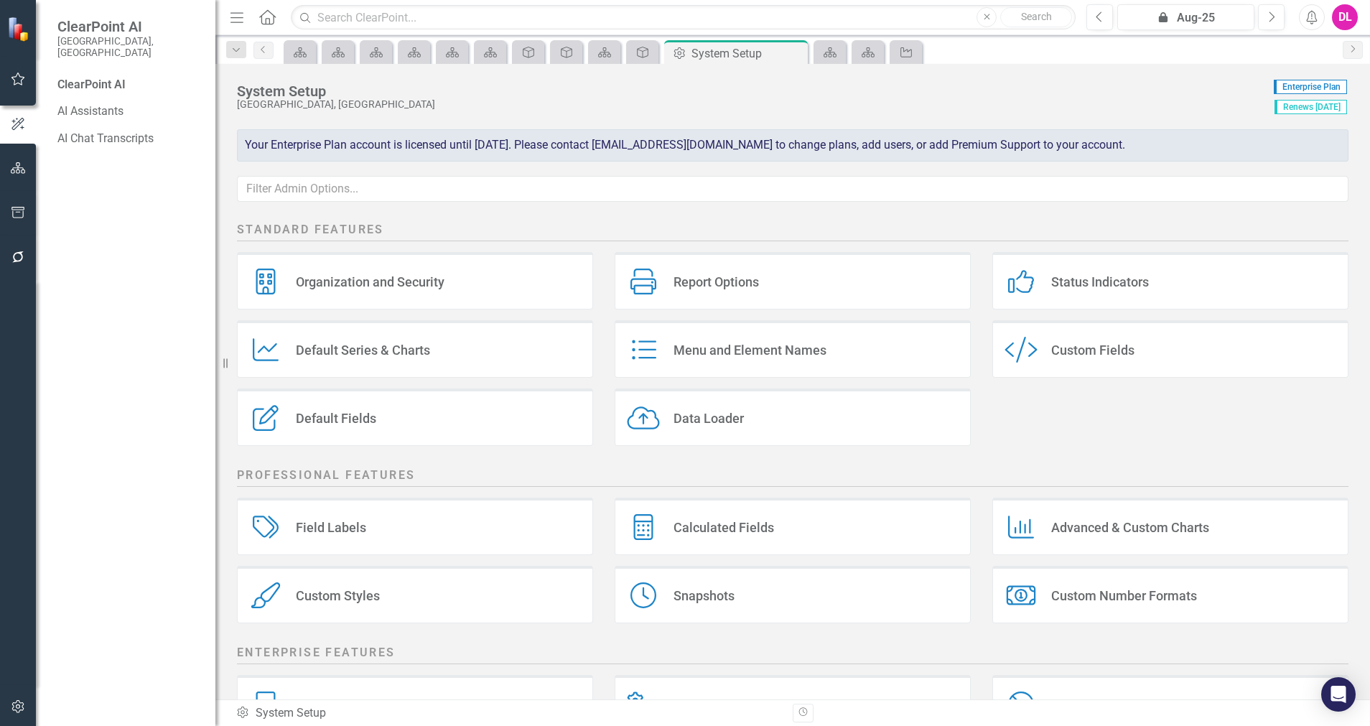
click at [19, 158] on button "button" at bounding box center [18, 169] width 32 height 30
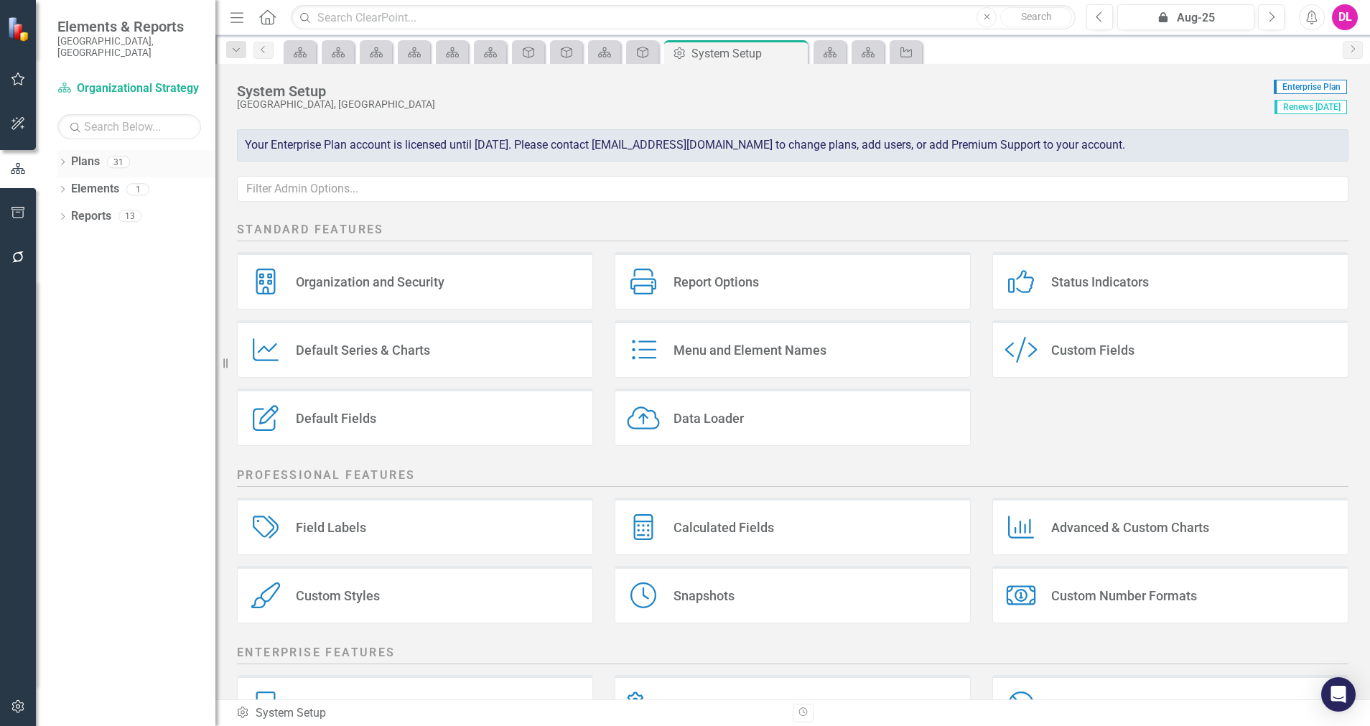
click at [62, 159] on icon "Dropdown" at bounding box center [62, 163] width 10 height 8
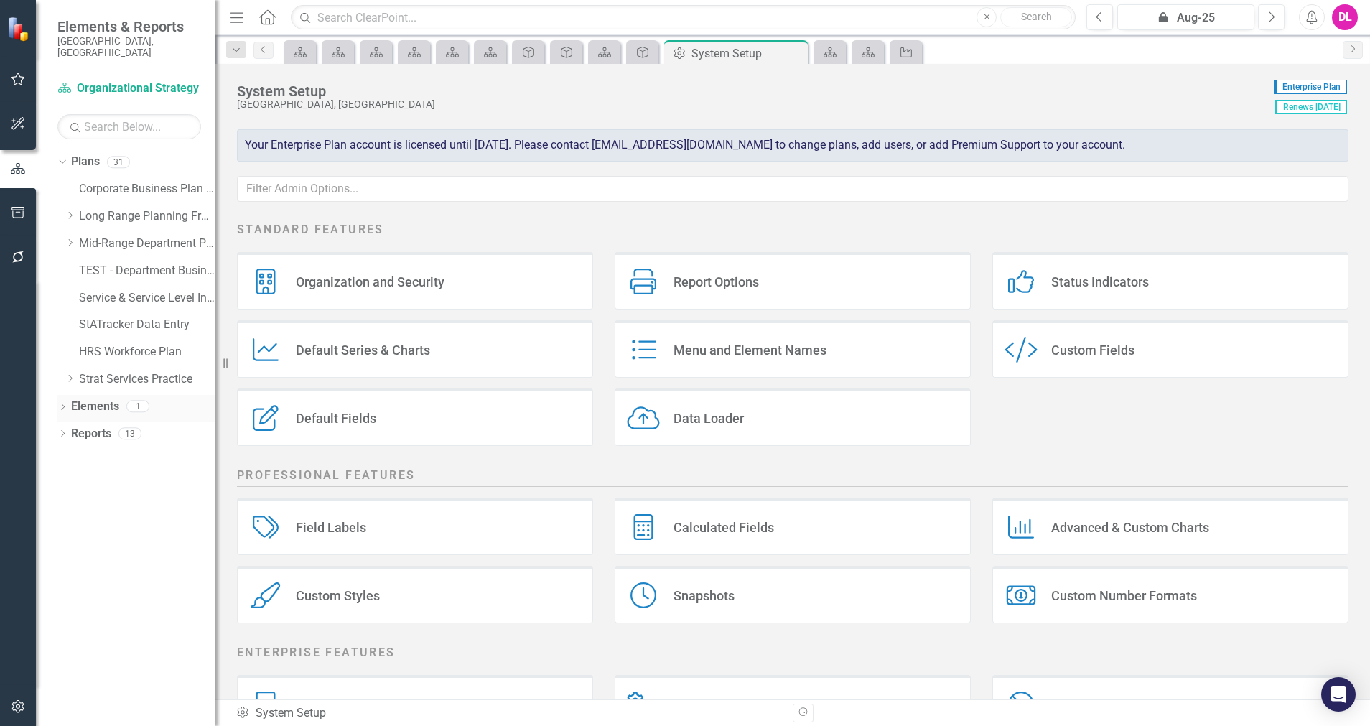
click at [64, 404] on icon "Dropdown" at bounding box center [62, 408] width 10 height 8
click at [61, 156] on icon "Dropdown" at bounding box center [61, 161] width 8 height 10
click at [111, 208] on link "Strategy Strategies" at bounding box center [114, 216] width 73 height 17
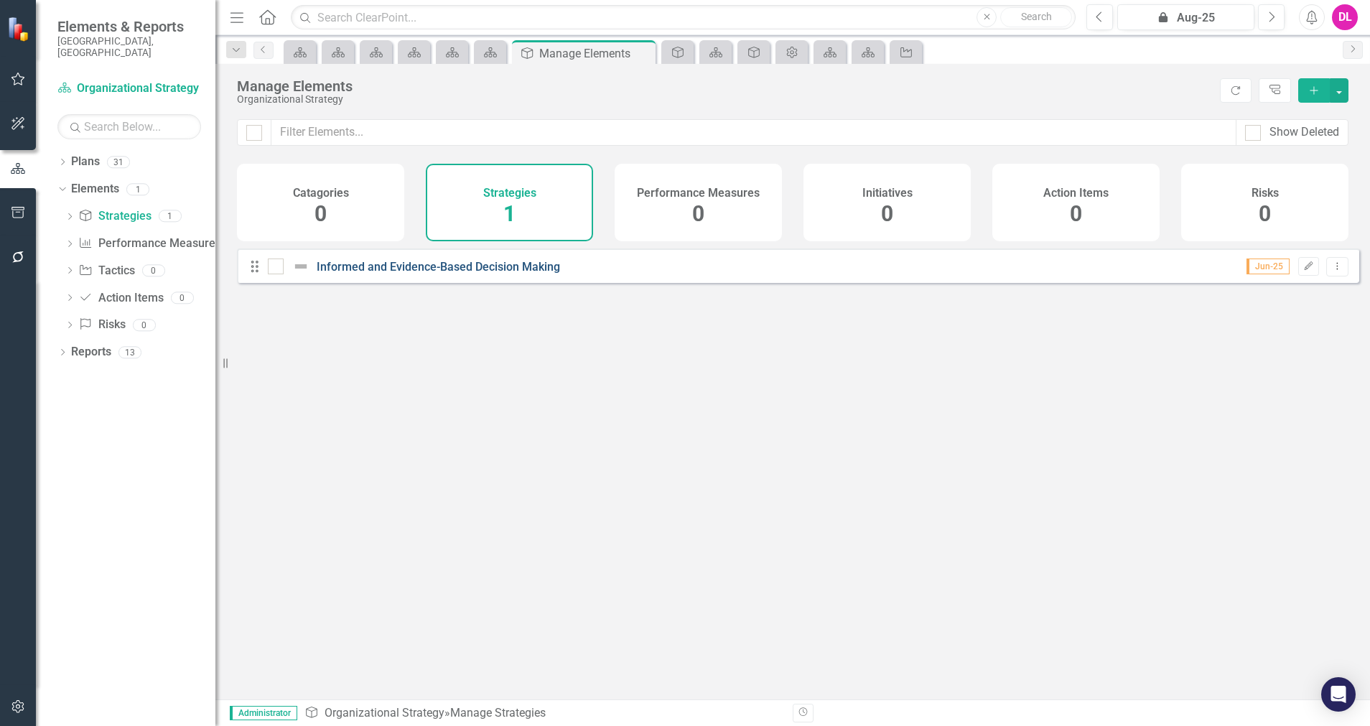
click at [518, 274] on link "Informed and Evidence-Based Decision Making" at bounding box center [438, 267] width 243 height 14
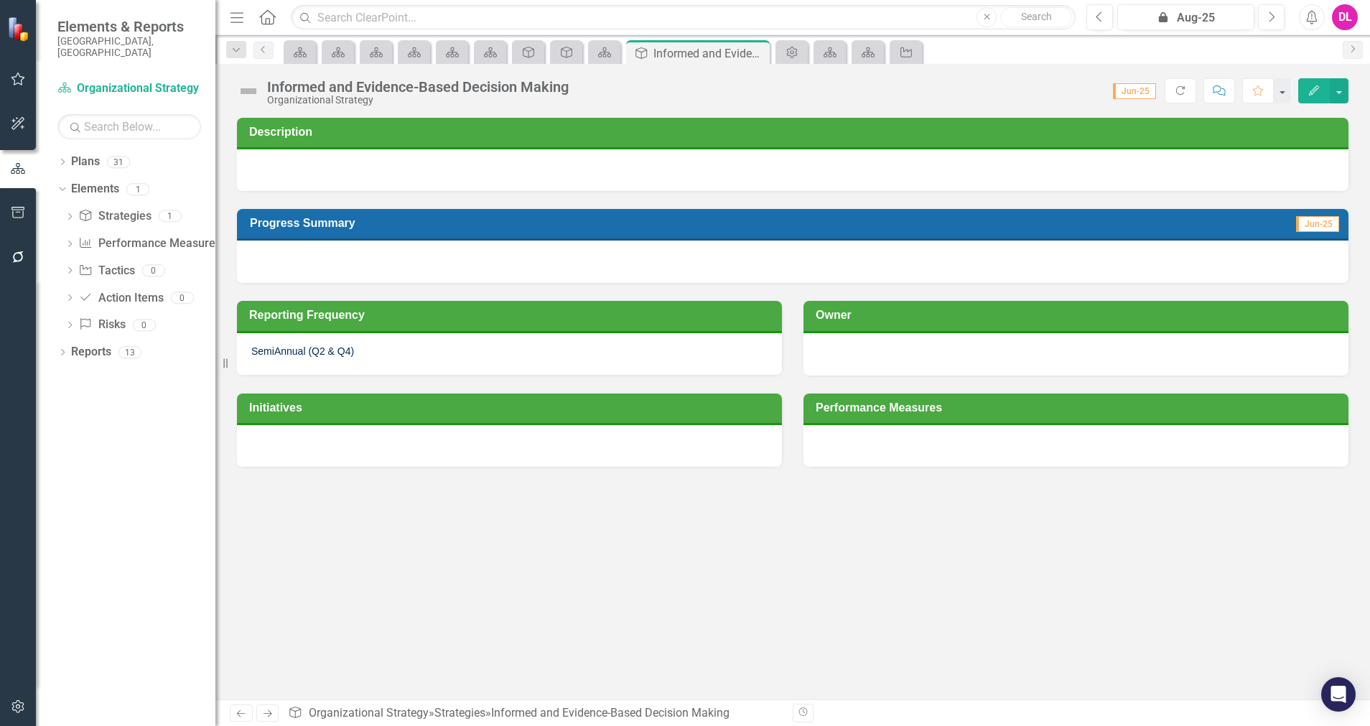
click at [1156, 166] on div at bounding box center [792, 170] width 1111 height 42
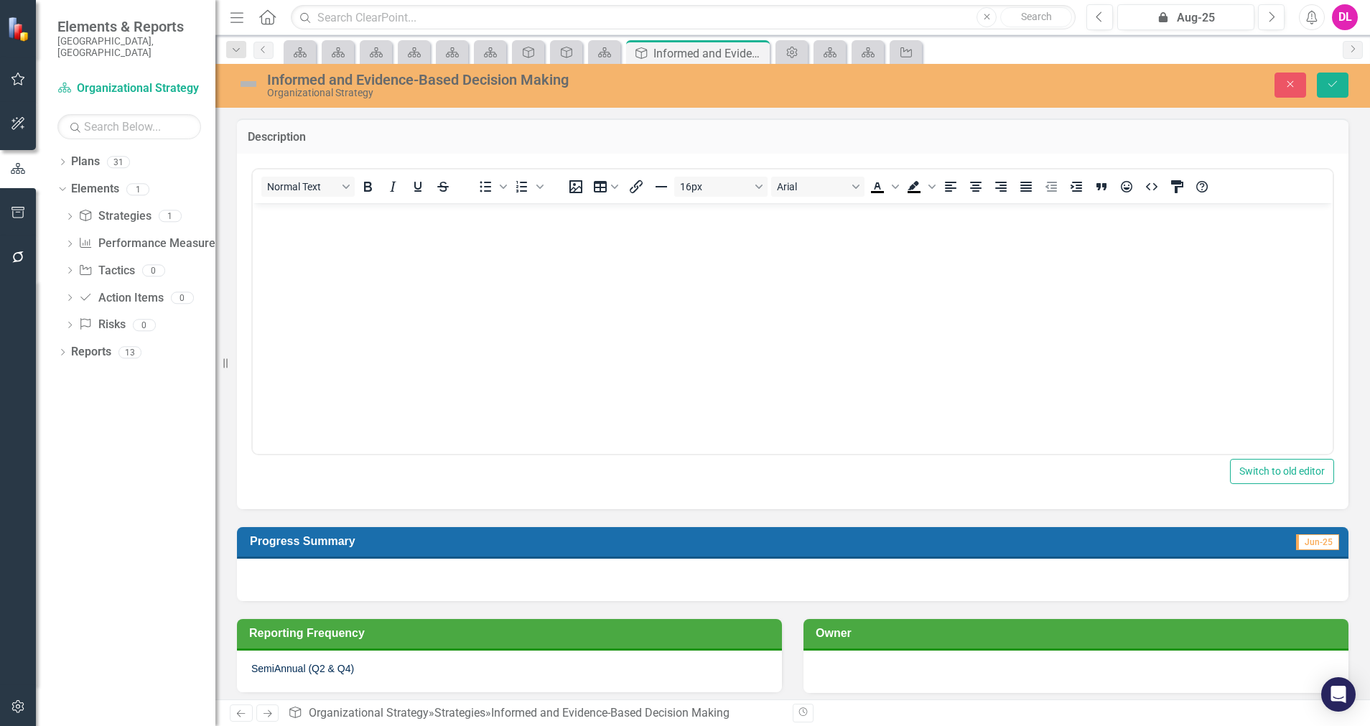
click at [528, 260] on body "Rich Text Area. Press ALT-0 for help." at bounding box center [793, 309] width 1080 height 215
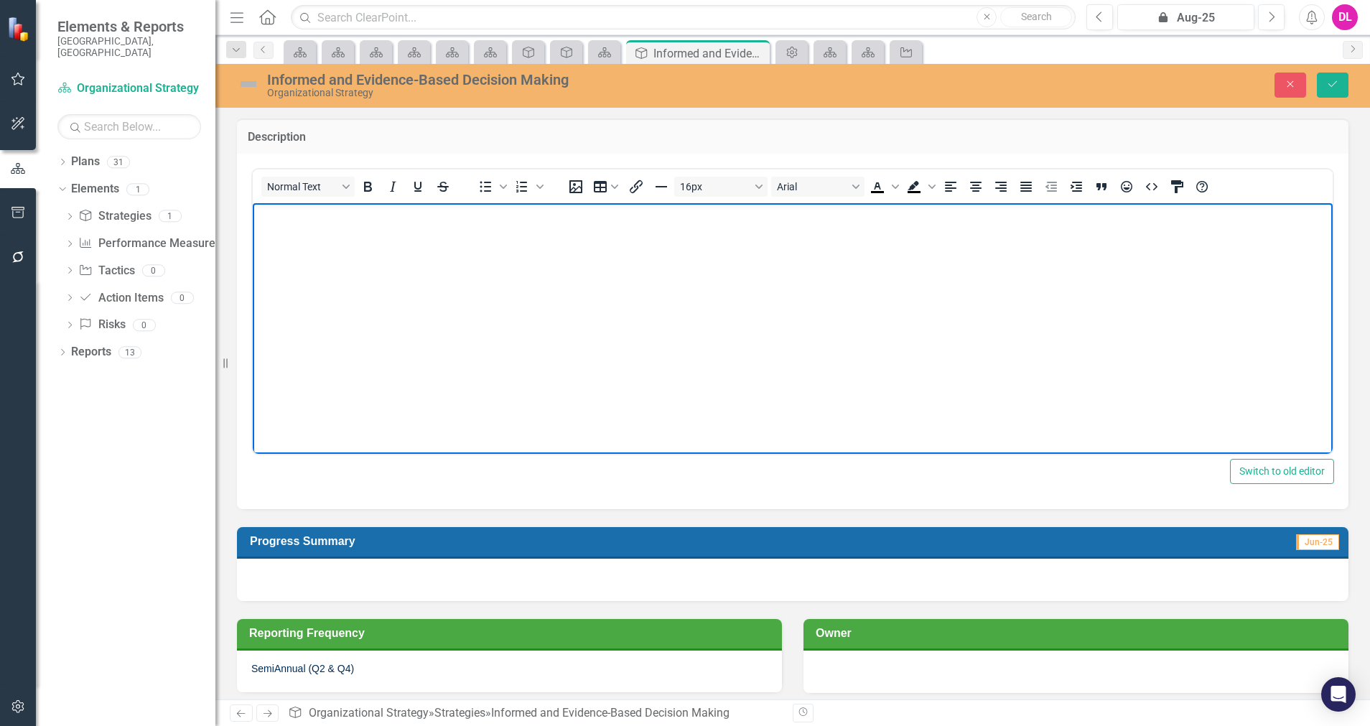
click at [489, 261] on body "Rich Text Area. Press ALT-0 for help." at bounding box center [793, 309] width 1080 height 215
click at [235, 289] on div "Description Normal Text To open the popup, press Shift+Enter To open the popup,…" at bounding box center [792, 305] width 1133 height 408
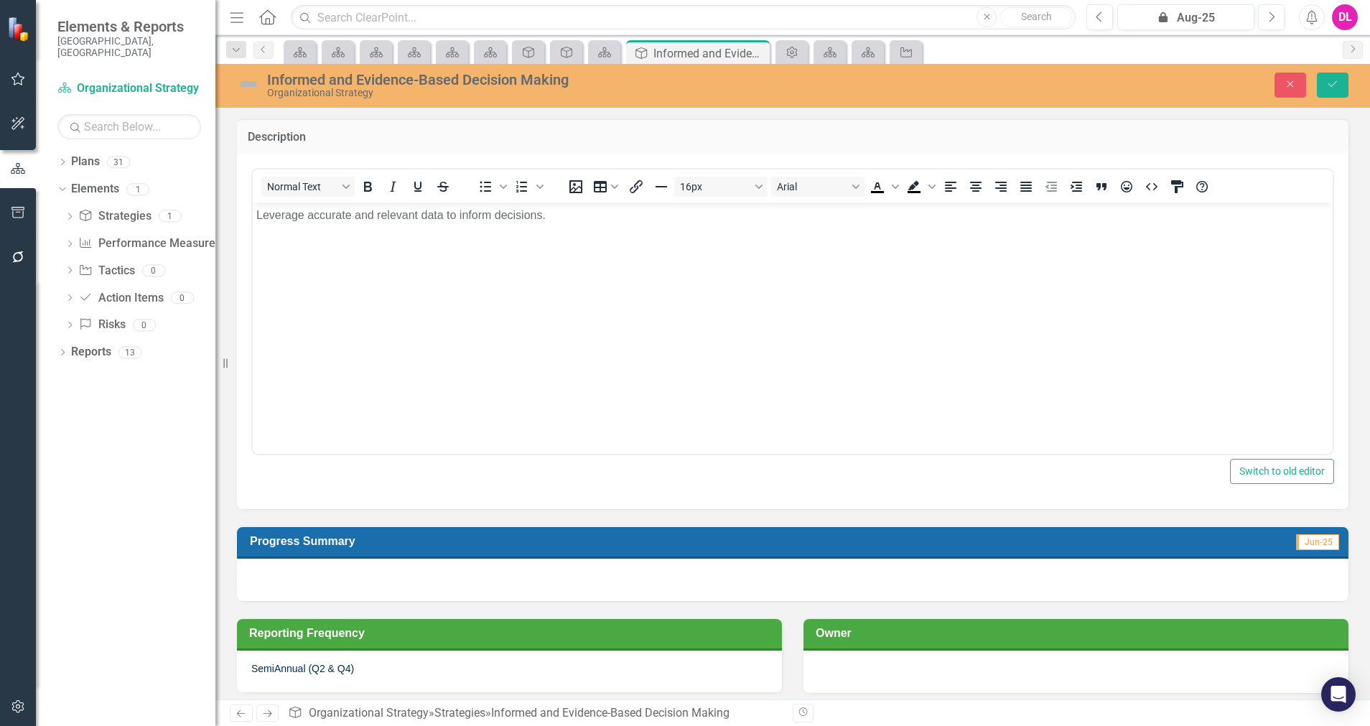
click at [231, 289] on div "Description Normal Text To open the popup, press Shift+Enter To open the popup,…" at bounding box center [792, 305] width 1133 height 408
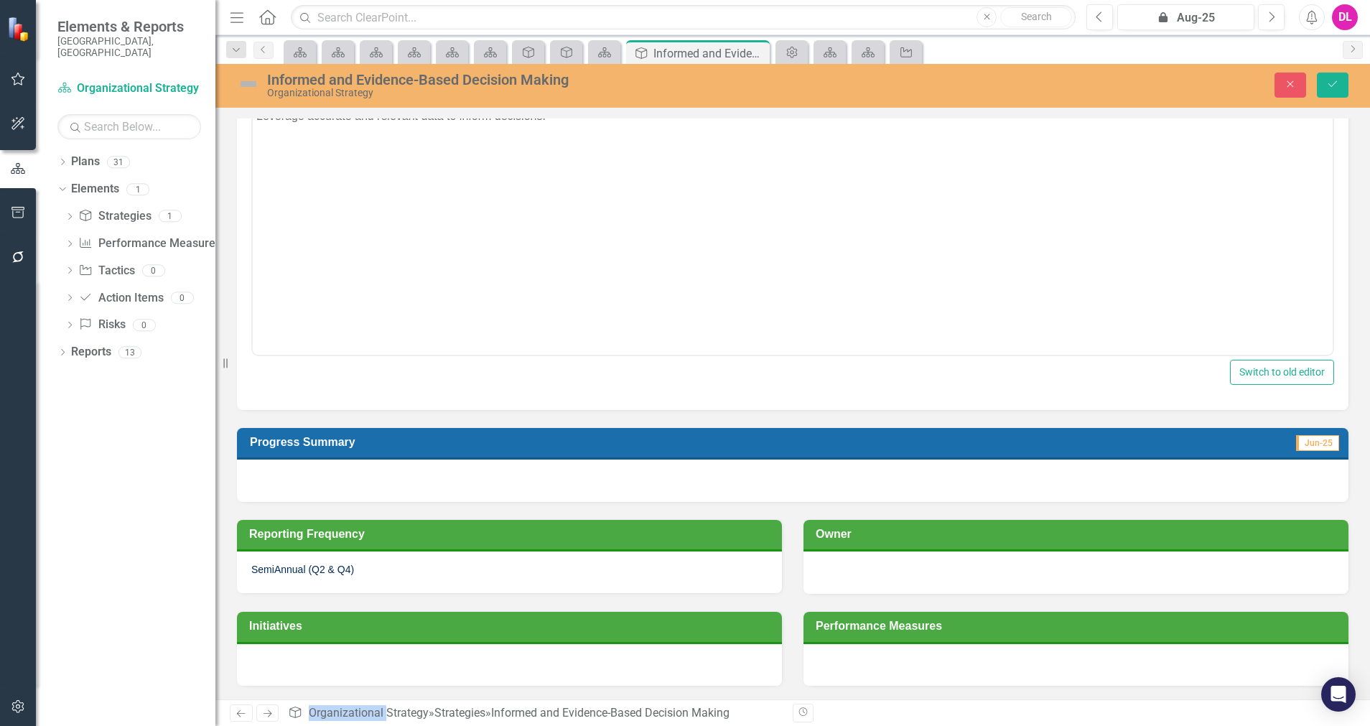
click at [578, 645] on div at bounding box center [509, 665] width 545 height 42
click at [557, 645] on div at bounding box center [509, 665] width 545 height 42
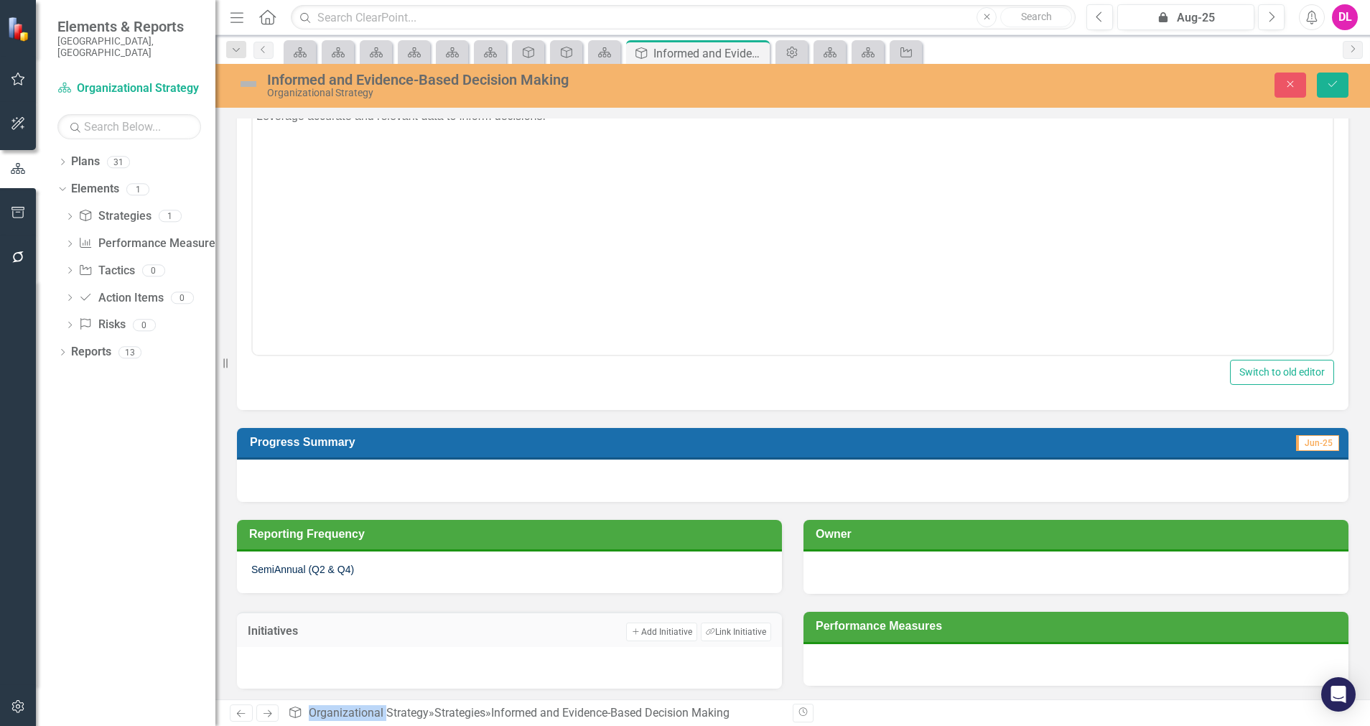
scroll to position [0, 0]
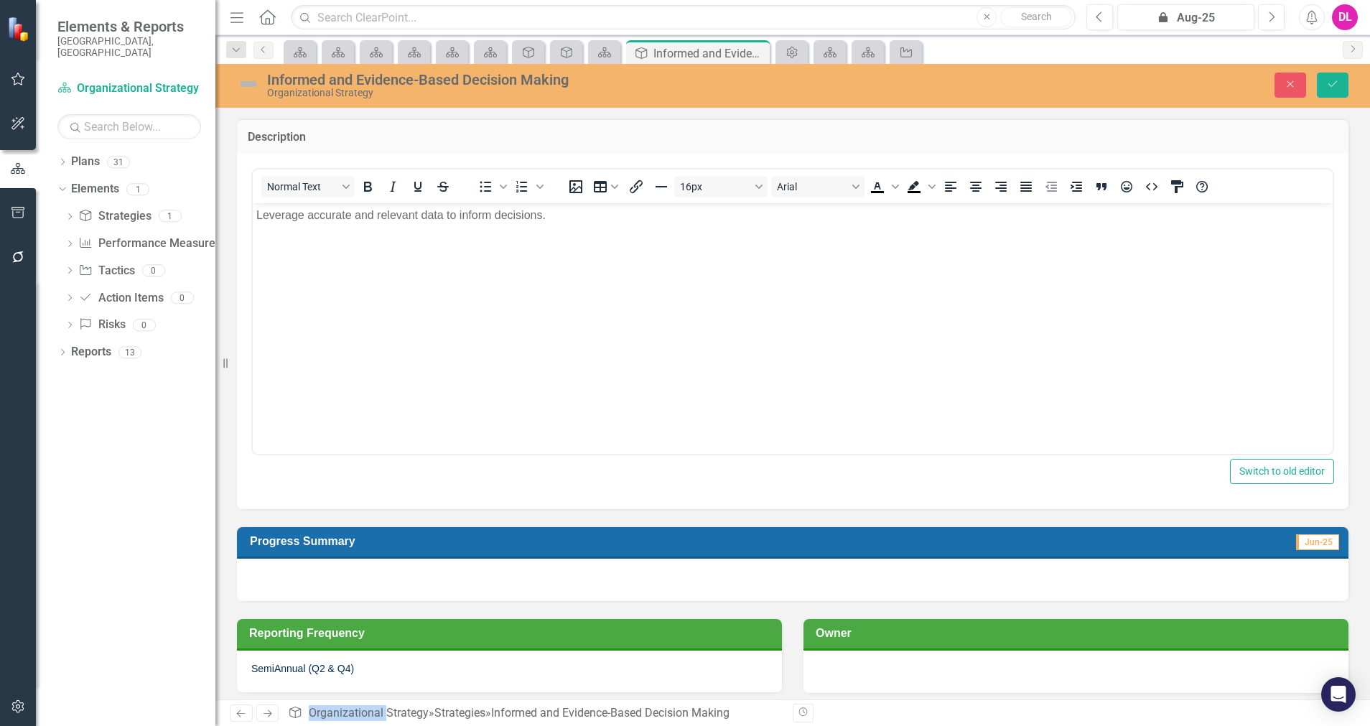
click at [225, 327] on div "Resize" at bounding box center [220, 363] width 11 height 726
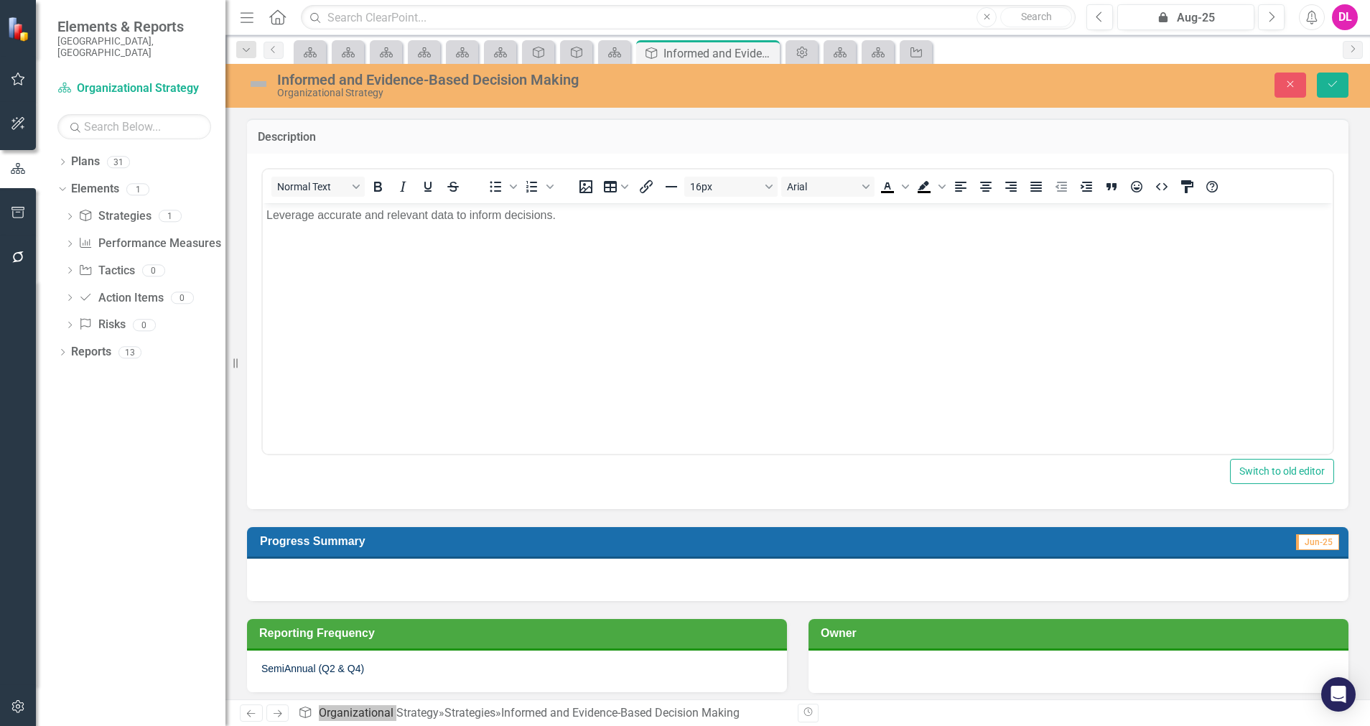
click at [352, 266] on body "Leverage accurate and relevant data to inform decisions." at bounding box center [798, 309] width 1070 height 215
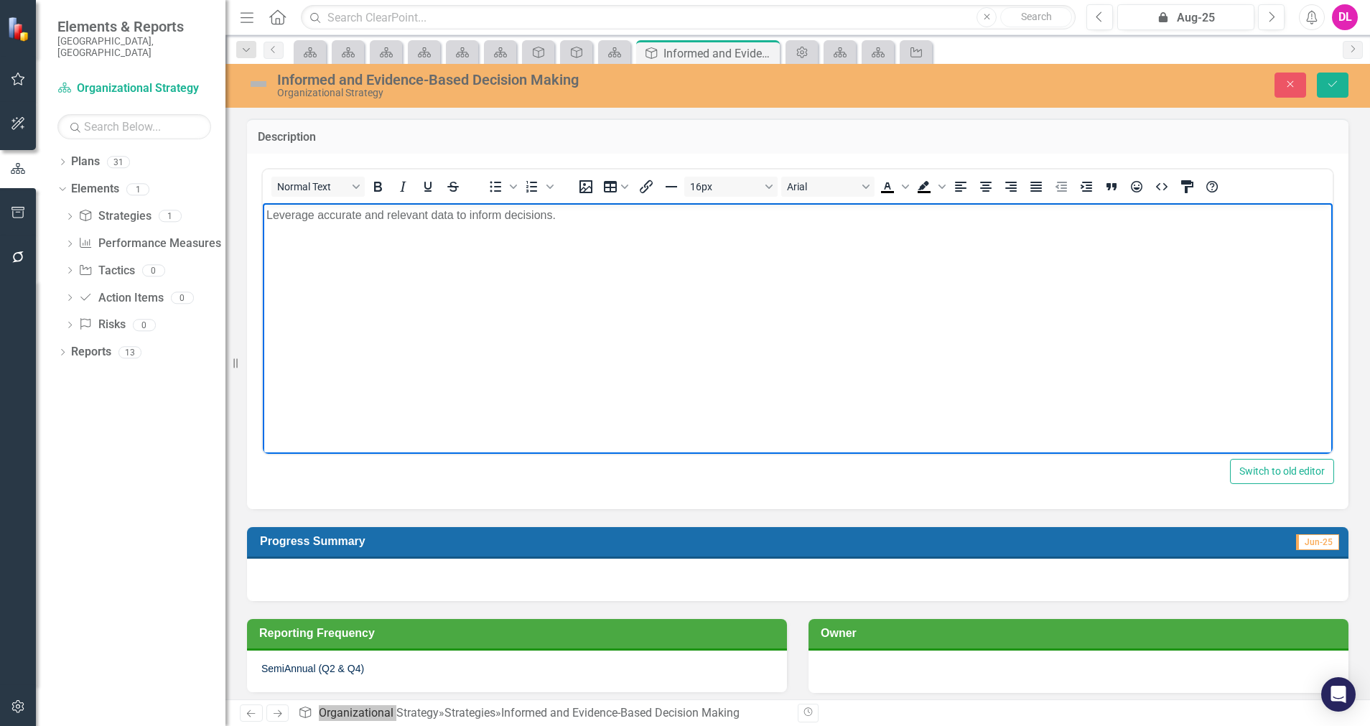
click at [575, 220] on p "Leverage accurate and relevant data to inform decisions." at bounding box center [797, 214] width 1062 height 17
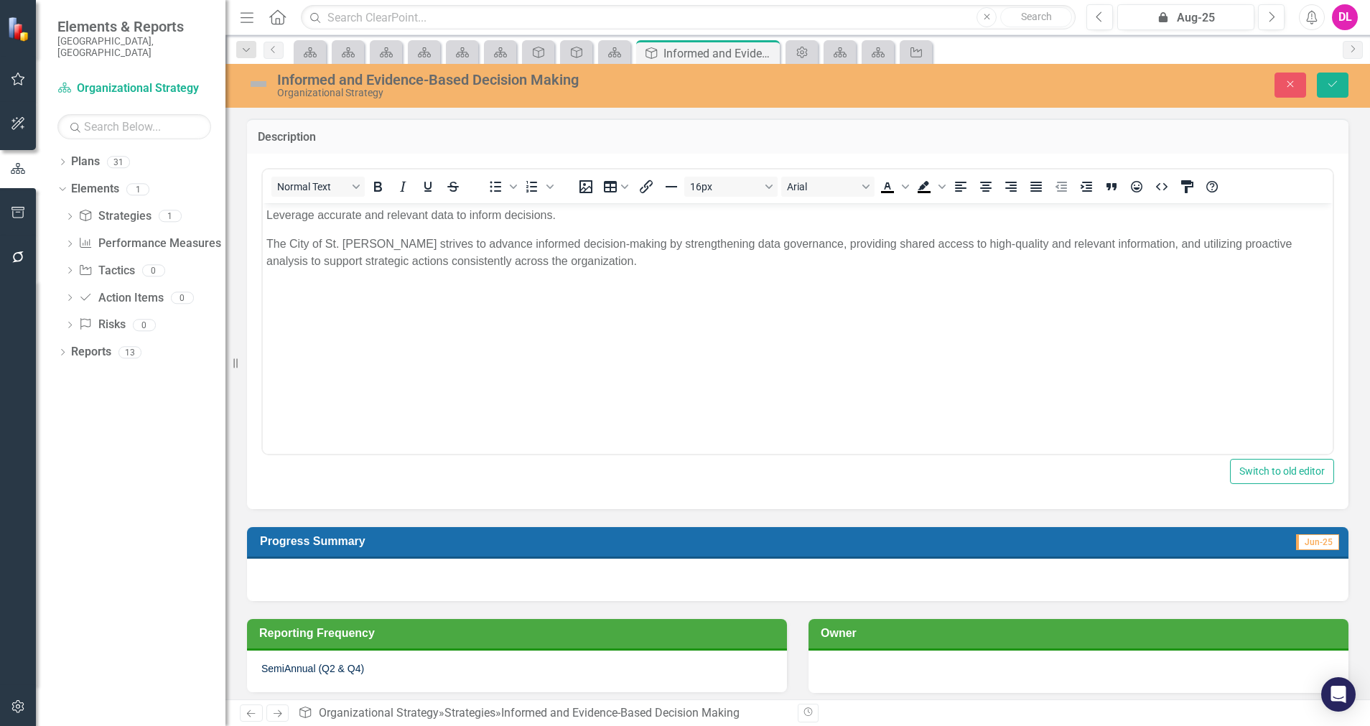
click at [245, 440] on div "Description Normal Text To open the popup, press Shift+Enter To open the popup,…" at bounding box center [797, 305] width 1123 height 408
click at [1217, 88] on icon "Save" at bounding box center [1332, 84] width 13 height 10
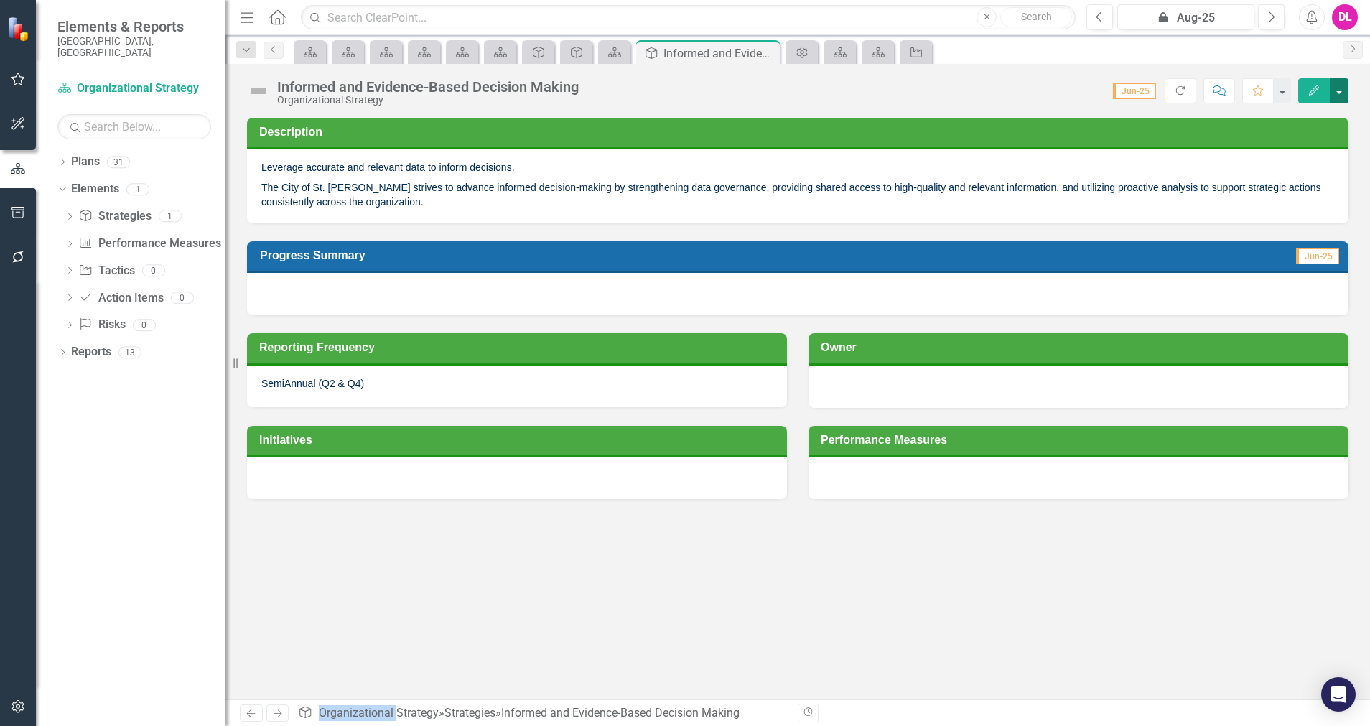
click at [1217, 90] on button "button" at bounding box center [1338, 90] width 19 height 25
click at [1217, 152] on link "Edit Report Edit Layout" at bounding box center [1289, 144] width 116 height 27
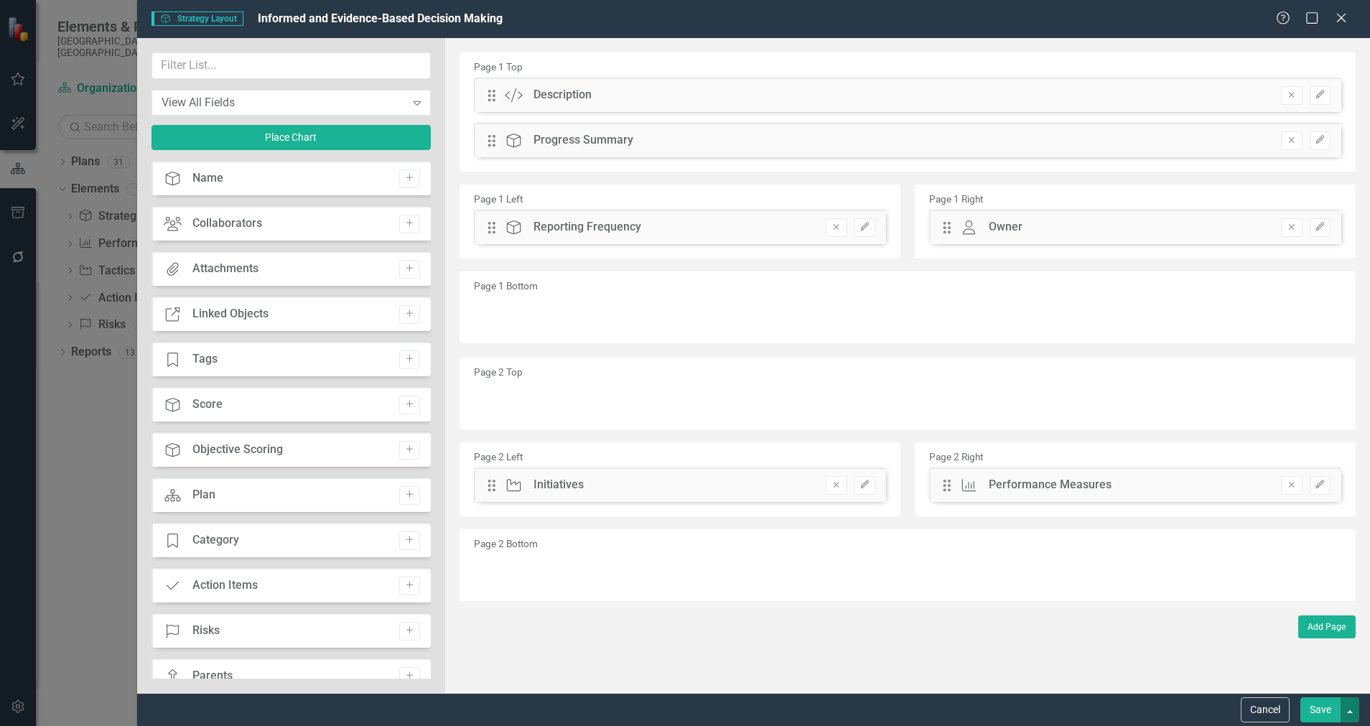
click at [1217, 645] on button "button" at bounding box center [1349, 709] width 19 height 25
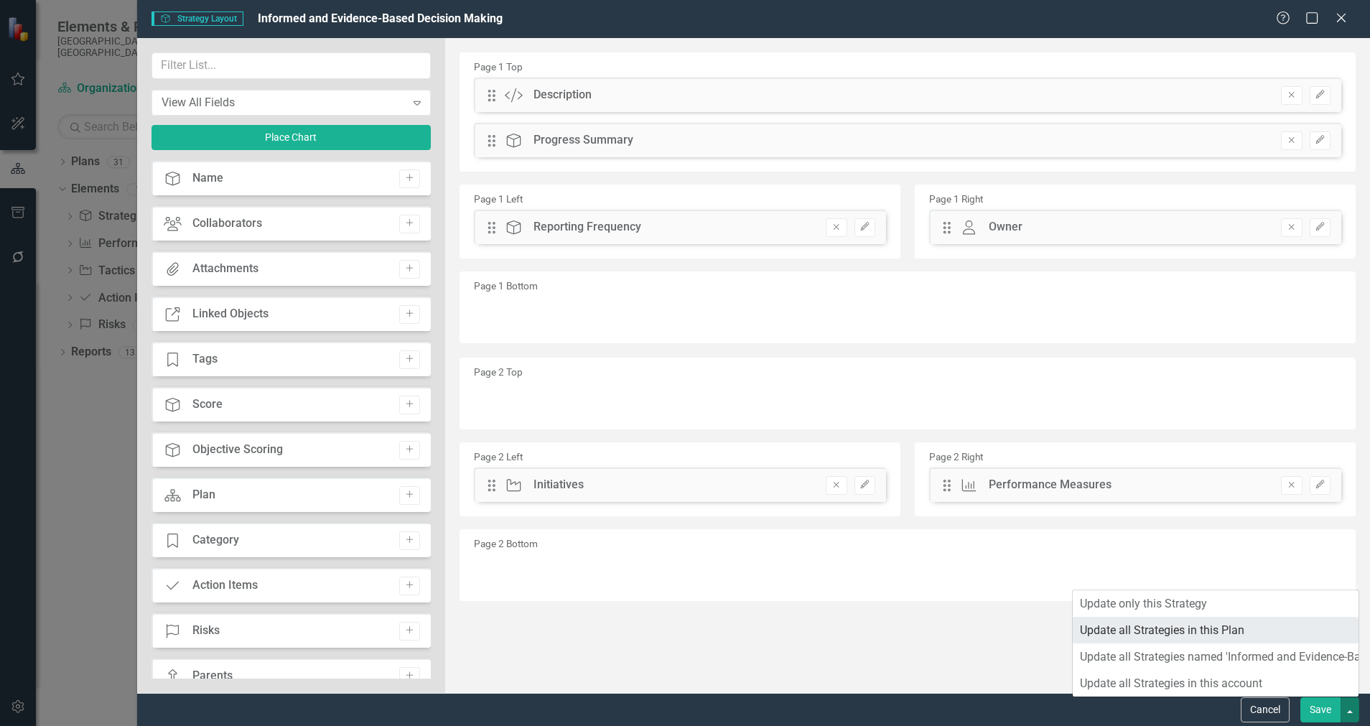
click at [1217, 632] on link "Update all Strategies in this Plan" at bounding box center [1216, 630] width 286 height 27
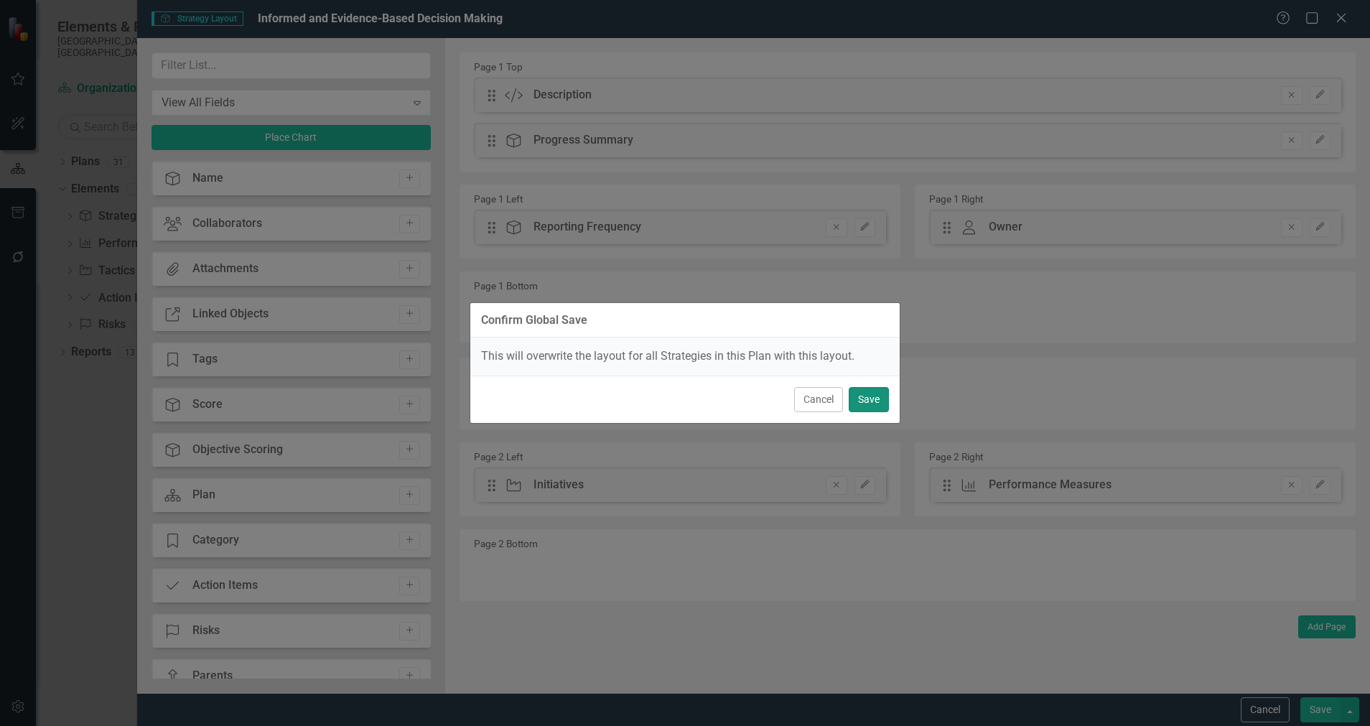
click at [877, 406] on button "Save" at bounding box center [869, 399] width 40 height 25
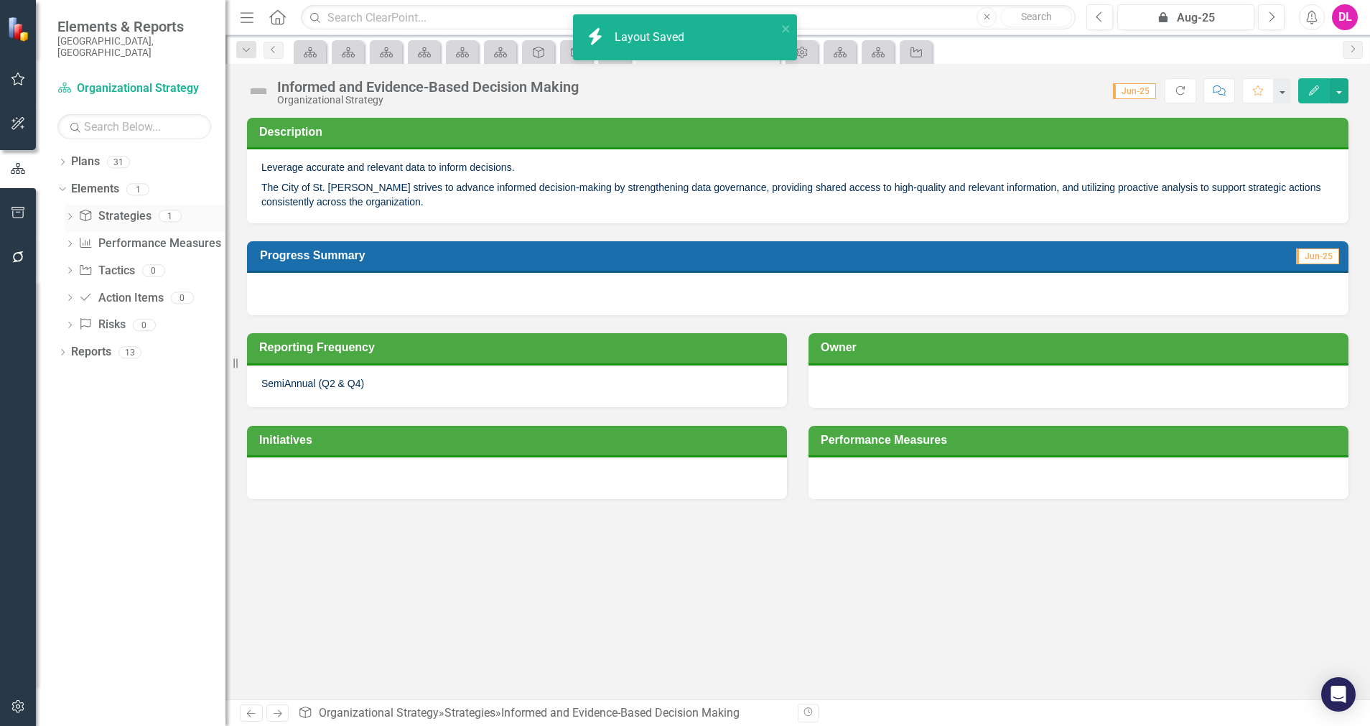
click at [131, 208] on link "Strategy Strategies" at bounding box center [114, 216] width 73 height 17
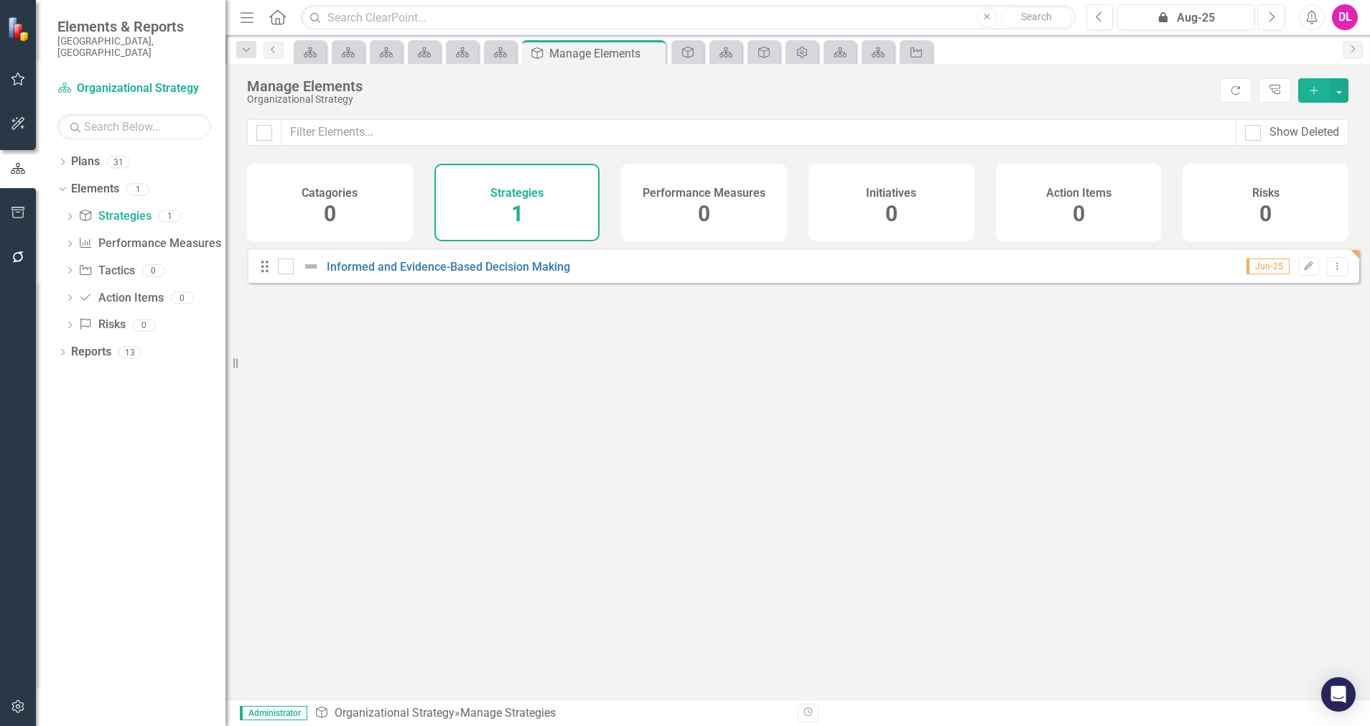
click at [527, 194] on h4 "Strategies" at bounding box center [516, 193] width 53 height 13
click at [1217, 90] on button "button" at bounding box center [1338, 90] width 19 height 24
click at [1217, 112] on link "Strategy Add Strategy" at bounding box center [1290, 116] width 113 height 27
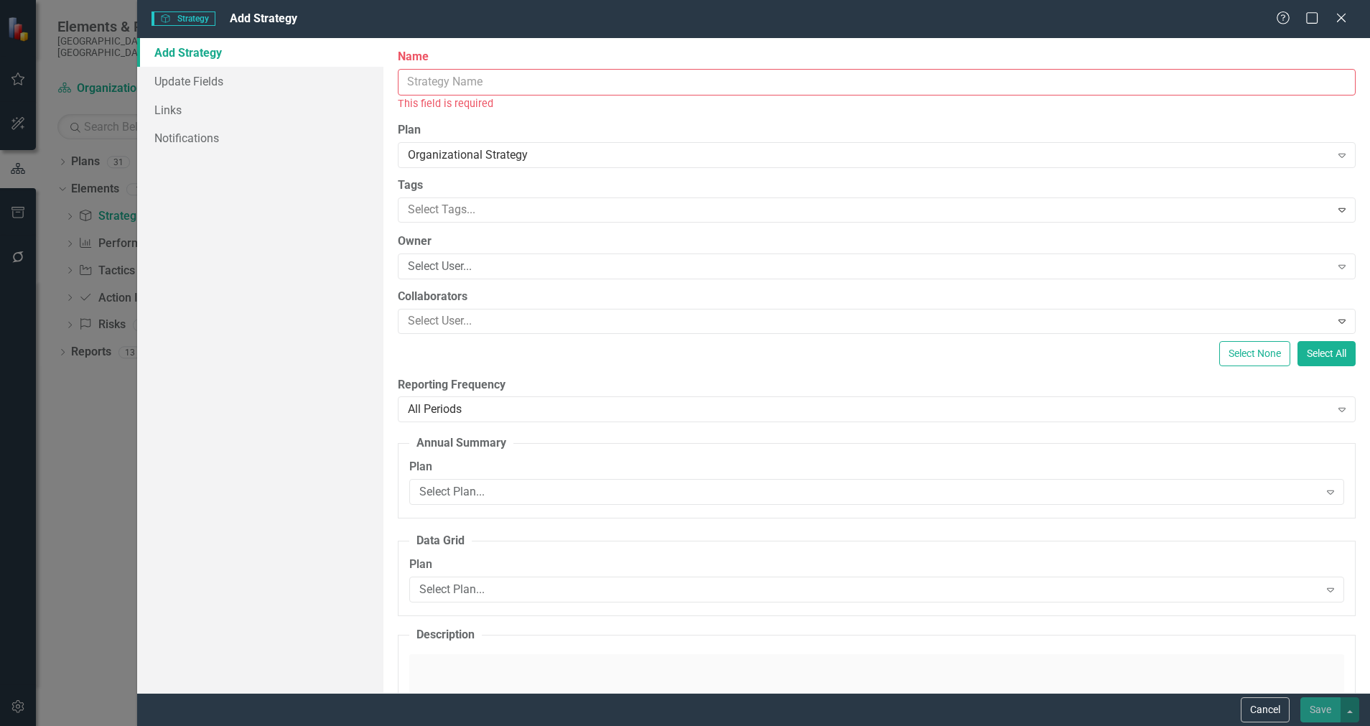
click at [490, 80] on input "Name" at bounding box center [877, 82] width 958 height 27
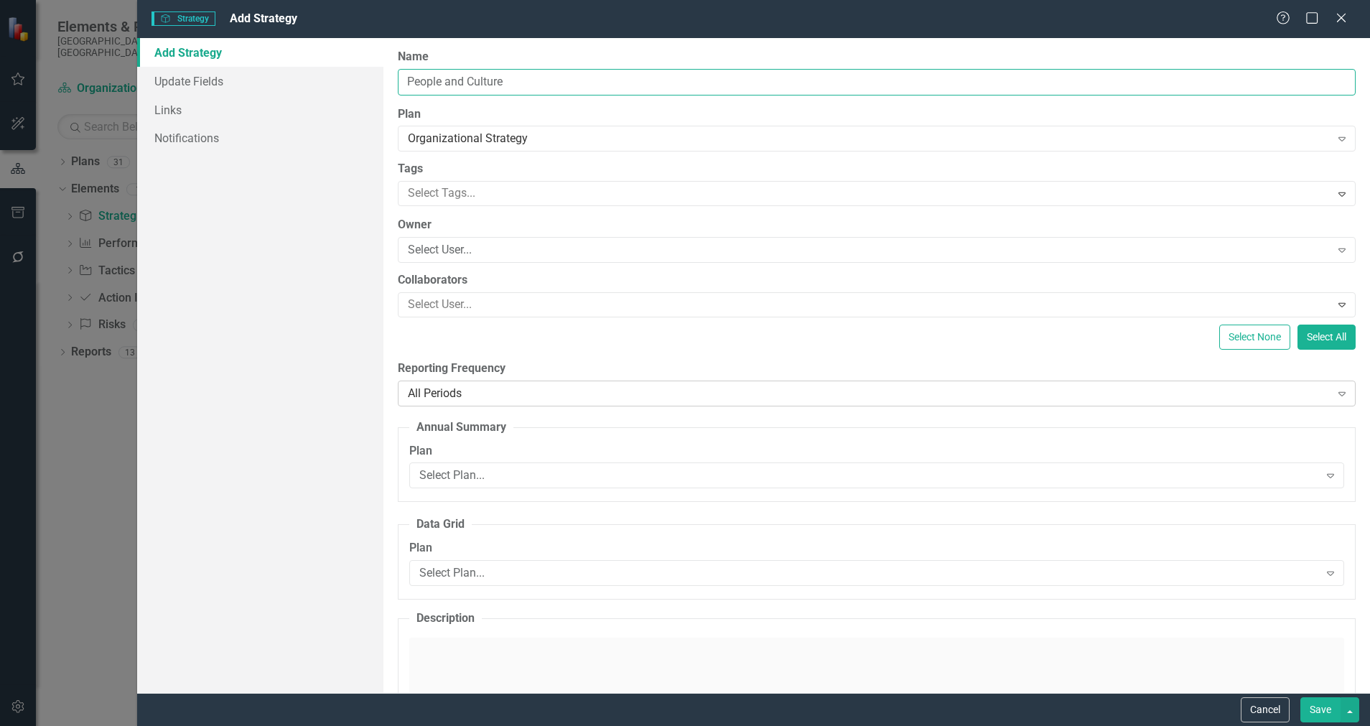
type input "People and Culture"
click at [487, 395] on div "All Periods" at bounding box center [869, 393] width 922 height 17
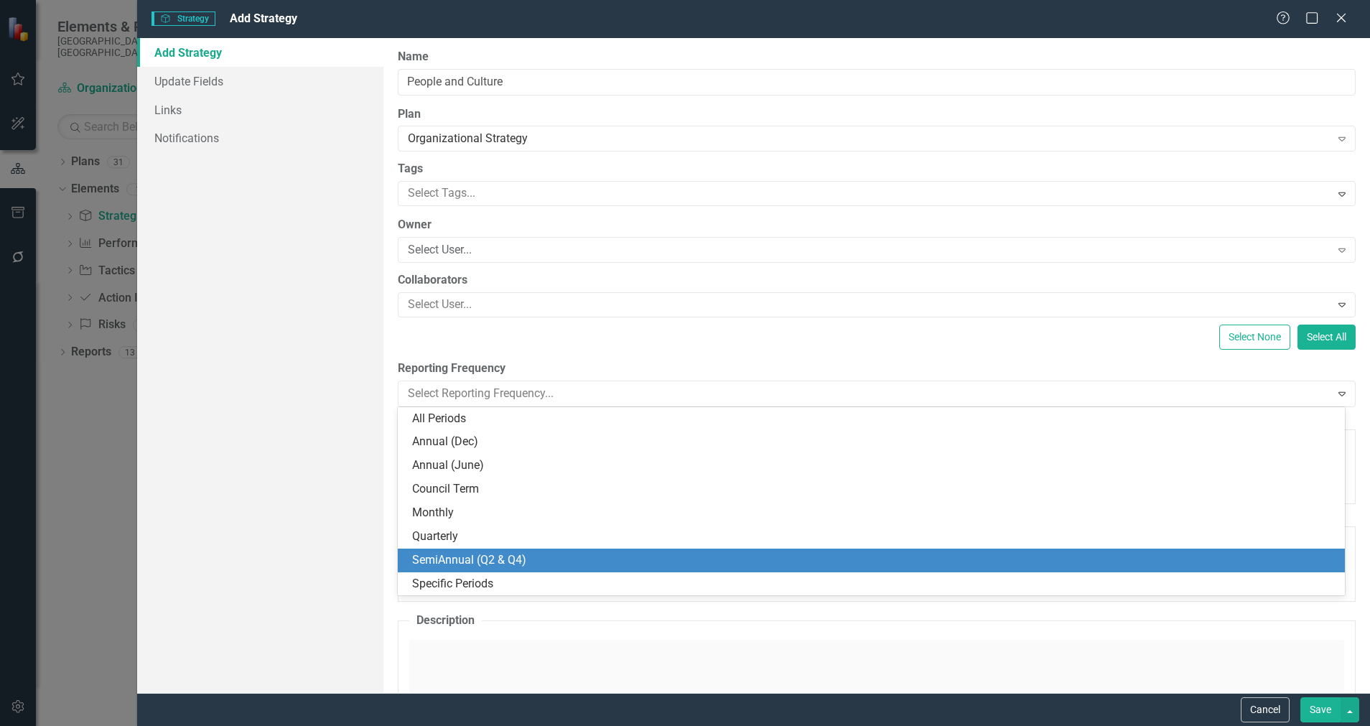
click at [484, 556] on div "SemiAnnual (Q2 & Q4)" at bounding box center [874, 560] width 924 height 17
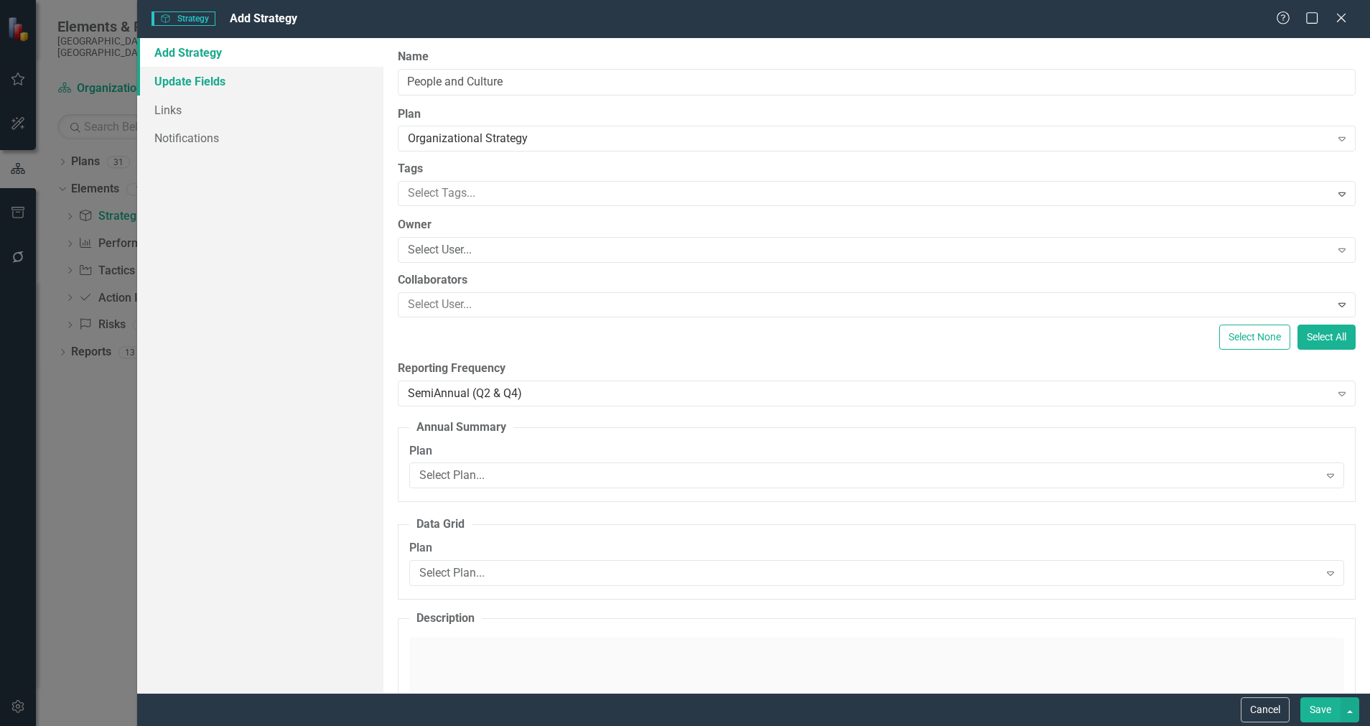
click at [210, 90] on link "Update Fields" at bounding box center [260, 81] width 246 height 29
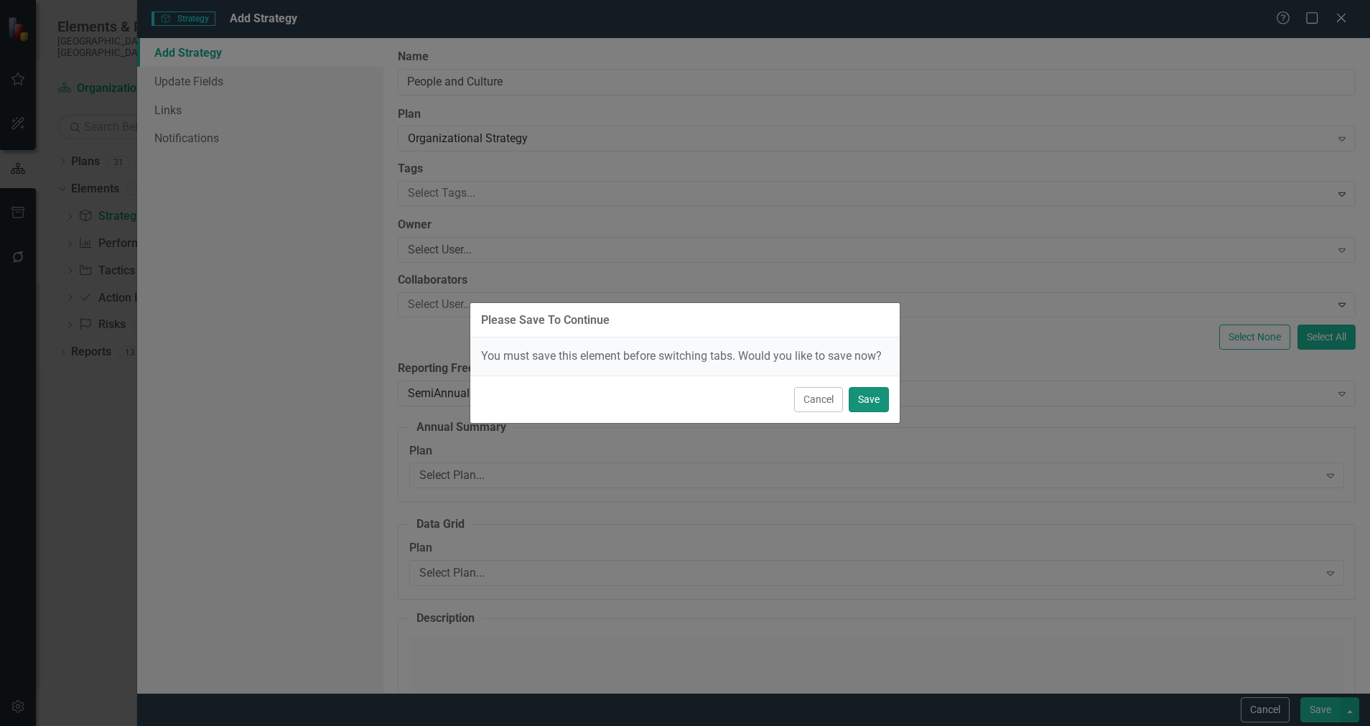
click at [866, 402] on button "Save" at bounding box center [869, 399] width 40 height 25
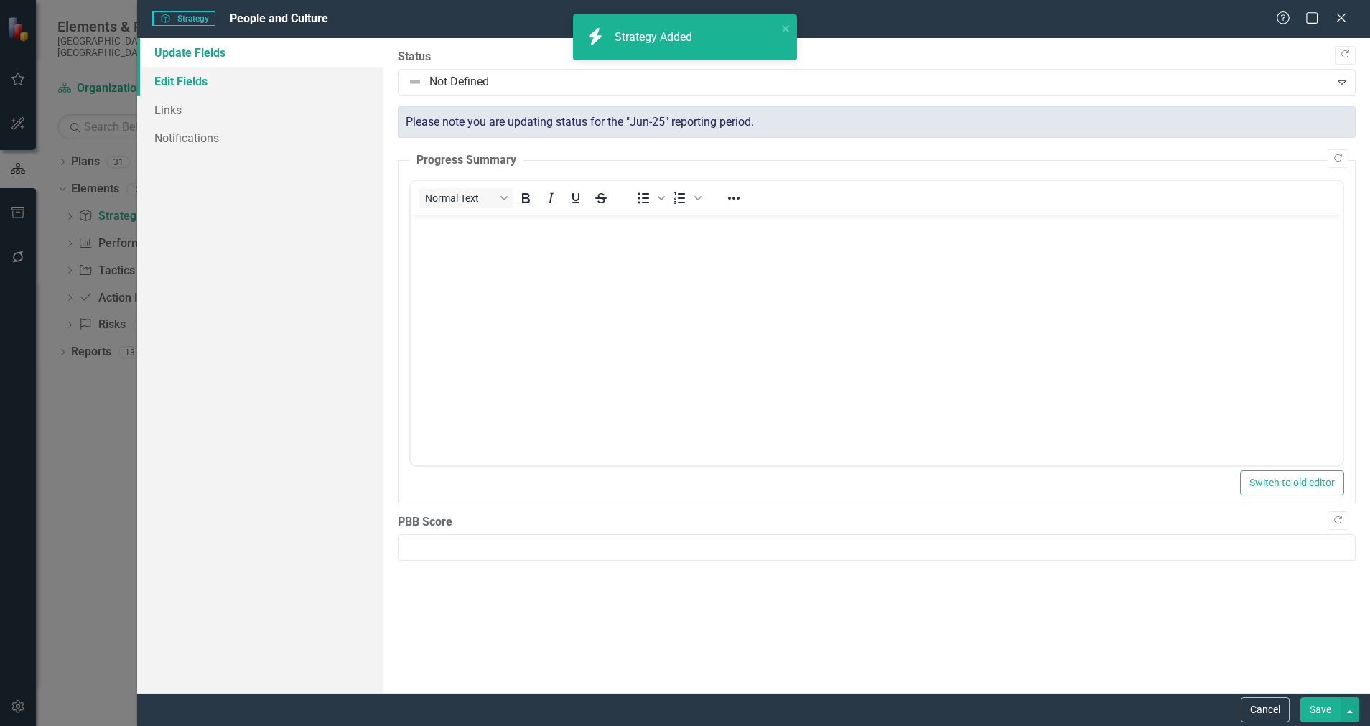
click at [192, 81] on link "Edit Fields" at bounding box center [260, 81] width 246 height 29
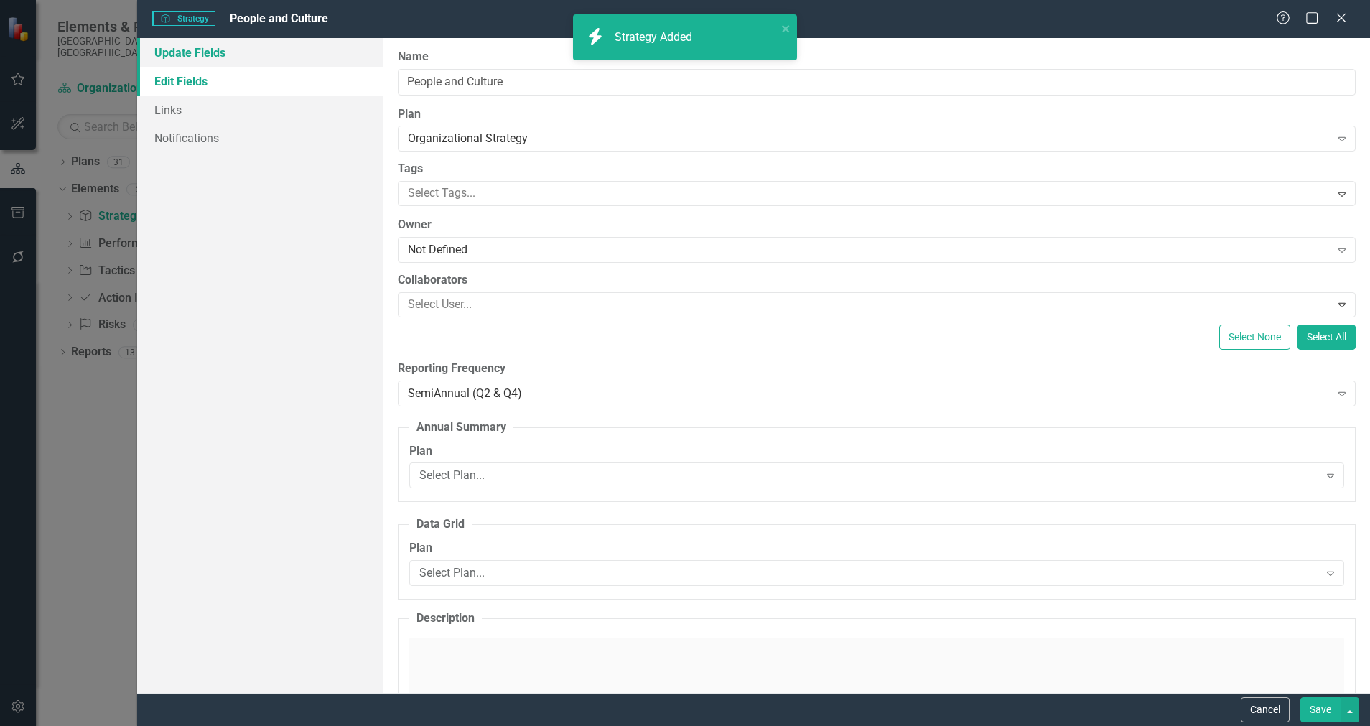
click at [202, 60] on link "Update Fields" at bounding box center [260, 52] width 246 height 29
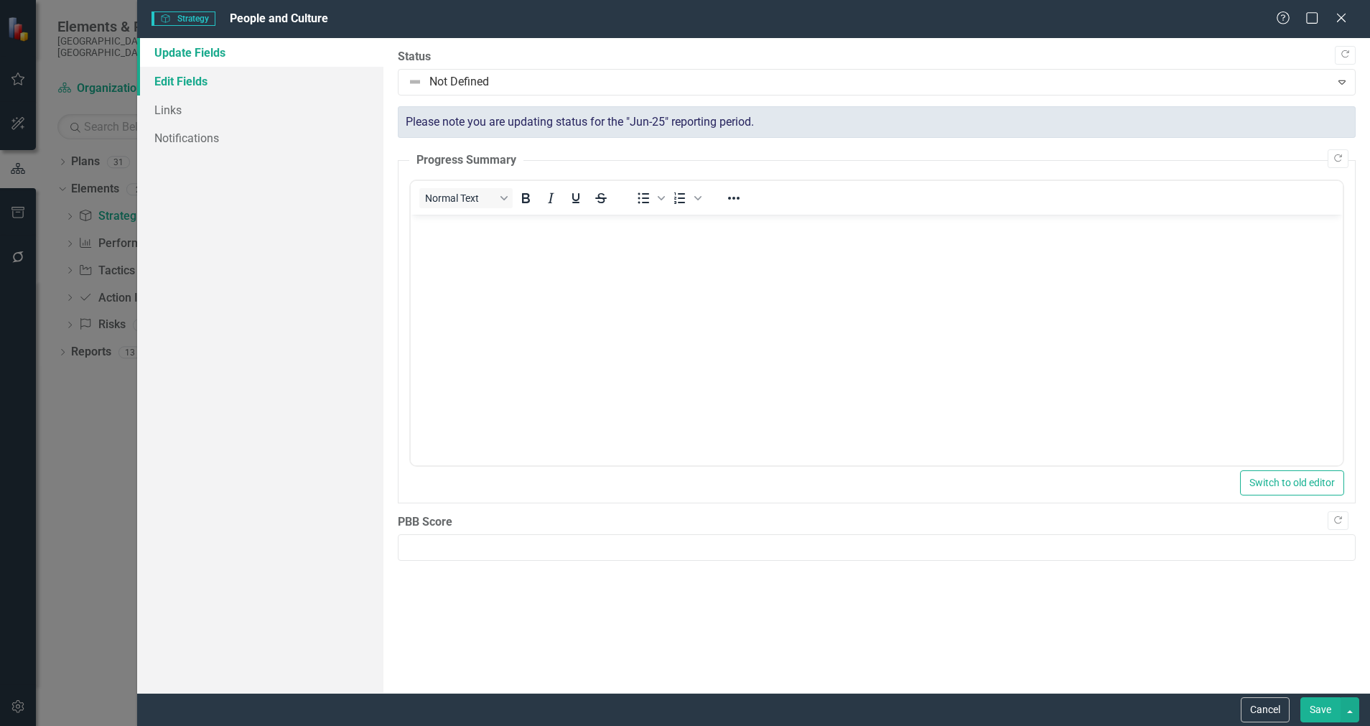
click at [205, 90] on link "Edit Fields" at bounding box center [260, 81] width 246 height 29
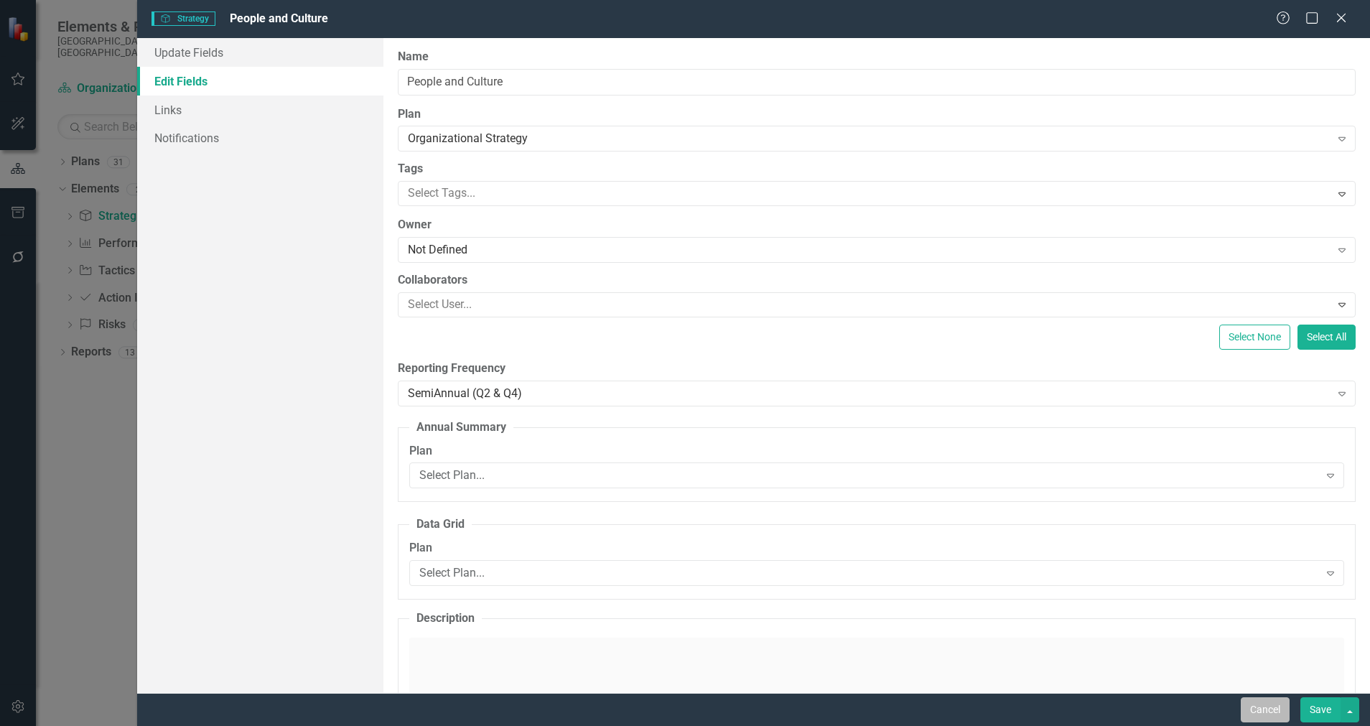
click at [1217, 645] on button "Cancel" at bounding box center [1264, 709] width 49 height 25
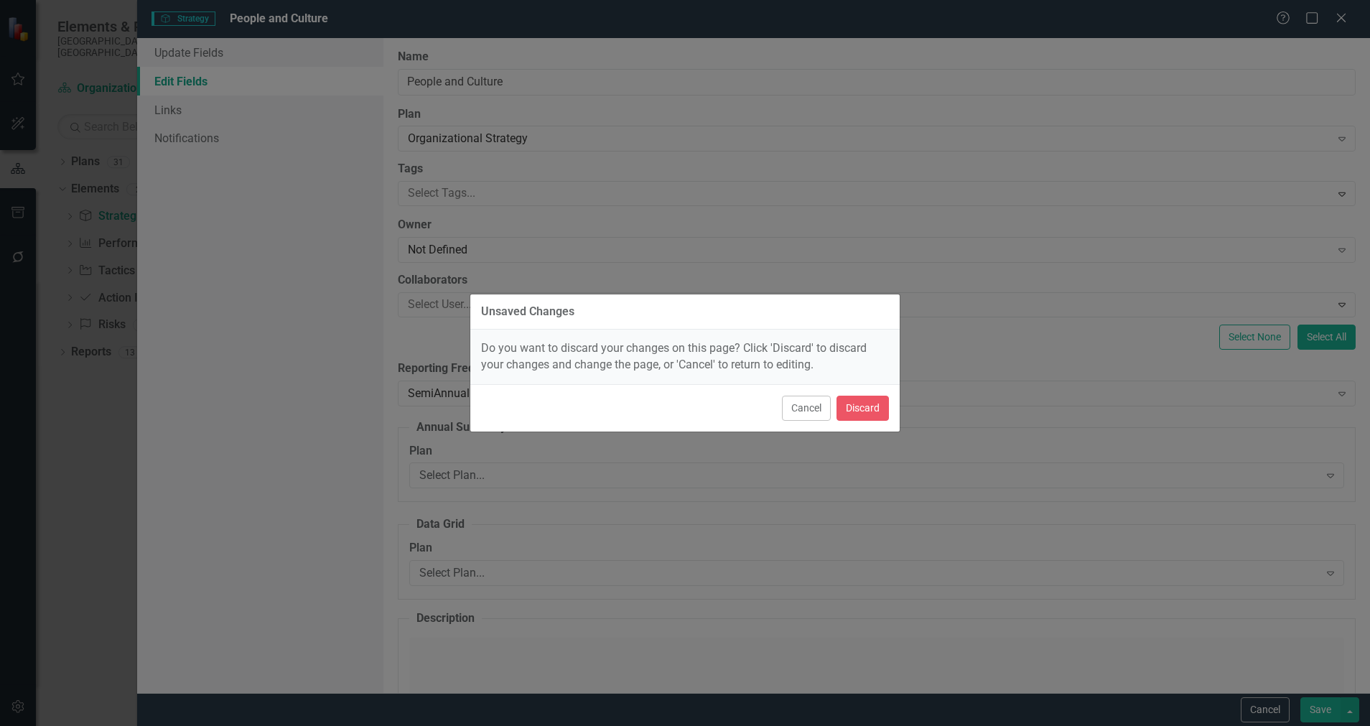
click at [894, 413] on div "Cancel Discard" at bounding box center [684, 407] width 429 height 47
click at [880, 414] on button "Discard" at bounding box center [862, 408] width 52 height 25
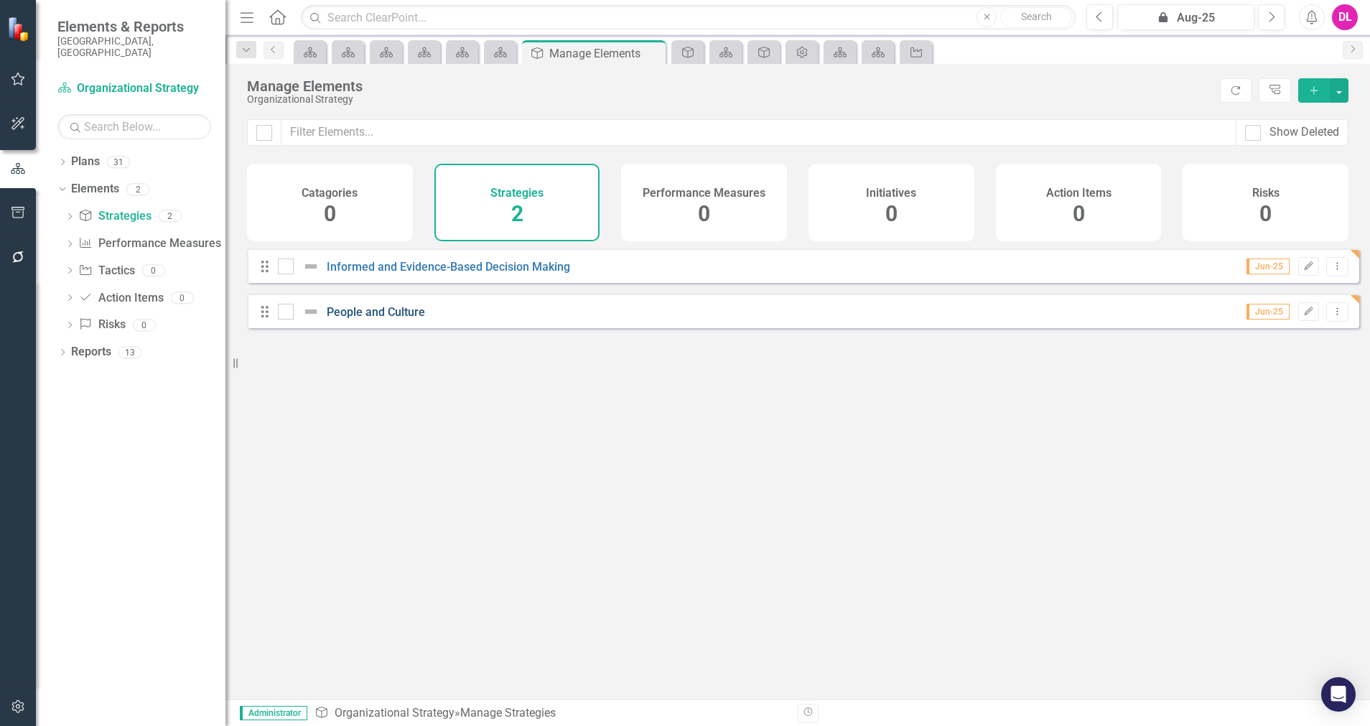
click at [389, 319] on link "People and Culture" at bounding box center [376, 312] width 98 height 14
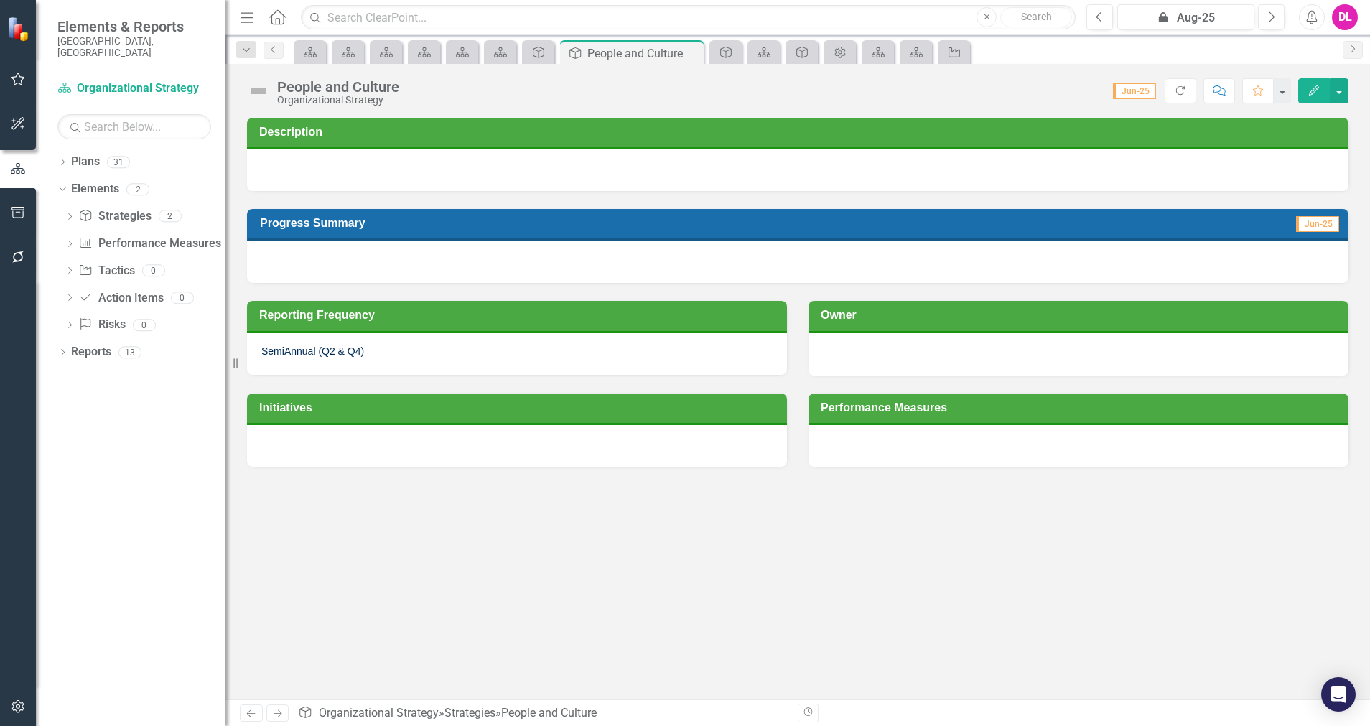
click at [401, 183] on div at bounding box center [797, 170] width 1101 height 42
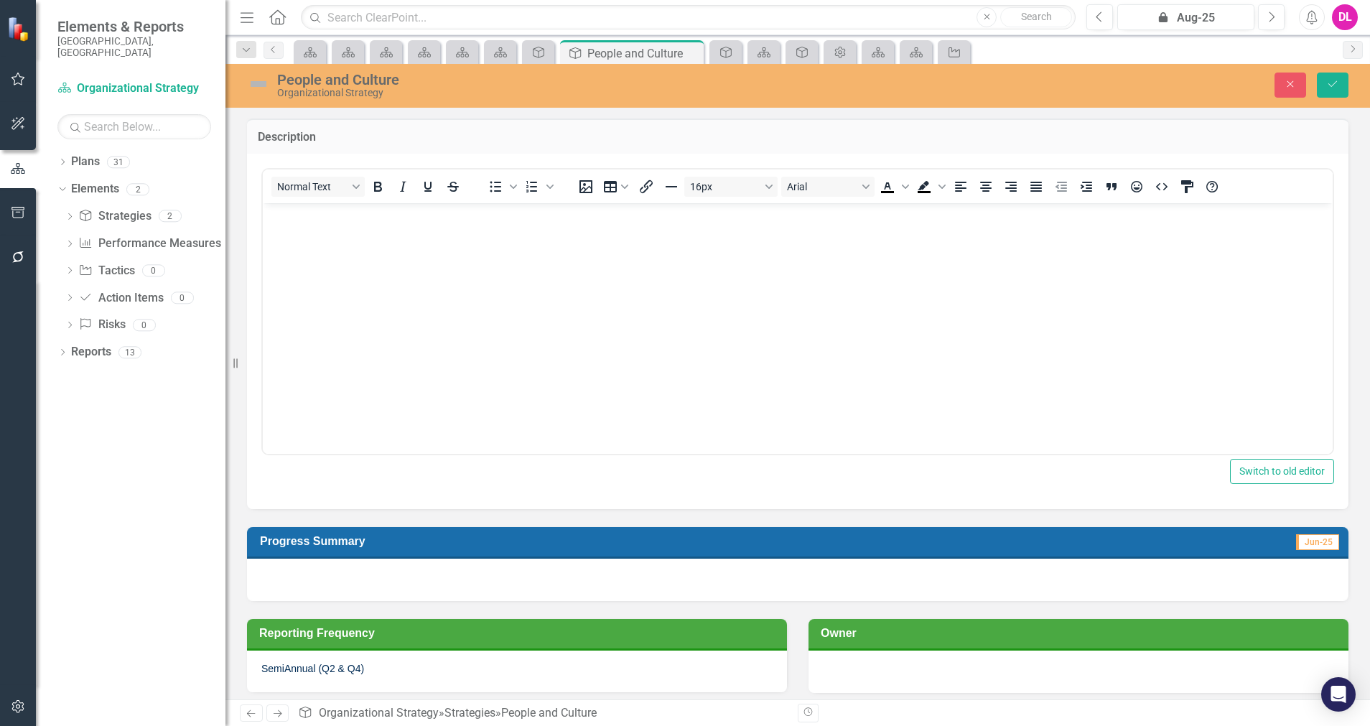
click at [497, 237] on body "Rich Text Area. Press ALT-0 for help." at bounding box center [798, 309] width 1070 height 215
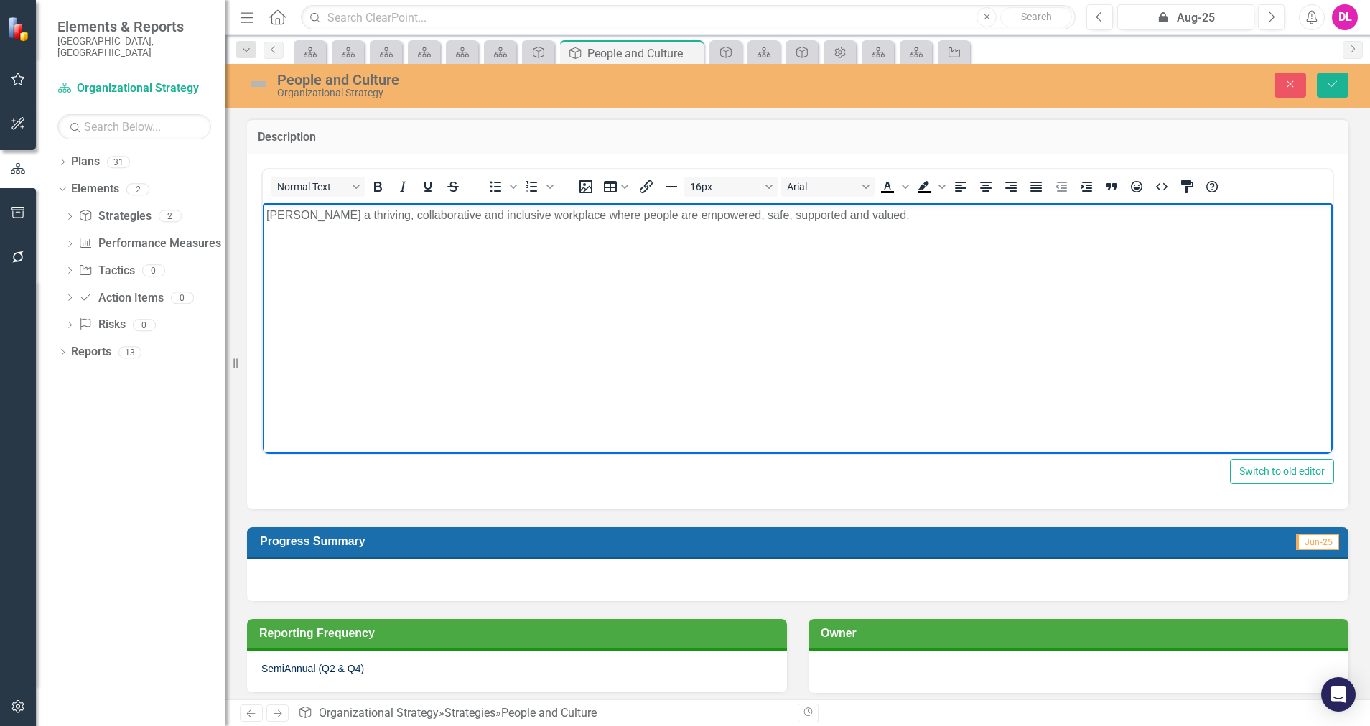
click at [379, 246] on p "Rich Text Area. Press ALT-0 for help." at bounding box center [797, 243] width 1062 height 17
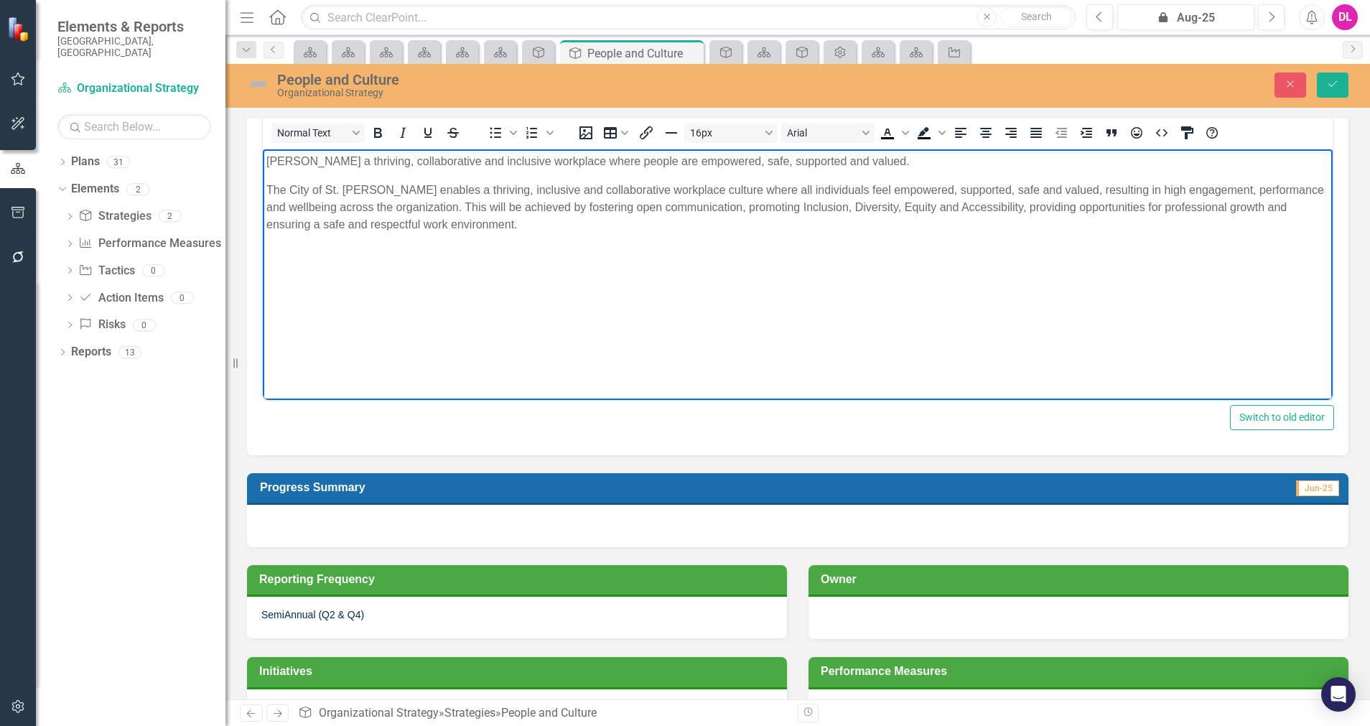
scroll to position [99, 0]
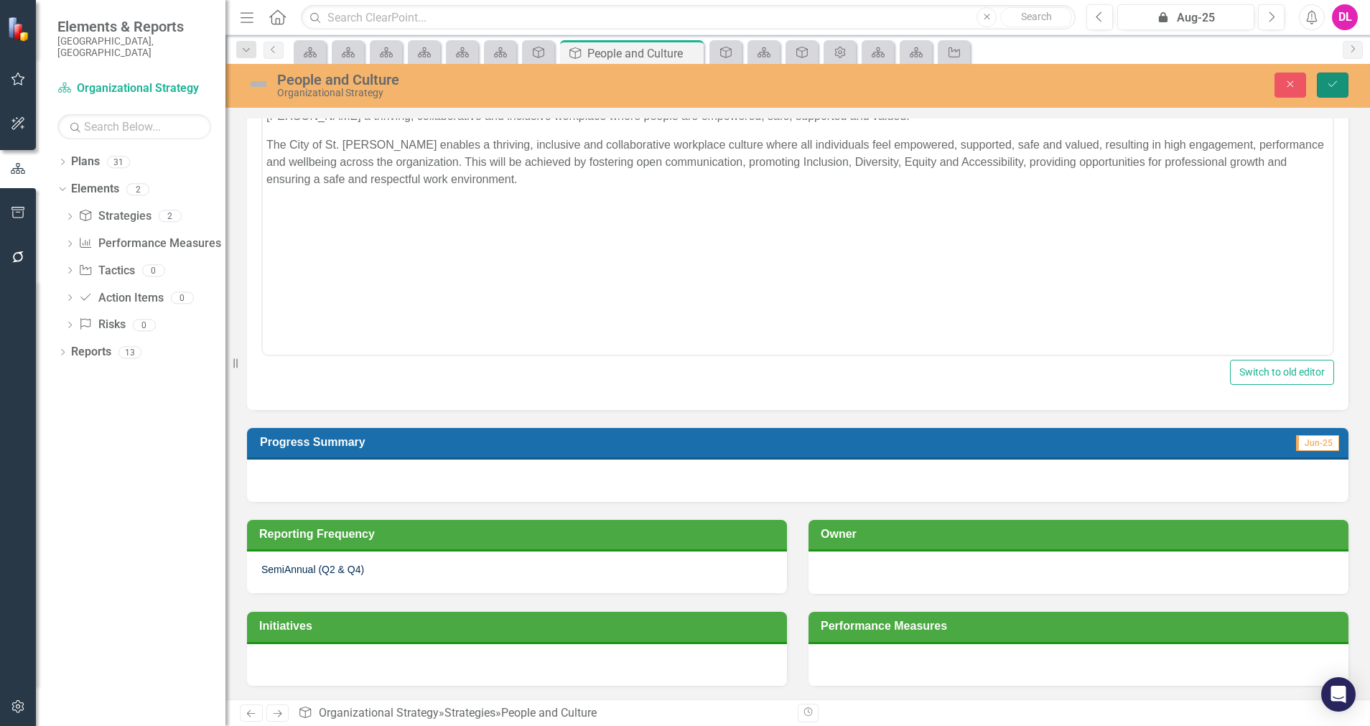
click at [1217, 88] on icon "Save" at bounding box center [1332, 84] width 13 height 10
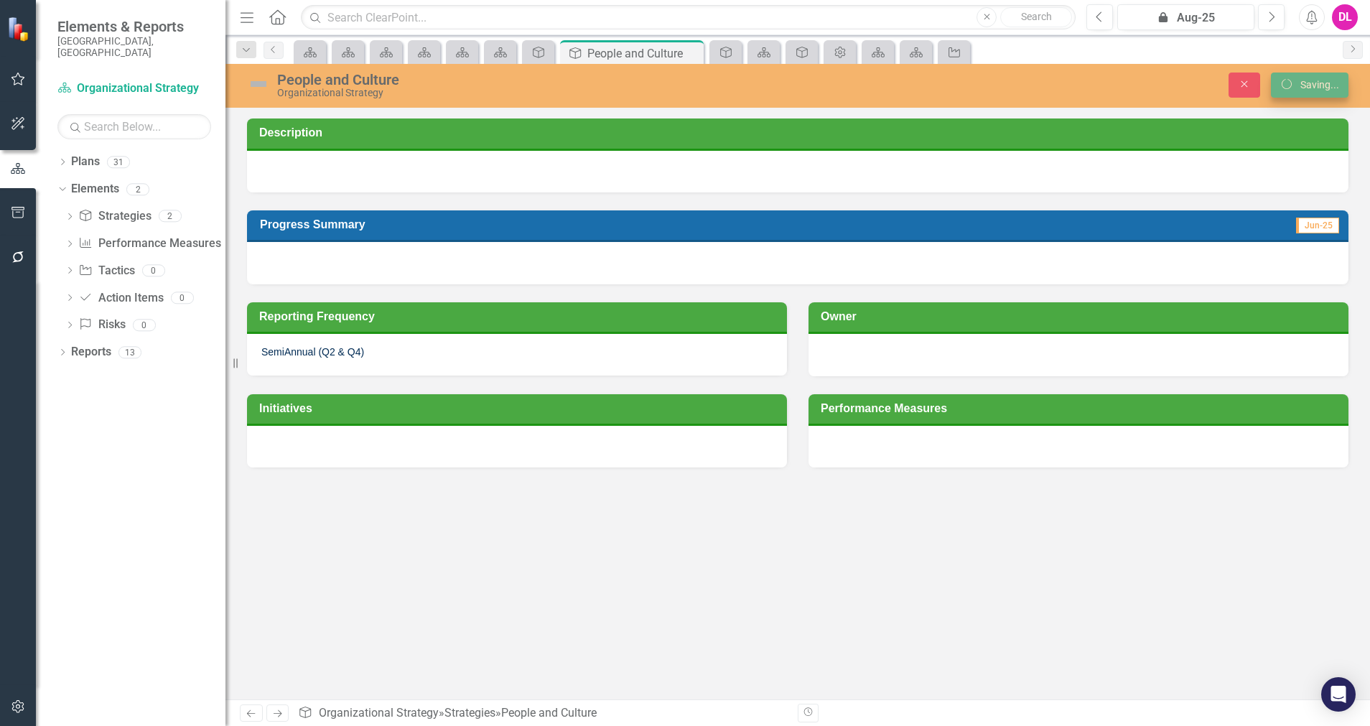
scroll to position [0, 0]
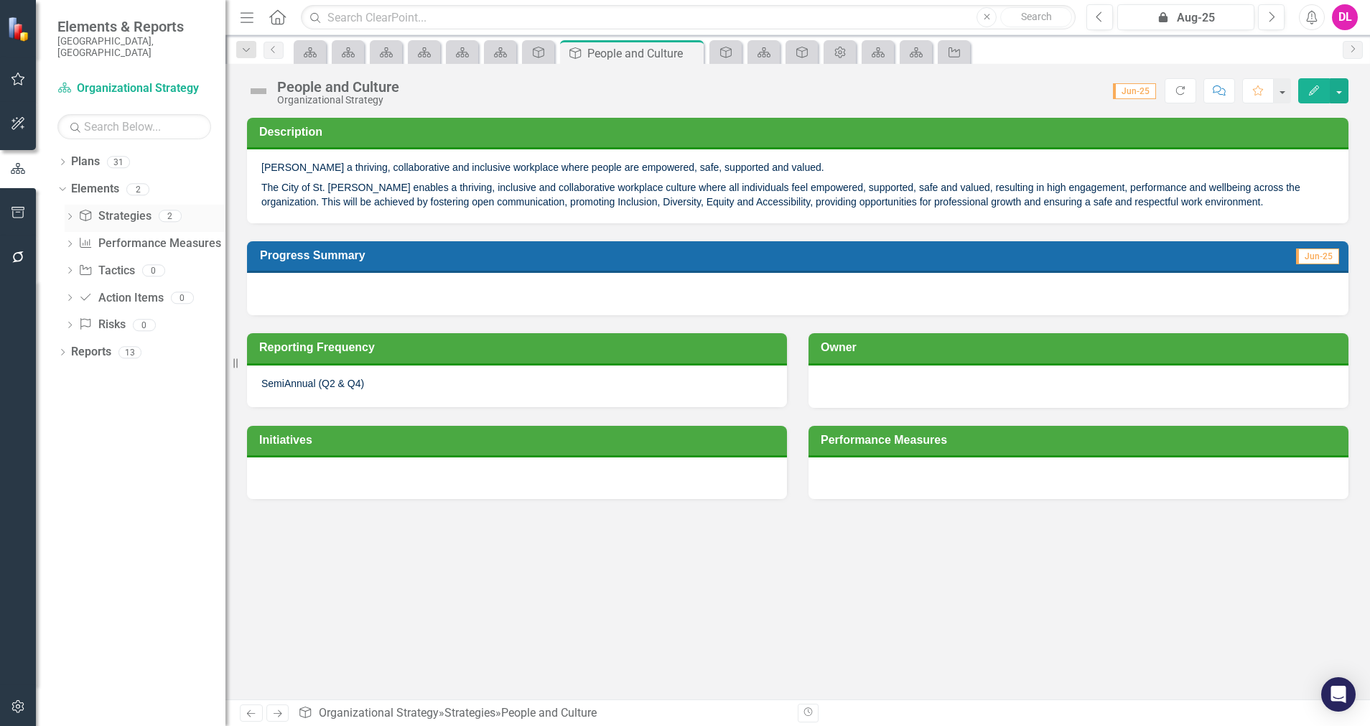
click at [106, 208] on link "Strategy Strategies" at bounding box center [114, 216] width 73 height 17
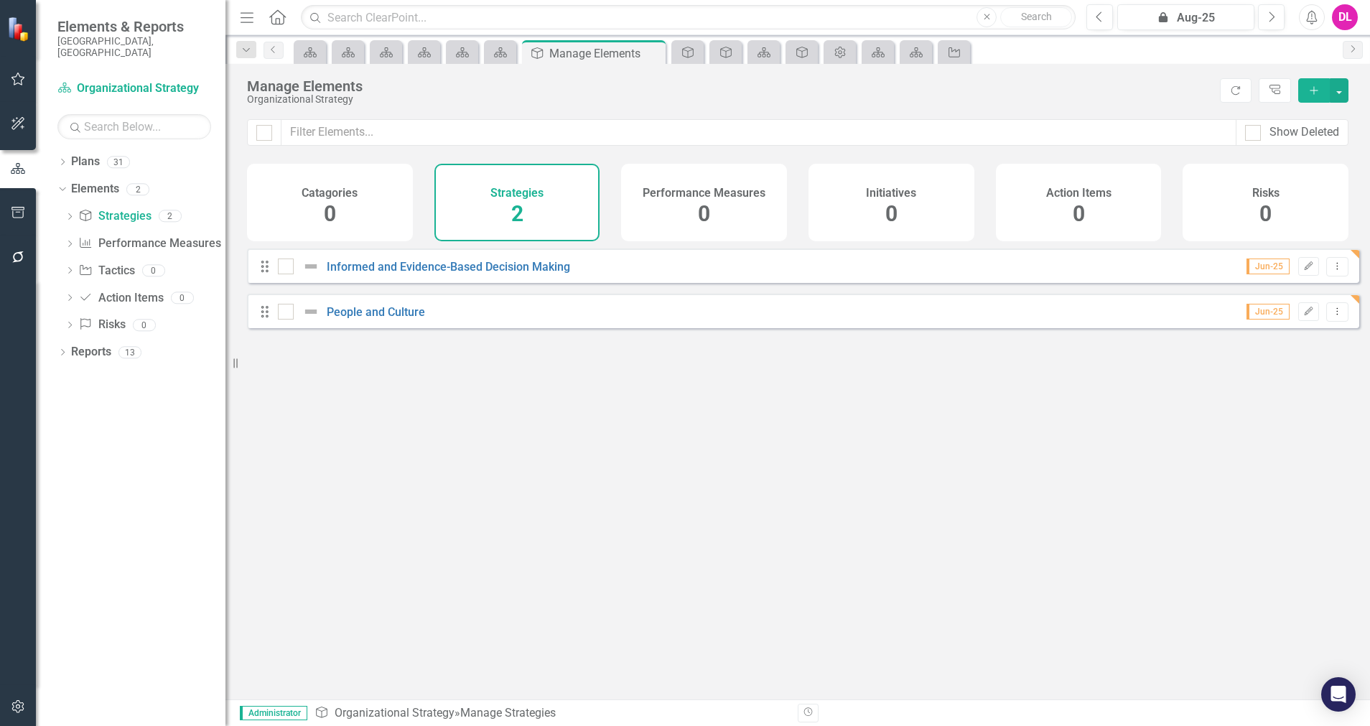
click at [1217, 93] on icon "Add" at bounding box center [1313, 90] width 13 height 10
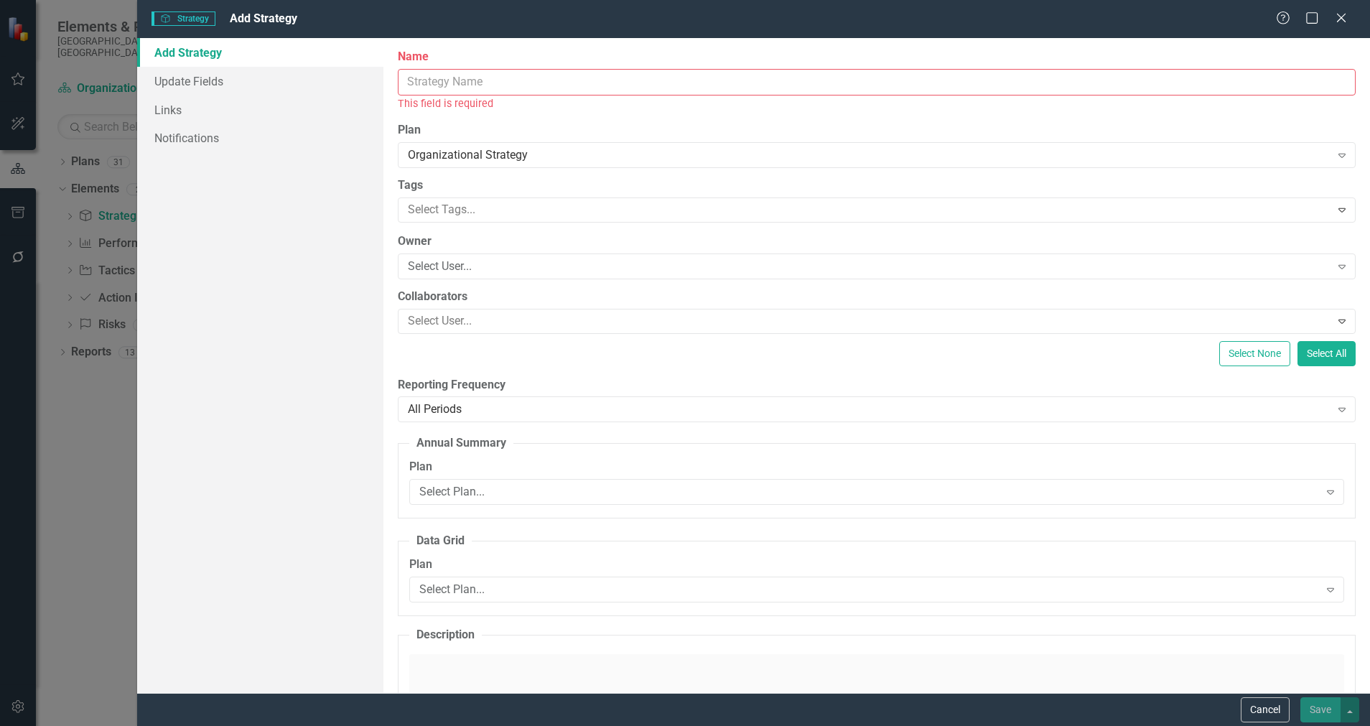
drag, startPoint x: 548, startPoint y: 81, endPoint x: 576, endPoint y: 85, distance: 28.2
click at [548, 81] on input "Name" at bounding box center [877, 82] width 958 height 27
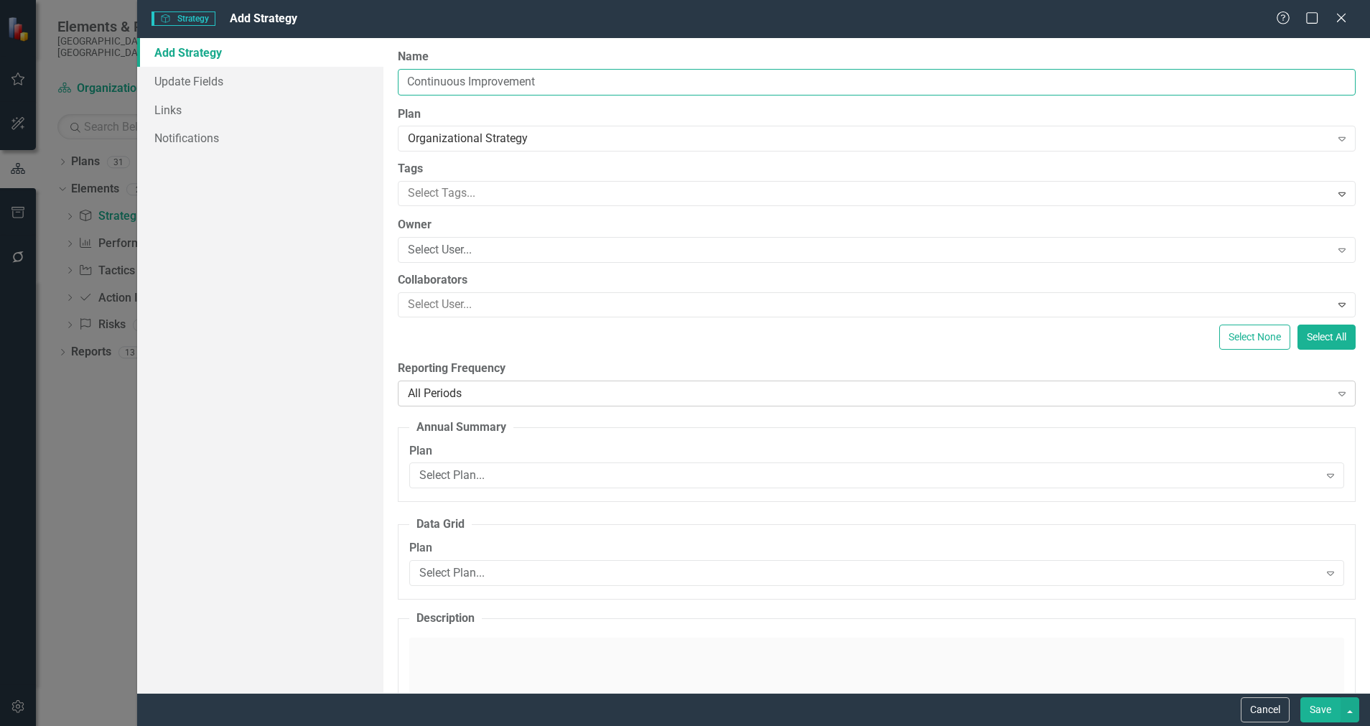
type input "Continuous Improvement"
click at [486, 396] on div "All Periods" at bounding box center [869, 393] width 922 height 17
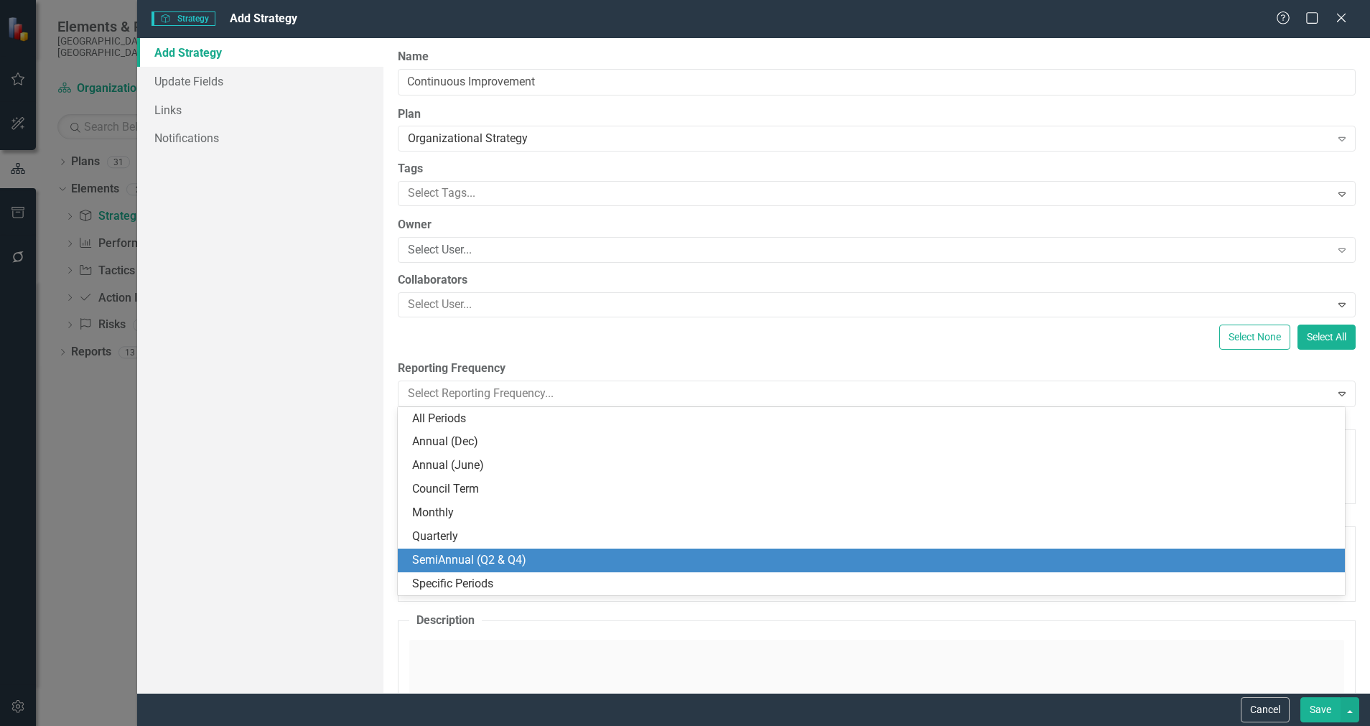
click at [490, 559] on div "SemiAnnual (Q2 & Q4)" at bounding box center [874, 560] width 924 height 17
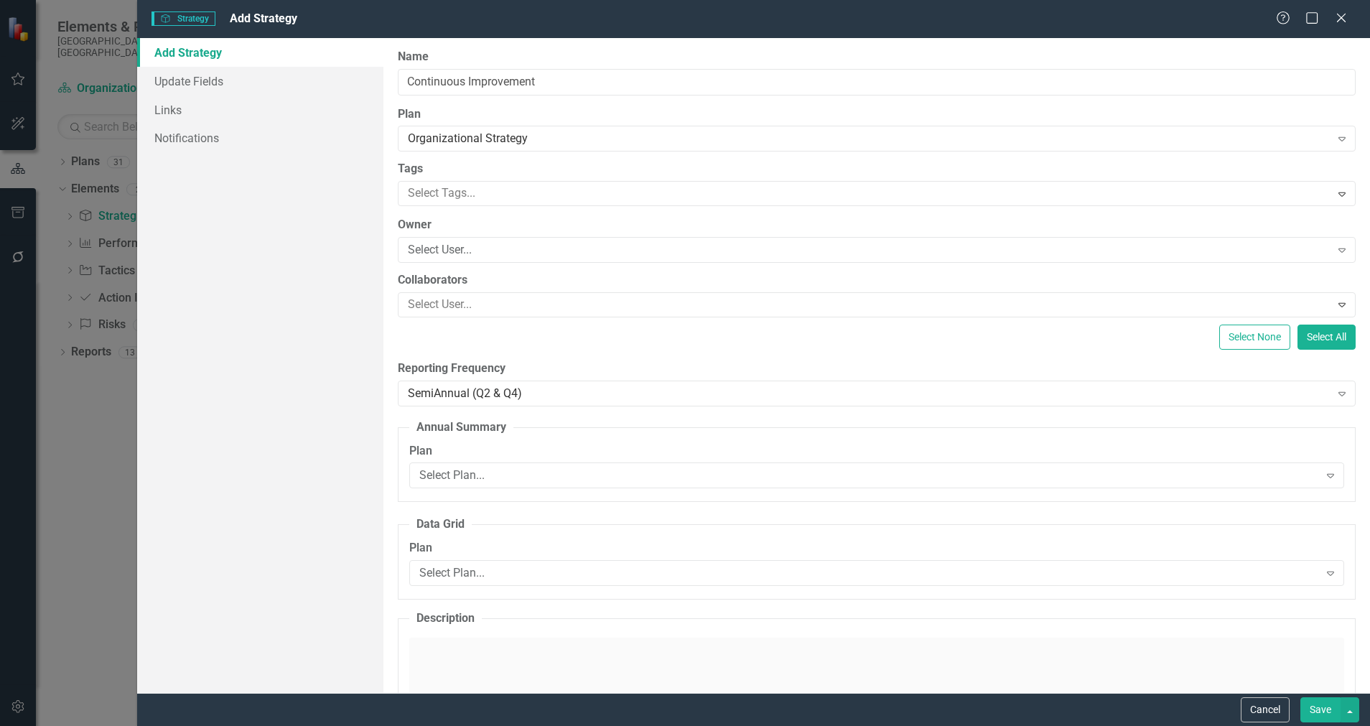
click at [1217, 645] on button "Save" at bounding box center [1320, 709] width 40 height 25
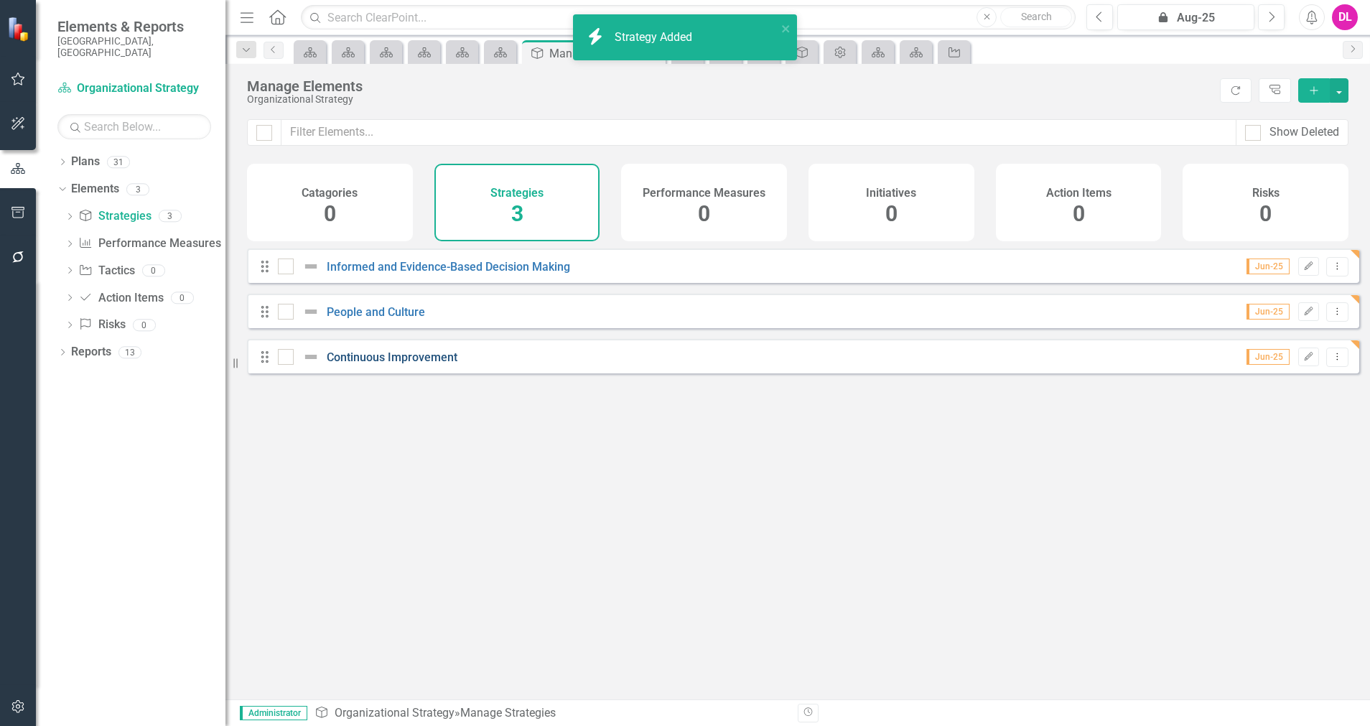
click at [371, 364] on link "Continuous Improvement" at bounding box center [392, 357] width 131 height 14
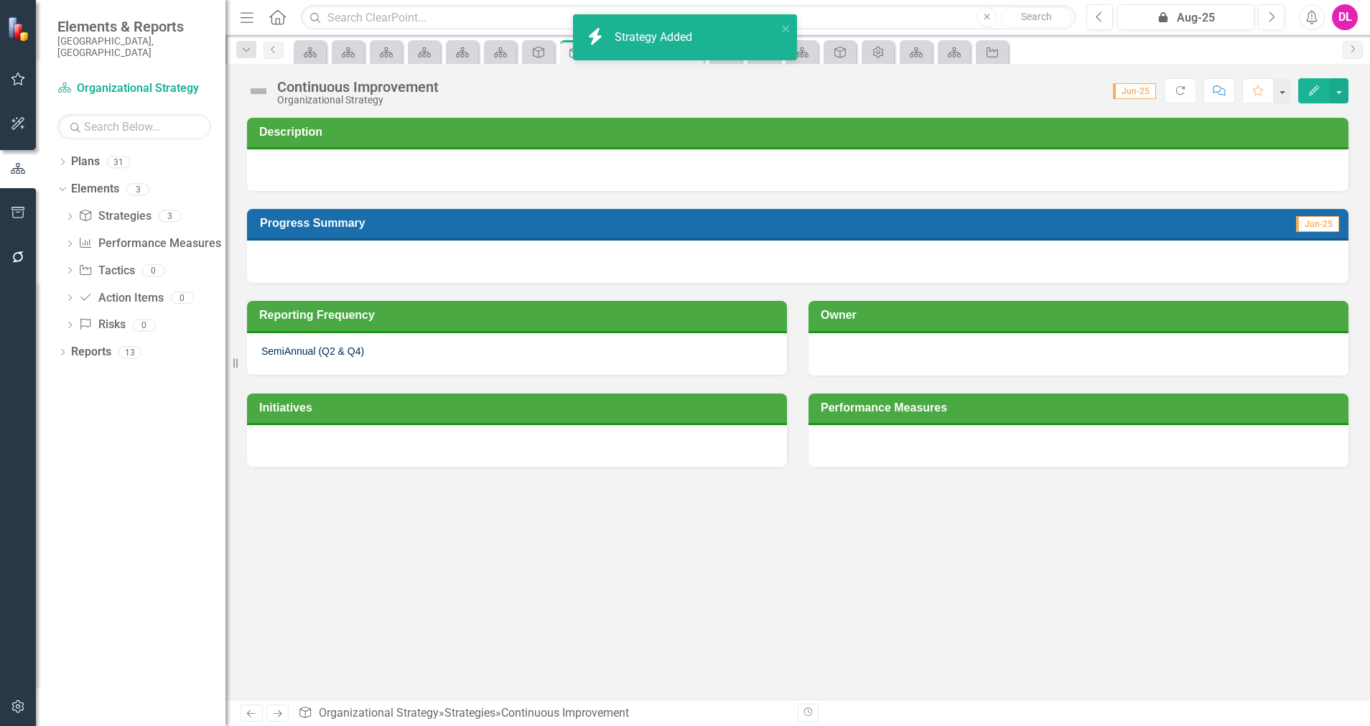
click at [385, 262] on div at bounding box center [797, 261] width 1101 height 42
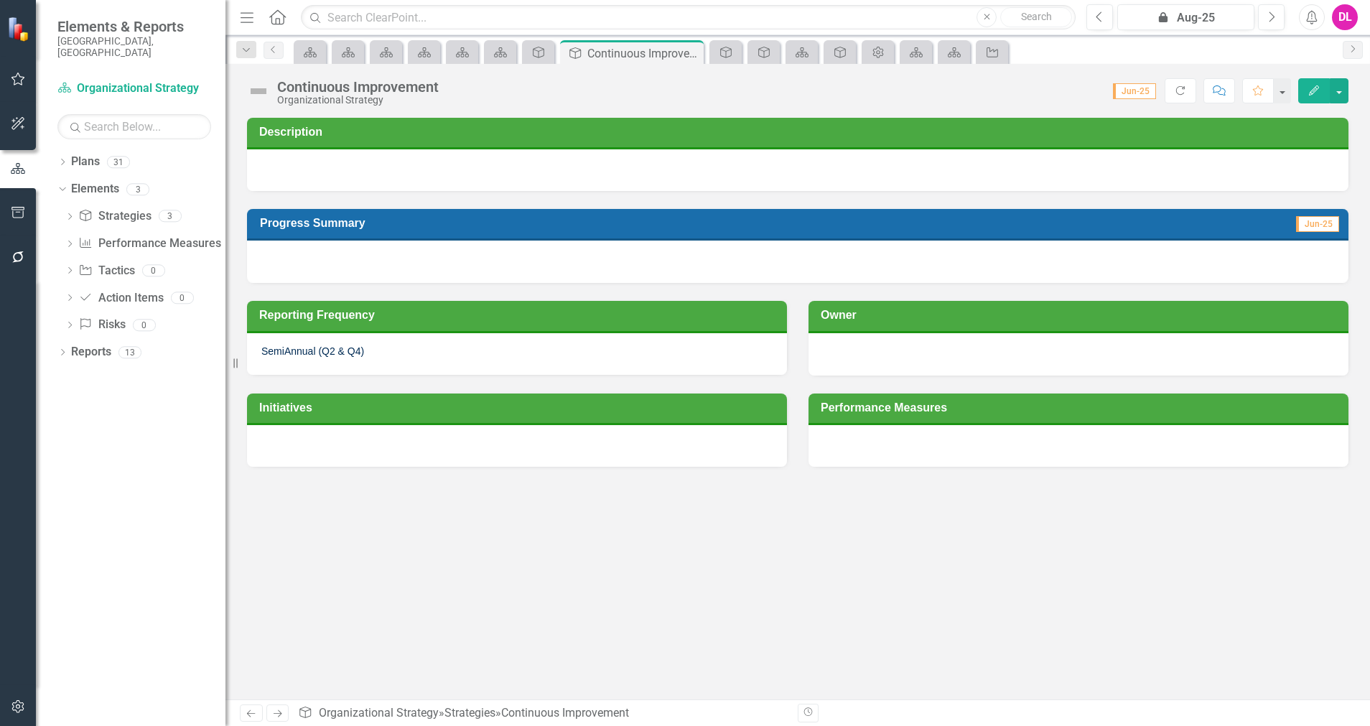
click at [359, 267] on div at bounding box center [797, 261] width 1101 height 42
click at [355, 267] on div at bounding box center [797, 261] width 1101 height 42
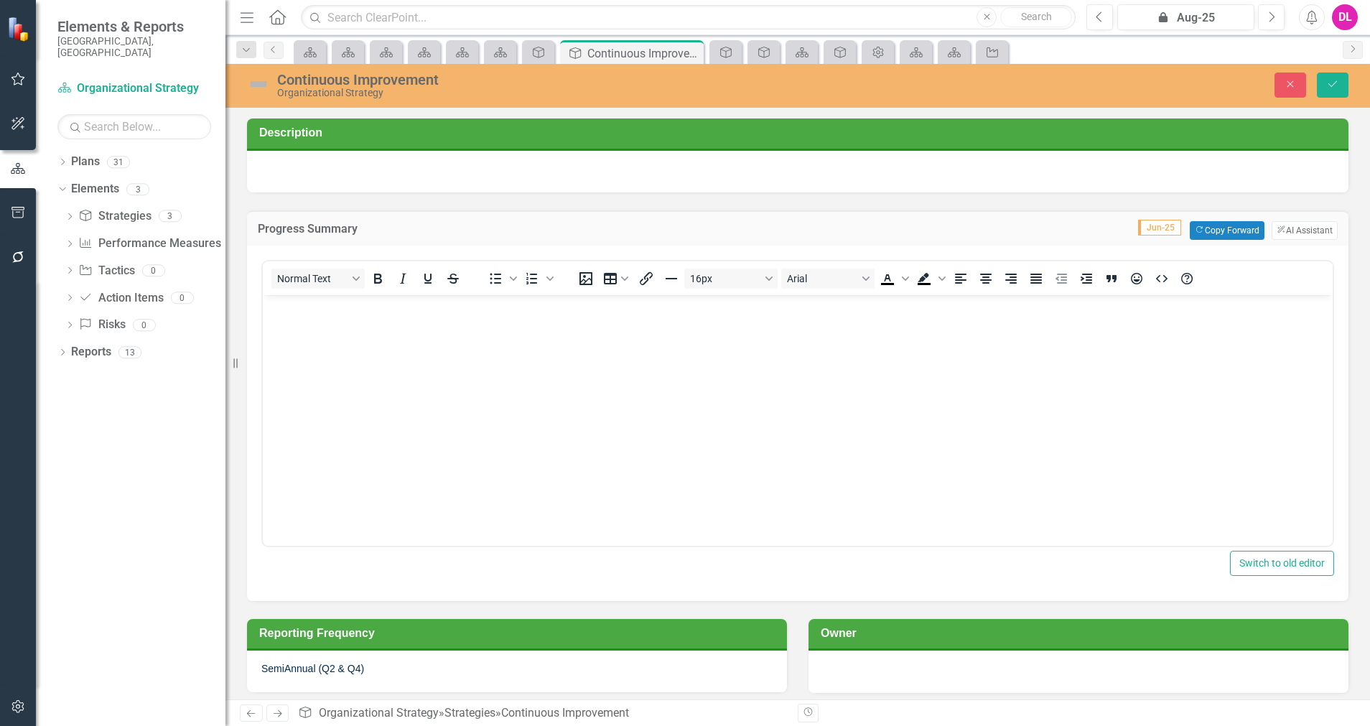
click at [344, 311] on p "Rich Text Area. Press ALT-0 for help." at bounding box center [797, 306] width 1062 height 17
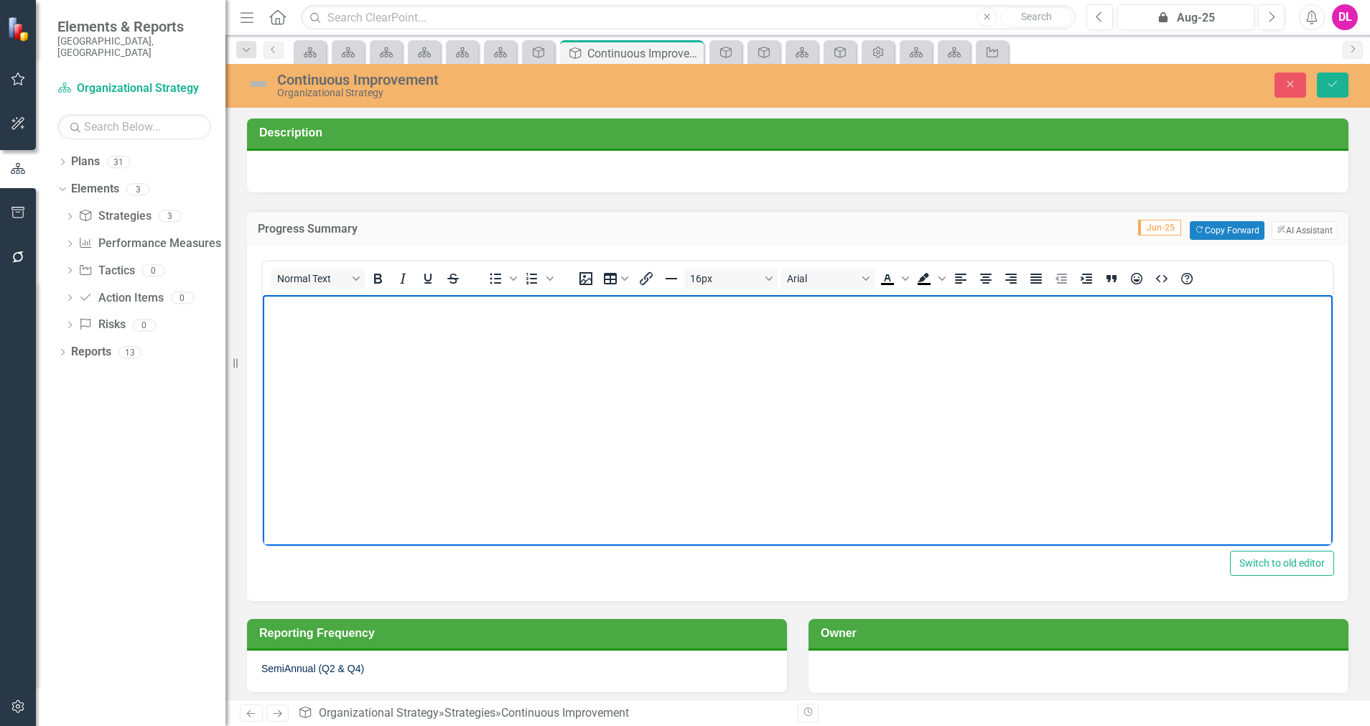
click at [330, 135] on h3 "Description" at bounding box center [800, 133] width 1082 height 14
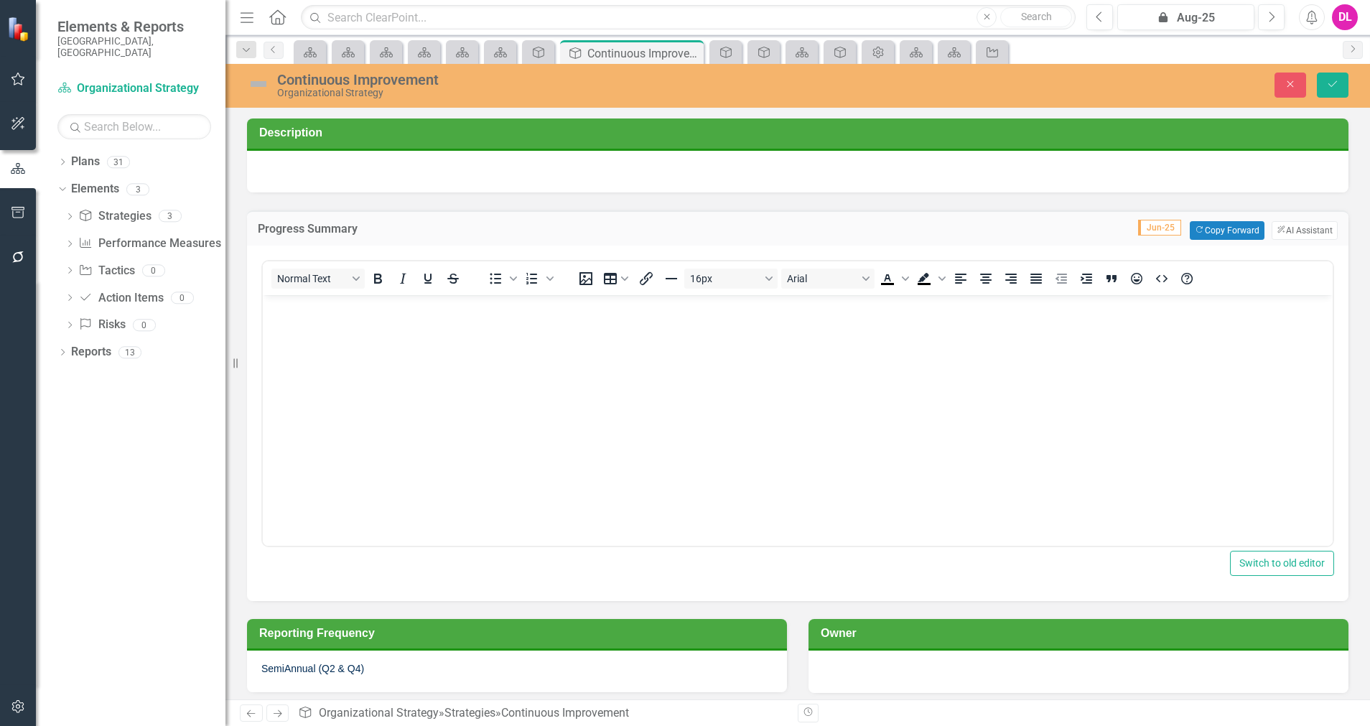
click at [325, 175] on div at bounding box center [797, 172] width 1101 height 42
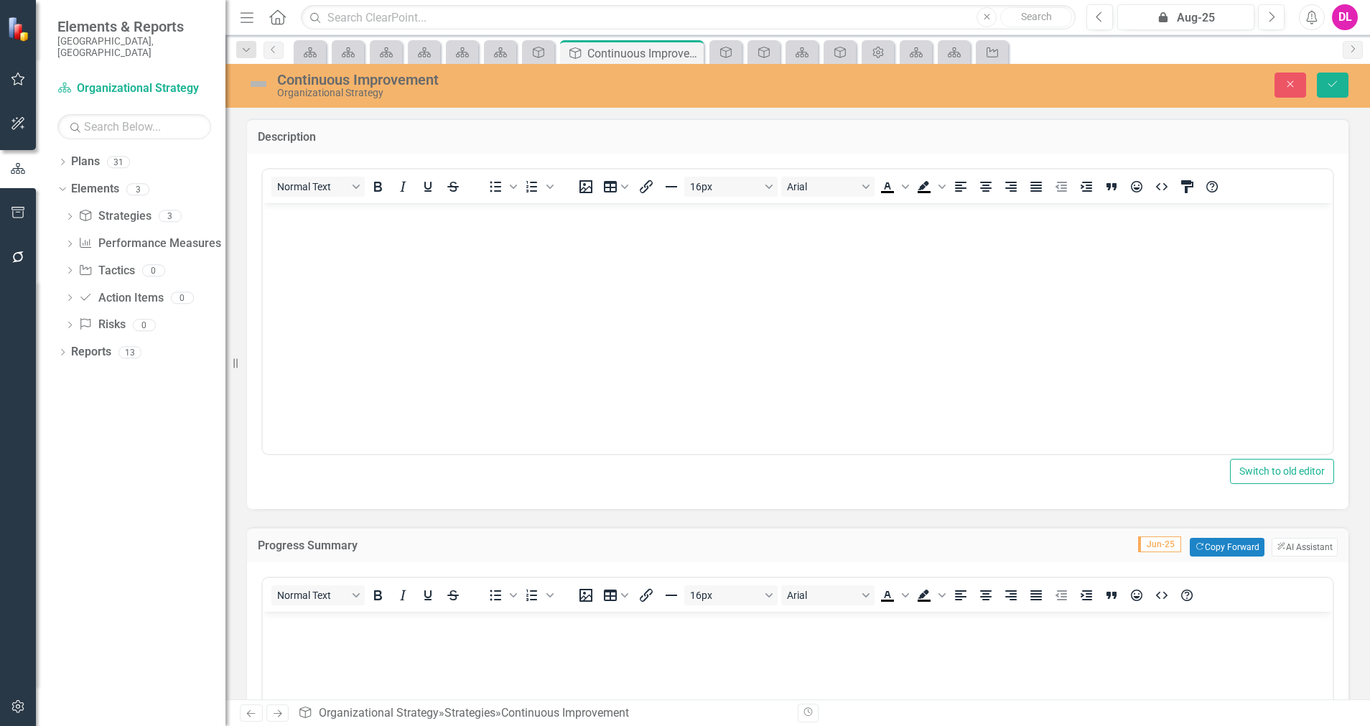
click at [282, 237] on body "Rich Text Area. Press ALT-0 for help." at bounding box center [798, 309] width 1070 height 215
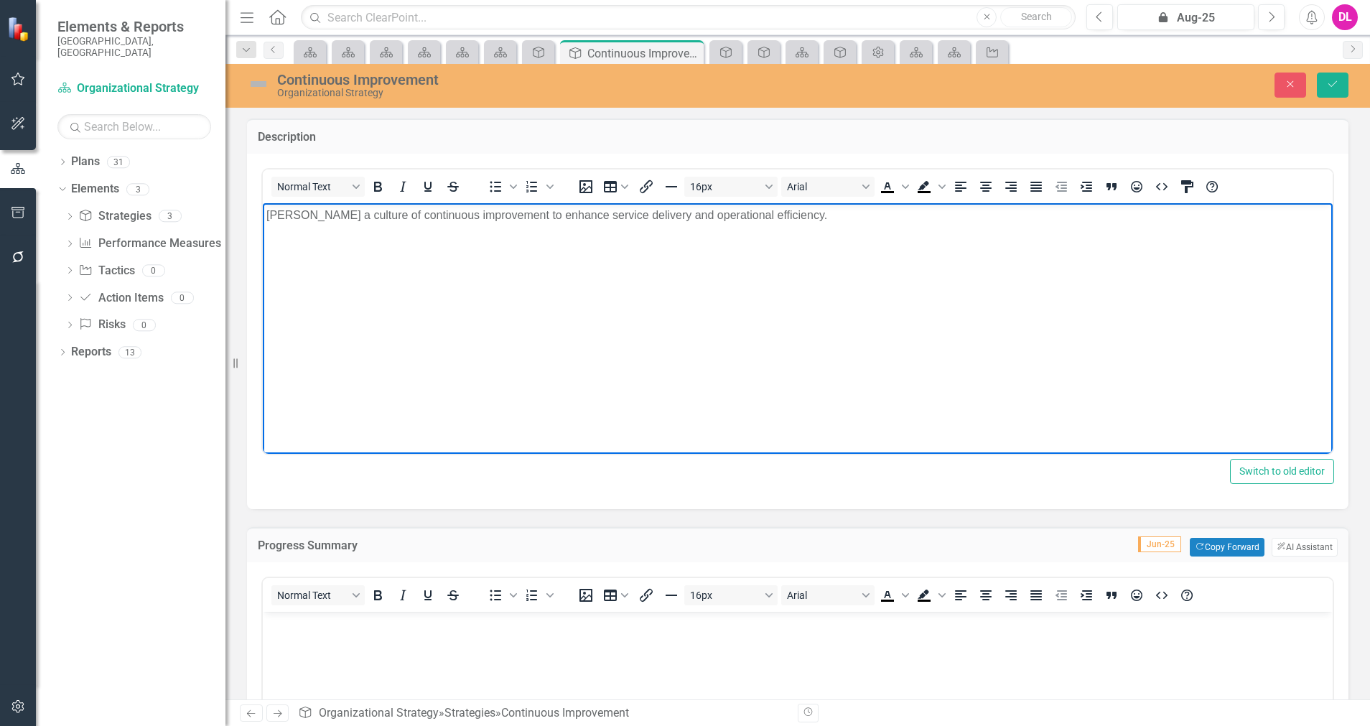
click at [329, 282] on body "[PERSON_NAME] a culture of continuous improvement to enhance service delivery a…" at bounding box center [798, 309] width 1070 height 215
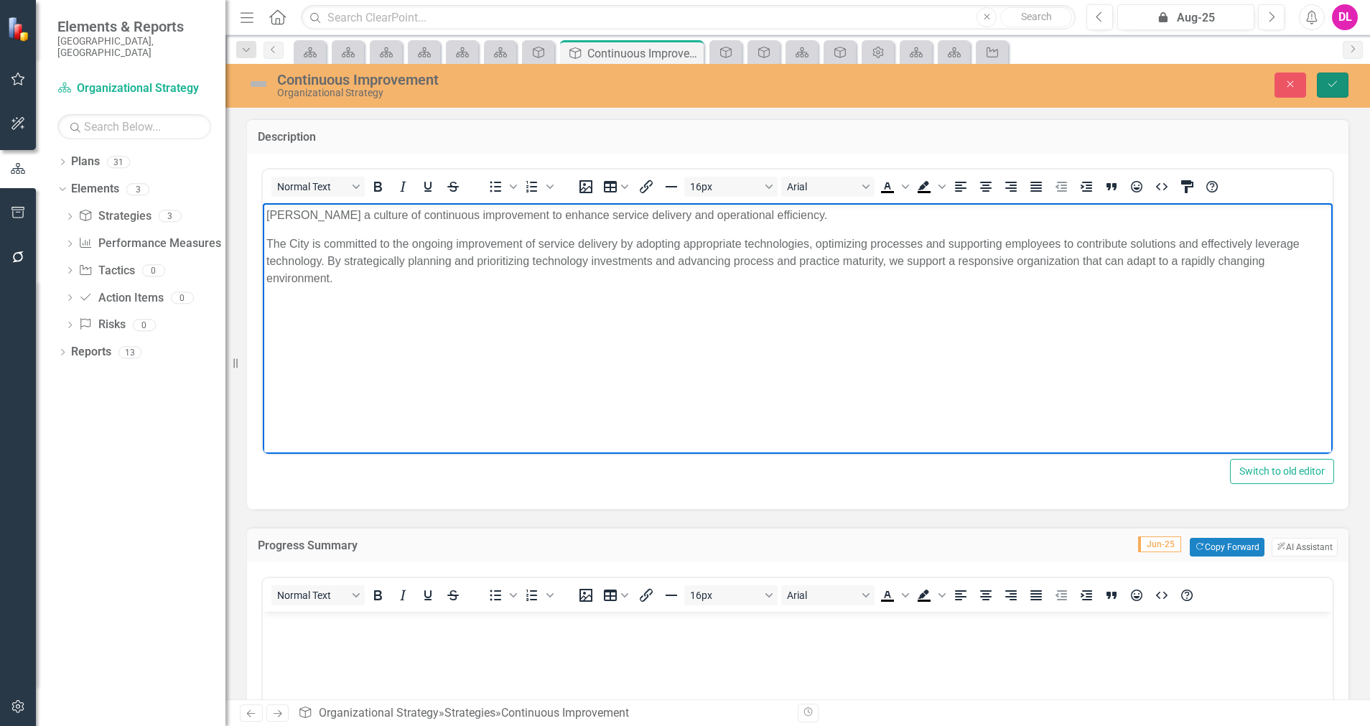
click at [1217, 90] on button "Save" at bounding box center [1333, 85] width 32 height 25
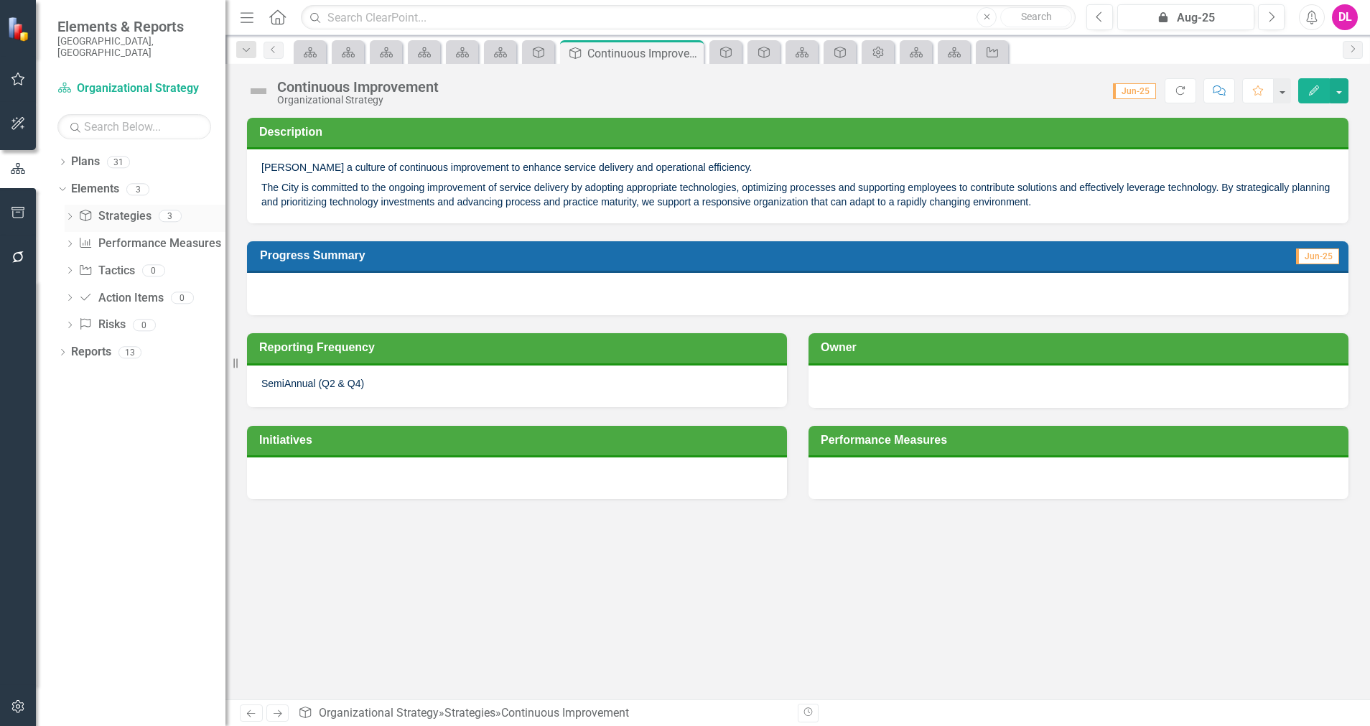
click at [116, 208] on link "Strategy Strategies" at bounding box center [114, 216] width 73 height 17
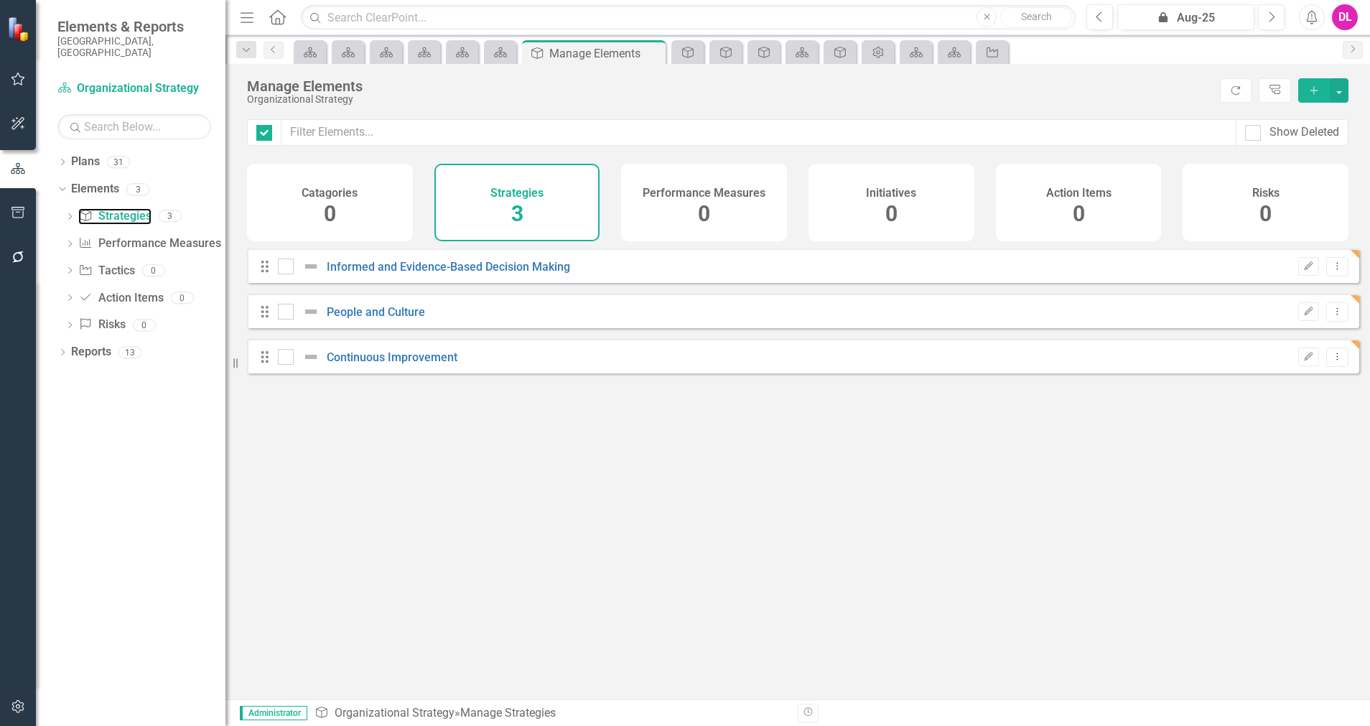
checkbox input "false"
click at [1217, 89] on icon "Add" at bounding box center [1313, 90] width 13 height 10
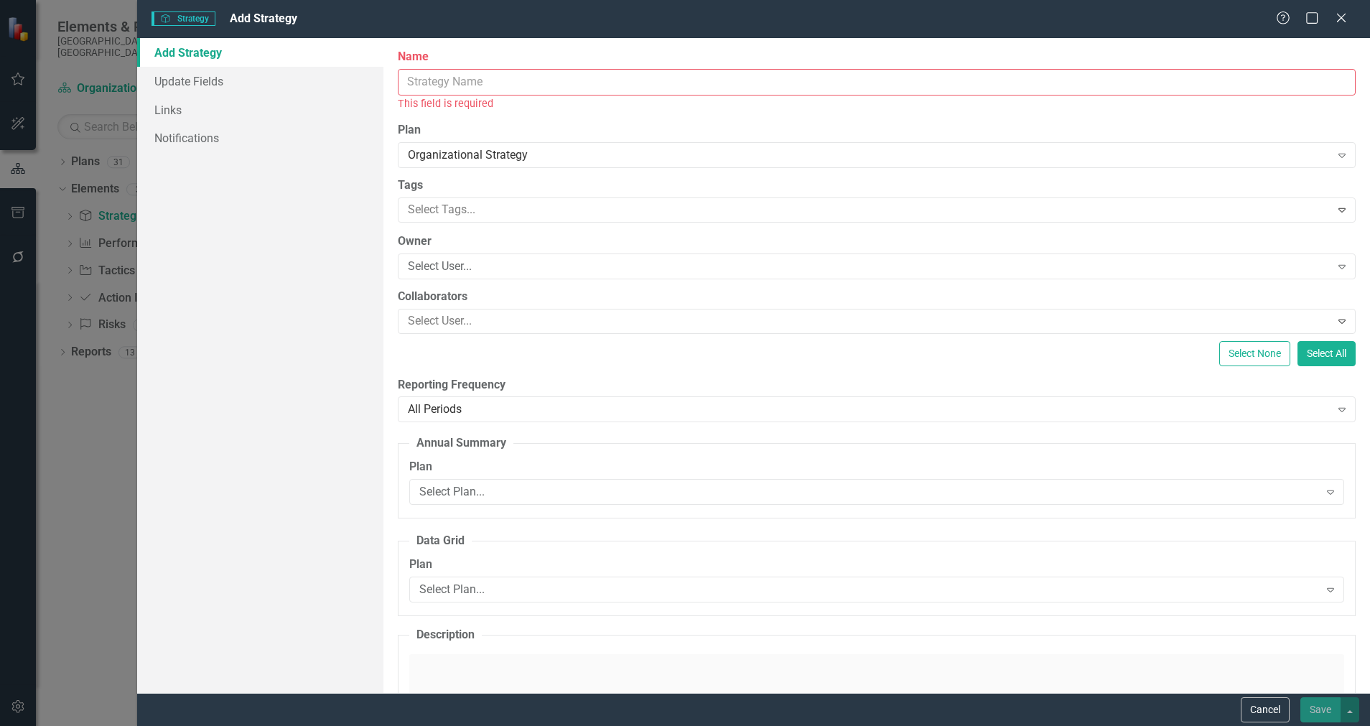
click at [482, 93] on input "Name" at bounding box center [877, 82] width 958 height 27
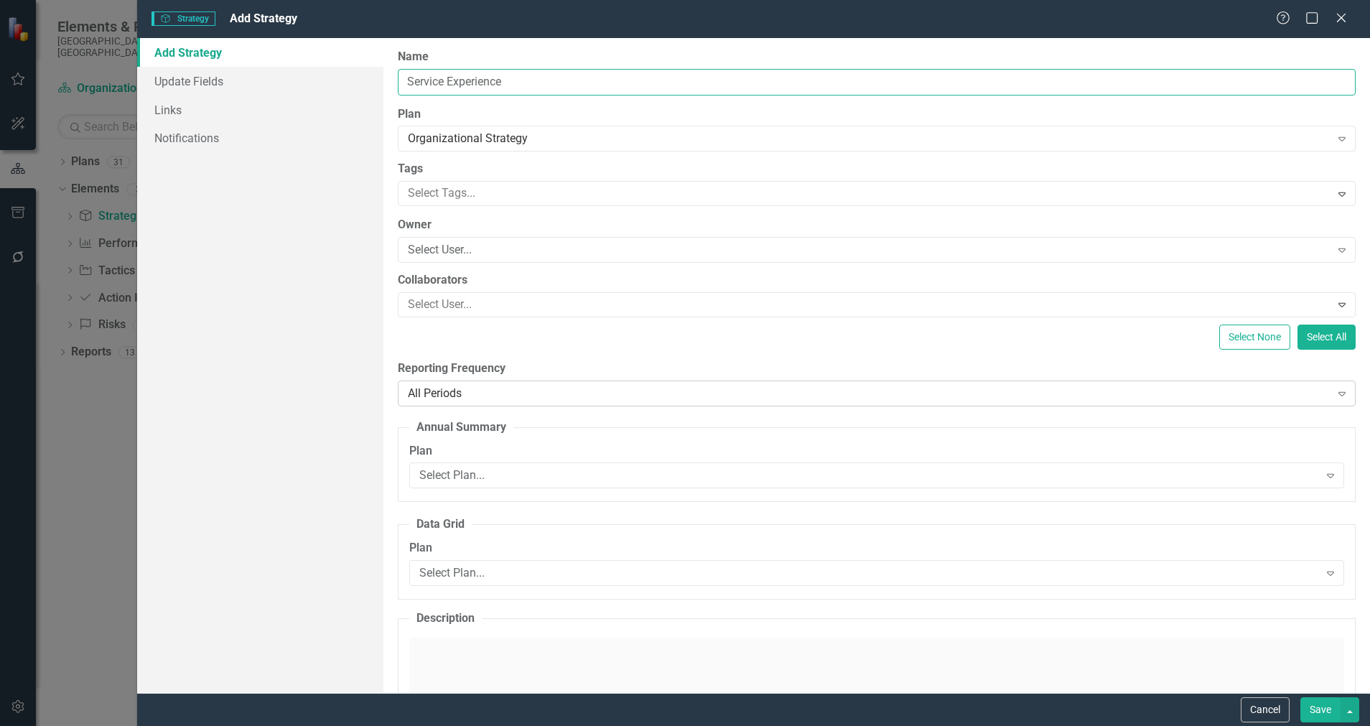
type input "Service Experience"
click at [545, 392] on div "All Periods" at bounding box center [869, 393] width 922 height 17
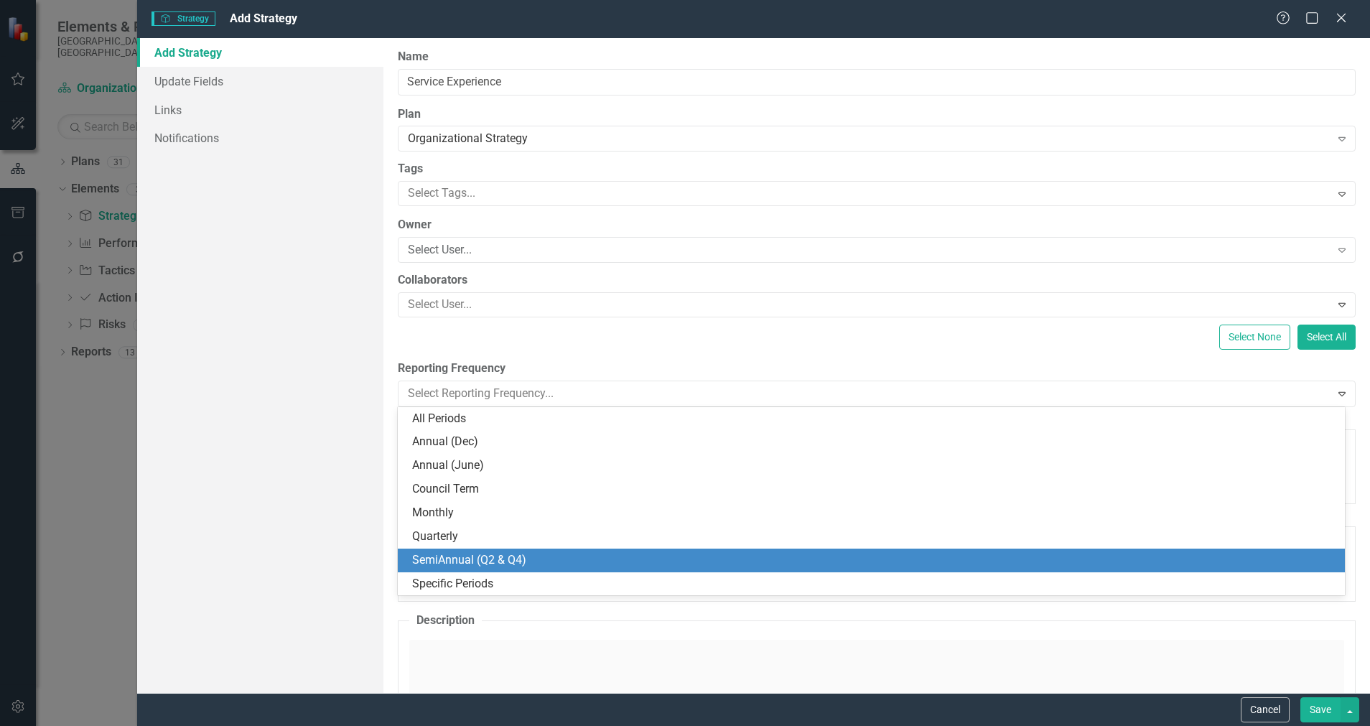
click at [510, 567] on div "SemiAnnual (Q2 & Q4)" at bounding box center [874, 560] width 924 height 17
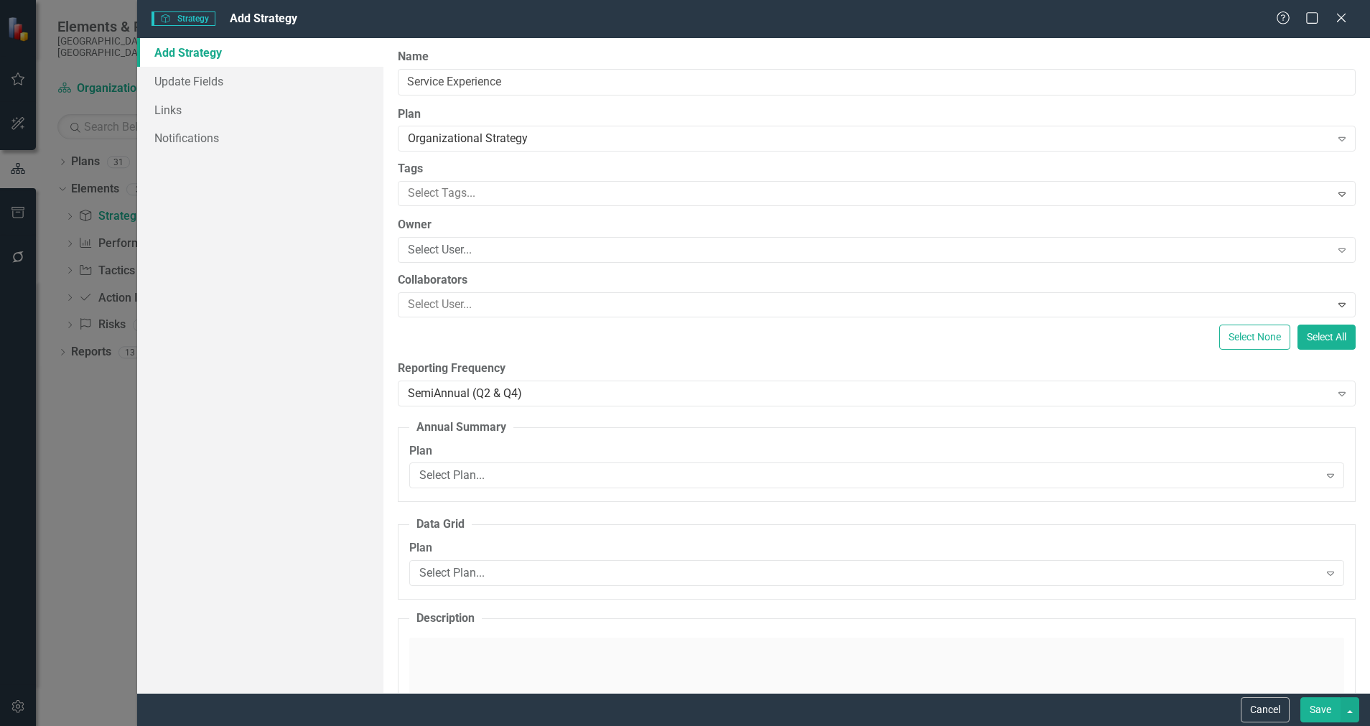
click at [1217, 645] on button "Save" at bounding box center [1320, 709] width 40 height 25
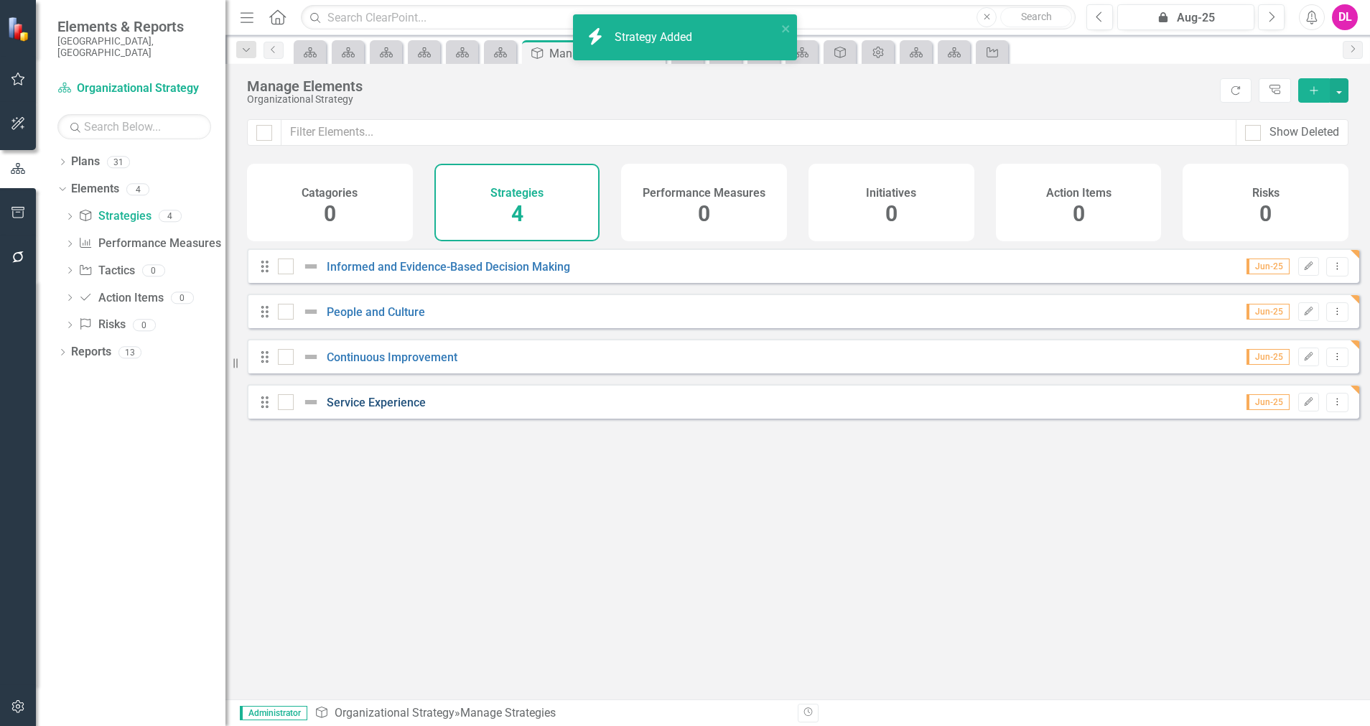
click at [402, 409] on link "Service Experience" at bounding box center [376, 403] width 99 height 14
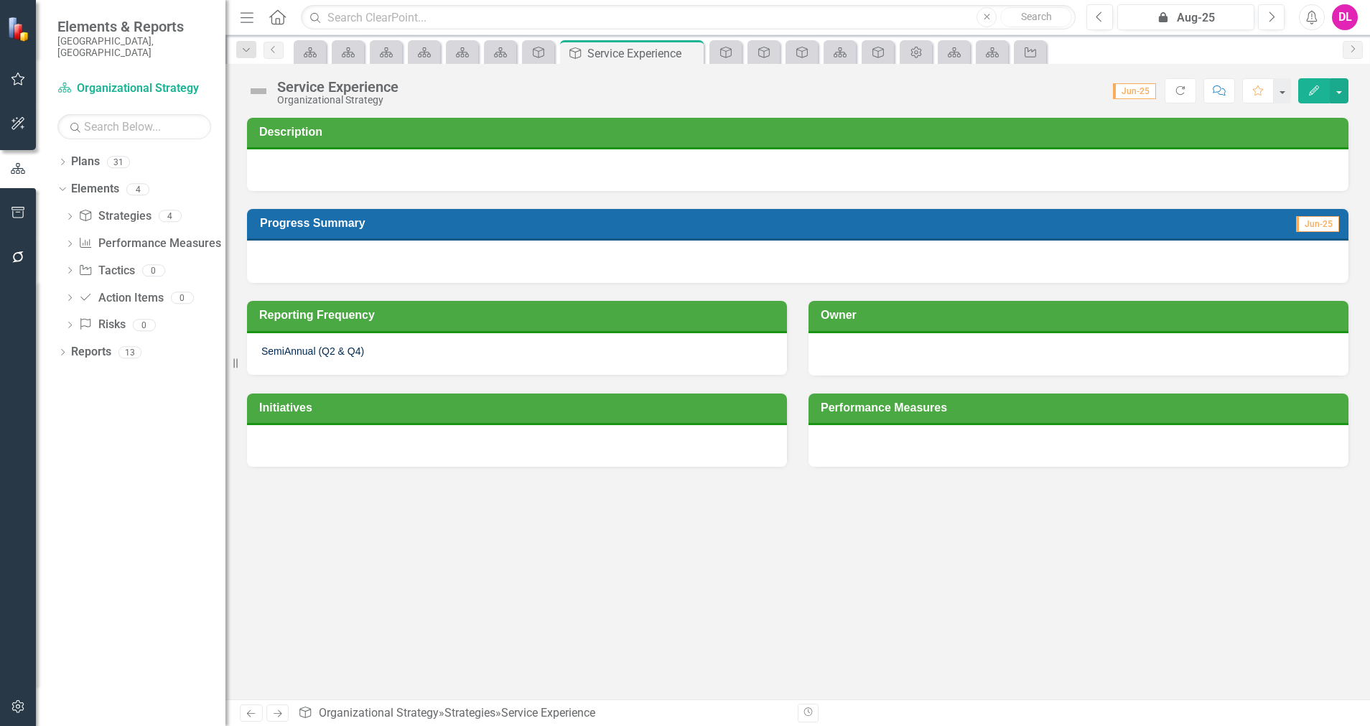
click at [343, 173] on div at bounding box center [797, 170] width 1101 height 42
click at [318, 172] on div at bounding box center [797, 170] width 1101 height 42
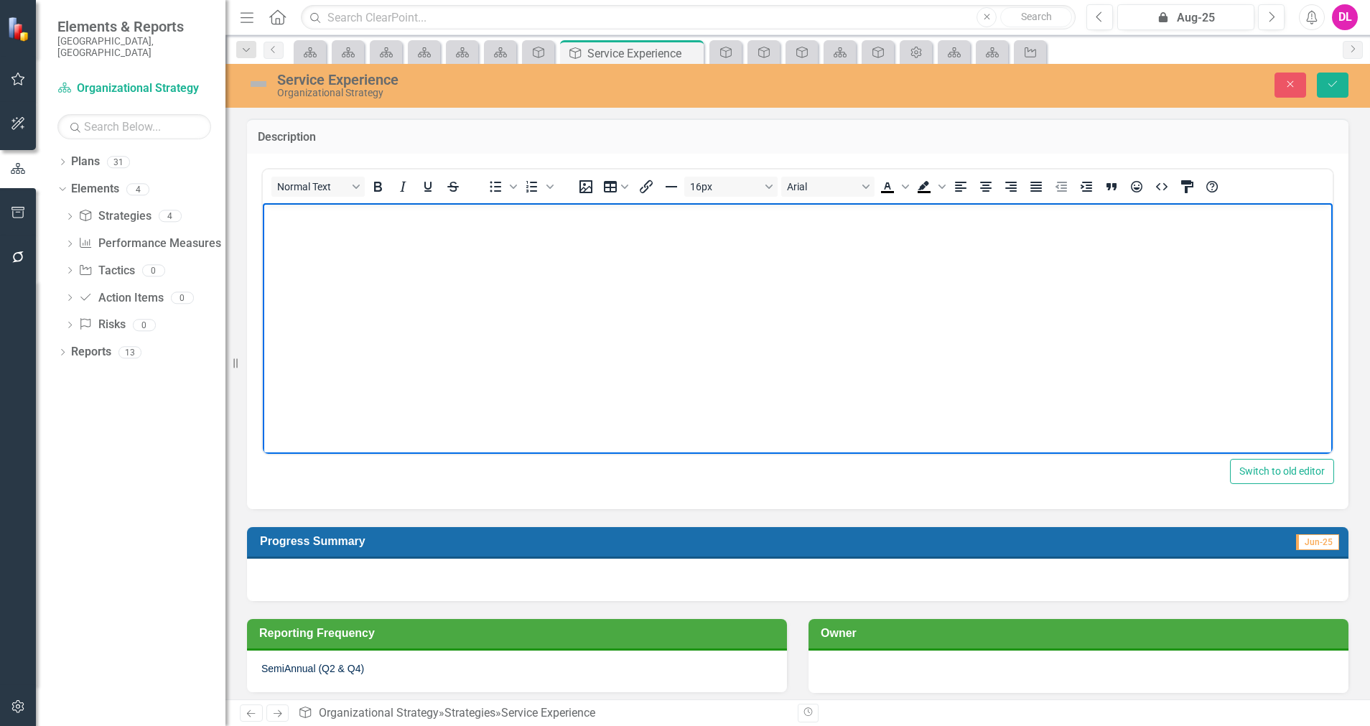
click at [289, 216] on p "Rich Text Area. Press ALT-0 for help." at bounding box center [797, 214] width 1062 height 17
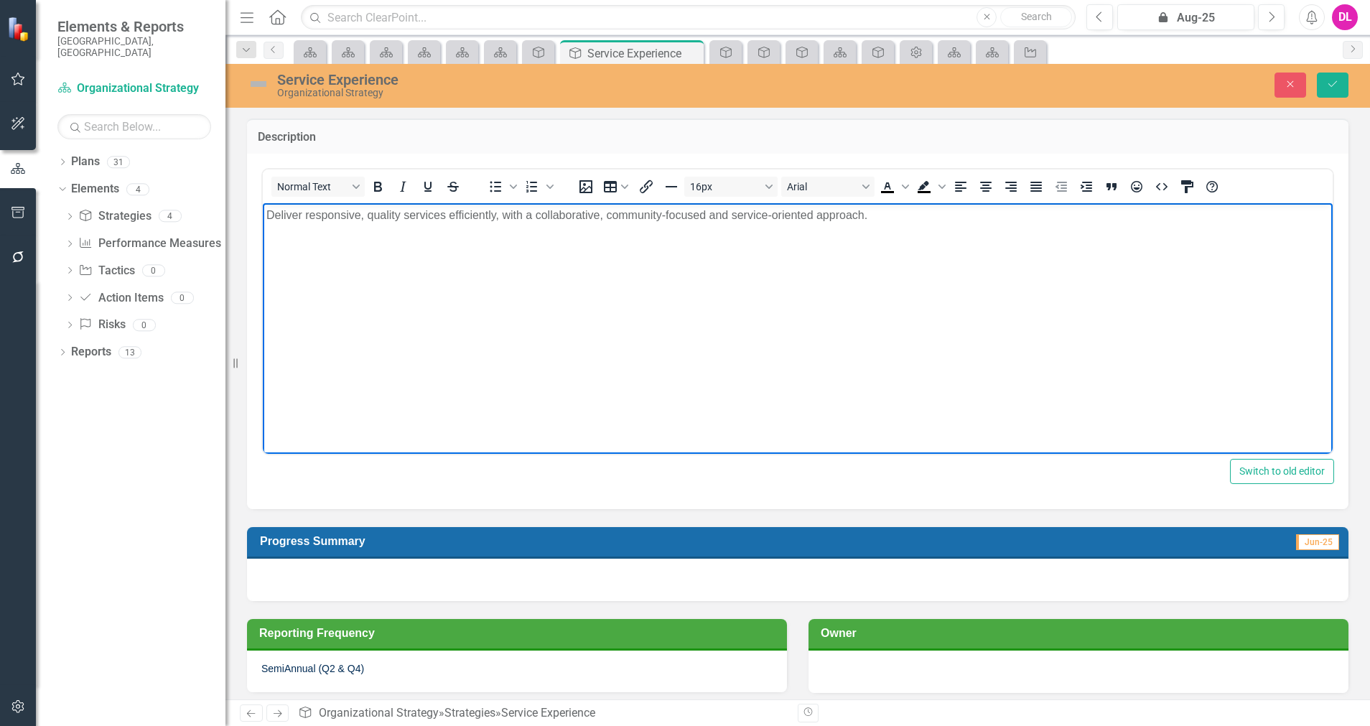
click at [296, 254] on body "Deliver responsive, quality services efficiently, with a collaborative, communi…" at bounding box center [798, 309] width 1070 height 215
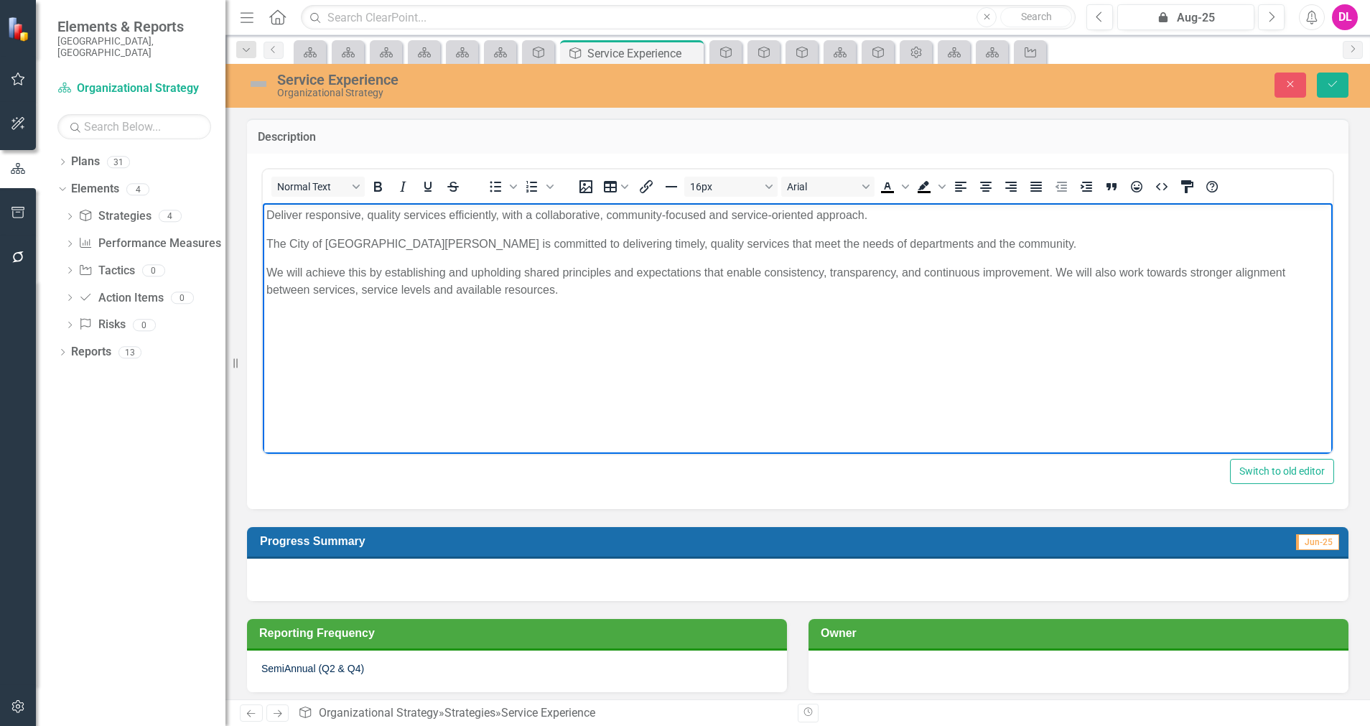
click at [263, 269] on body "Deliver responsive, quality services efficiently, with a collaborative, communi…" at bounding box center [798, 309] width 1070 height 215
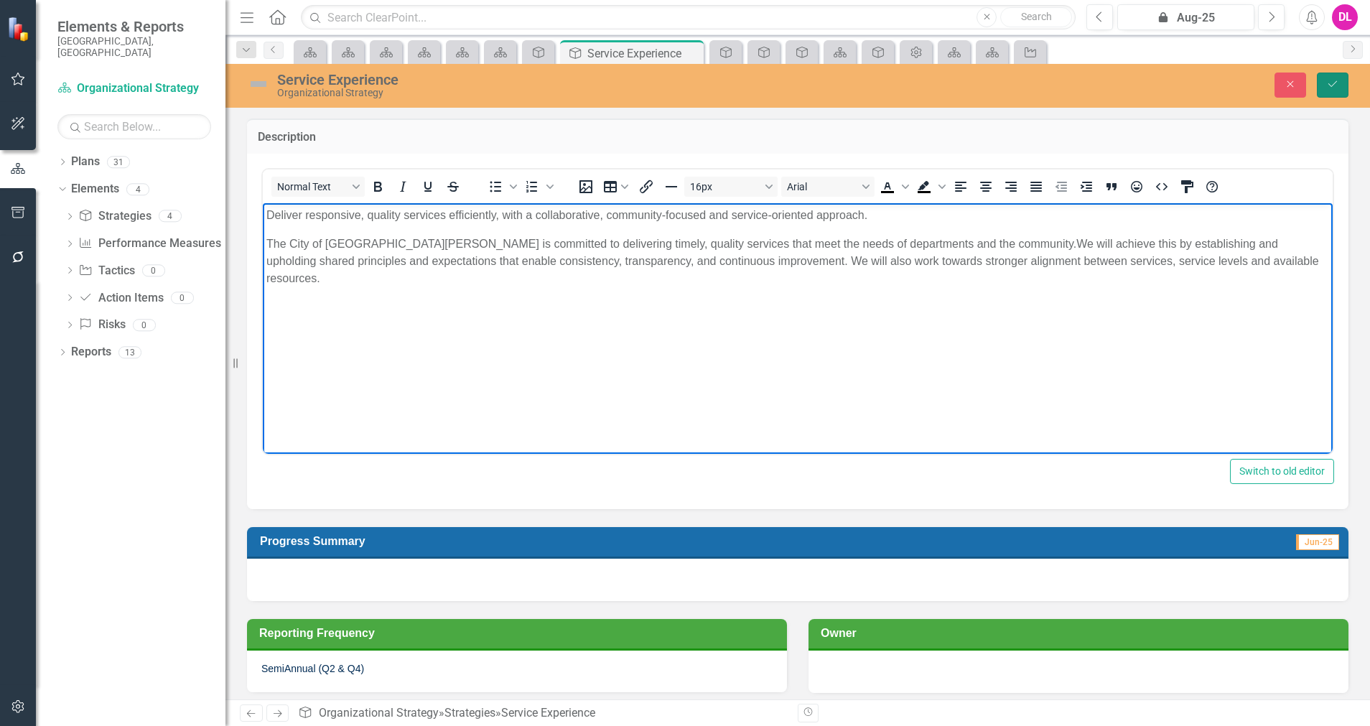
click at [1217, 89] on button "Save" at bounding box center [1333, 85] width 32 height 25
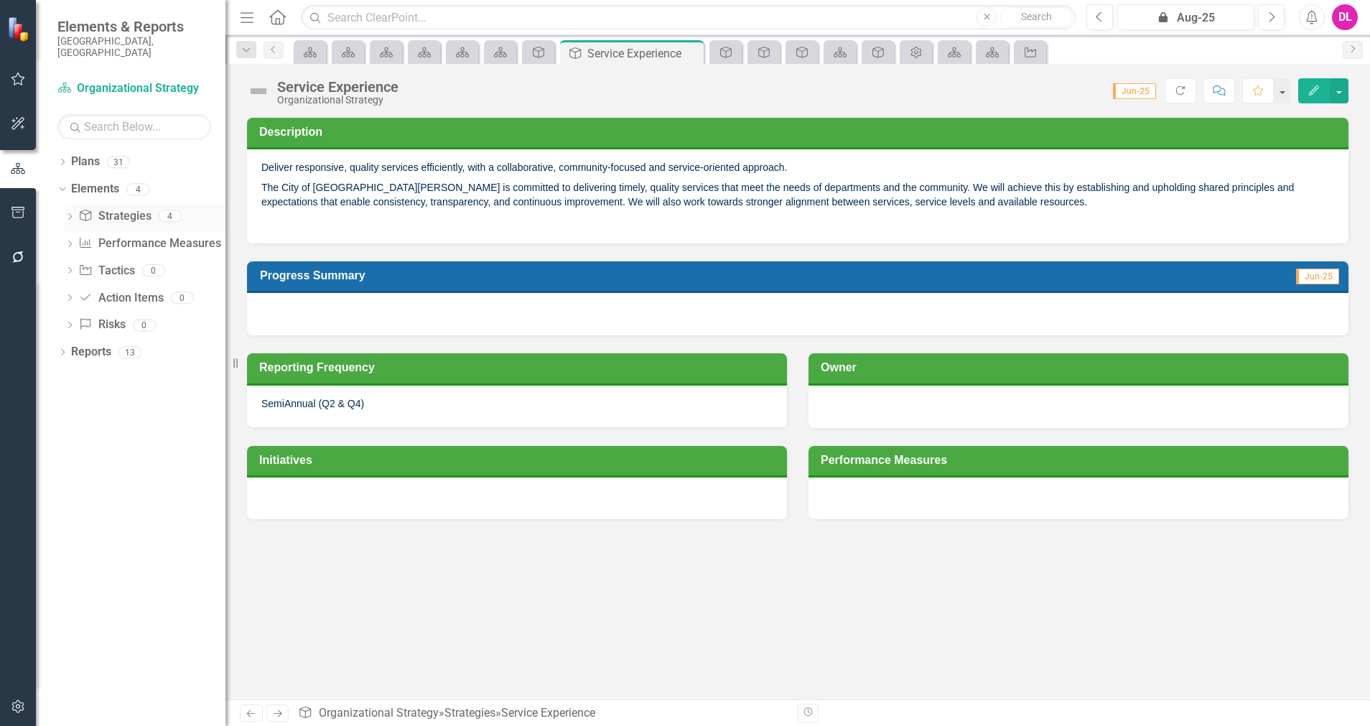
click at [105, 208] on link "Strategy Strategies" at bounding box center [114, 216] width 73 height 17
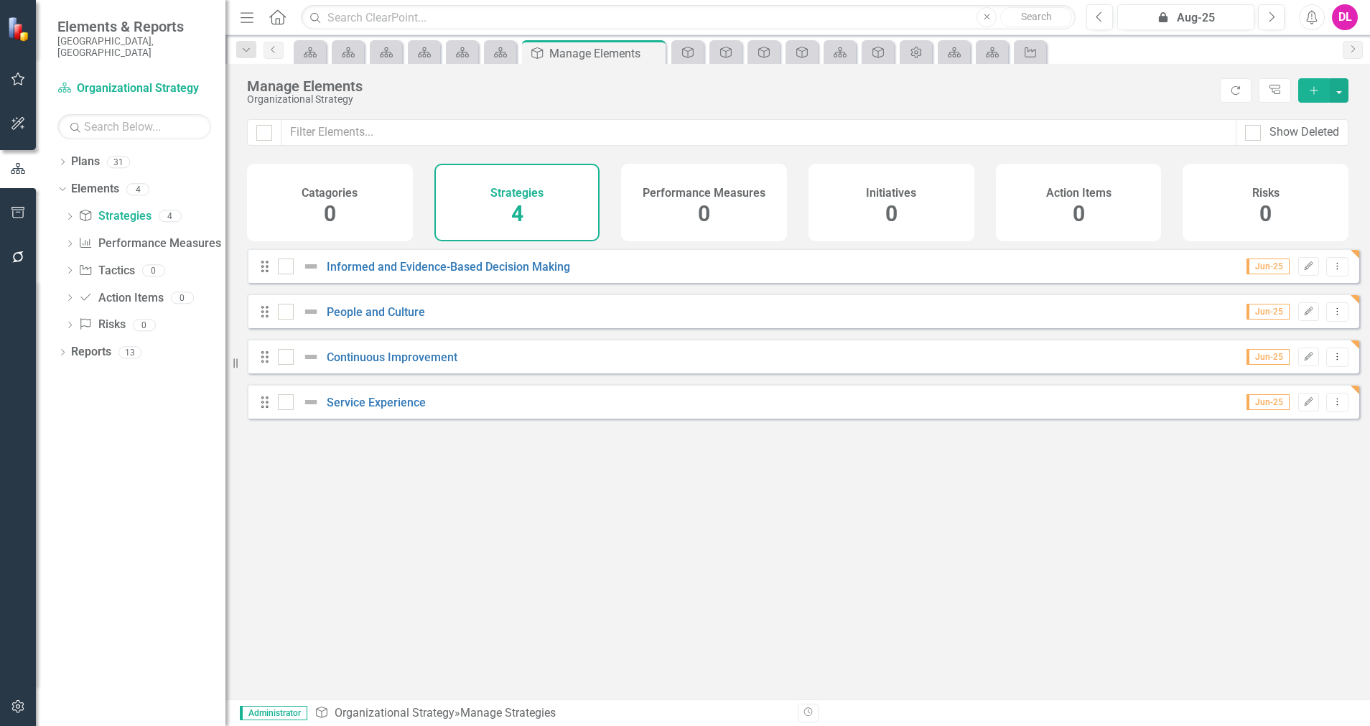
click at [1217, 93] on button "Add" at bounding box center [1314, 90] width 32 height 24
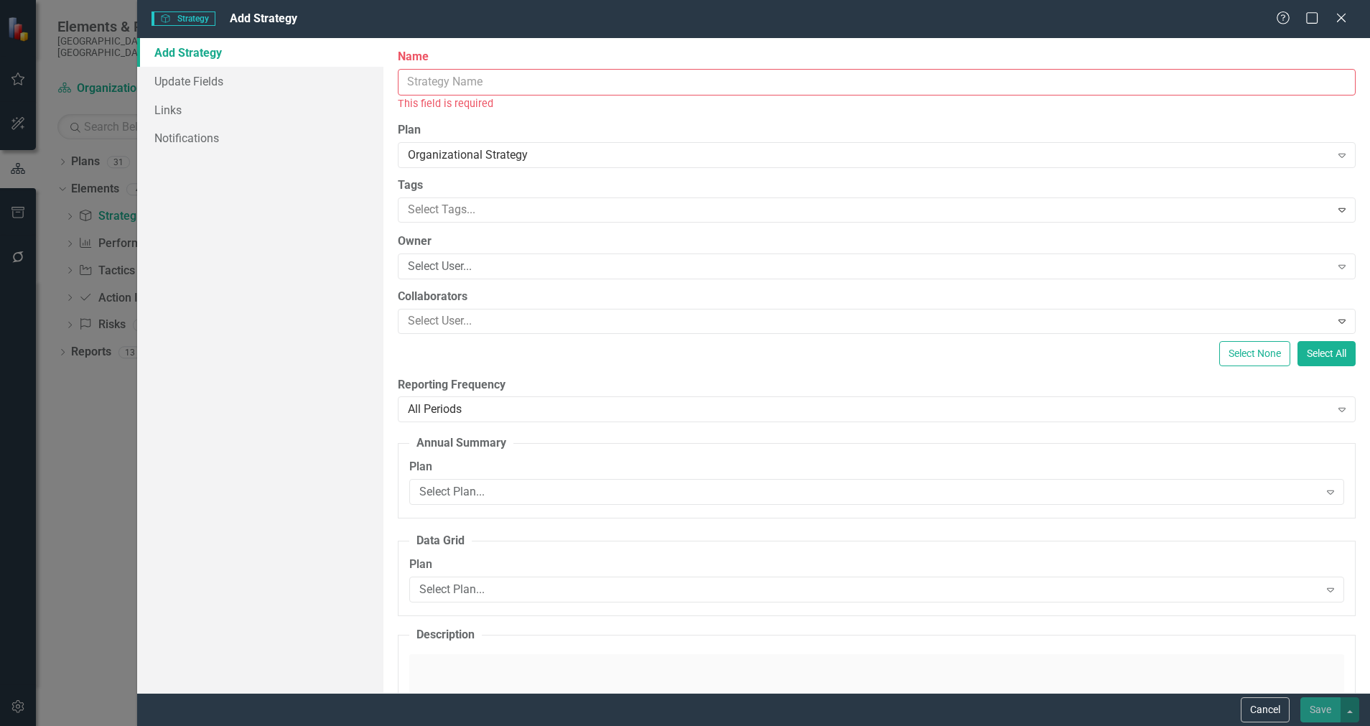
click at [594, 89] on input "Name" at bounding box center [877, 82] width 958 height 27
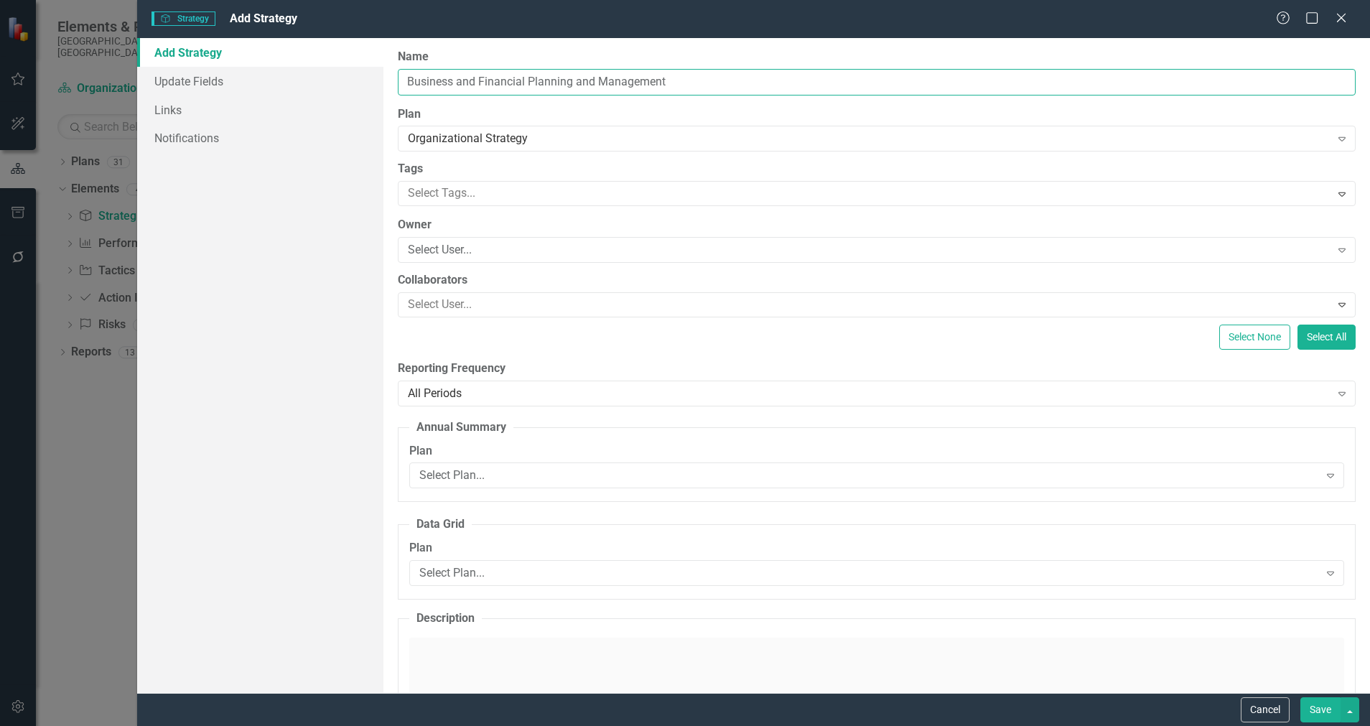
type input "Business and Financial Planning and Management"
click at [473, 391] on div "All Periods" at bounding box center [869, 393] width 922 height 17
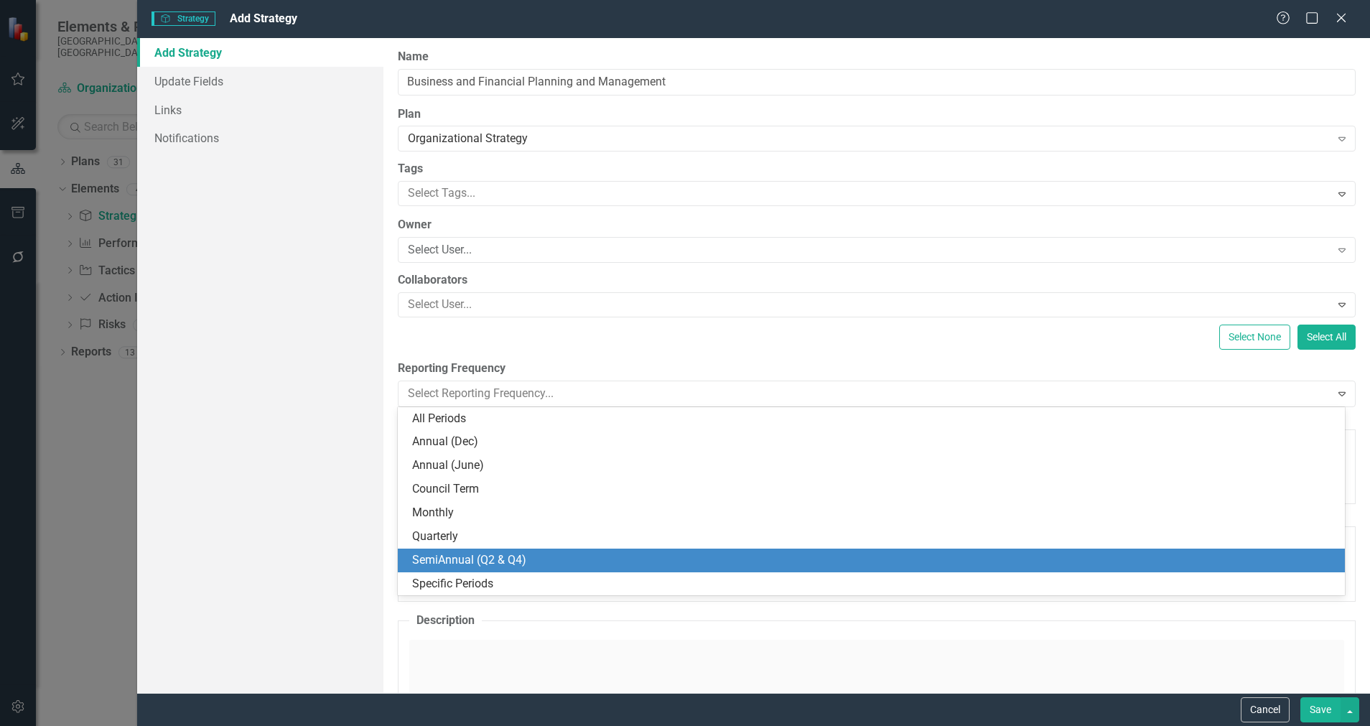
click at [485, 549] on div "SemiAnnual (Q2 & Q4)" at bounding box center [871, 560] width 947 height 24
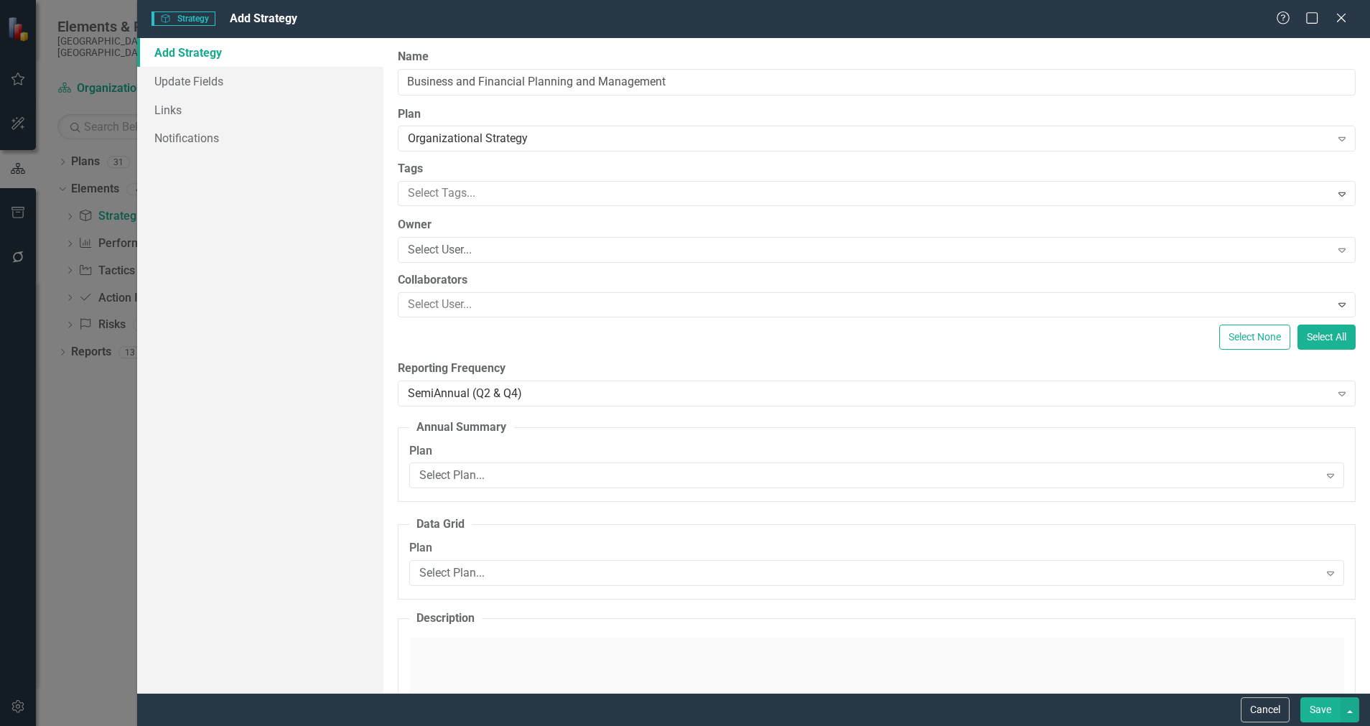
click at [1217, 645] on button "Save" at bounding box center [1320, 709] width 40 height 25
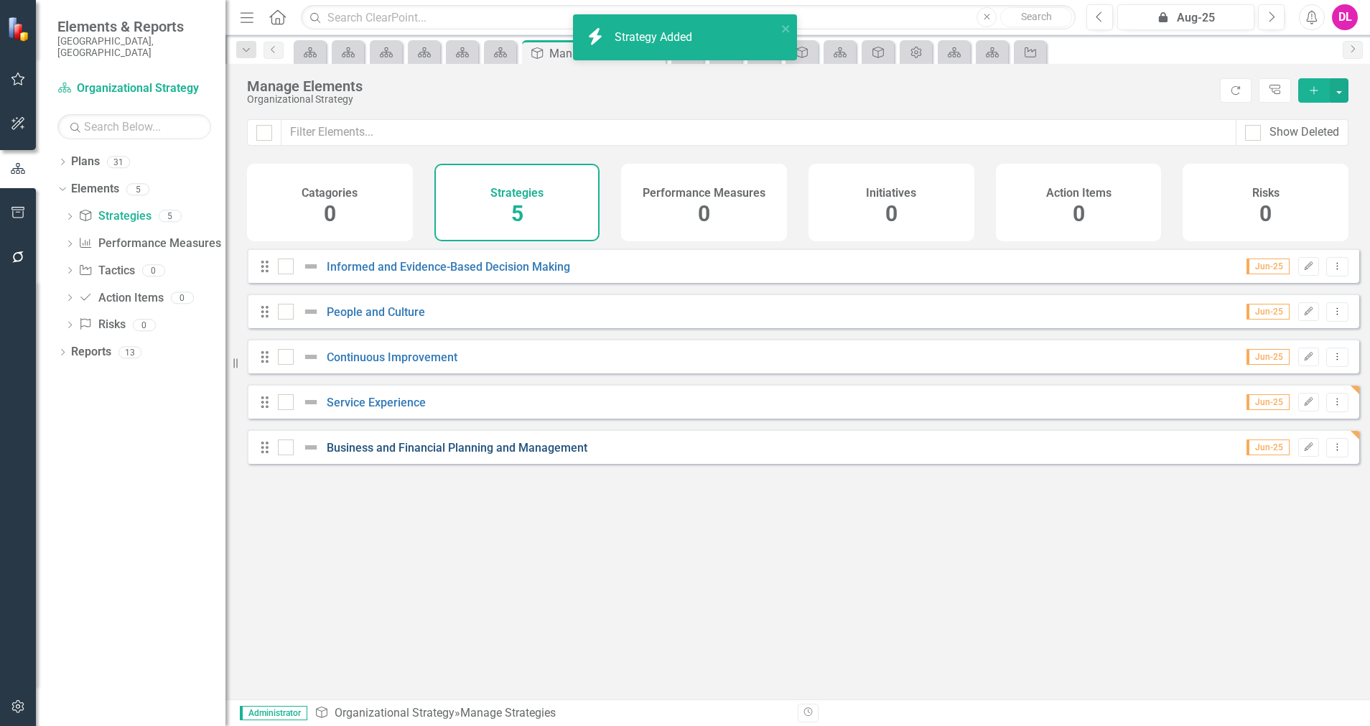
click at [425, 454] on link "Business and Financial Planning and Management" at bounding box center [457, 448] width 261 height 14
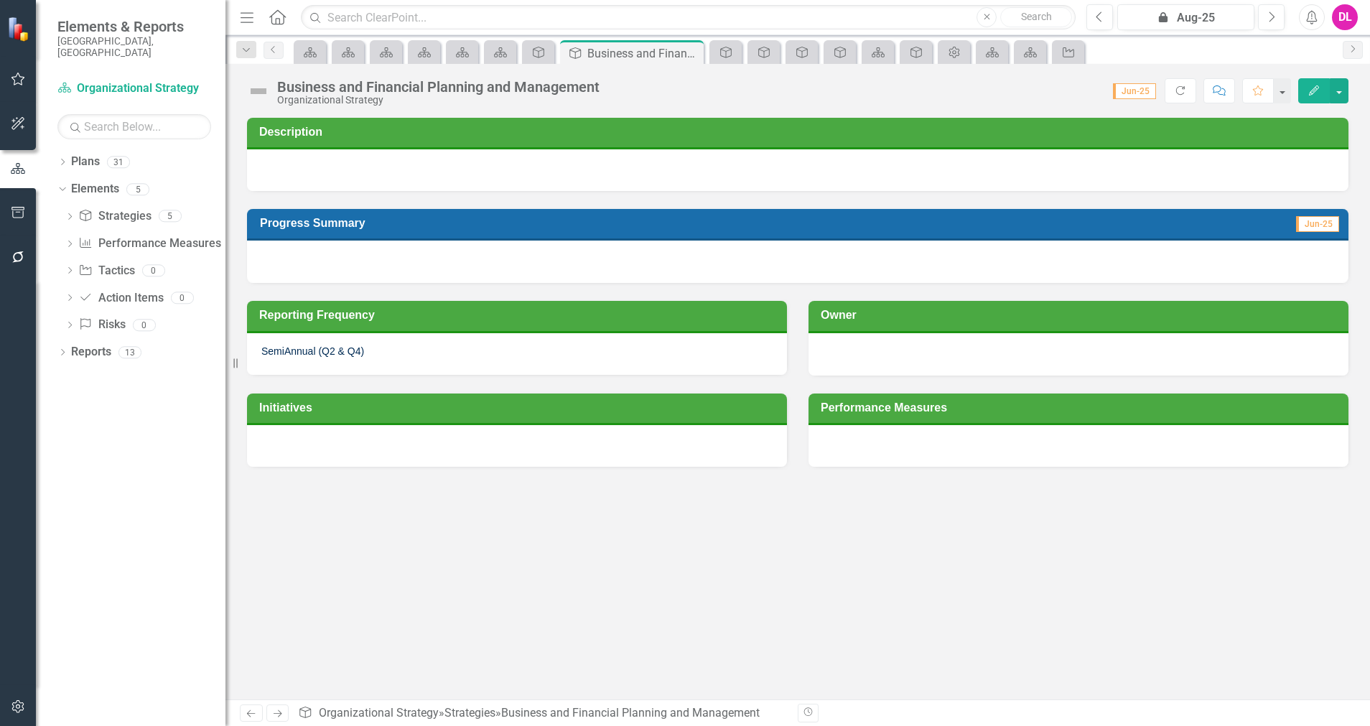
click at [587, 169] on div at bounding box center [797, 170] width 1101 height 42
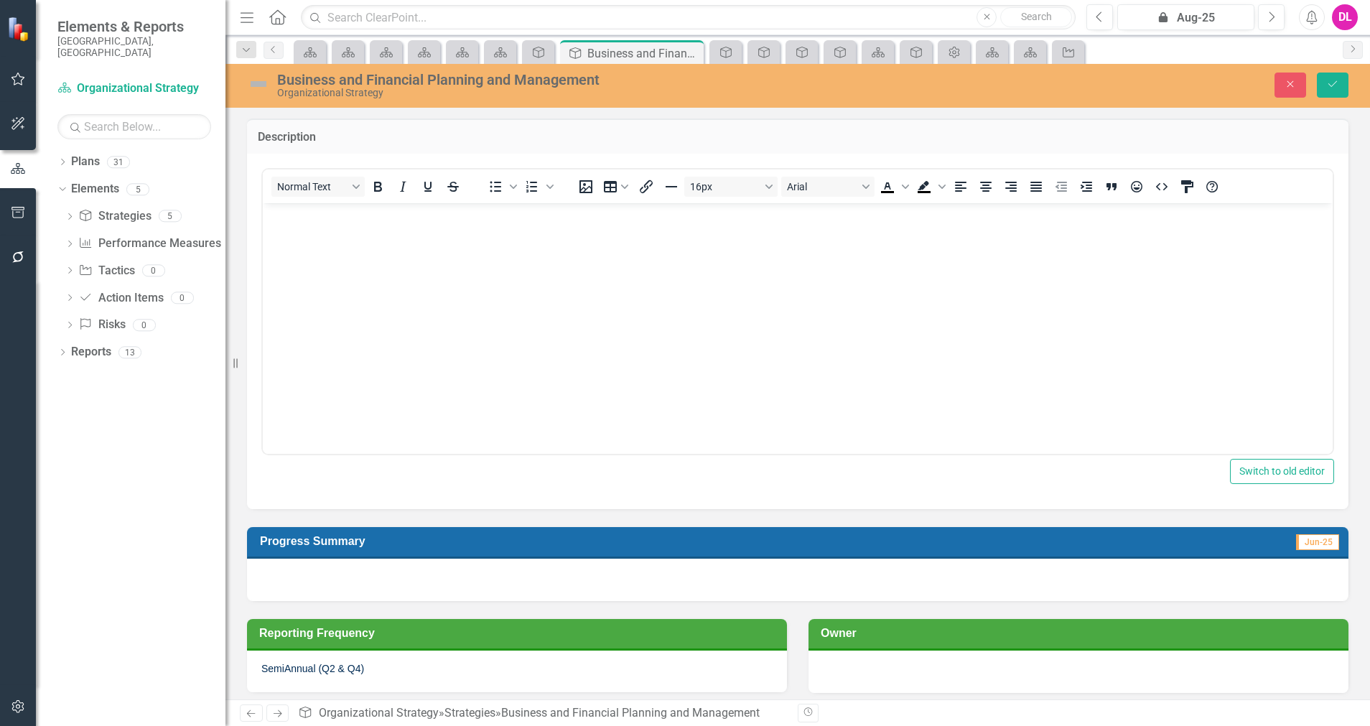
click at [523, 276] on body "Rich Text Area. Press ALT-0 for help." at bounding box center [798, 309] width 1070 height 215
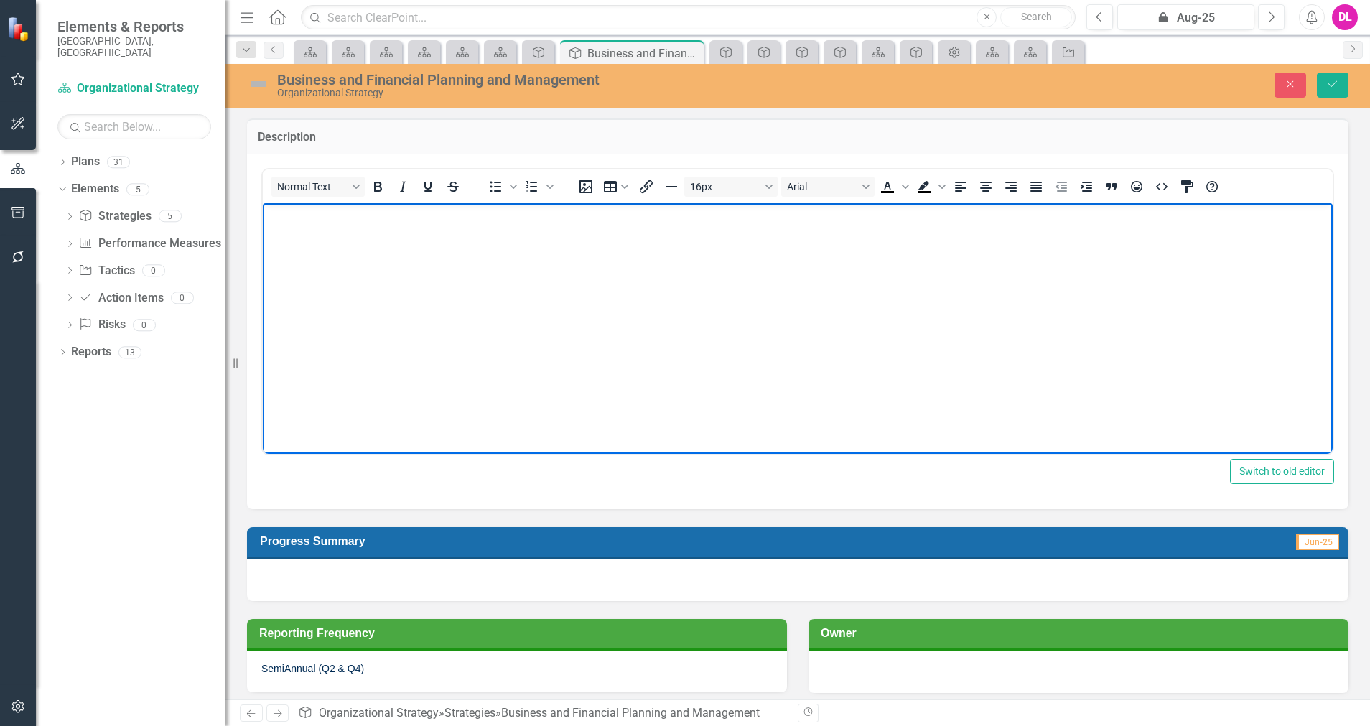
click at [589, 229] on body "Rich Text Area. Press ALT-0 for help." at bounding box center [798, 309] width 1070 height 215
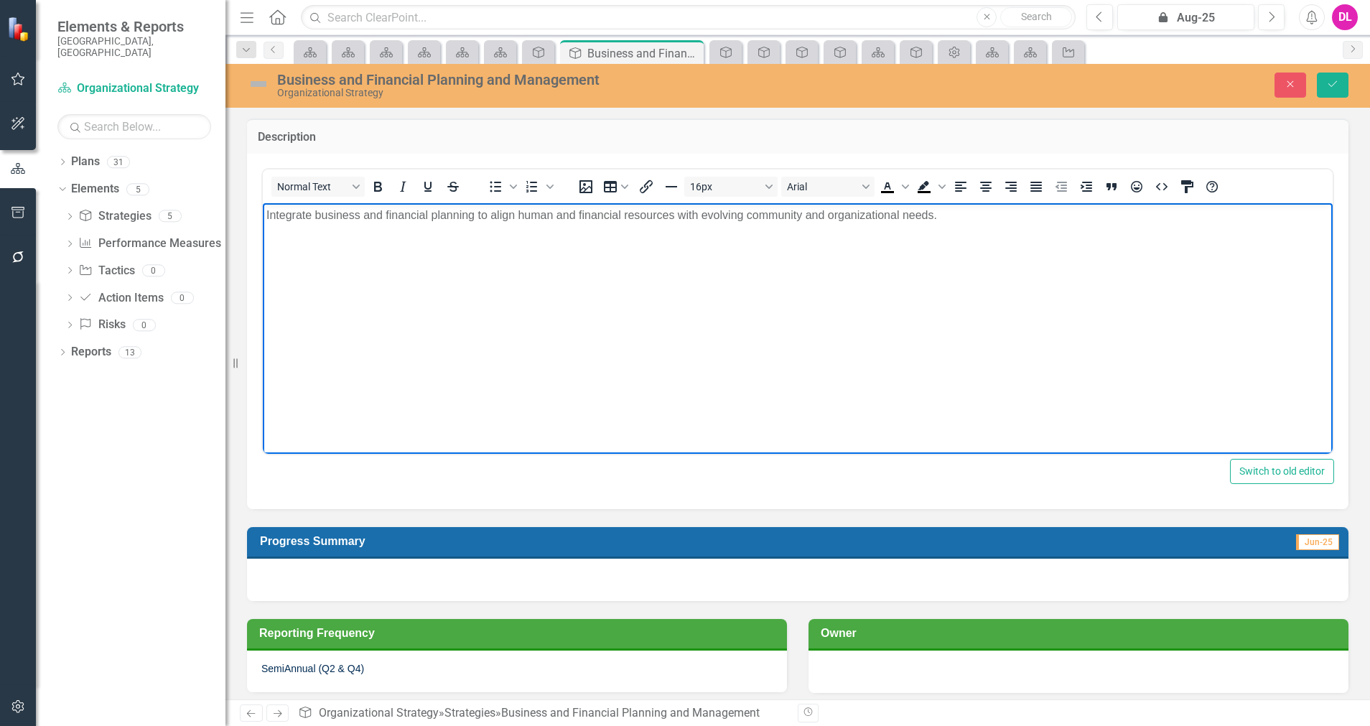
click at [354, 250] on p "Rich Text Area. Press ALT-0 for help." at bounding box center [797, 243] width 1062 height 17
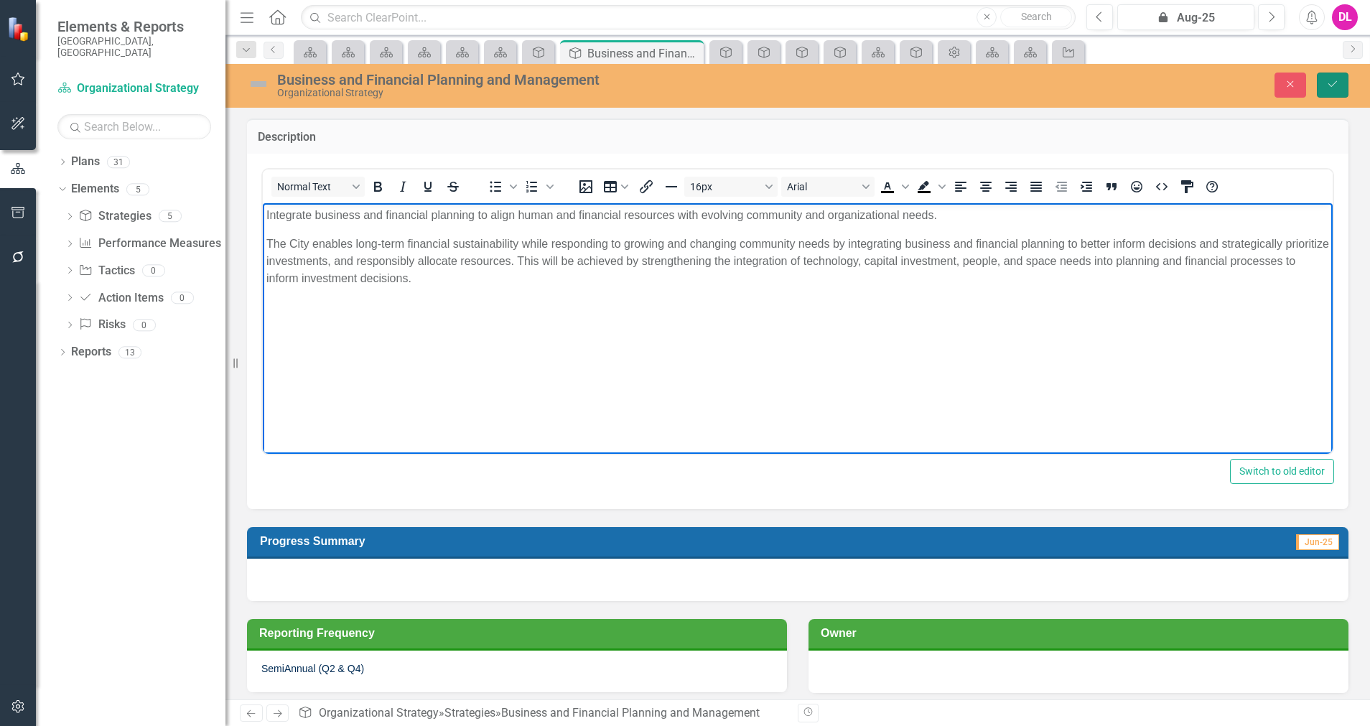
click at [1217, 78] on button "Save" at bounding box center [1333, 85] width 32 height 25
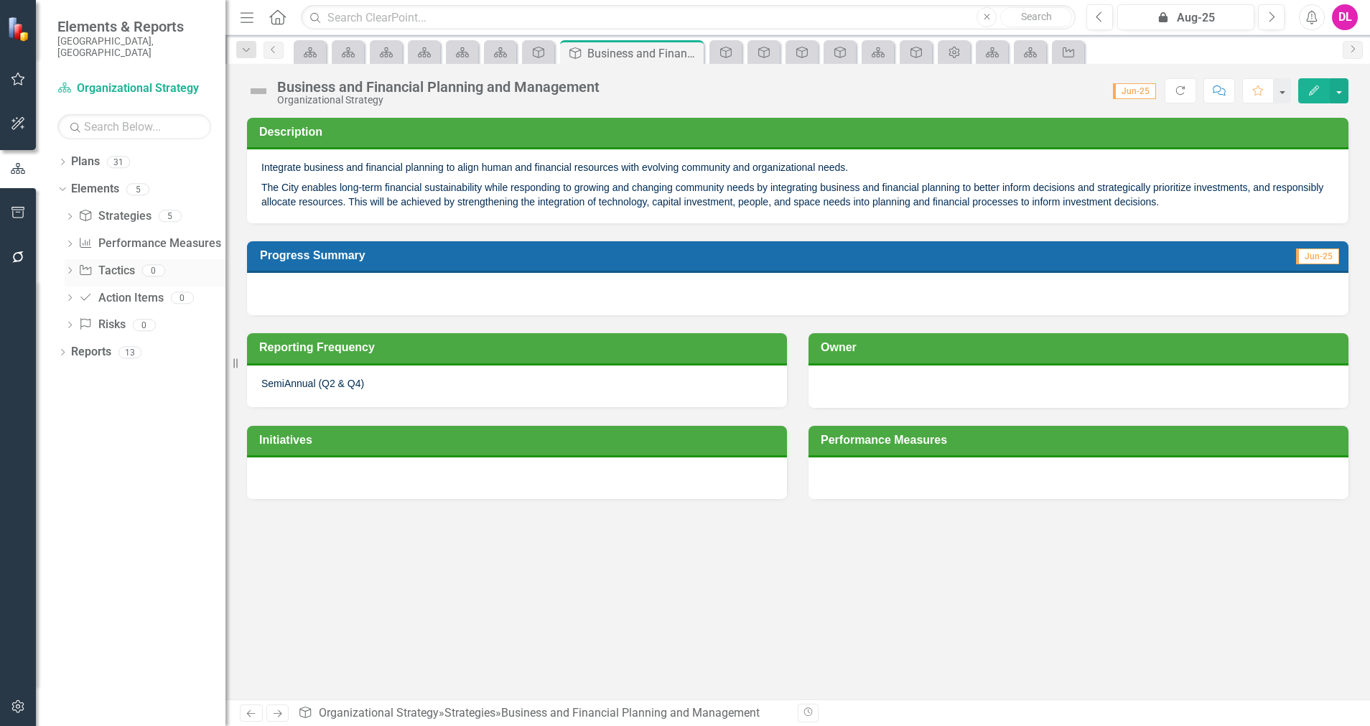
click at [114, 263] on link "Initiative Tactics" at bounding box center [106, 271] width 56 height 17
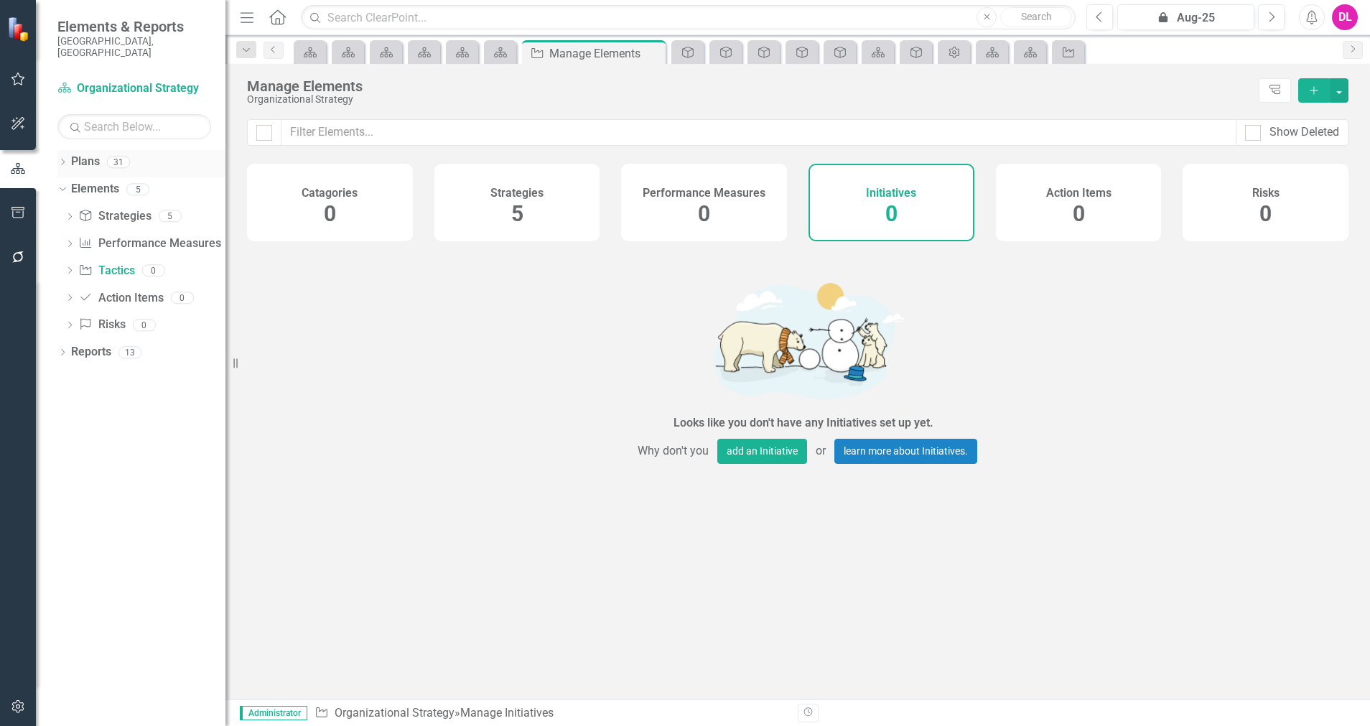
click at [62, 159] on icon "Dropdown" at bounding box center [62, 163] width 10 height 8
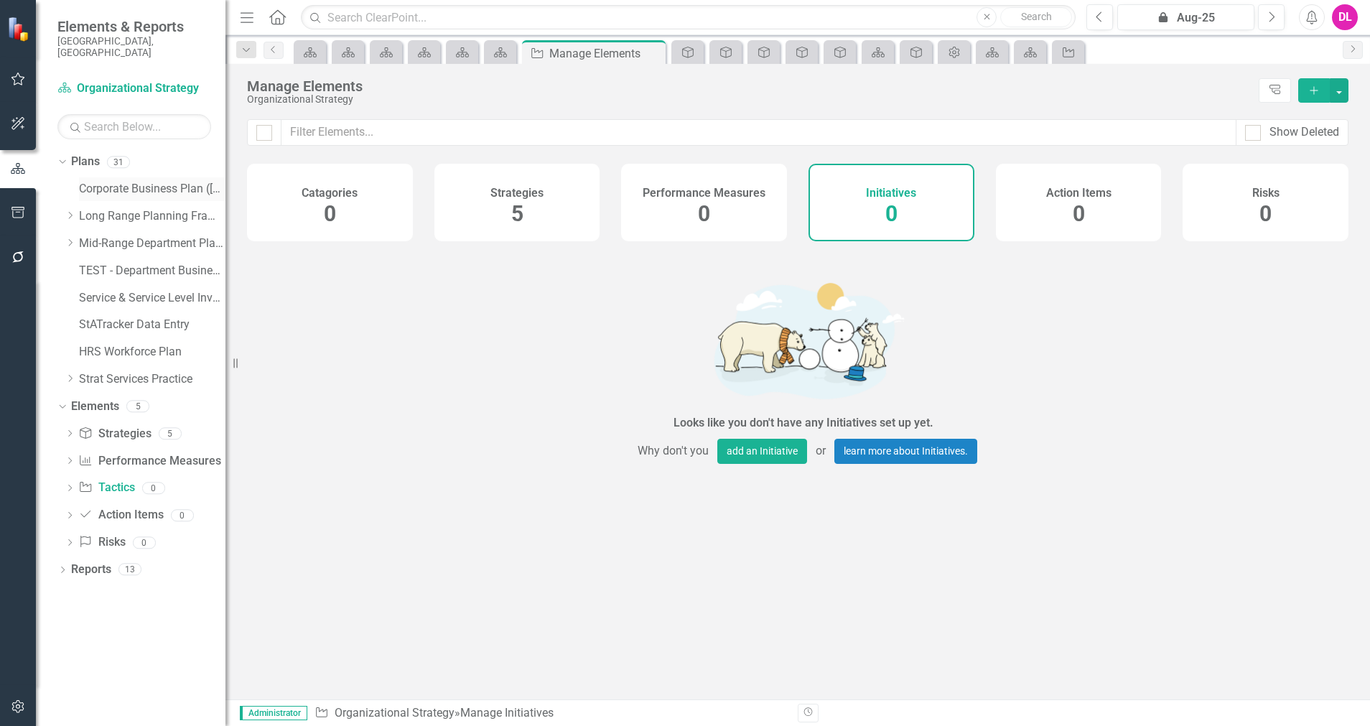
click at [103, 181] on link "Corporate Business Plan ([DATE]-[DATE])" at bounding box center [152, 189] width 146 height 17
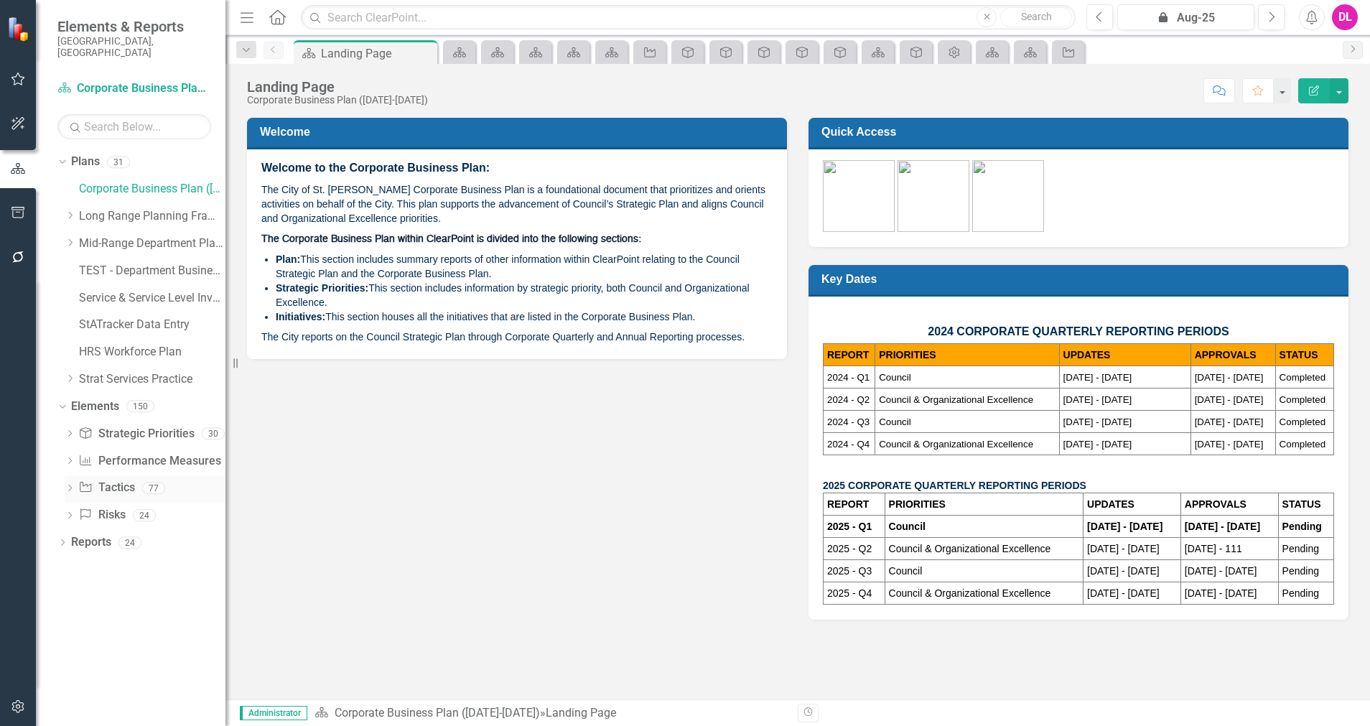
click at [72, 484] on div "Dropdown" at bounding box center [70, 490] width 10 height 12
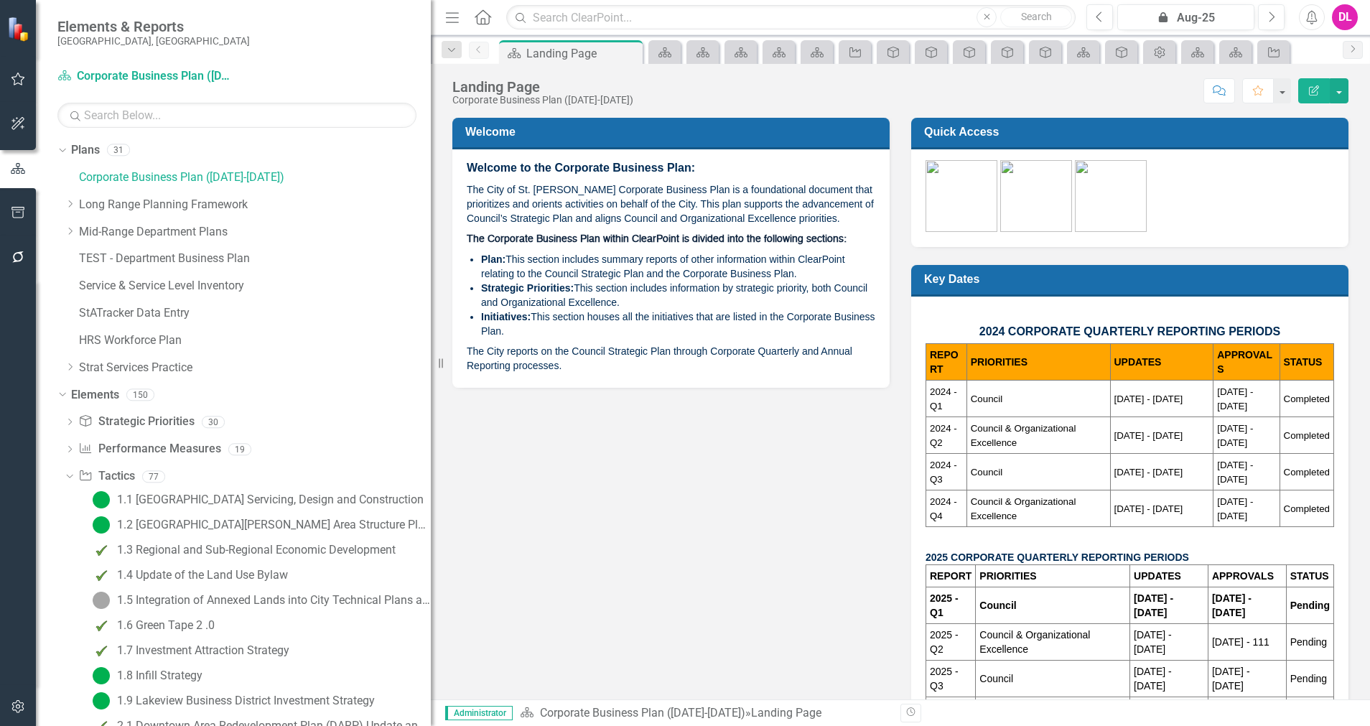
drag, startPoint x: 229, startPoint y: 527, endPoint x: 474, endPoint y: 564, distance: 247.6
click at [474, 564] on div "Elements & Reports [GEOGRAPHIC_DATA], [GEOGRAPHIC_DATA] Plan Corporate Business…" at bounding box center [685, 363] width 1370 height 726
click at [85, 179] on link "Corporate Business Plan ([DATE]-[DATE])" at bounding box center [255, 177] width 352 height 17
click at [69, 152] on div "Dropdown Plans 31" at bounding box center [243, 152] width 373 height 27
click at [65, 154] on icon "Dropdown" at bounding box center [61, 149] width 8 height 10
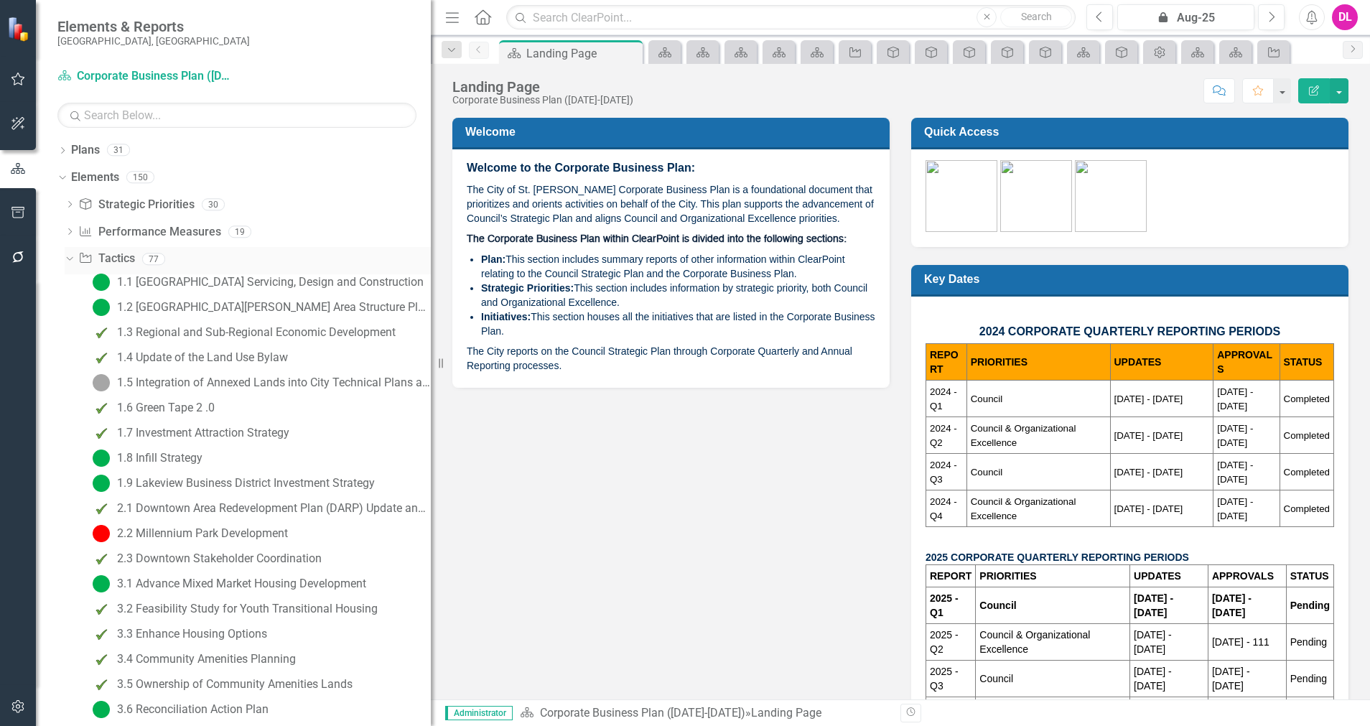
click at [73, 258] on div "Dropdown" at bounding box center [67, 258] width 12 height 10
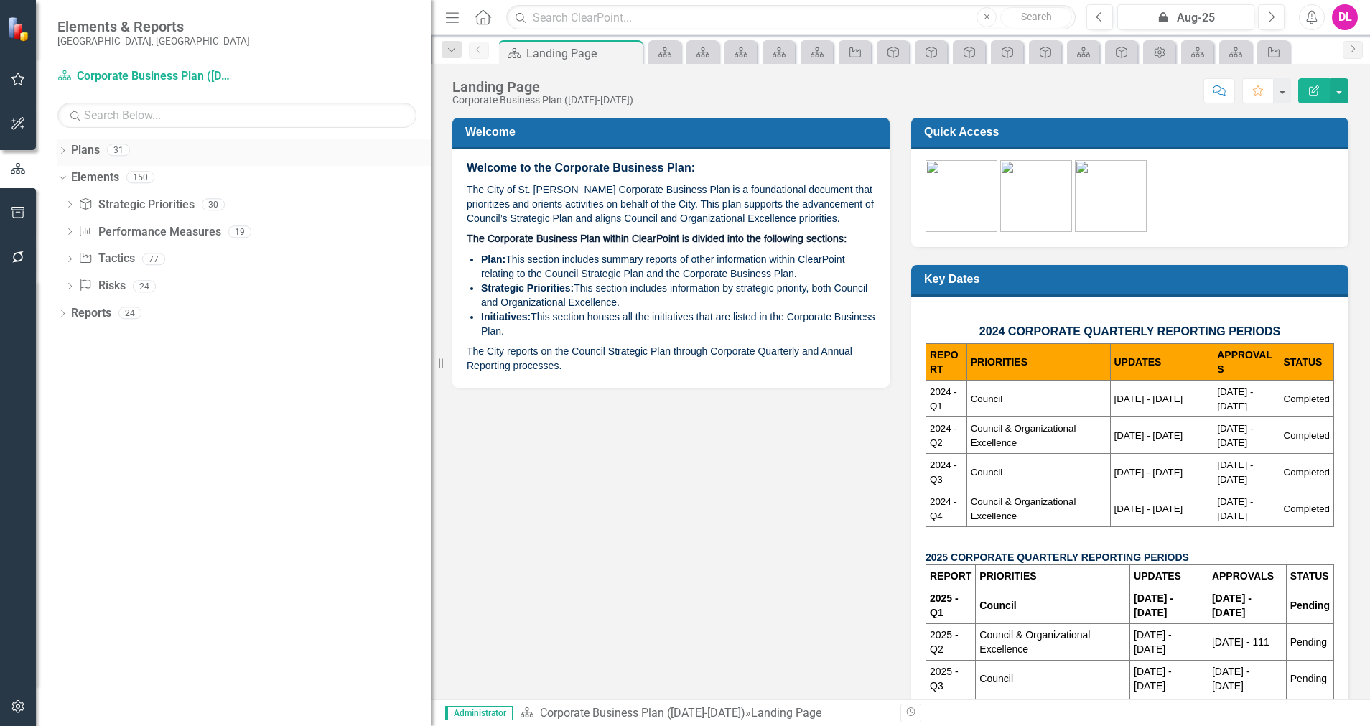
click at [67, 154] on icon "Dropdown" at bounding box center [62, 152] width 10 height 8
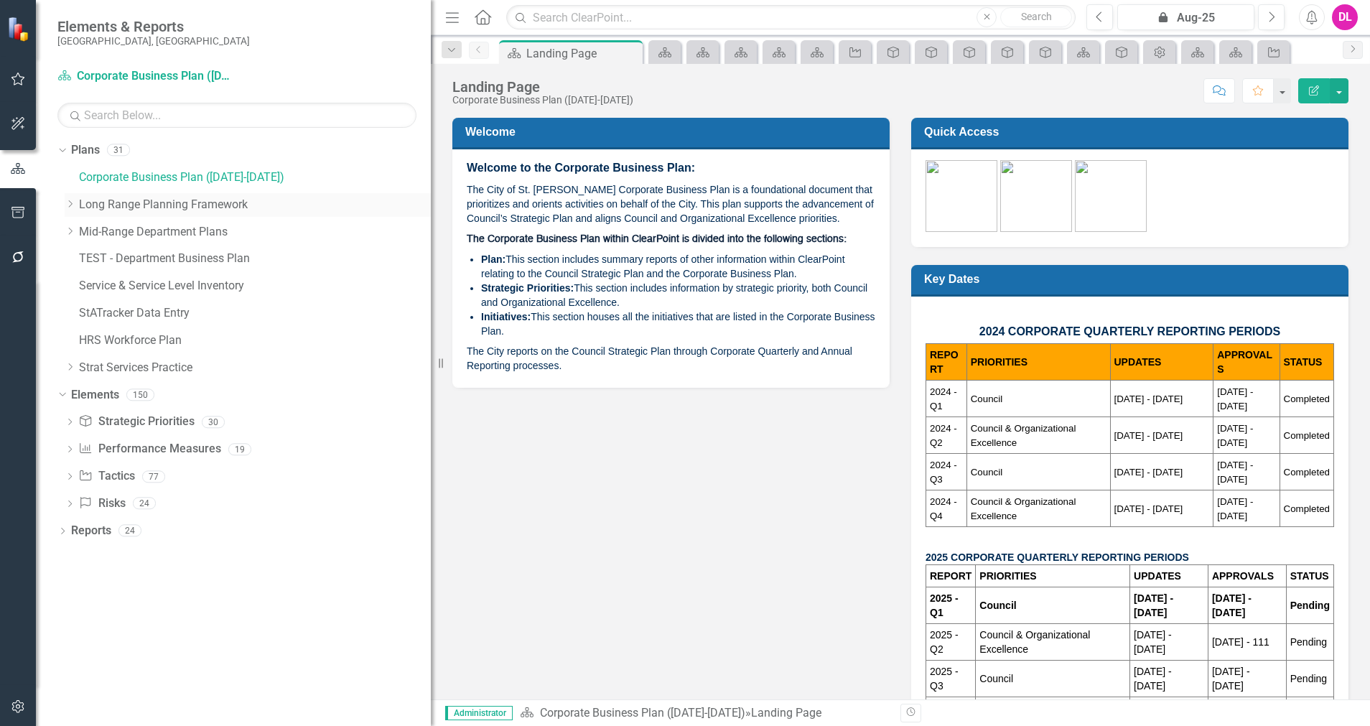
click at [71, 207] on icon "Dropdown" at bounding box center [70, 204] width 11 height 9
click at [182, 258] on link "Organizational Strategy" at bounding box center [261, 259] width 337 height 17
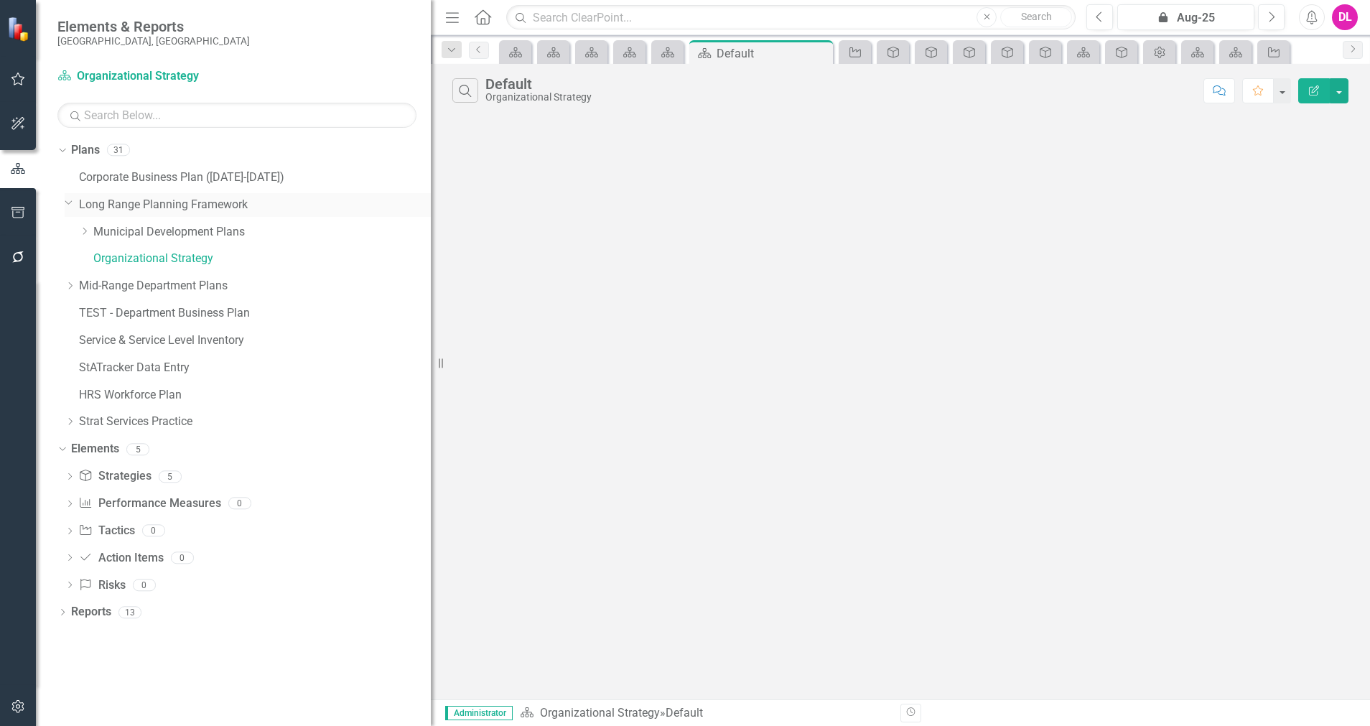
click at [66, 200] on icon "Dropdown" at bounding box center [69, 202] width 9 height 11
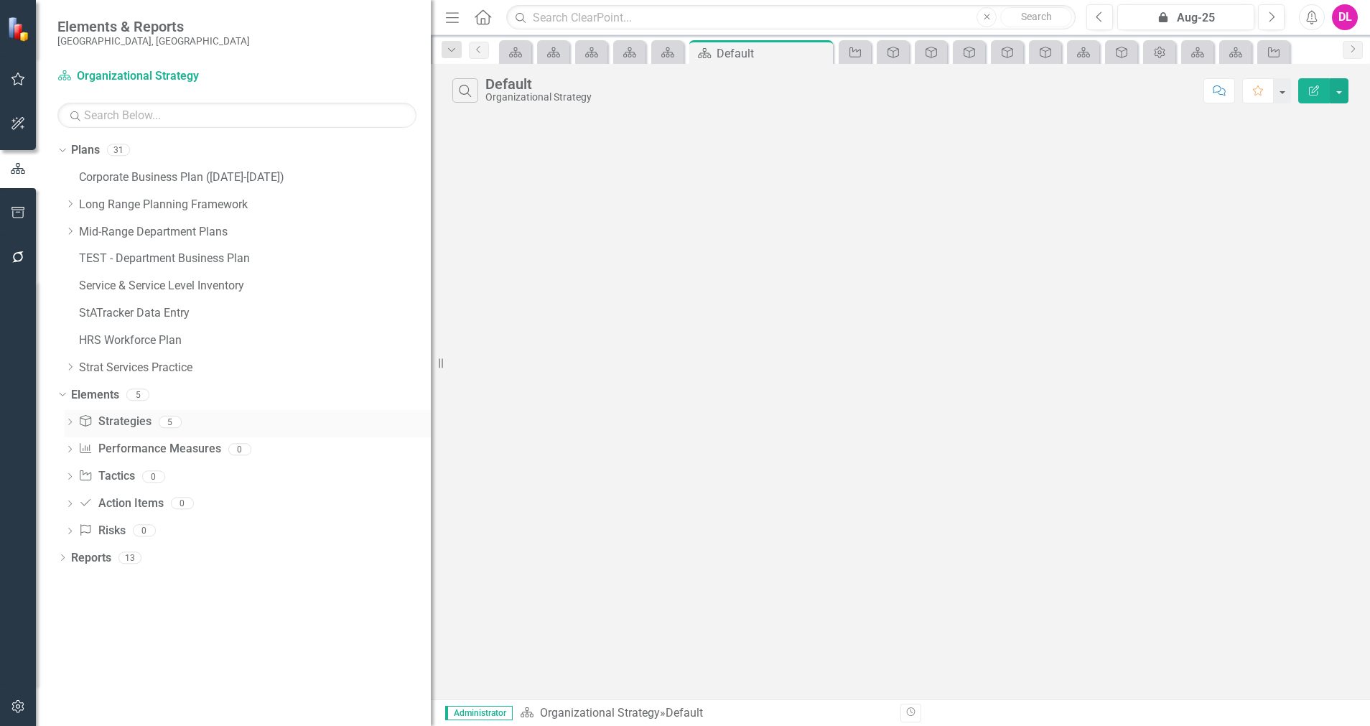
click at [113, 416] on link "Strategy Strategies" at bounding box center [114, 421] width 73 height 17
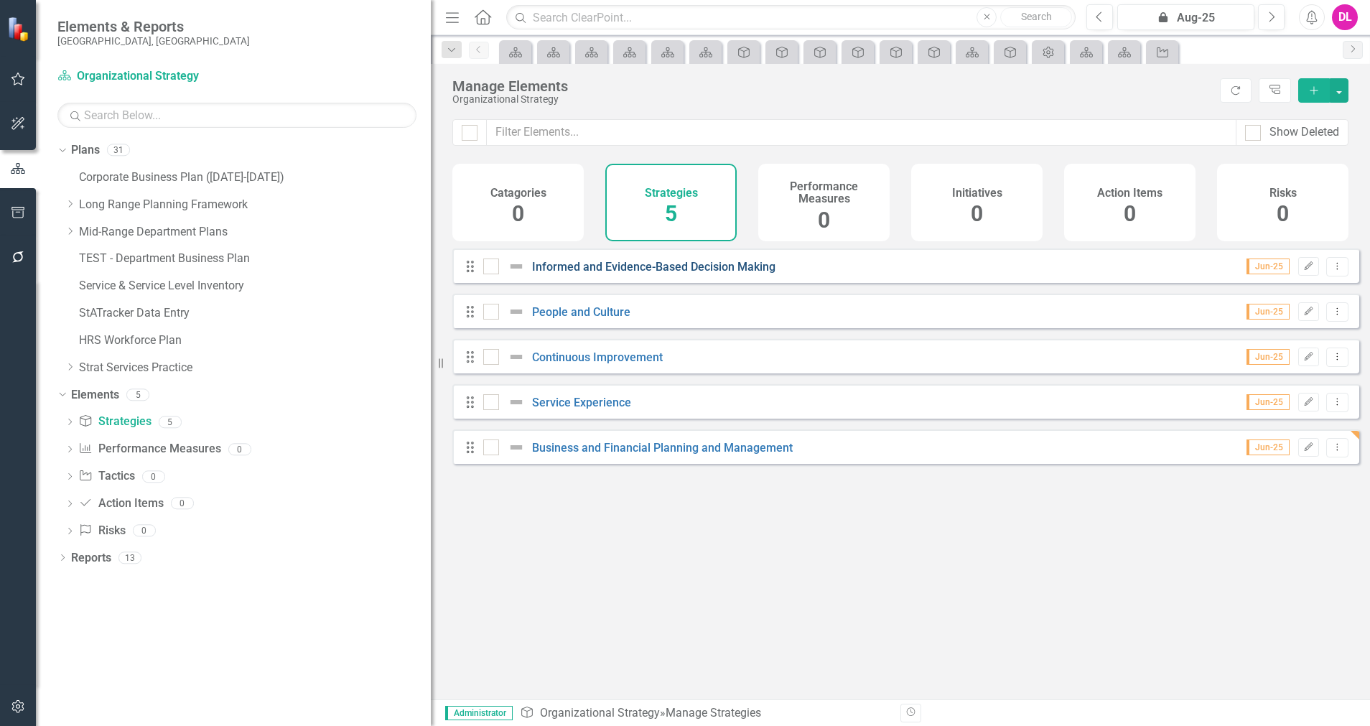
click at [701, 274] on link "Informed and Evidence-Based Decision Making" at bounding box center [653, 267] width 243 height 14
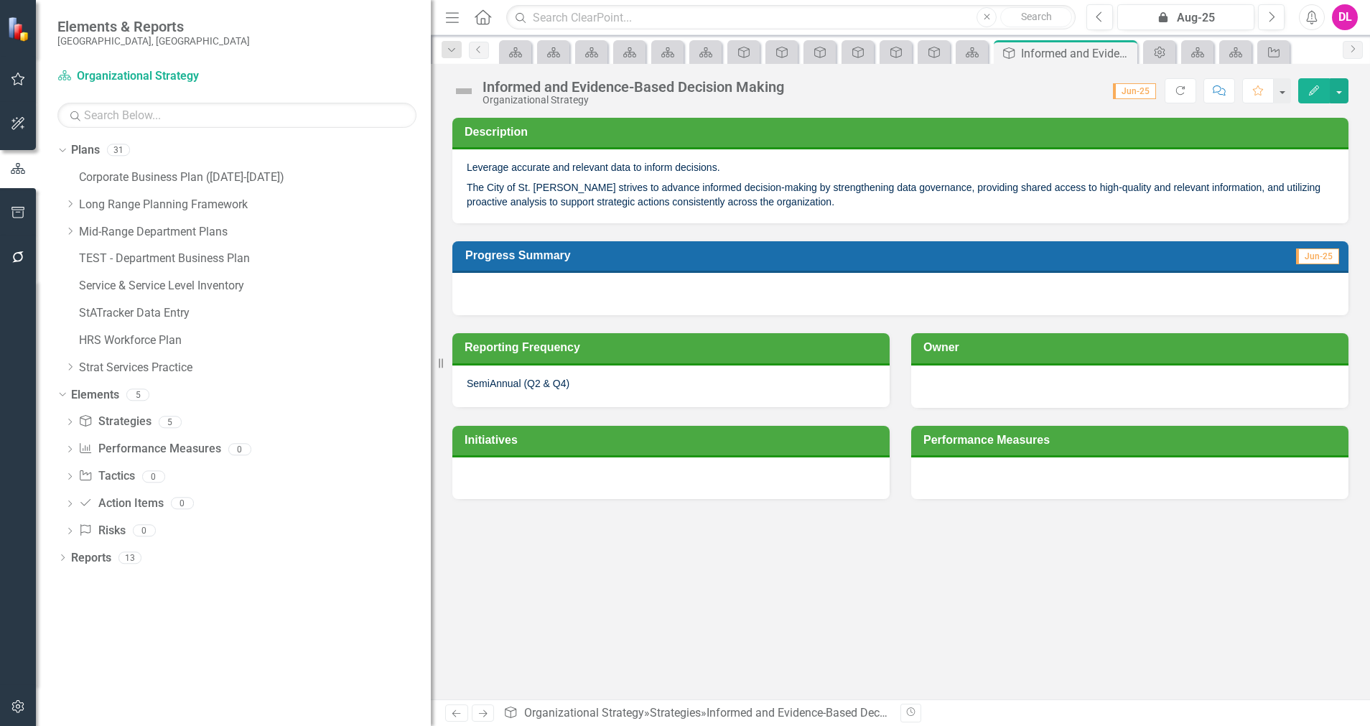
click at [569, 481] on div at bounding box center [670, 478] width 437 height 42
click at [800, 457] on div at bounding box center [670, 478] width 437 height 42
click at [813, 492] on div at bounding box center [670, 478] width 437 height 42
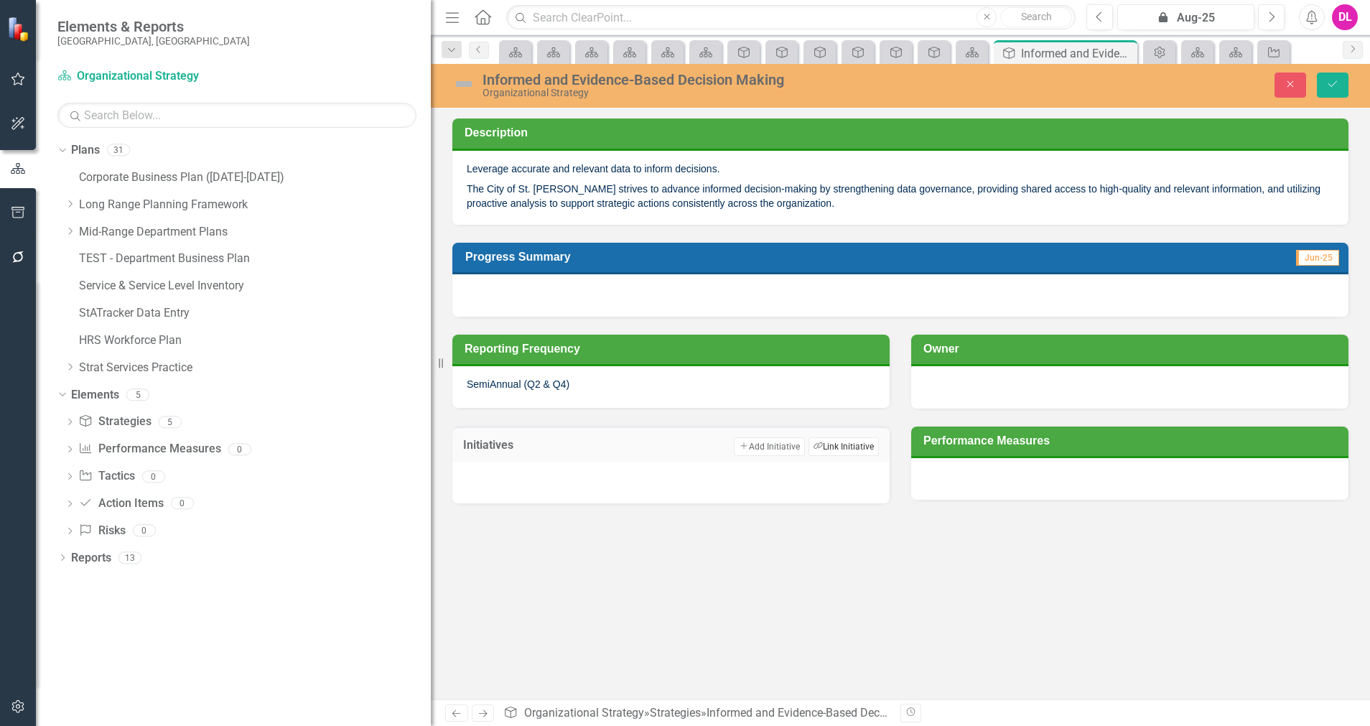
click at [836, 439] on button "Link Tag Link Initiative" at bounding box center [843, 446] width 70 height 19
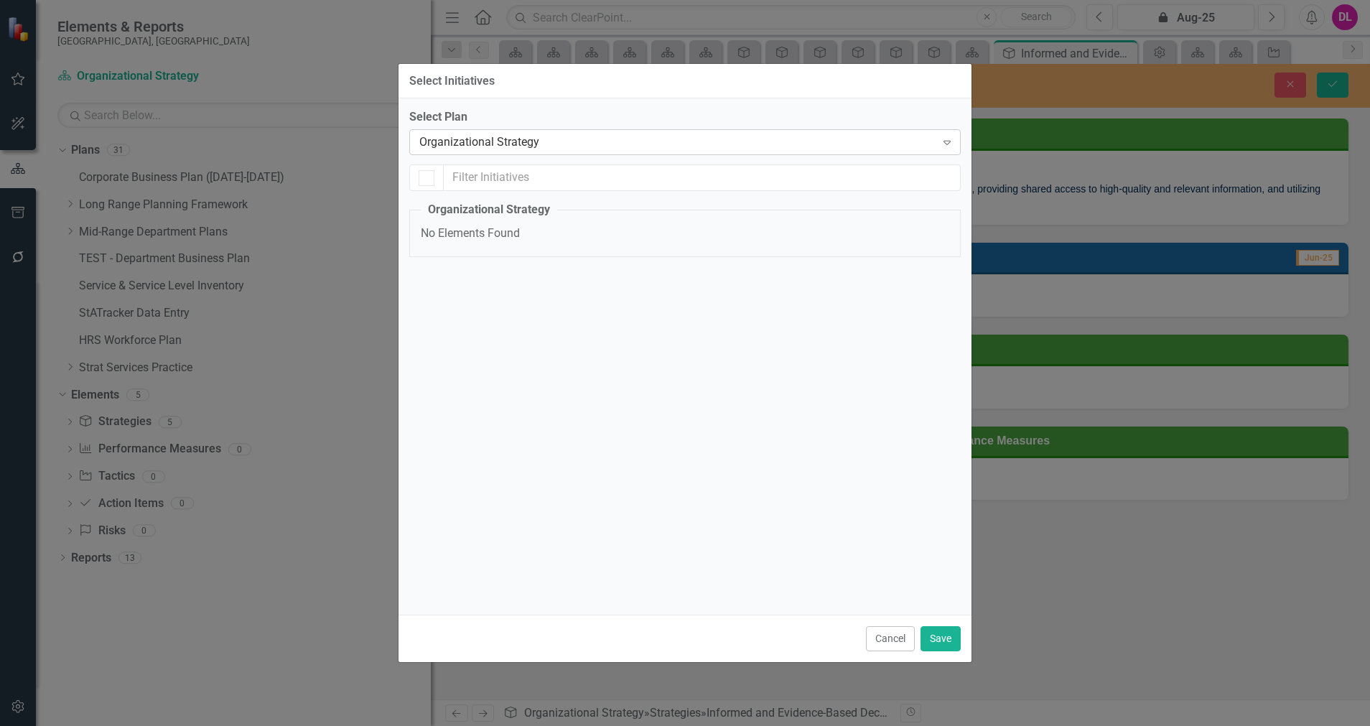
click at [576, 144] on div "Organizational Strategy" at bounding box center [677, 142] width 516 height 17
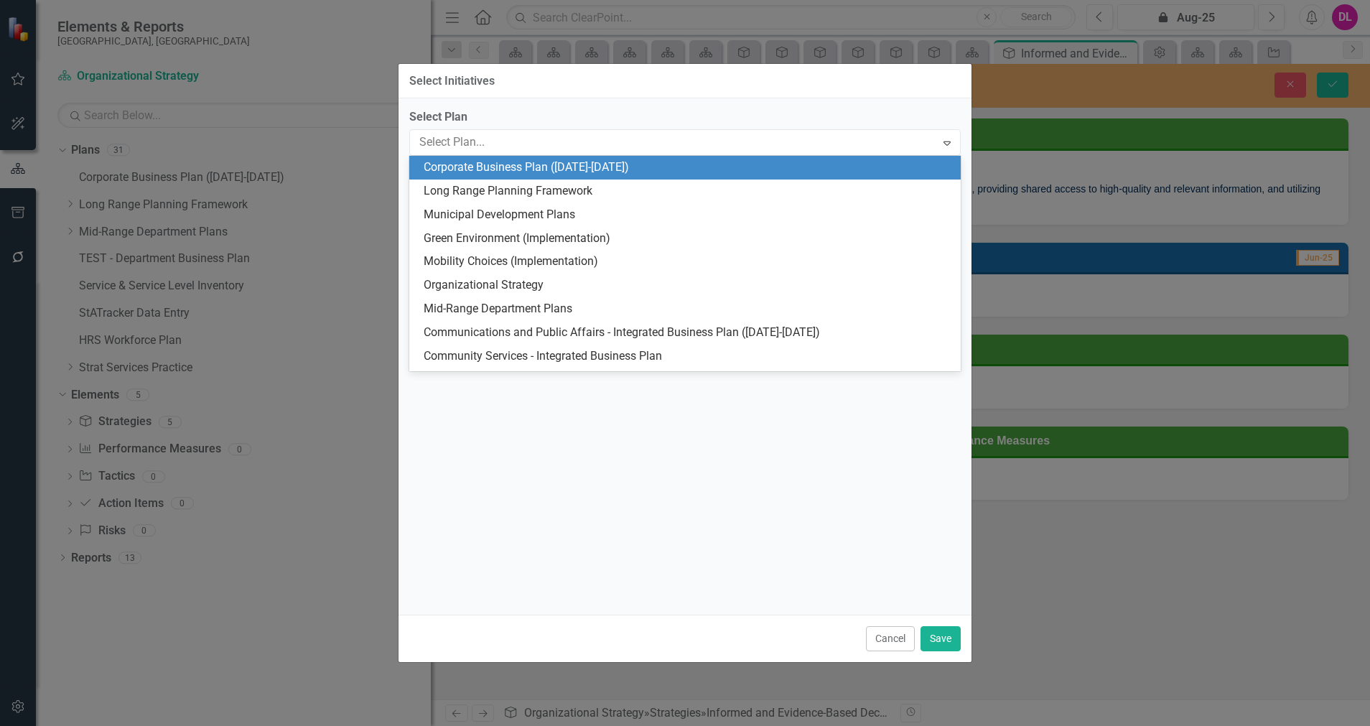
click at [548, 169] on div "Corporate Business Plan ([DATE]-[DATE])" at bounding box center [688, 167] width 528 height 17
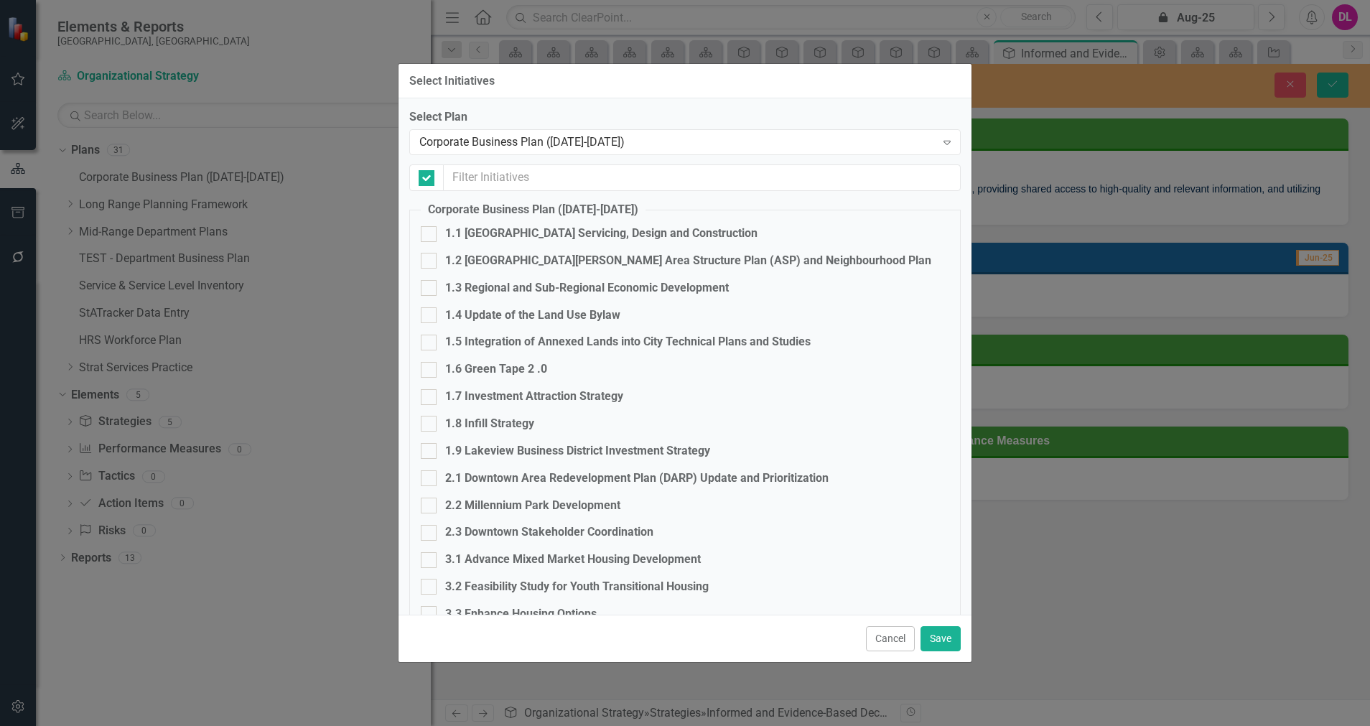
checkbox input "false"
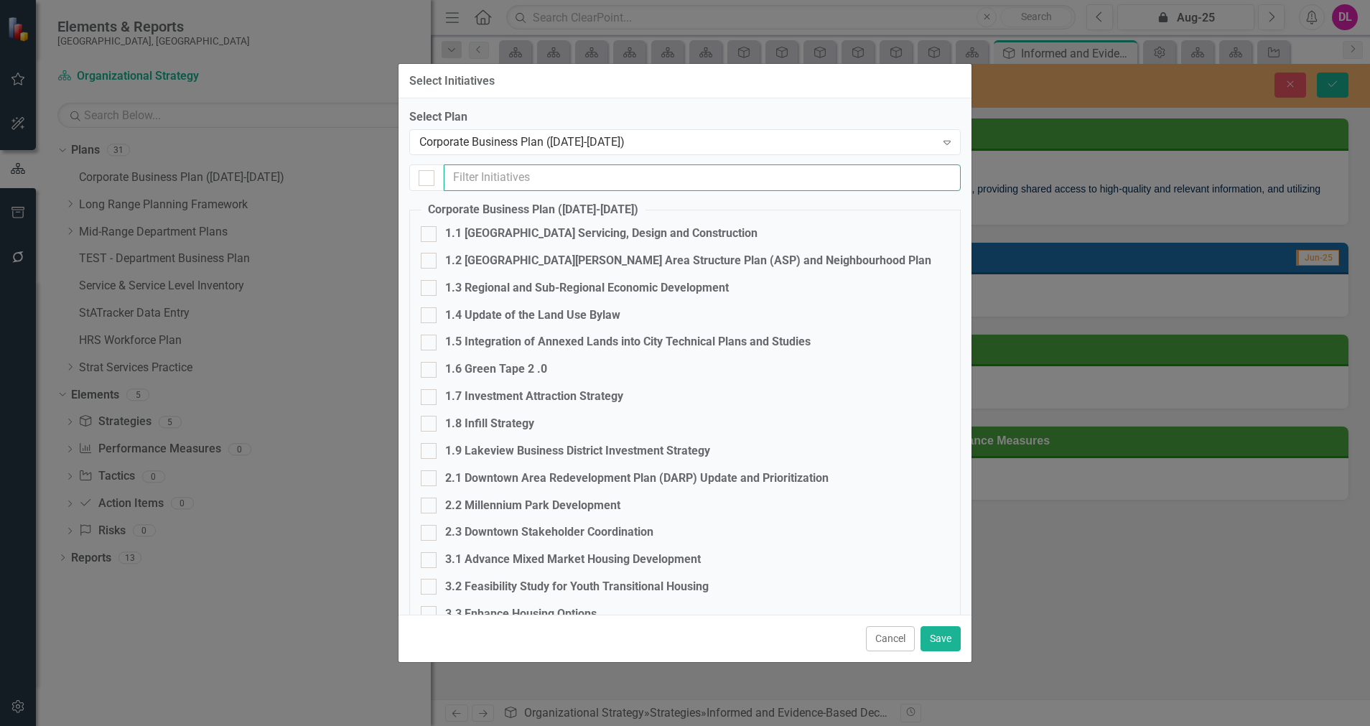
click at [571, 174] on input "text" at bounding box center [702, 177] width 517 height 27
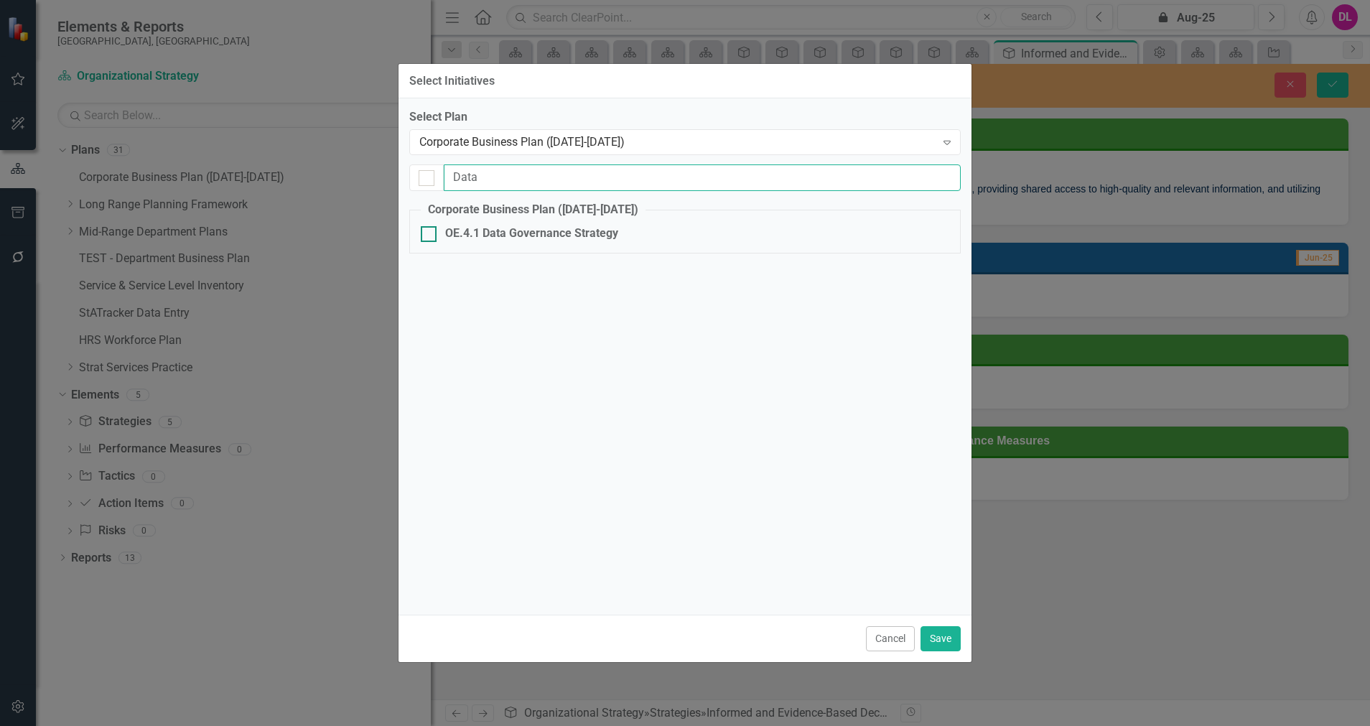
type input "Data"
click at [529, 233] on div "OE.4.1 Data Governance Strategy" at bounding box center [531, 233] width 173 height 17
click at [430, 233] on input "OE.4.1 Data Governance Strategy" at bounding box center [425, 230] width 9 height 9
checkbox input "true"
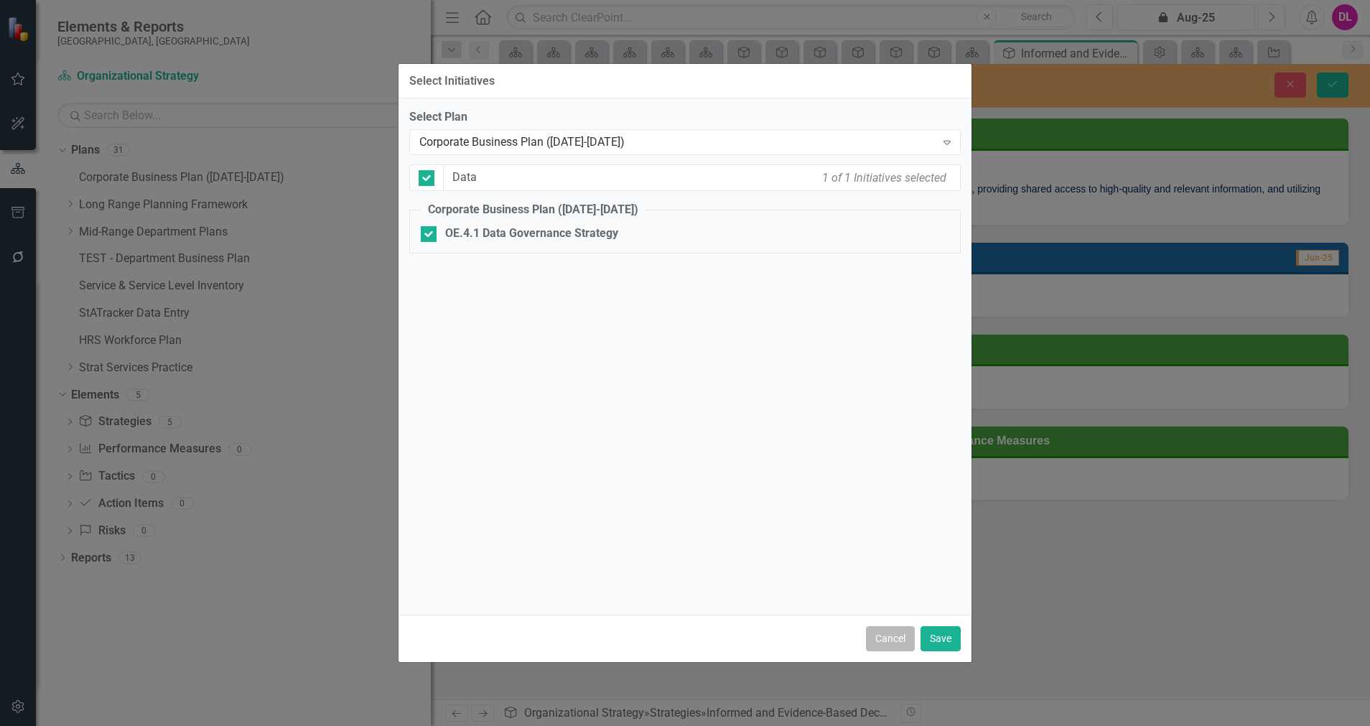
click at [892, 639] on button "Cancel" at bounding box center [890, 638] width 49 height 25
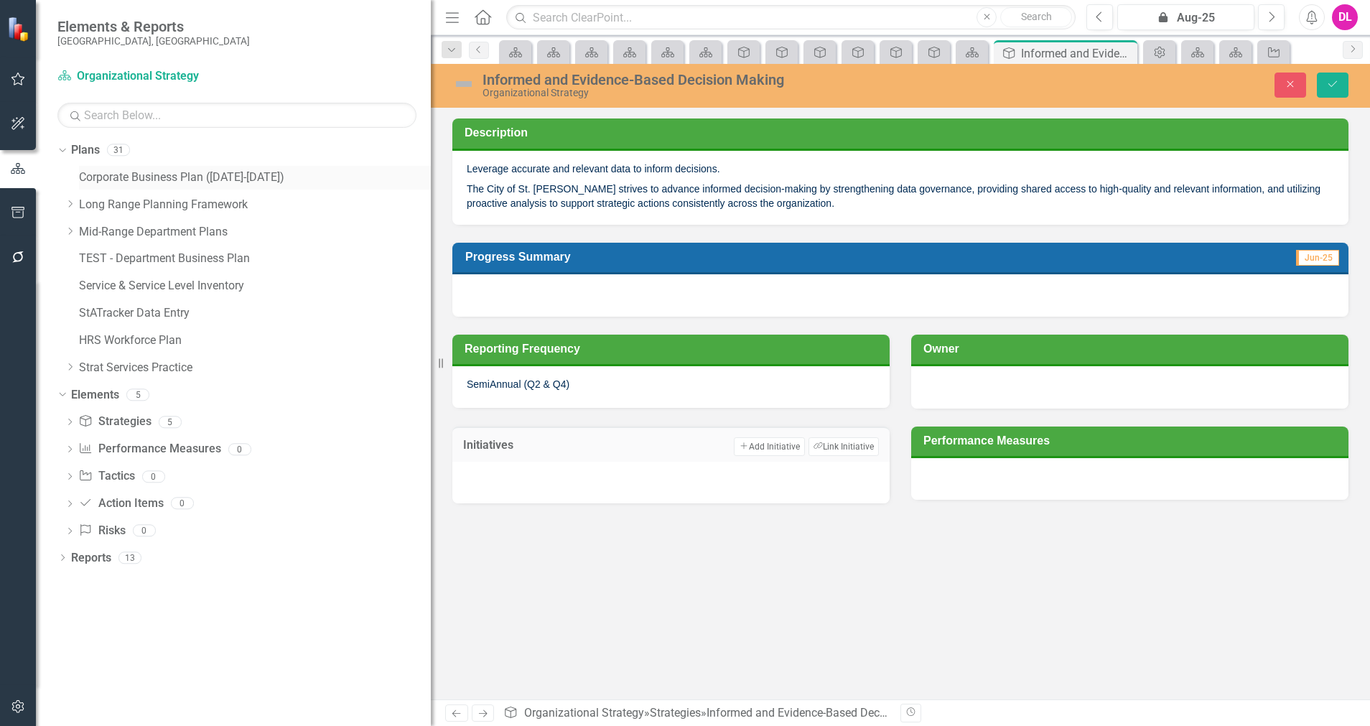
click at [165, 179] on link "Corporate Business Plan ([DATE]-[DATE])" at bounding box center [255, 177] width 352 height 17
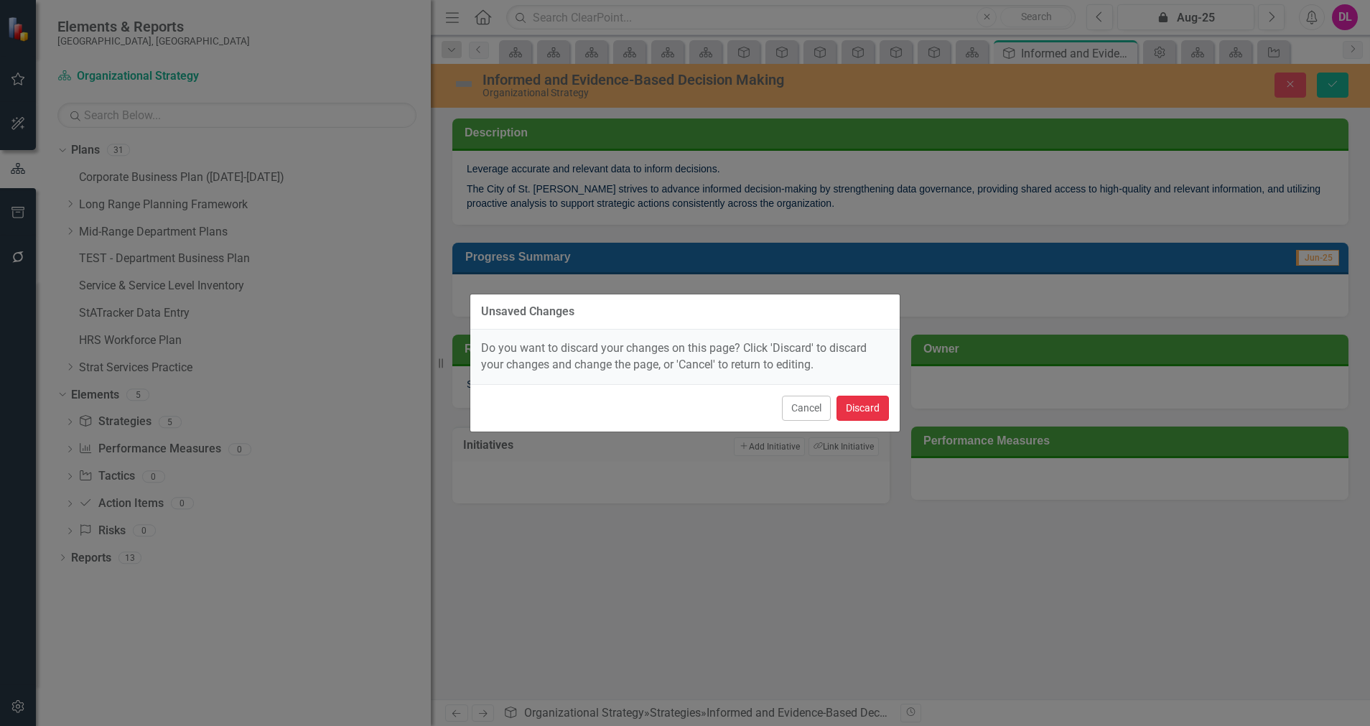
click at [876, 404] on button "Discard" at bounding box center [862, 408] width 52 height 25
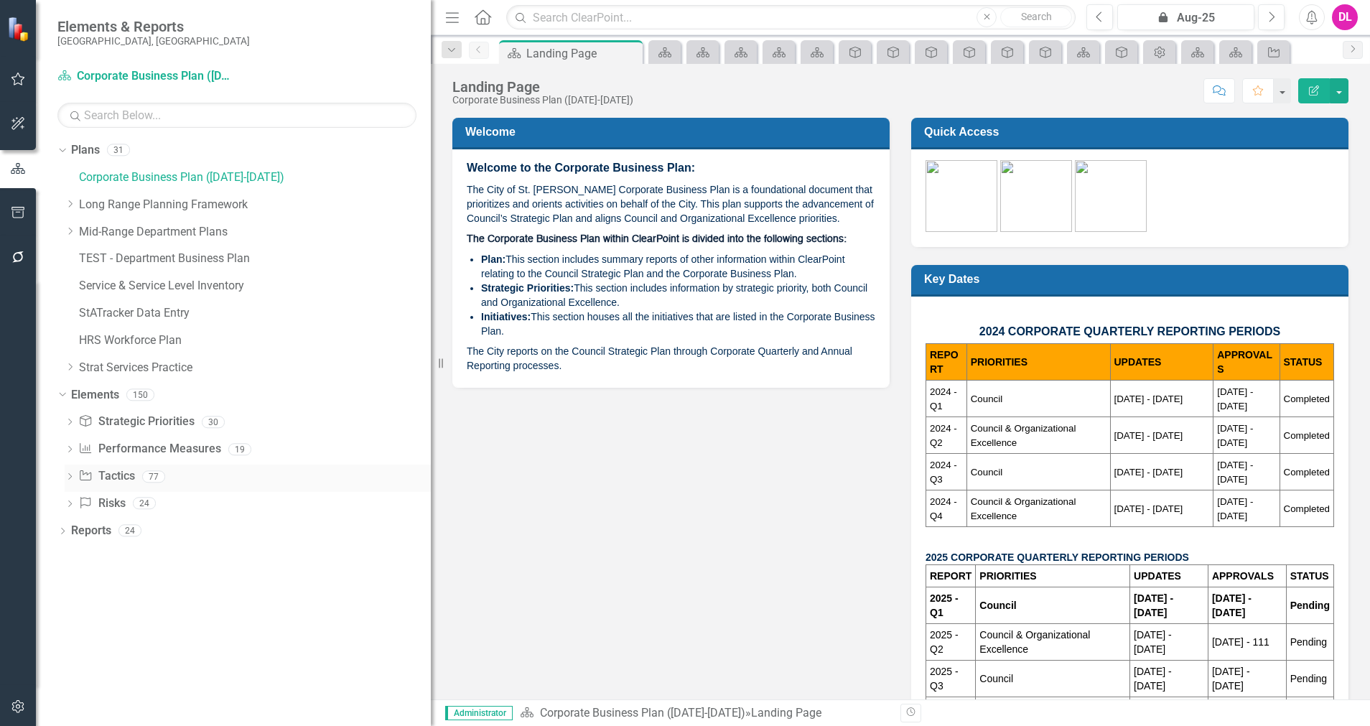
click at [101, 473] on link "Initiative Tactics" at bounding box center [106, 476] width 56 height 17
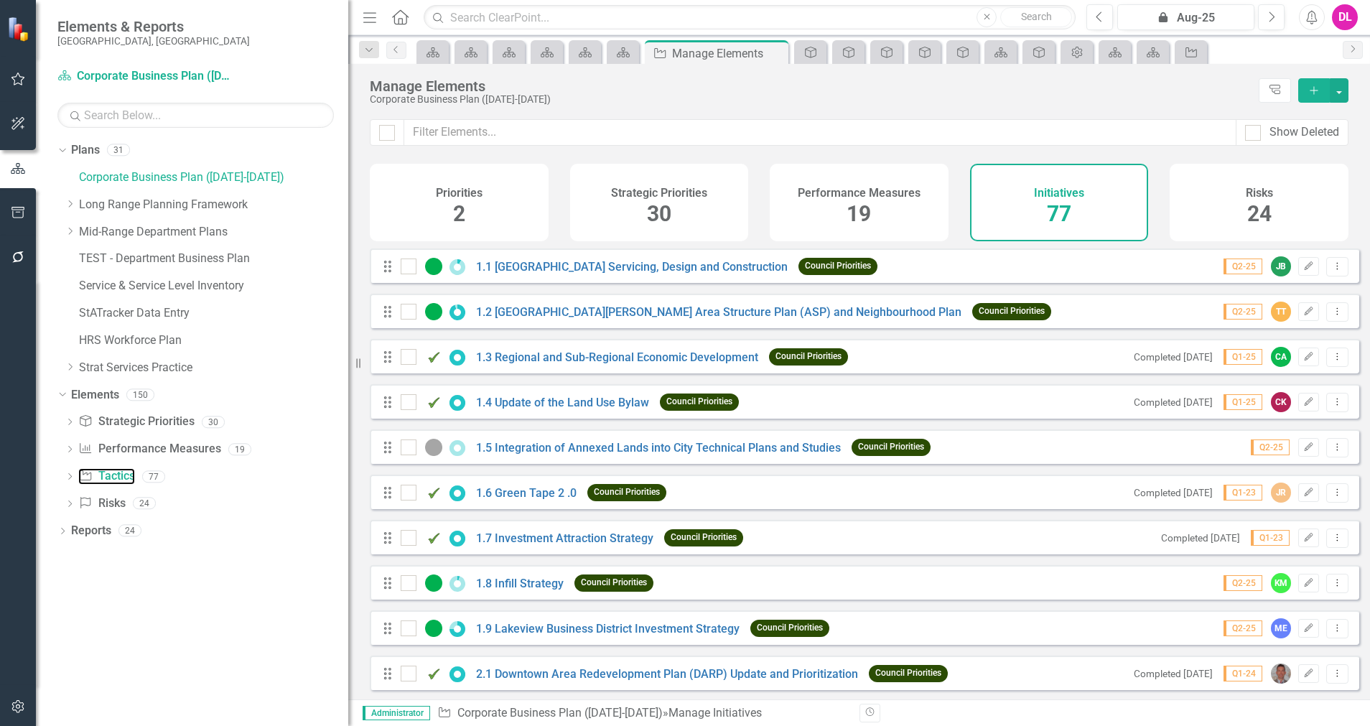
drag, startPoint x: 437, startPoint y: 361, endPoint x: 407, endPoint y: 384, distance: 37.9
click at [348, 352] on div "Resize" at bounding box center [353, 363] width 11 height 726
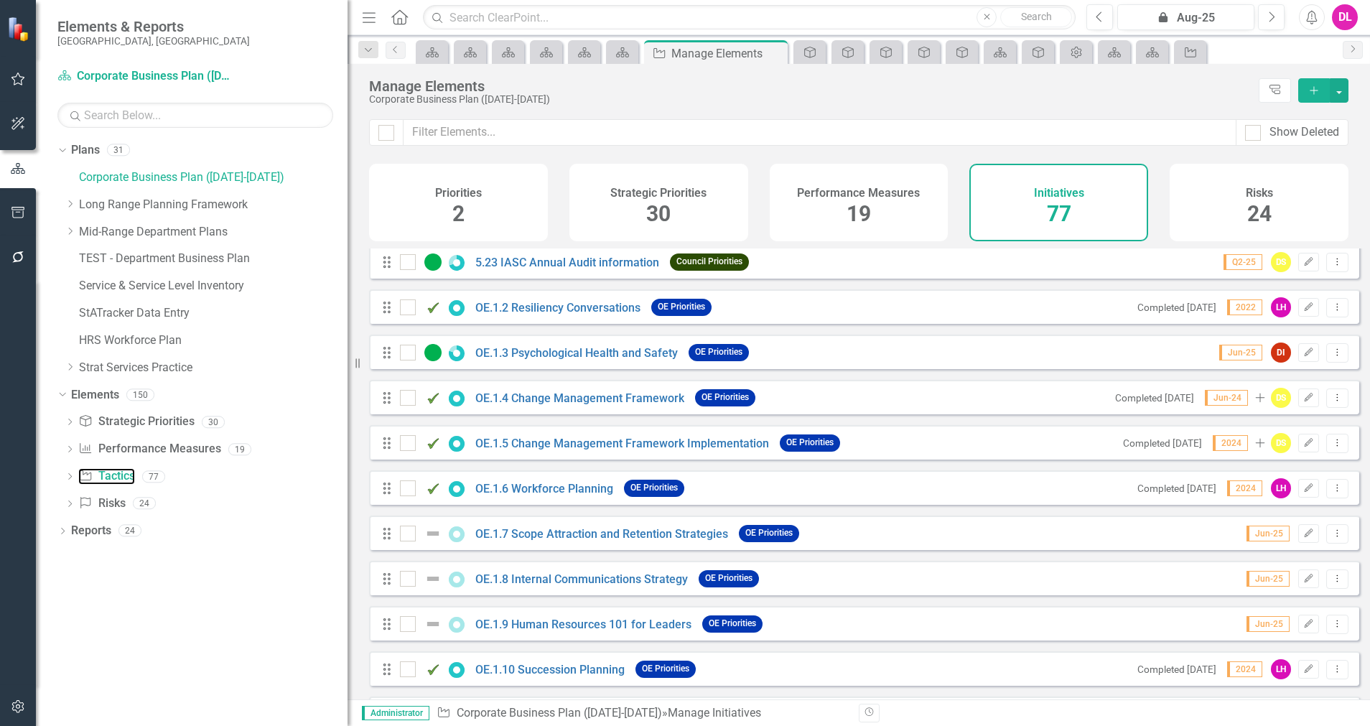
scroll to position [2113, 0]
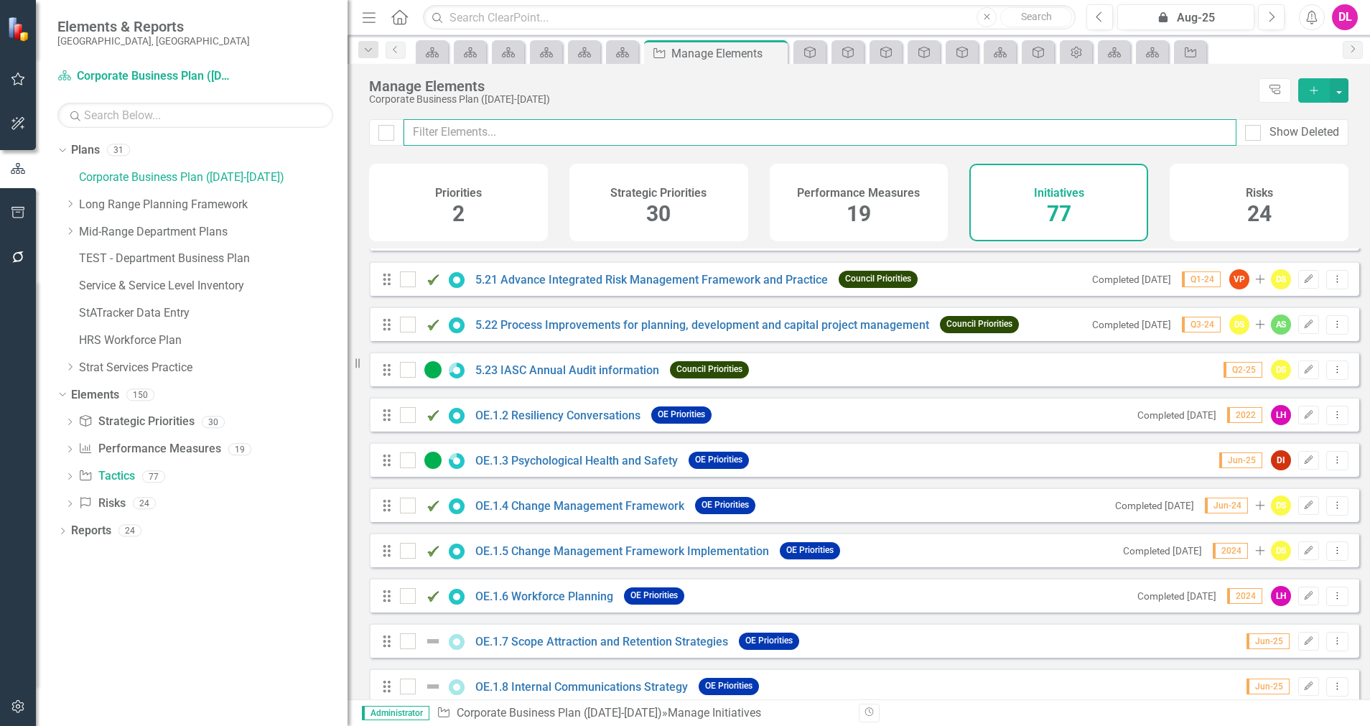
click at [612, 137] on input "text" at bounding box center [819, 132] width 833 height 27
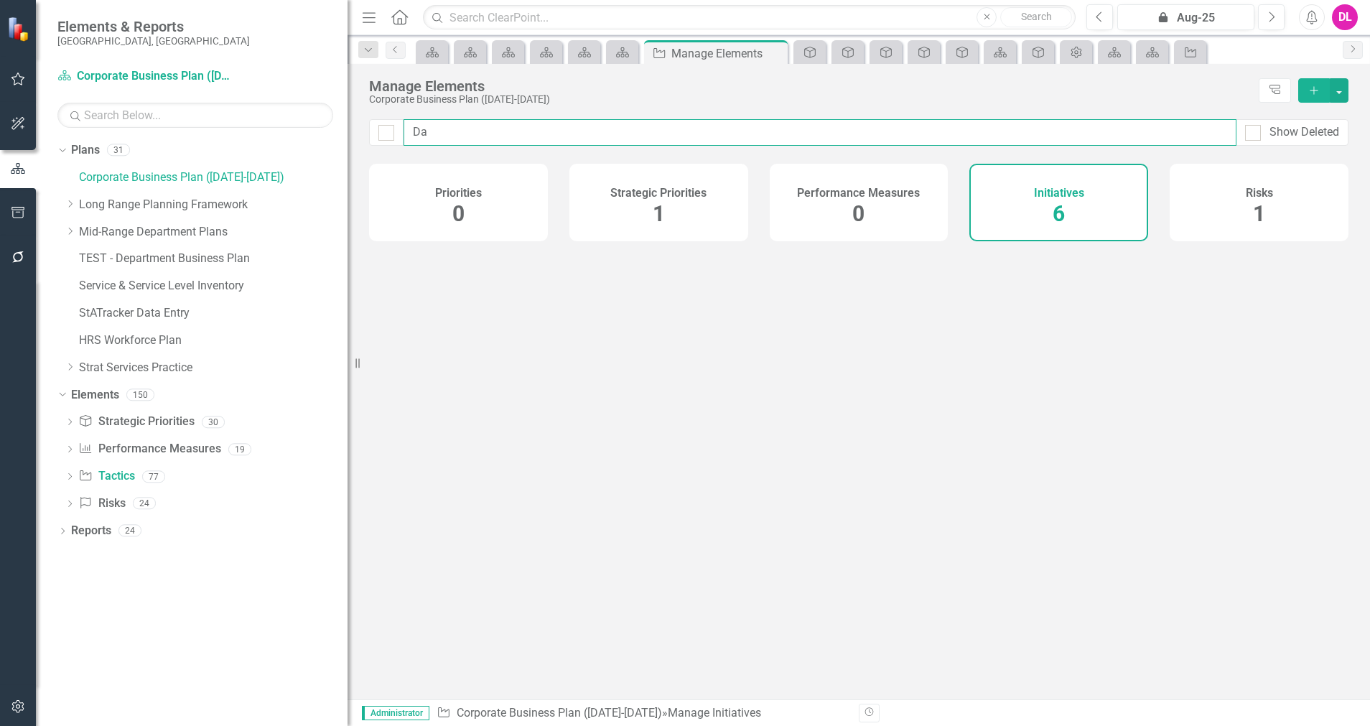
type input "Dat"
checkbox input "false"
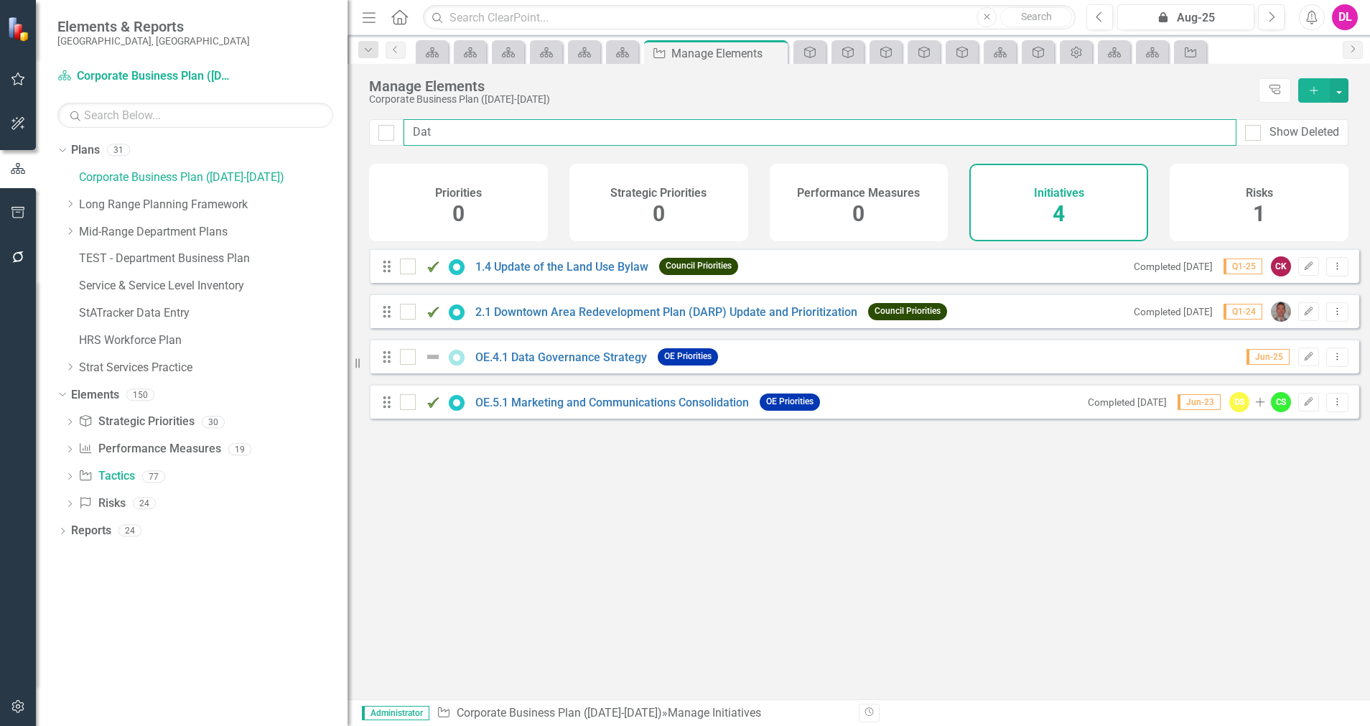
type input "Data"
checkbox input "false"
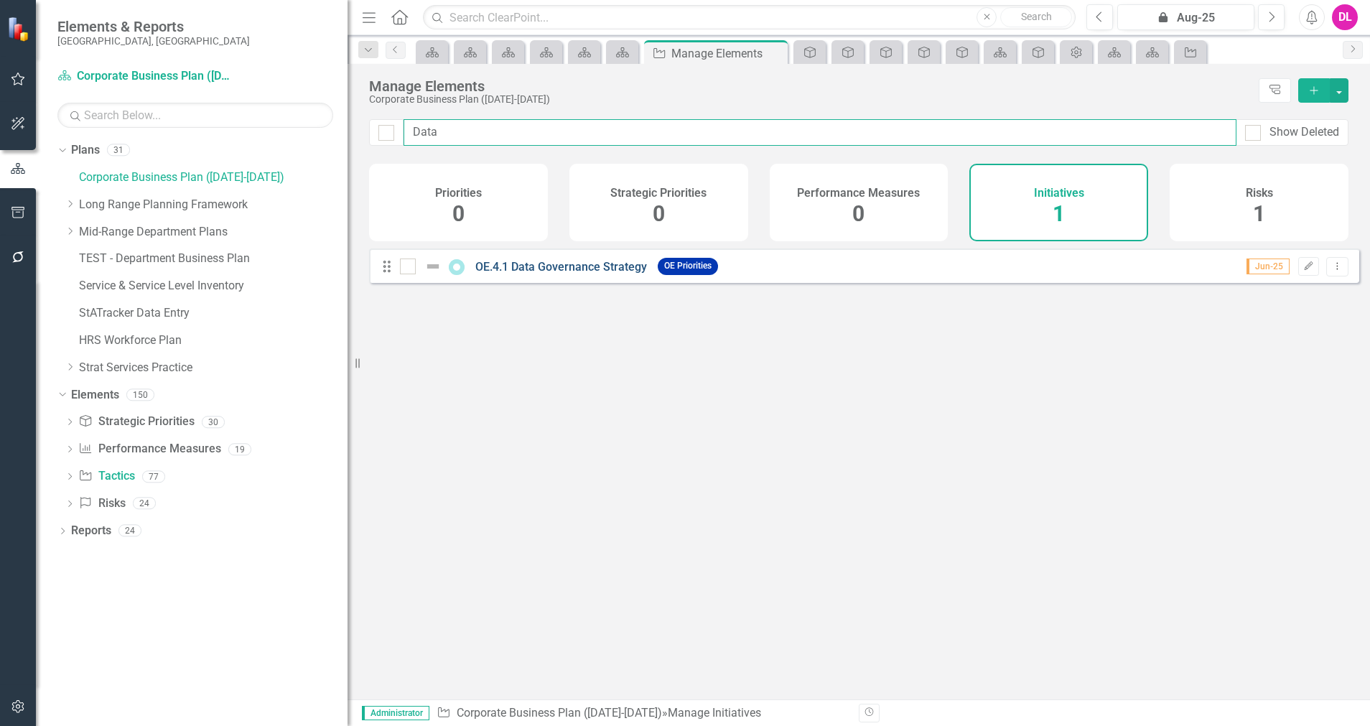
type input "Data"
click at [589, 274] on link "OE.4.1 Data Governance Strategy" at bounding box center [561, 267] width 172 height 14
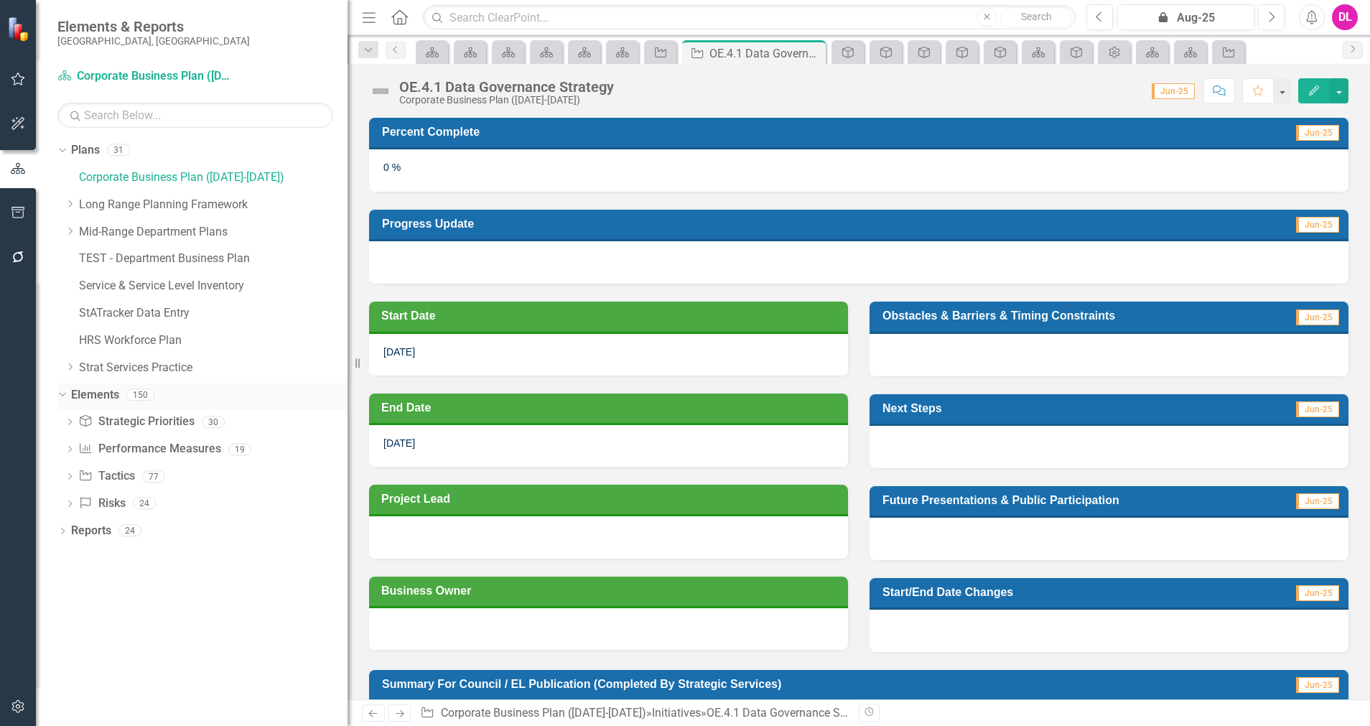
click at [61, 389] on icon "Dropdown" at bounding box center [61, 394] width 8 height 10
click at [66, 151] on div "Dropdown" at bounding box center [60, 149] width 12 height 10
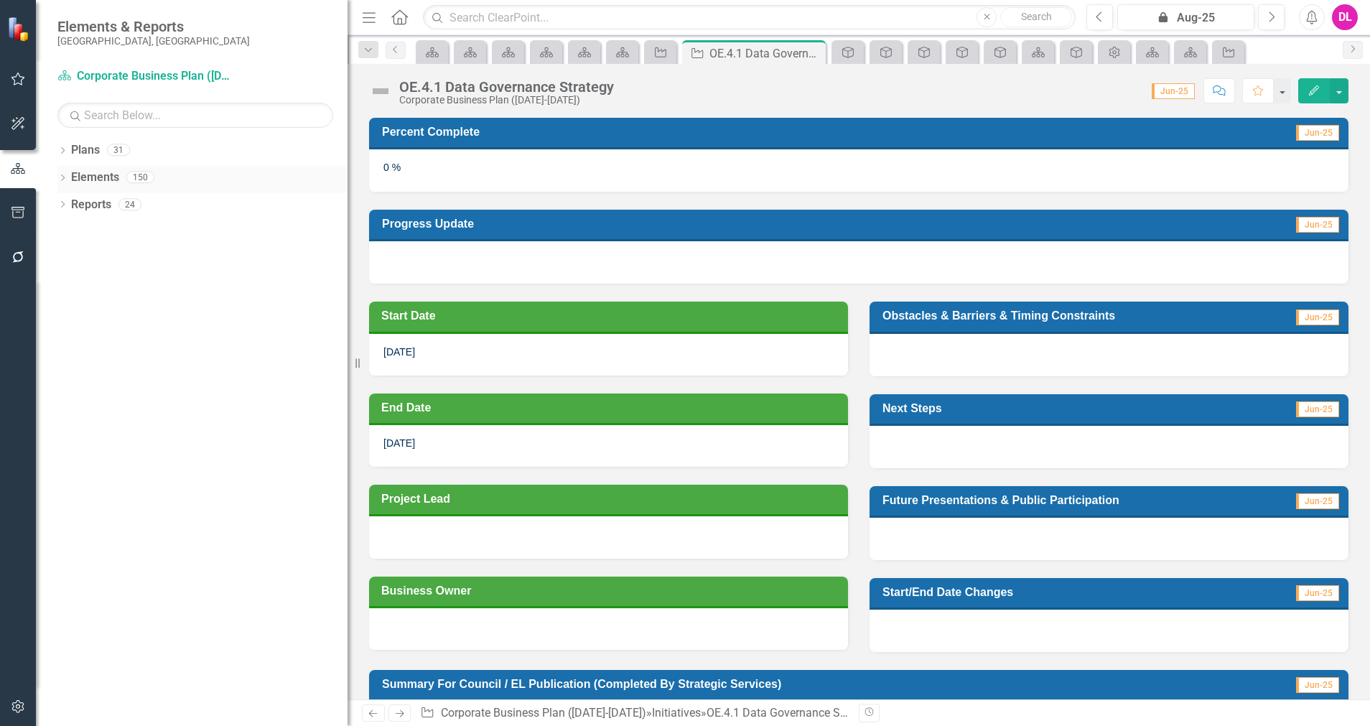
click at [60, 174] on div "Dropdown" at bounding box center [62, 179] width 10 height 12
click at [70, 259] on icon "Dropdown" at bounding box center [70, 260] width 10 height 8
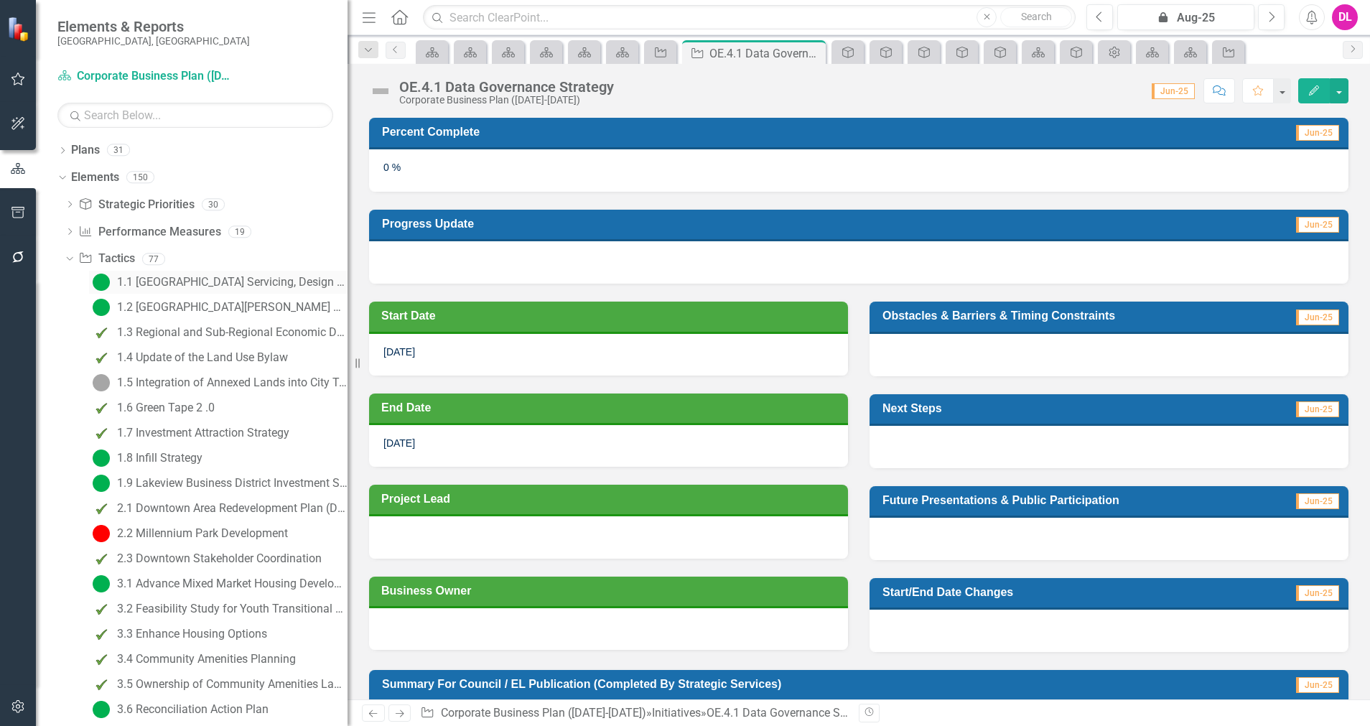
click at [220, 280] on div "1.1 [GEOGRAPHIC_DATA] Servicing, Design and Construction" at bounding box center [232, 282] width 230 height 13
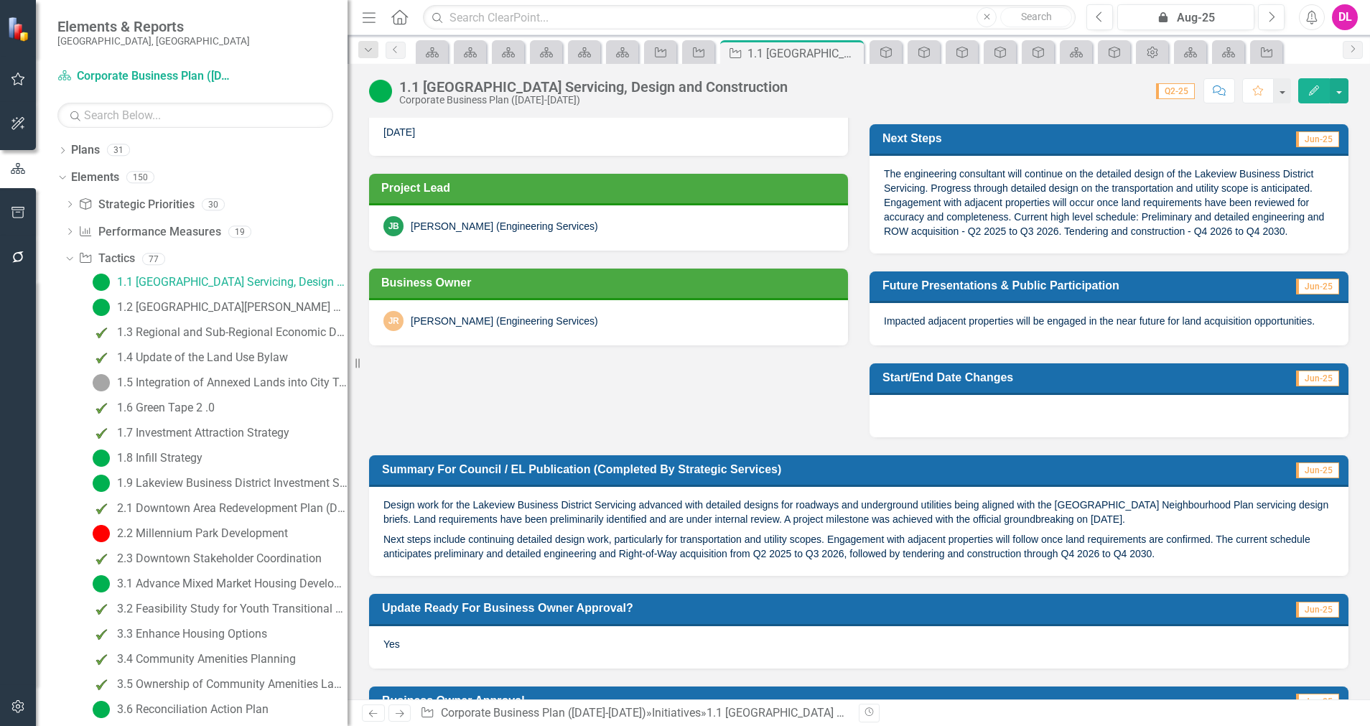
scroll to position [413, 0]
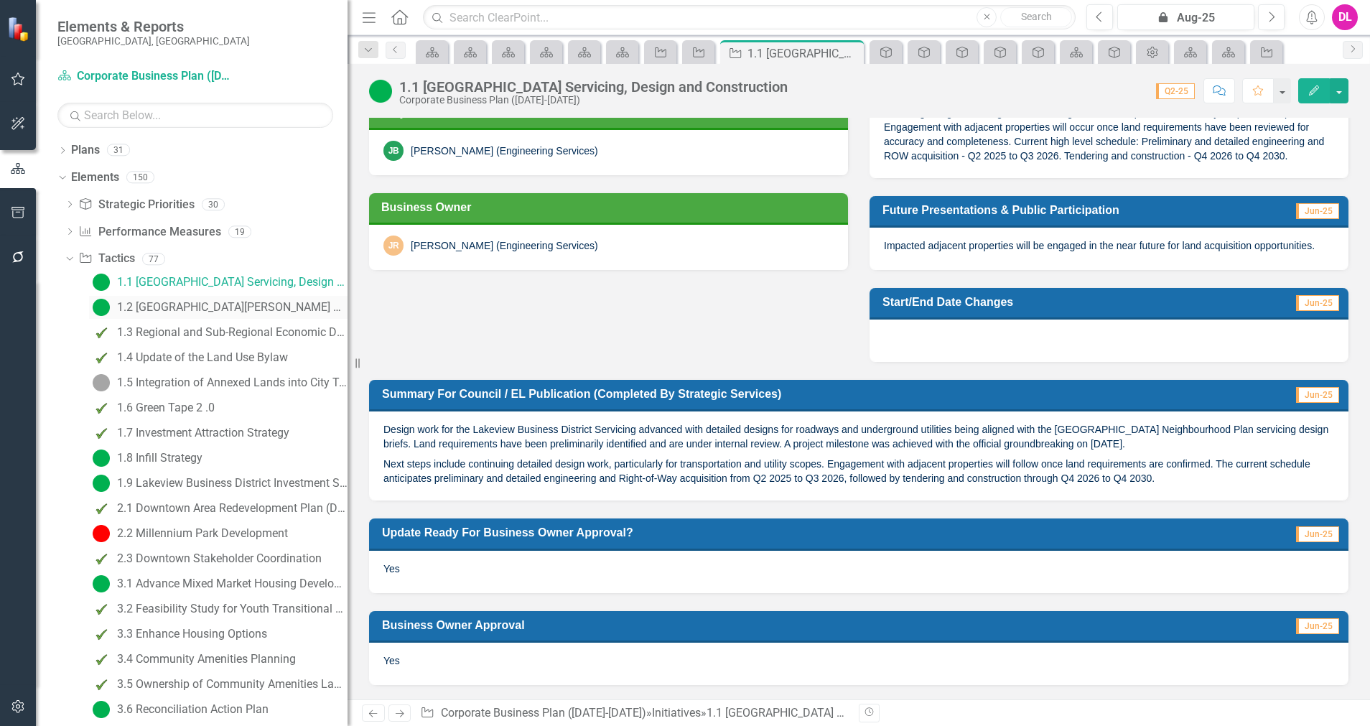
click at [180, 309] on div "1.2 [GEOGRAPHIC_DATA][PERSON_NAME] Area Structure Plan (ASP) and Neighbourhood …" at bounding box center [232, 307] width 230 height 13
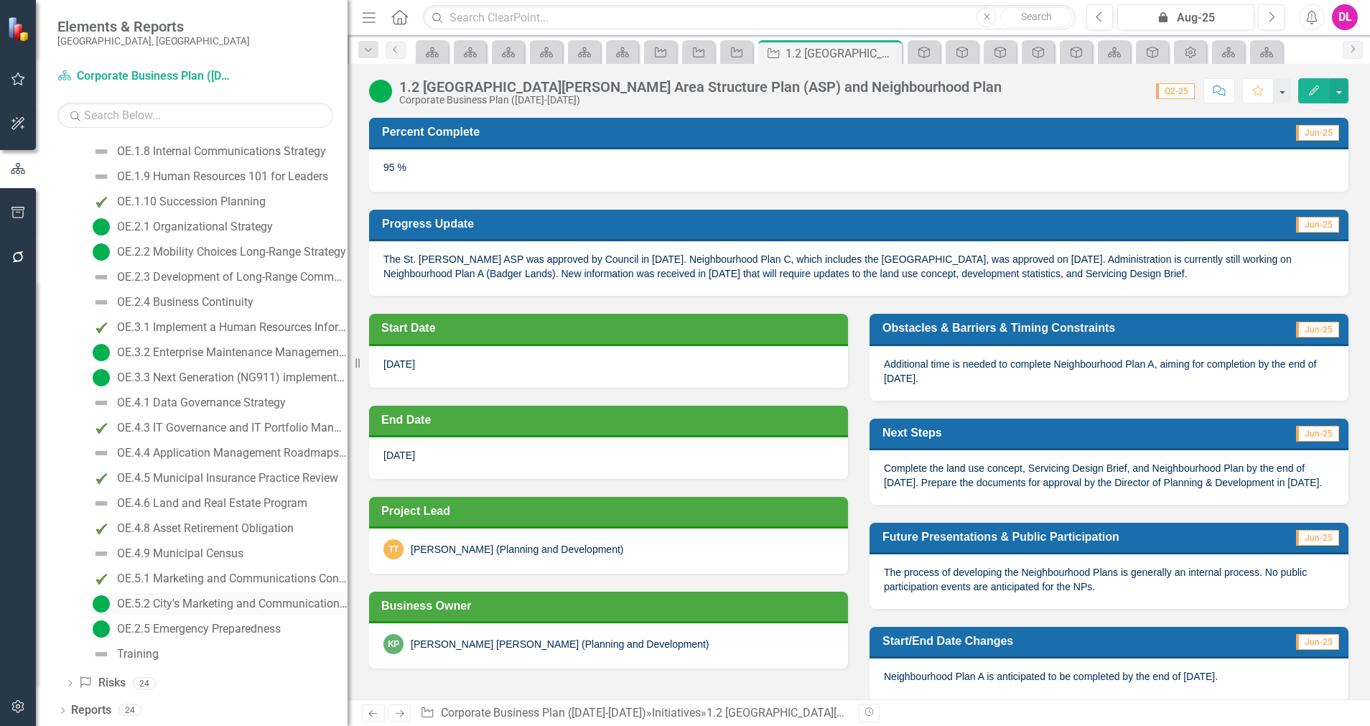
click at [171, 606] on div "OE.5.2 City's Marketing and Communications Plan" at bounding box center [232, 603] width 230 height 13
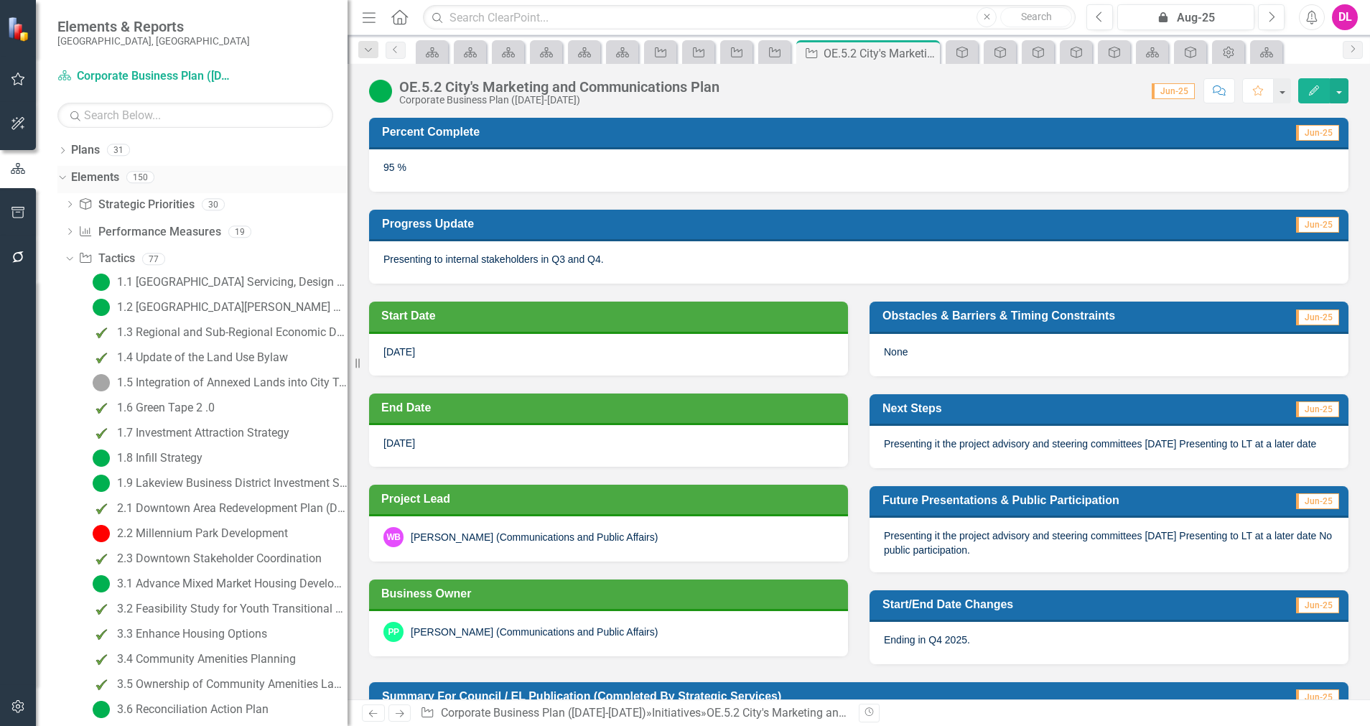
click at [59, 178] on icon "Dropdown" at bounding box center [61, 177] width 8 height 10
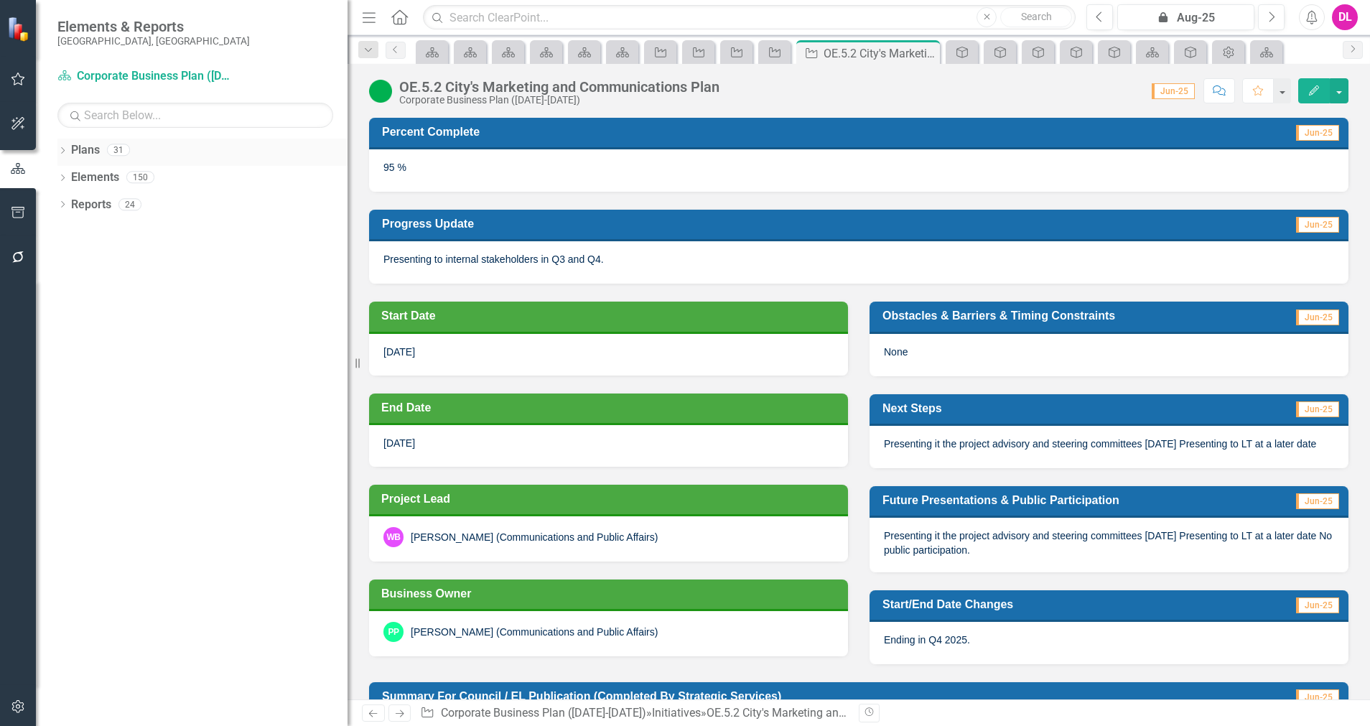
click at [65, 149] on icon "Dropdown" at bounding box center [62, 152] width 10 height 8
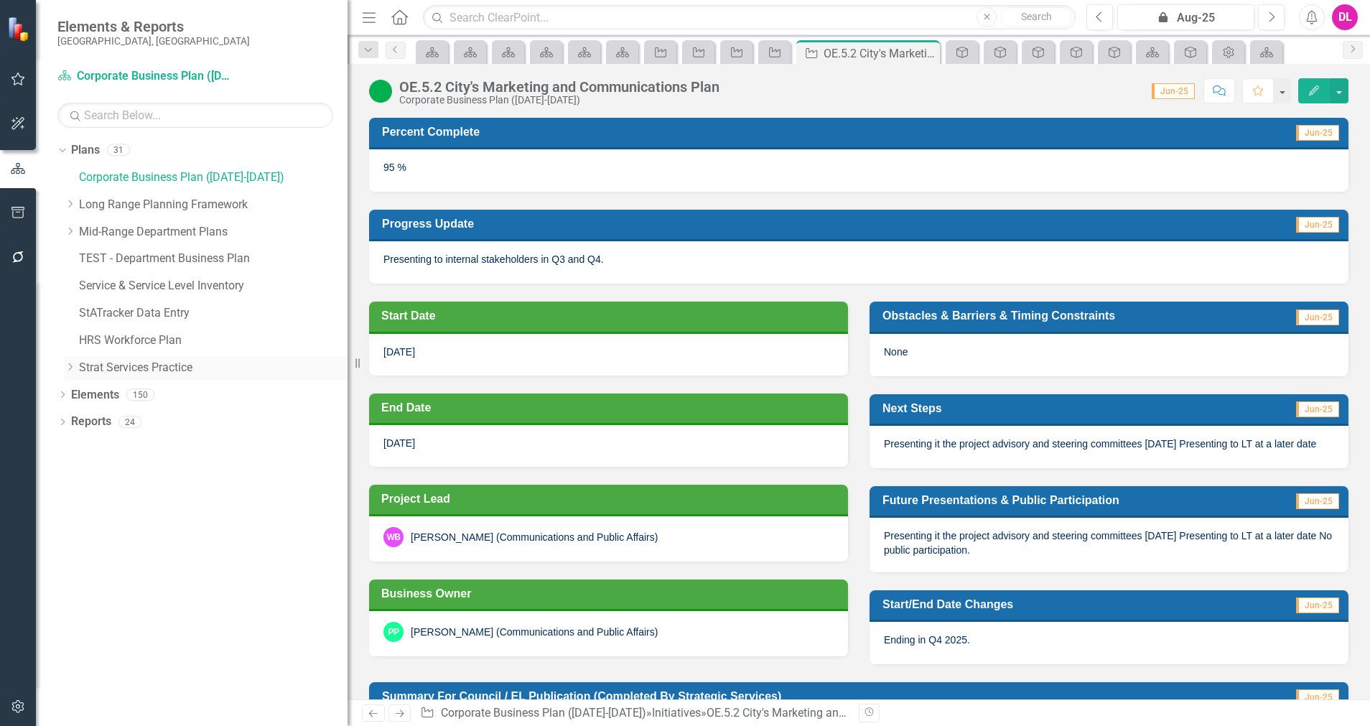
click at [70, 367] on icon "Dropdown" at bounding box center [70, 367] width 11 height 9
click at [133, 454] on link "[PERSON_NAME] Practice" at bounding box center [220, 449] width 254 height 17
